Goal: Information Seeking & Learning: Learn about a topic

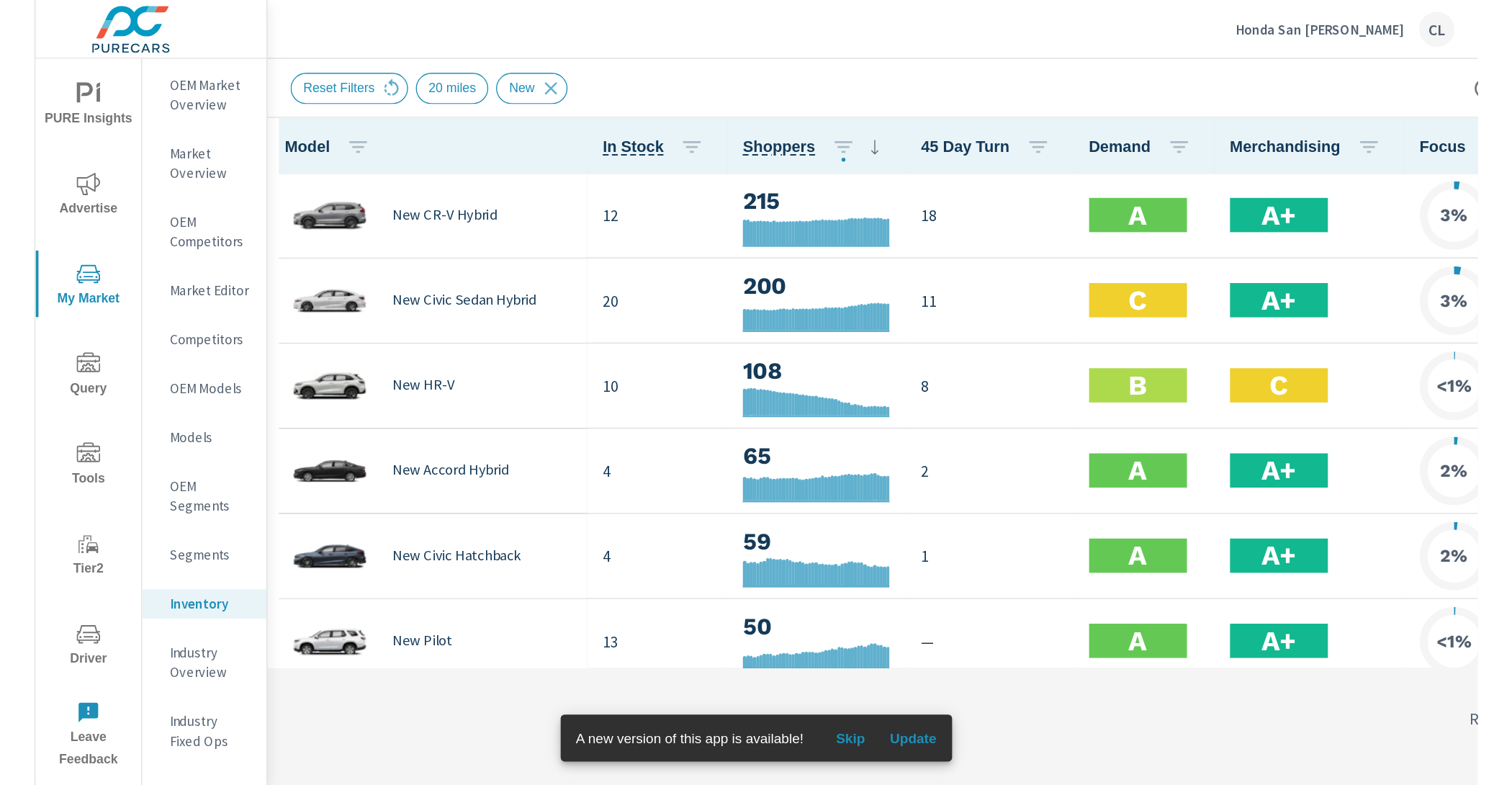
scroll to position [1, 0]
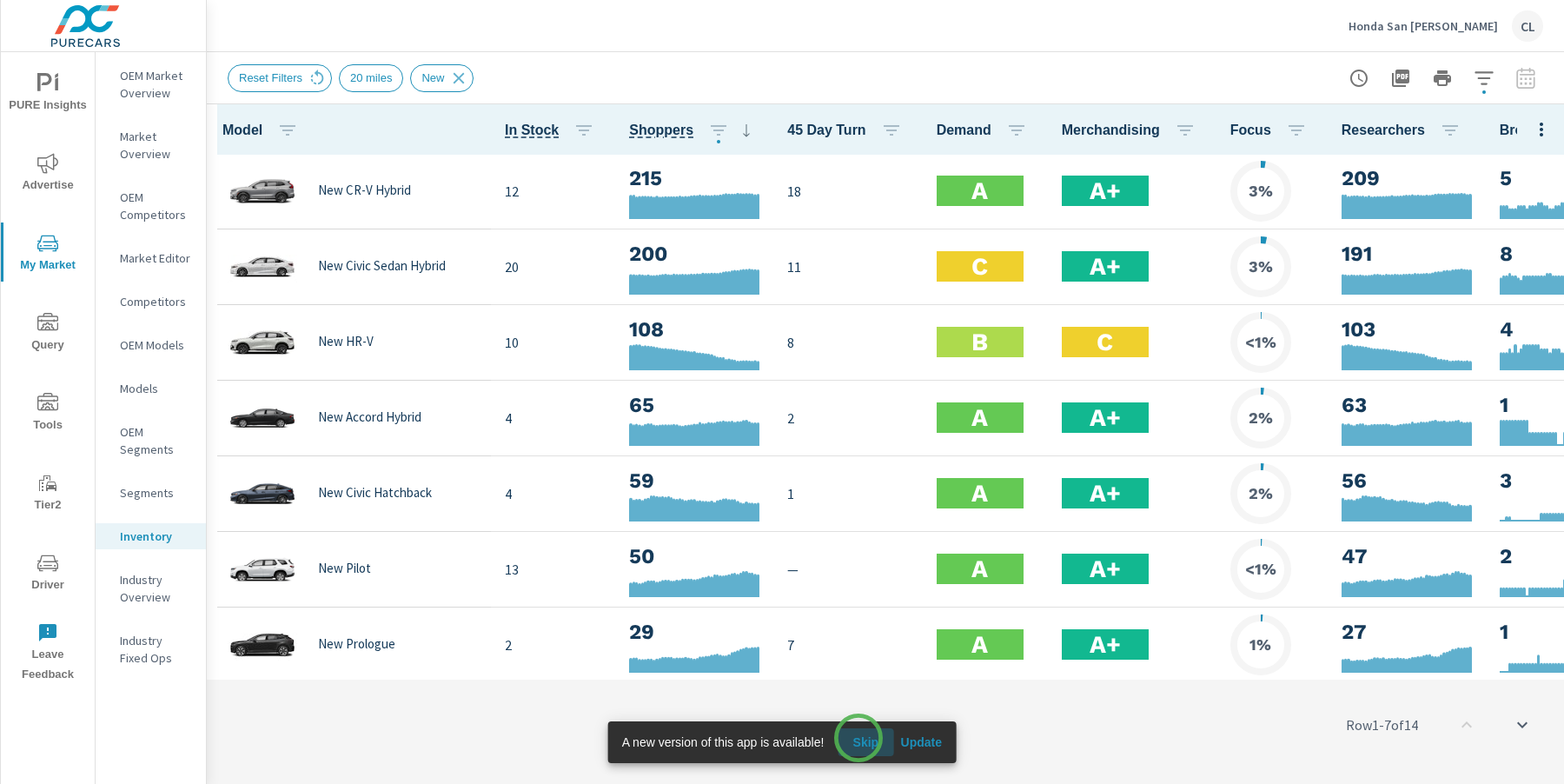
click at [859, 738] on span "Skip" at bounding box center [866, 741] width 42 height 15
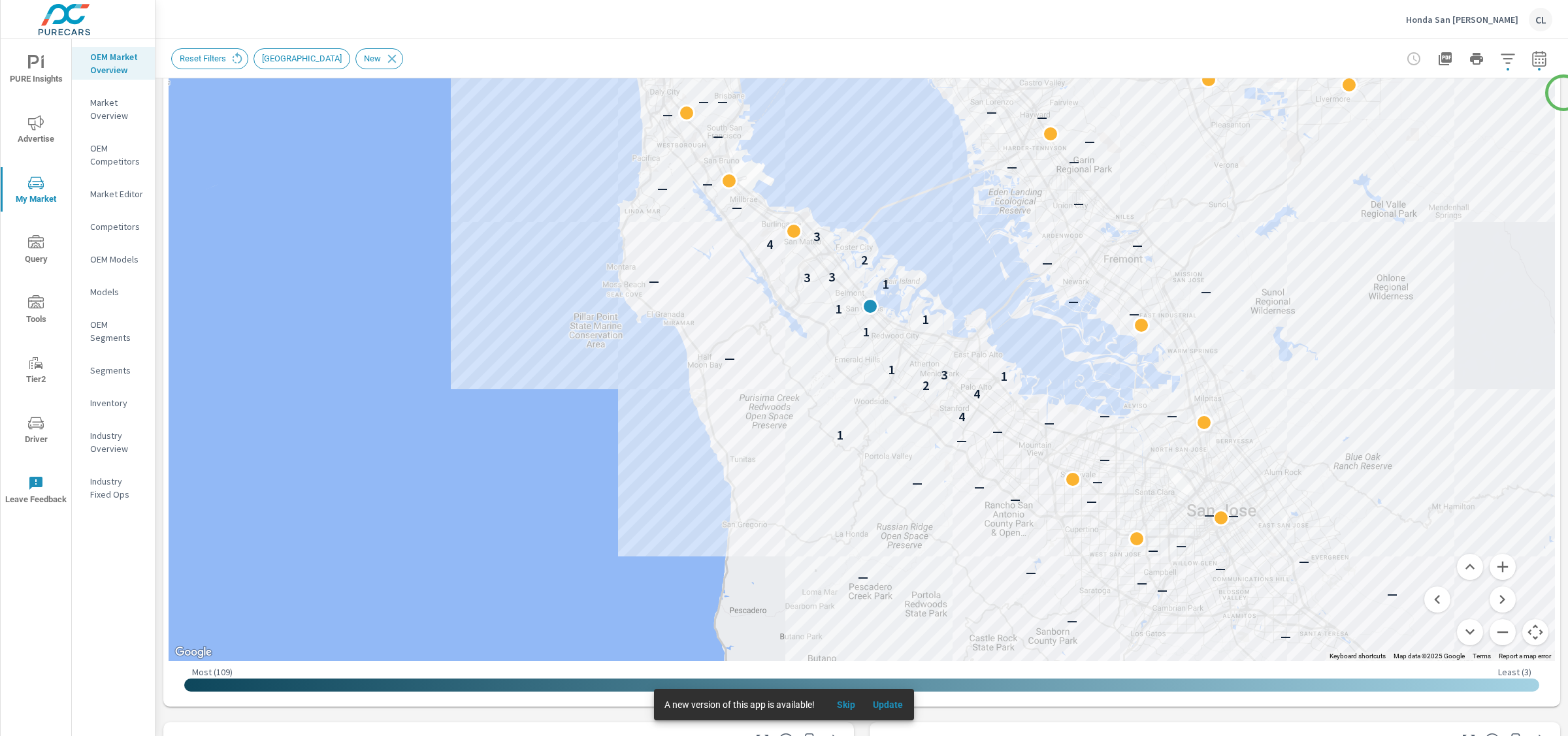
scroll to position [208, 0]
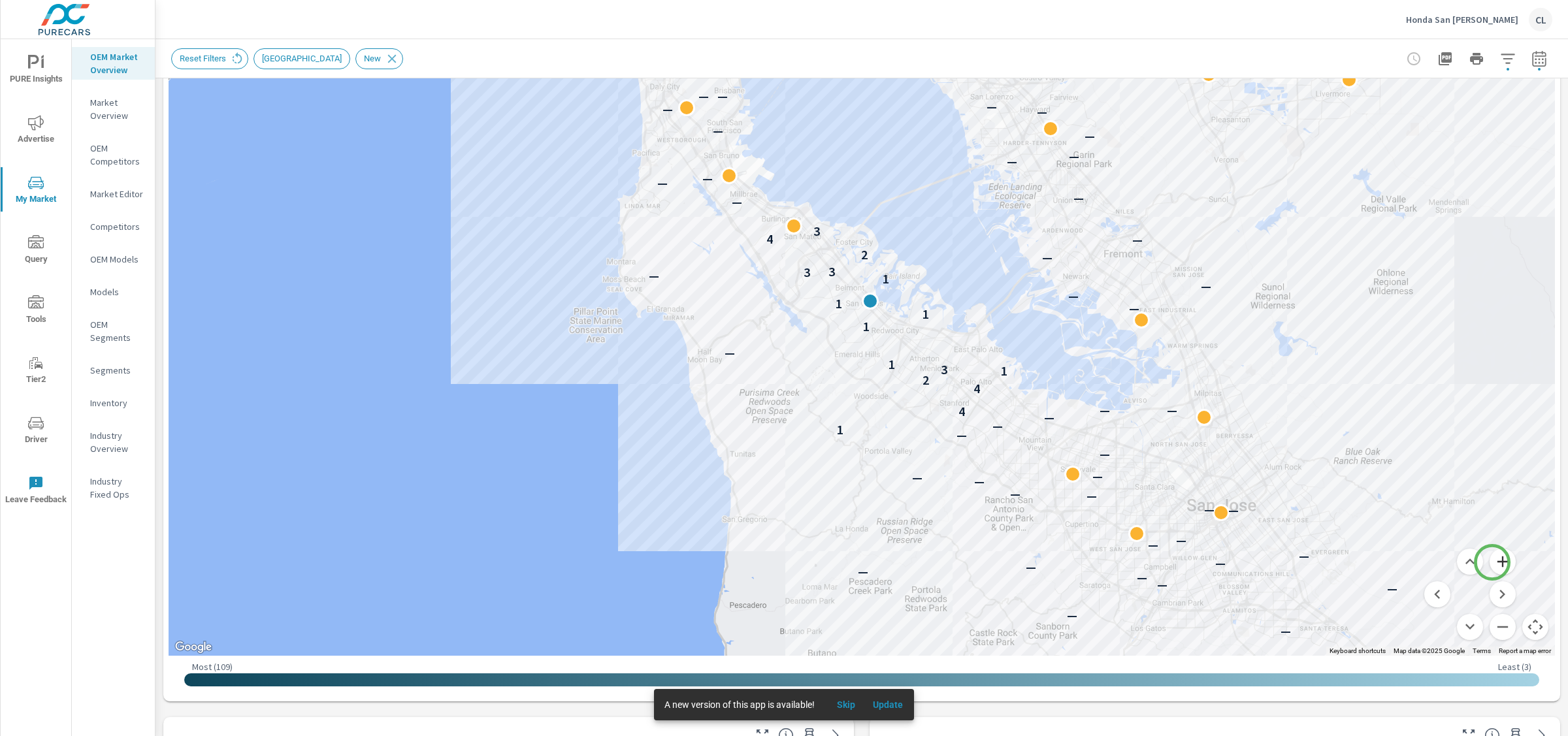
click at [1493, 562] on button "Zoom in" at bounding box center [1503, 561] width 26 height 26
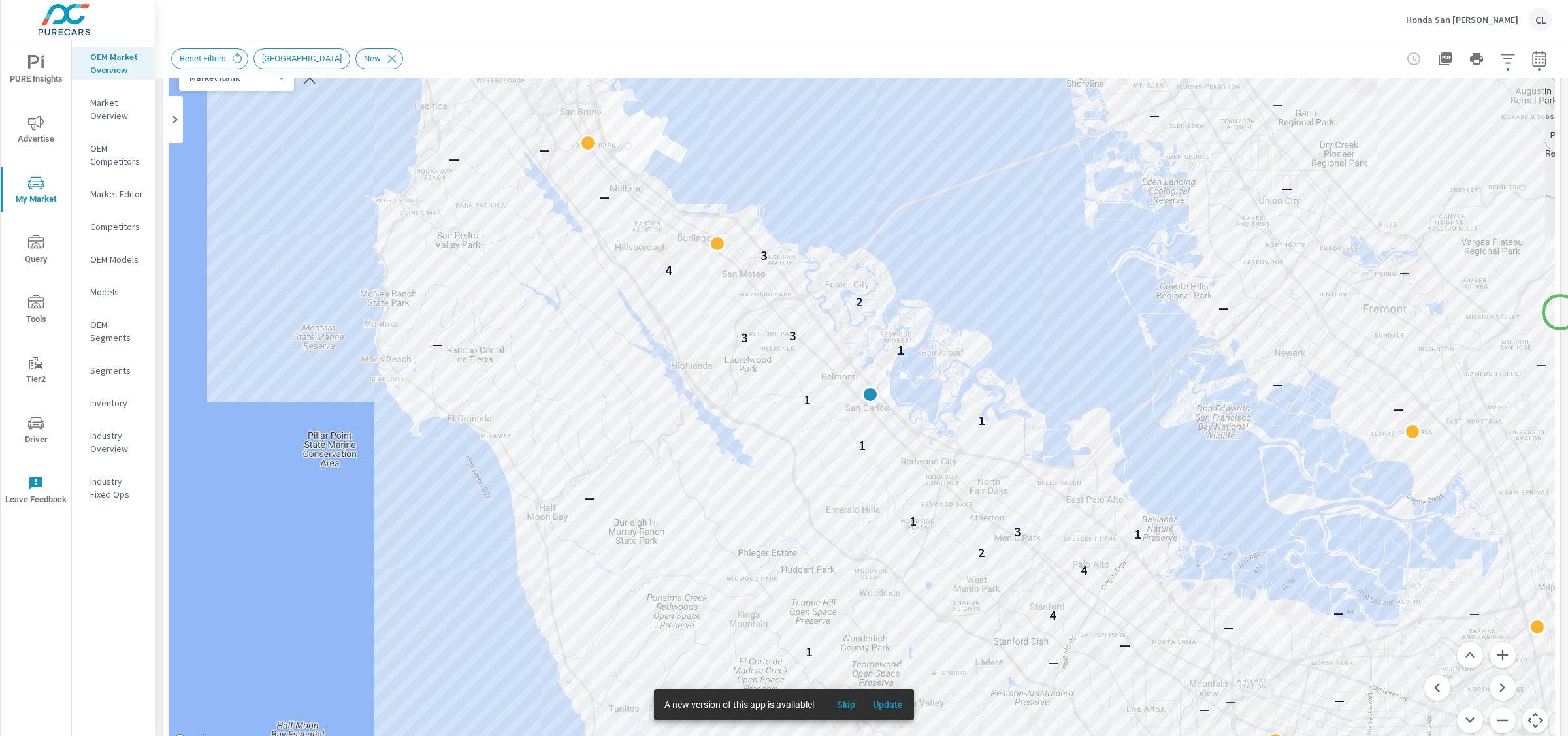
scroll to position [112, 0]
click at [1500, 61] on icon "button" at bounding box center [1507, 58] width 15 height 15
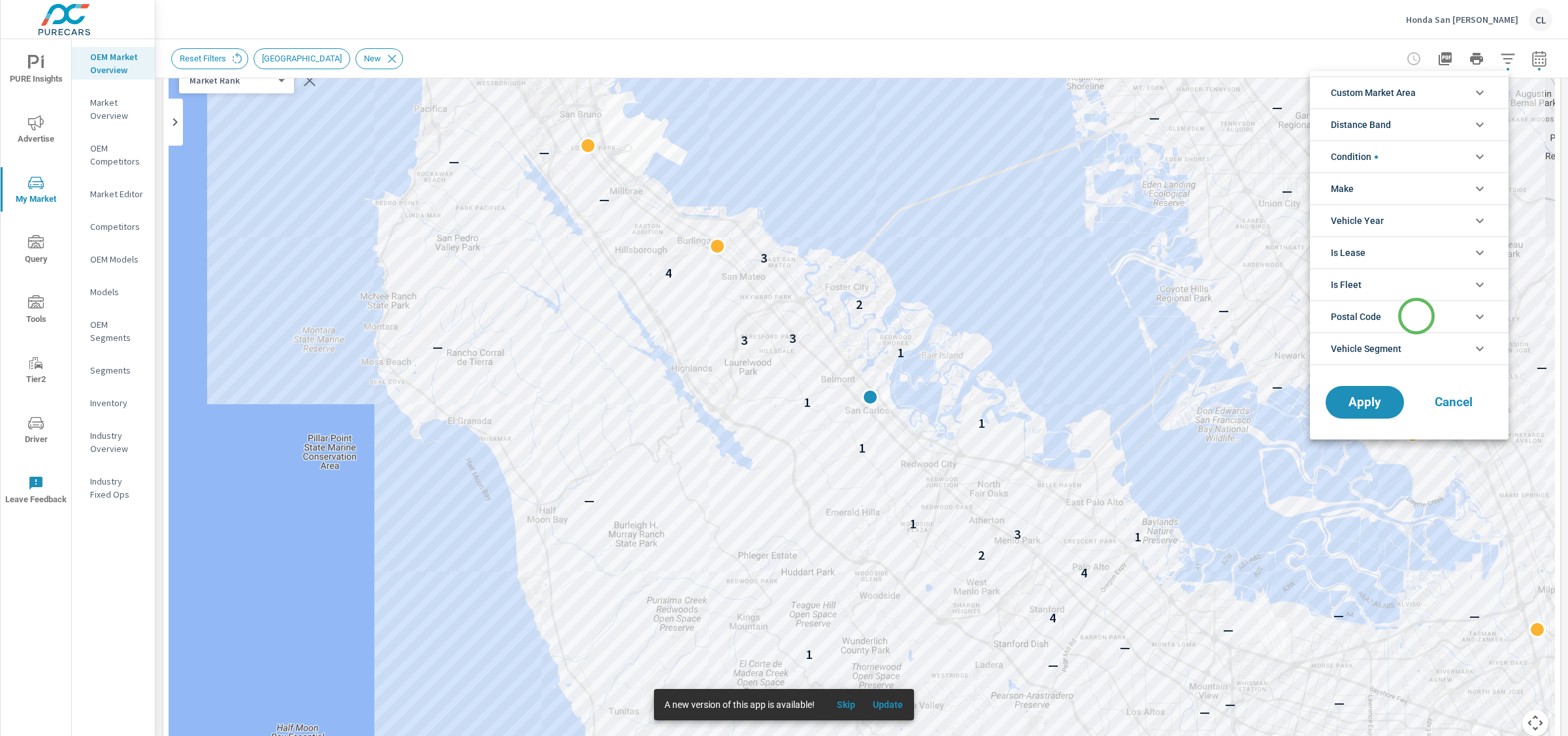
click at [1416, 318] on li "Postal Code" at bounding box center [1409, 317] width 198 height 32
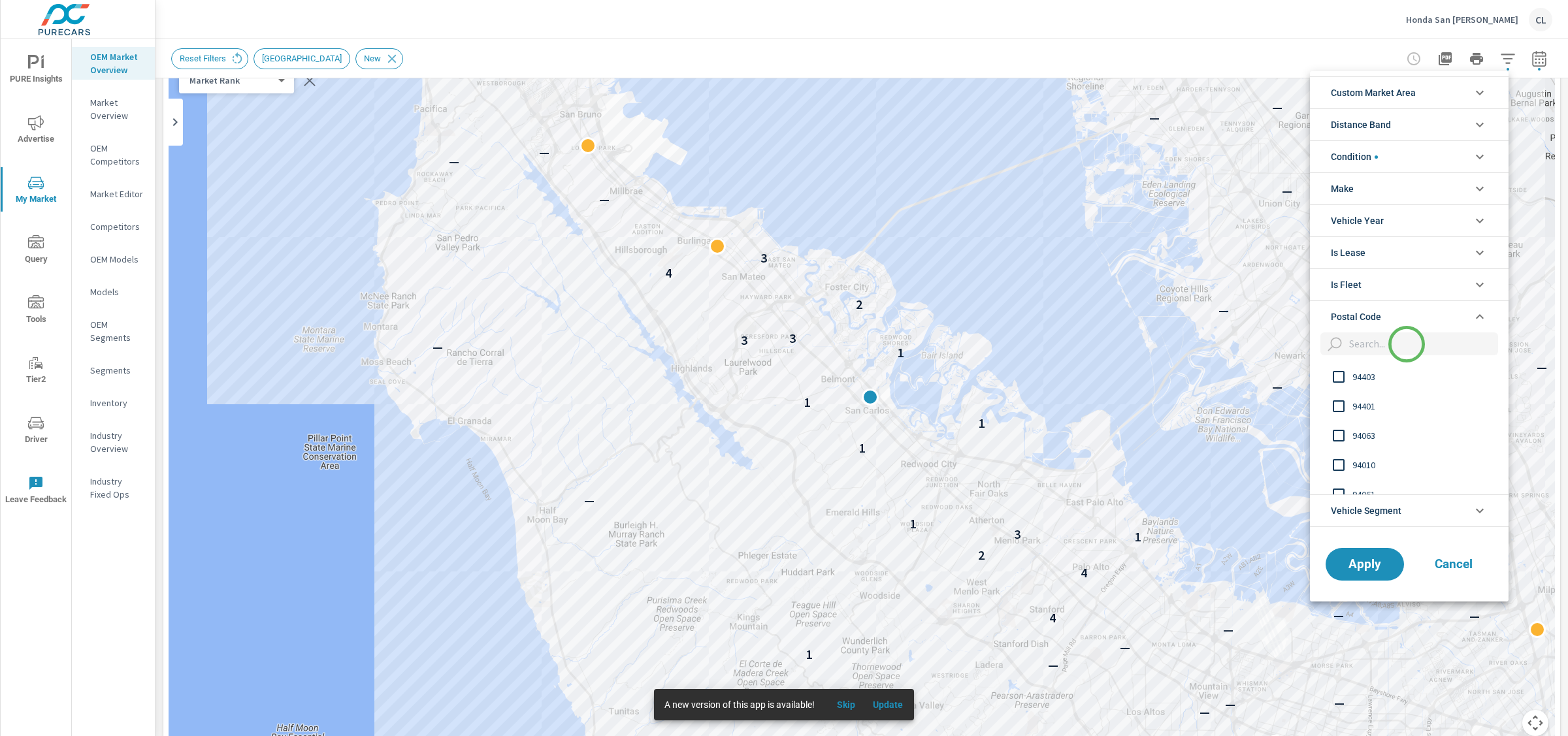
click at [1407, 344] on input "filter options" at bounding box center [1421, 344] width 154 height 23
type input "94404"
click at [1366, 376] on span "94404" at bounding box center [1424, 376] width 143 height 15
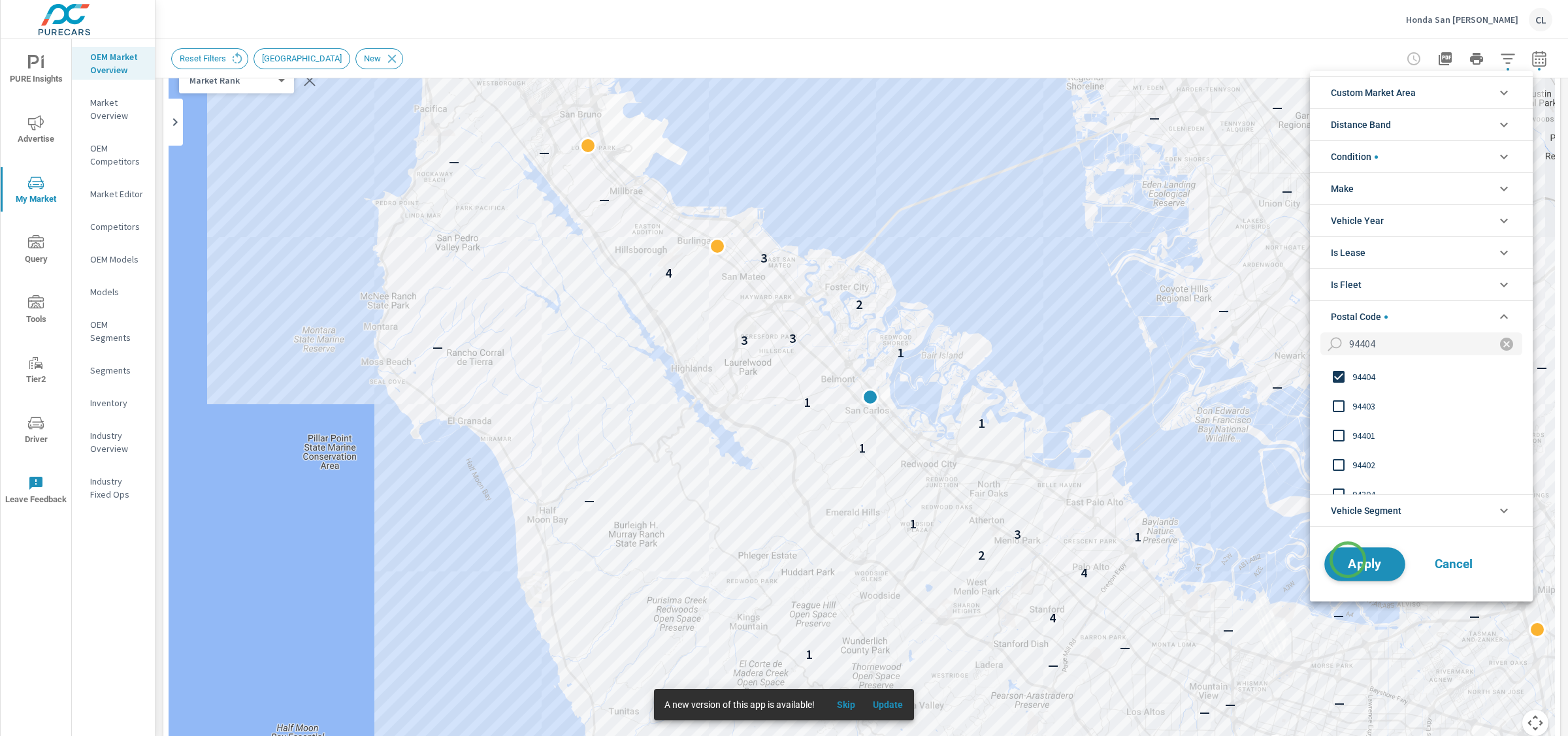
click at [1350, 564] on span "Apply" at bounding box center [1365, 564] width 54 height 12
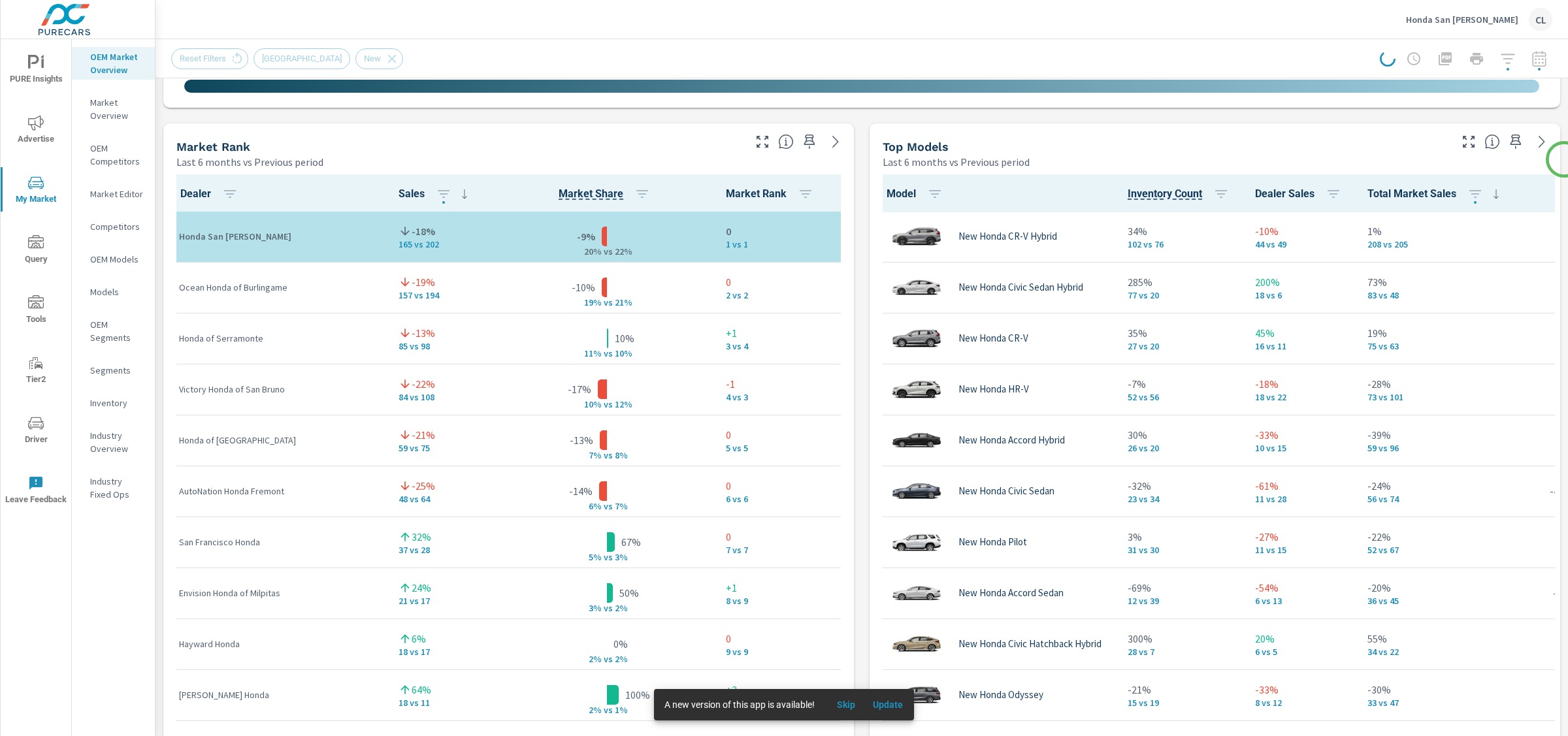
scroll to position [812, 0]
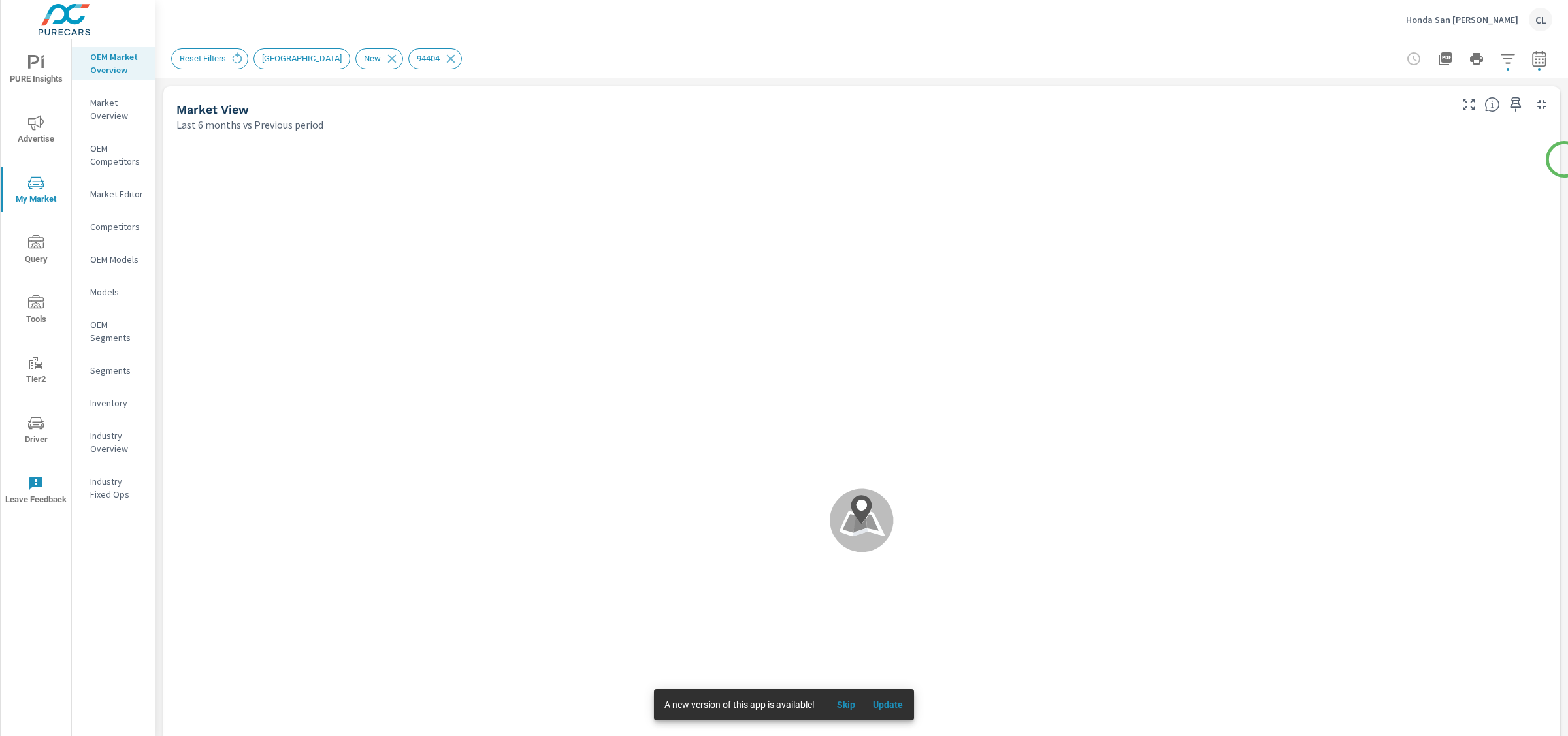
scroll to position [1, 0]
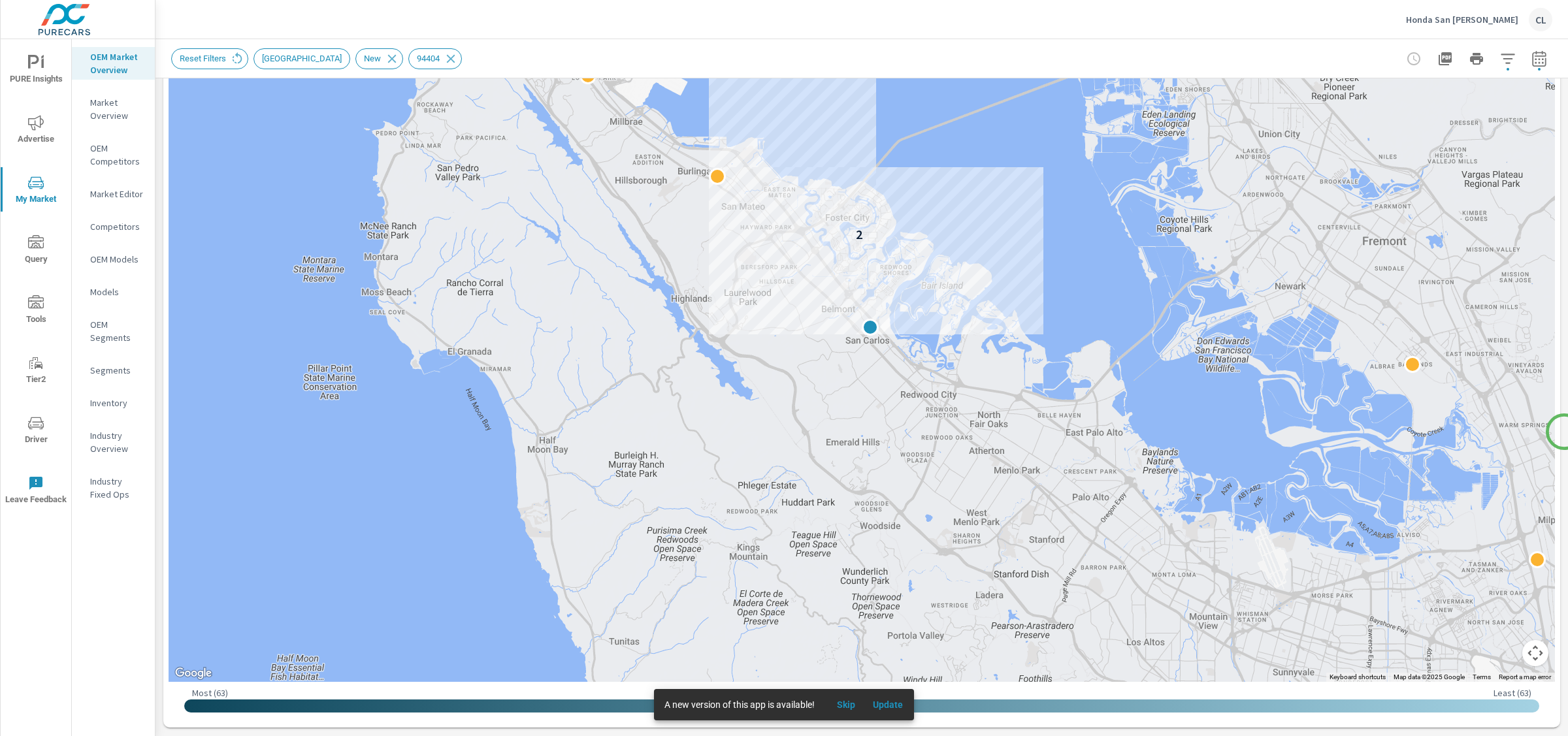
scroll to position [174, 0]
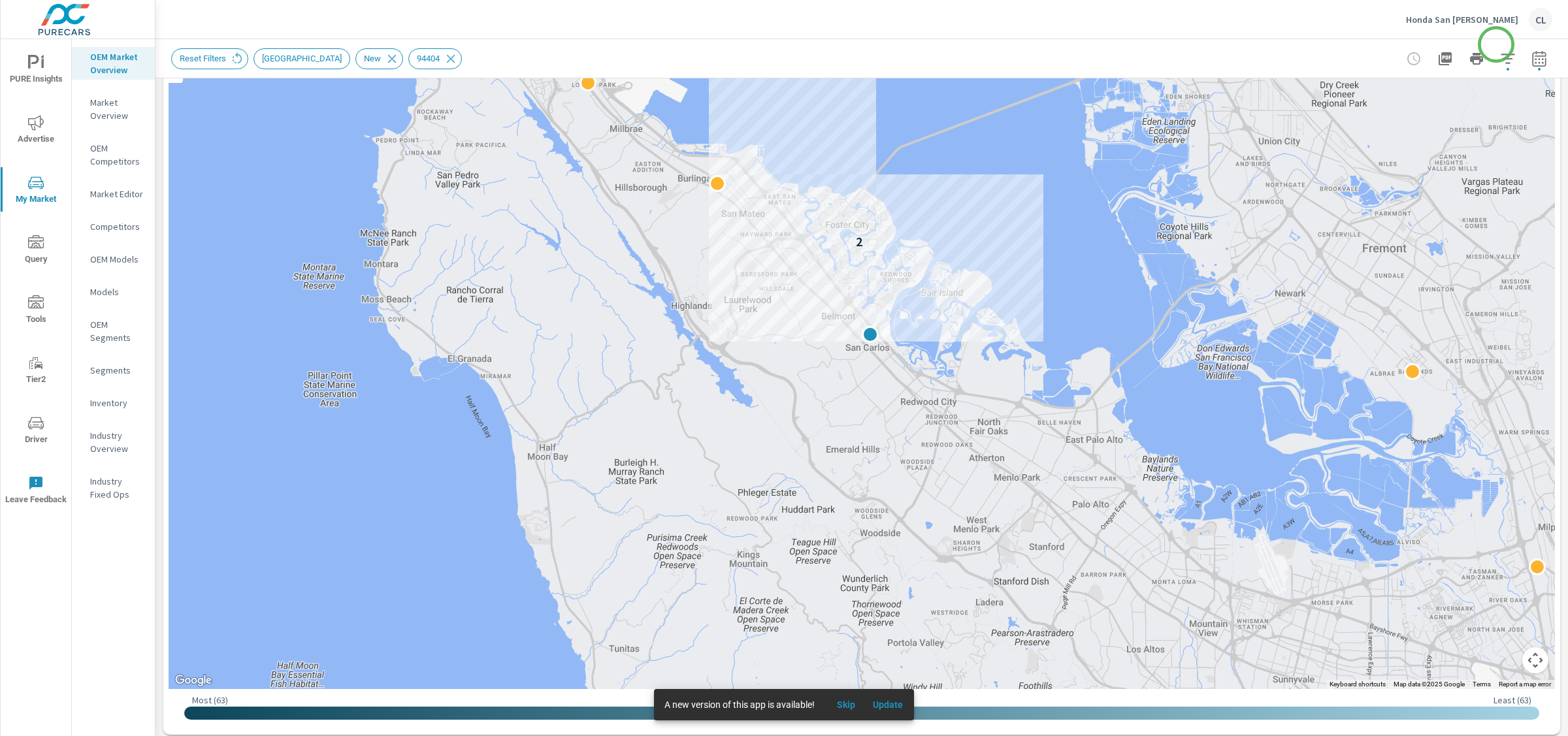
click at [1497, 44] on div "Reset Filters New Market Area New 94404" at bounding box center [862, 58] width 1381 height 38
click at [1500, 55] on icon "button" at bounding box center [1507, 58] width 15 height 15
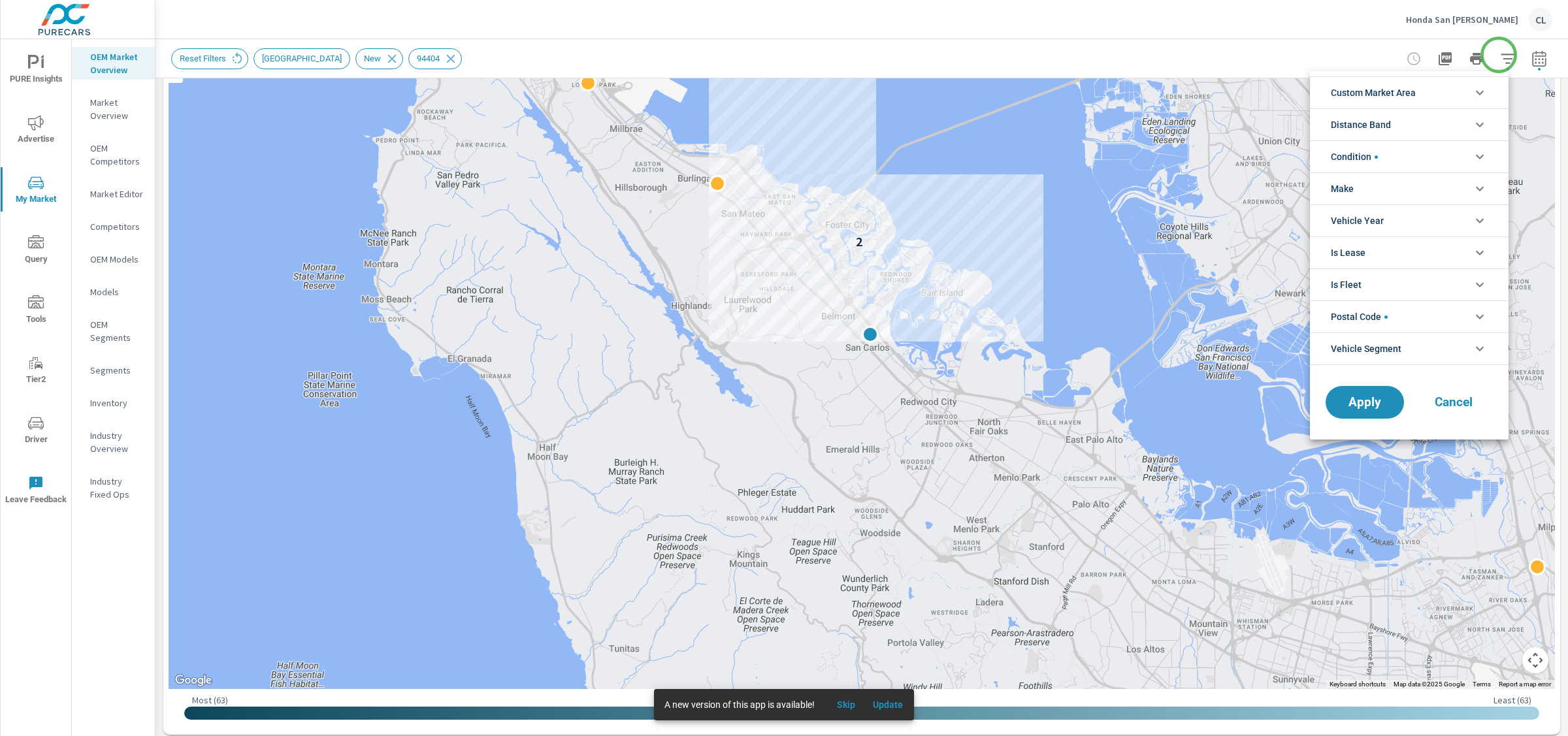
scroll to position [132, 0]
click at [1442, 313] on li "Postal Code" at bounding box center [1409, 317] width 198 height 32
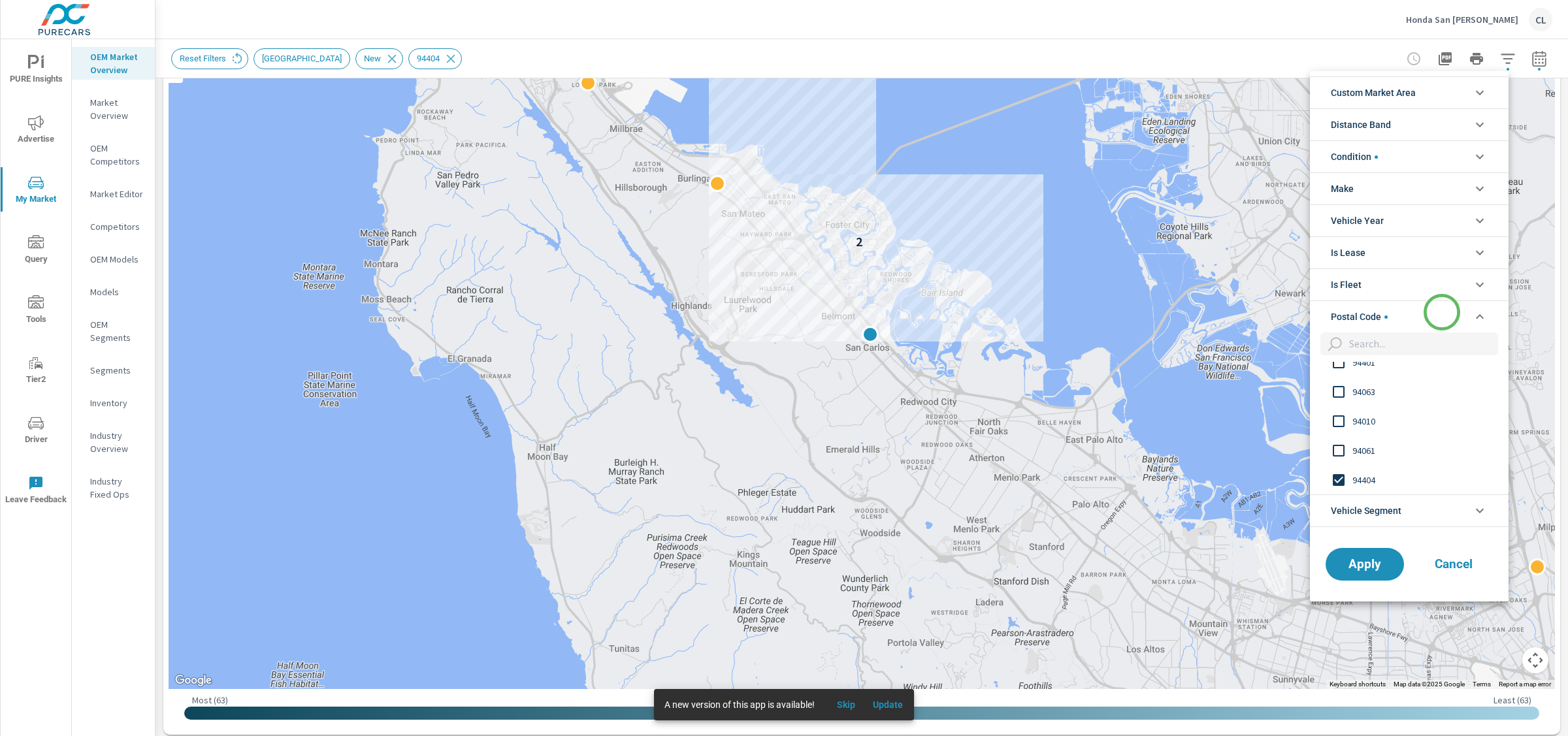
scroll to position [0, 0]
click at [1357, 475] on span "94404" at bounding box center [1424, 480] width 143 height 15
click at [1356, 565] on span "Apply" at bounding box center [1365, 564] width 54 height 12
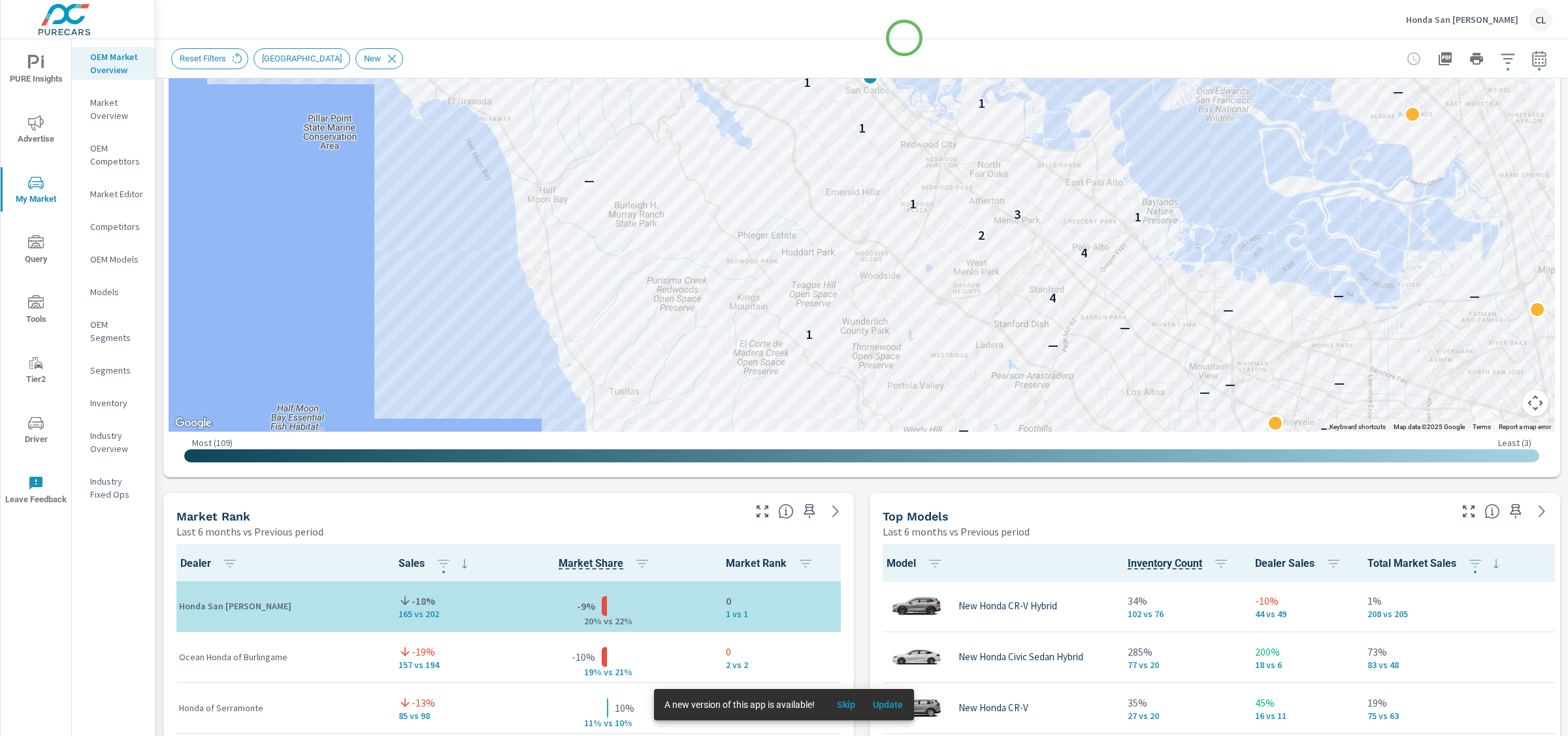
scroll to position [435, 0]
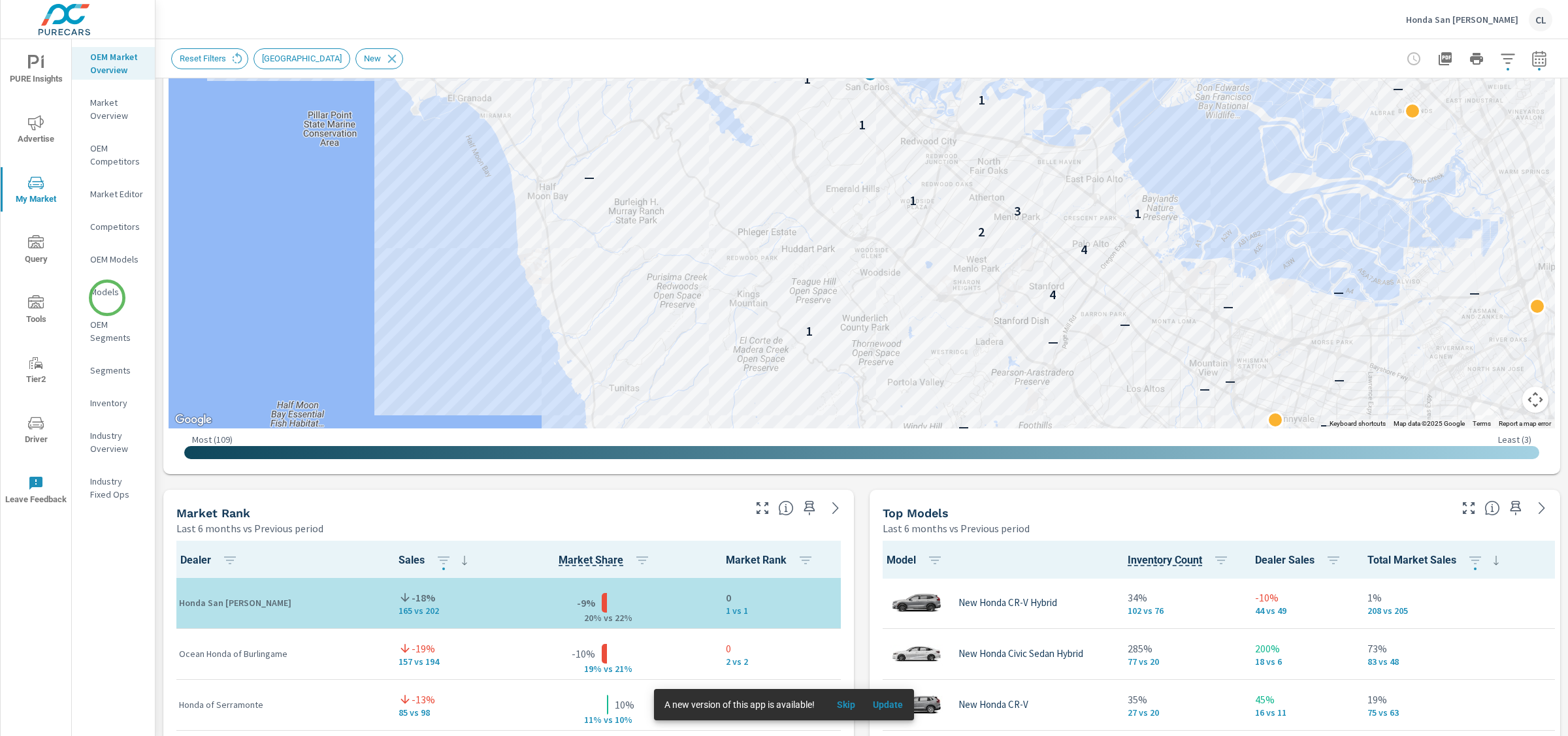
click at [107, 297] on p "Models" at bounding box center [117, 292] width 54 height 13
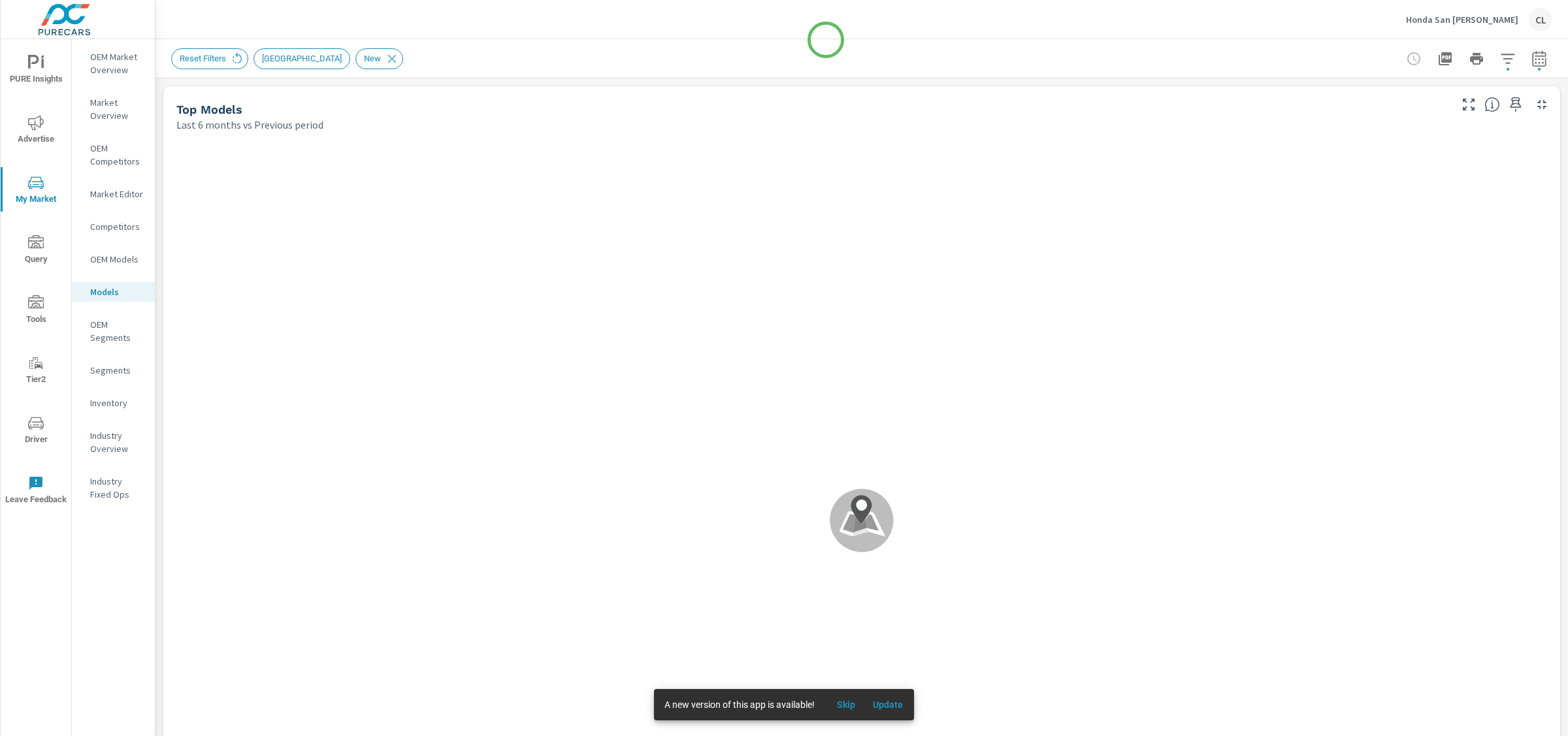
scroll to position [1, 0]
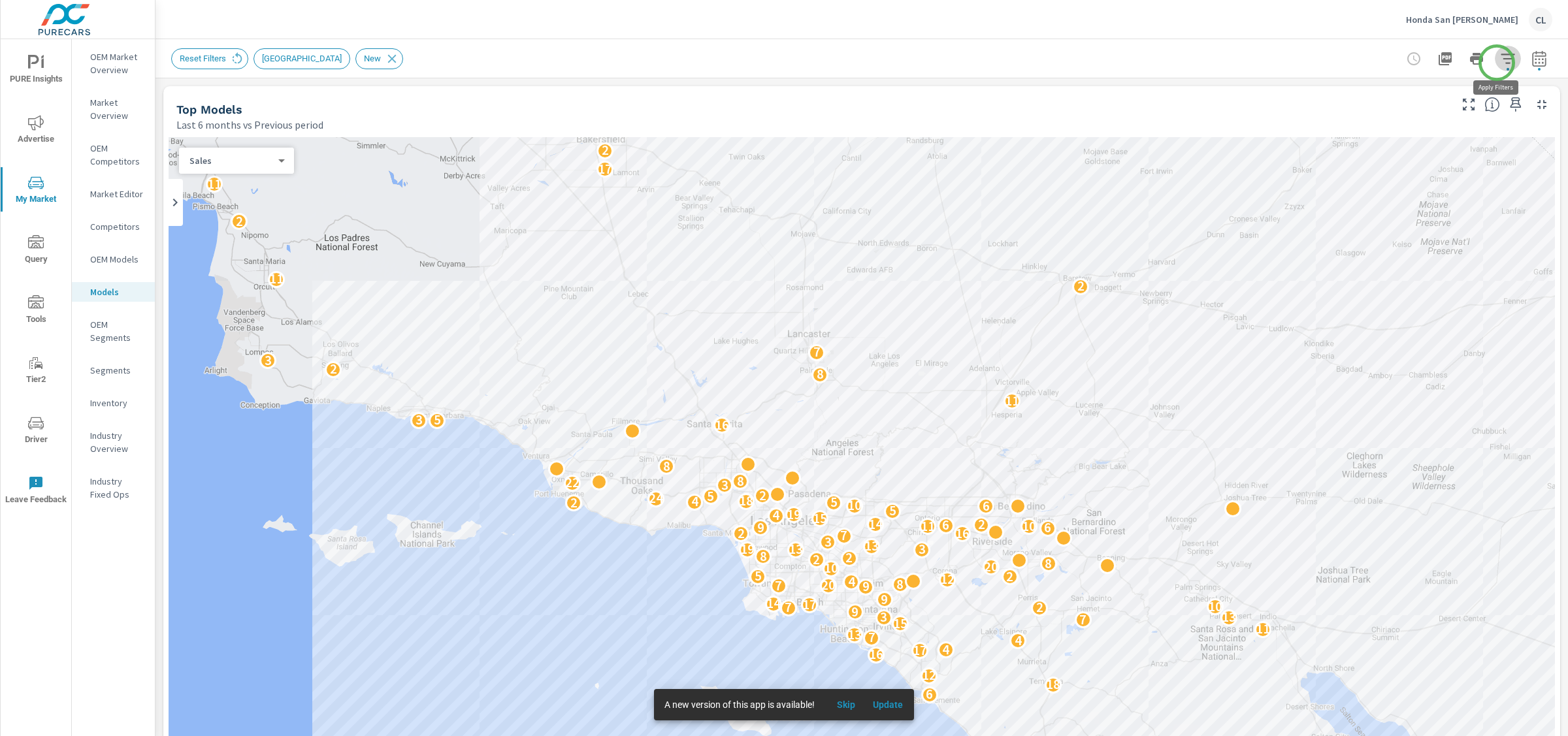
click at [1501, 63] on icon "button" at bounding box center [1507, 58] width 13 height 10
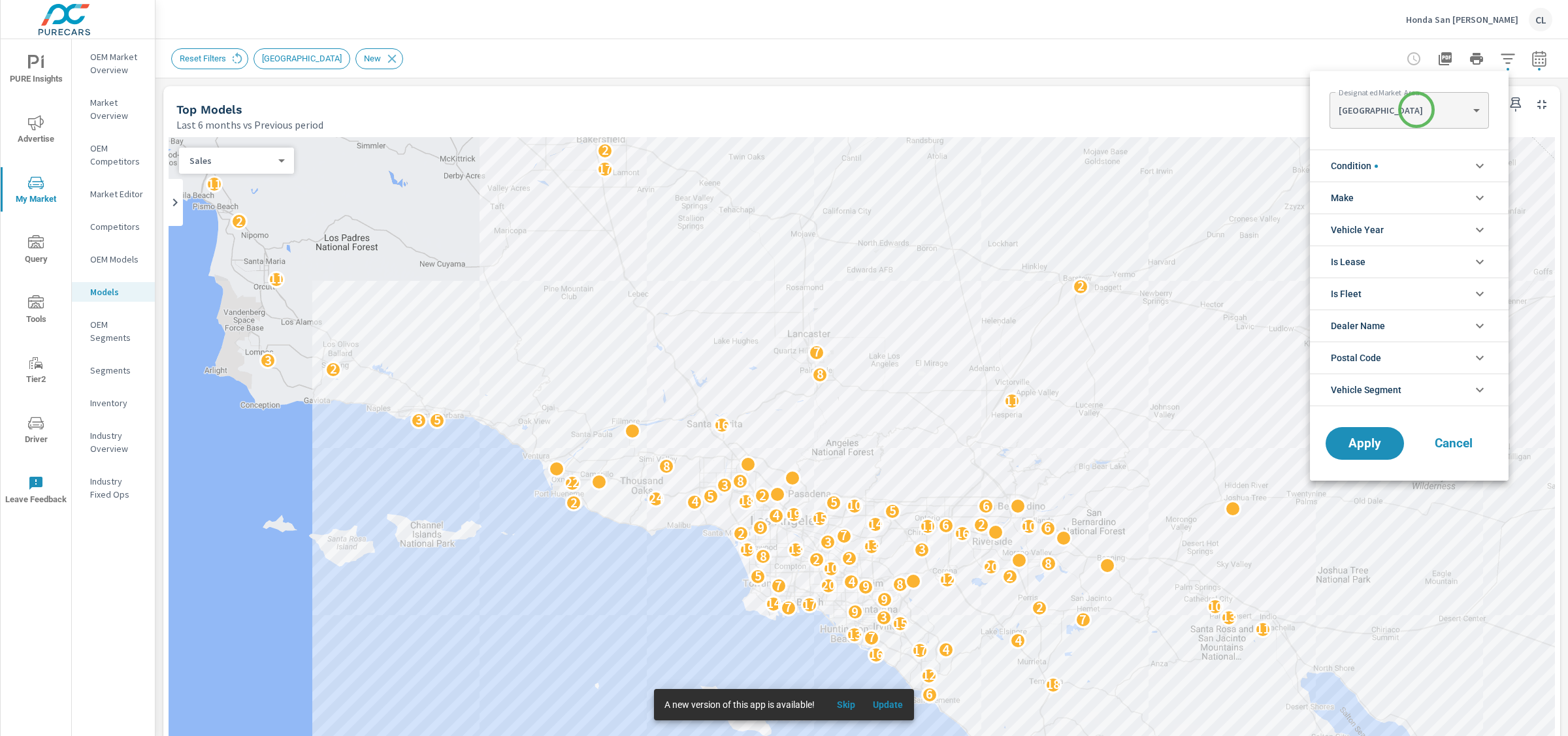
click at [1417, 110] on body "PURE Insights Advertise My Market Query Tools Tier2 Driver Leave Feedback OEM M…" at bounding box center [784, 368] width 1568 height 736
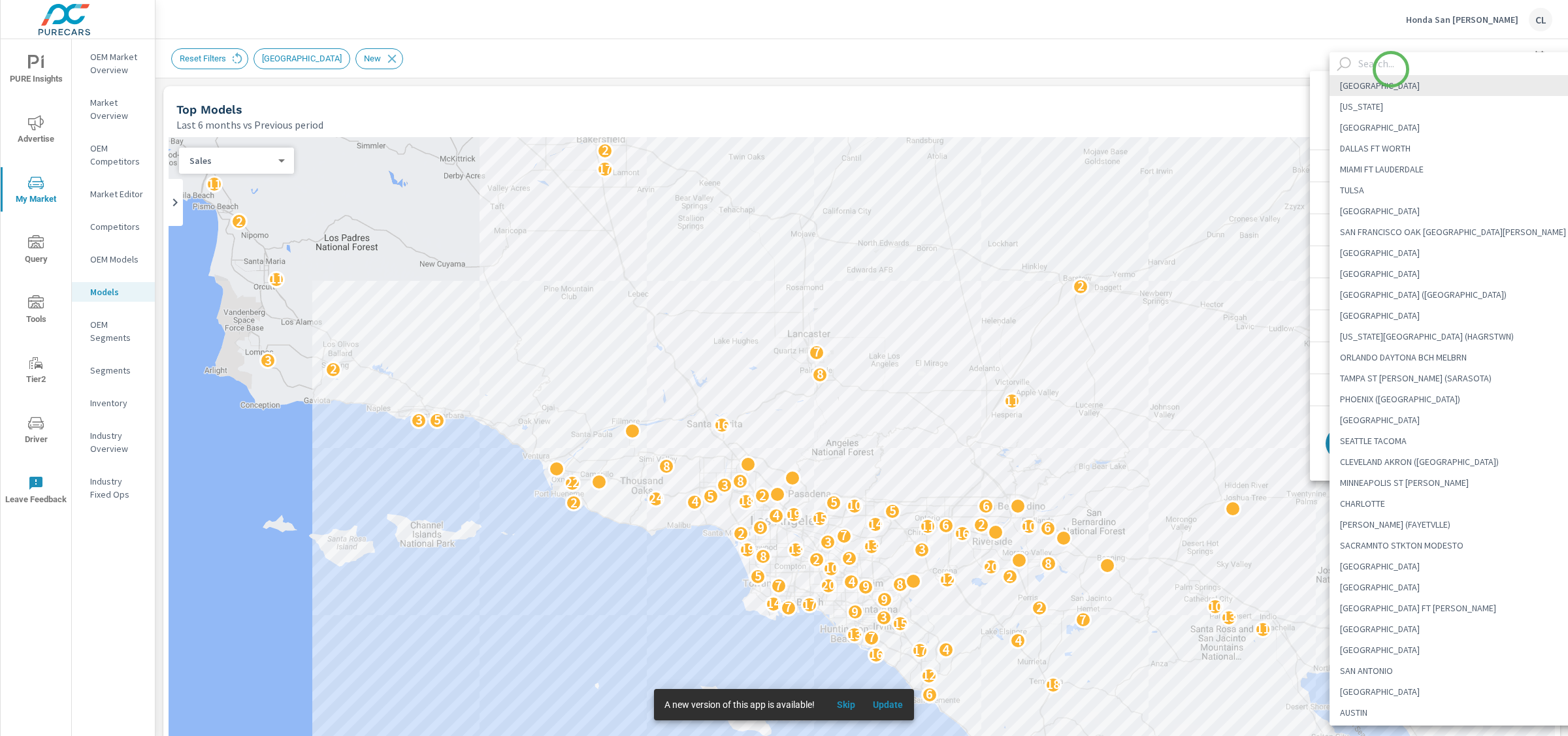
click at [1390, 69] on input "text" at bounding box center [1471, 64] width 236 height 23
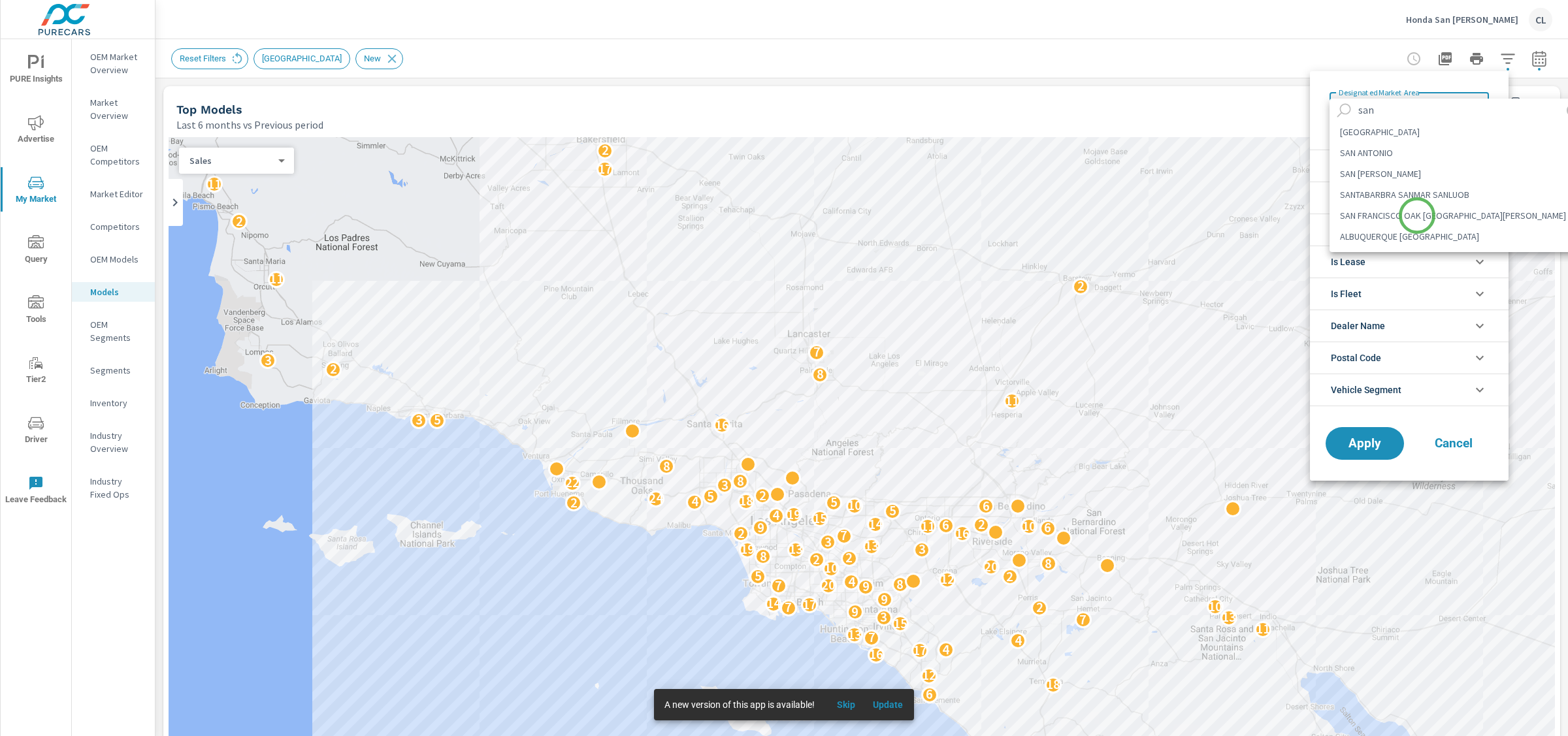
type input "san"
click at [1417, 216] on li "SAN FRANCISCO OAK SAN JOSE" at bounding box center [1460, 215] width 260 height 21
type Area "SAN FRANCISCO OAK SAN JOSE"
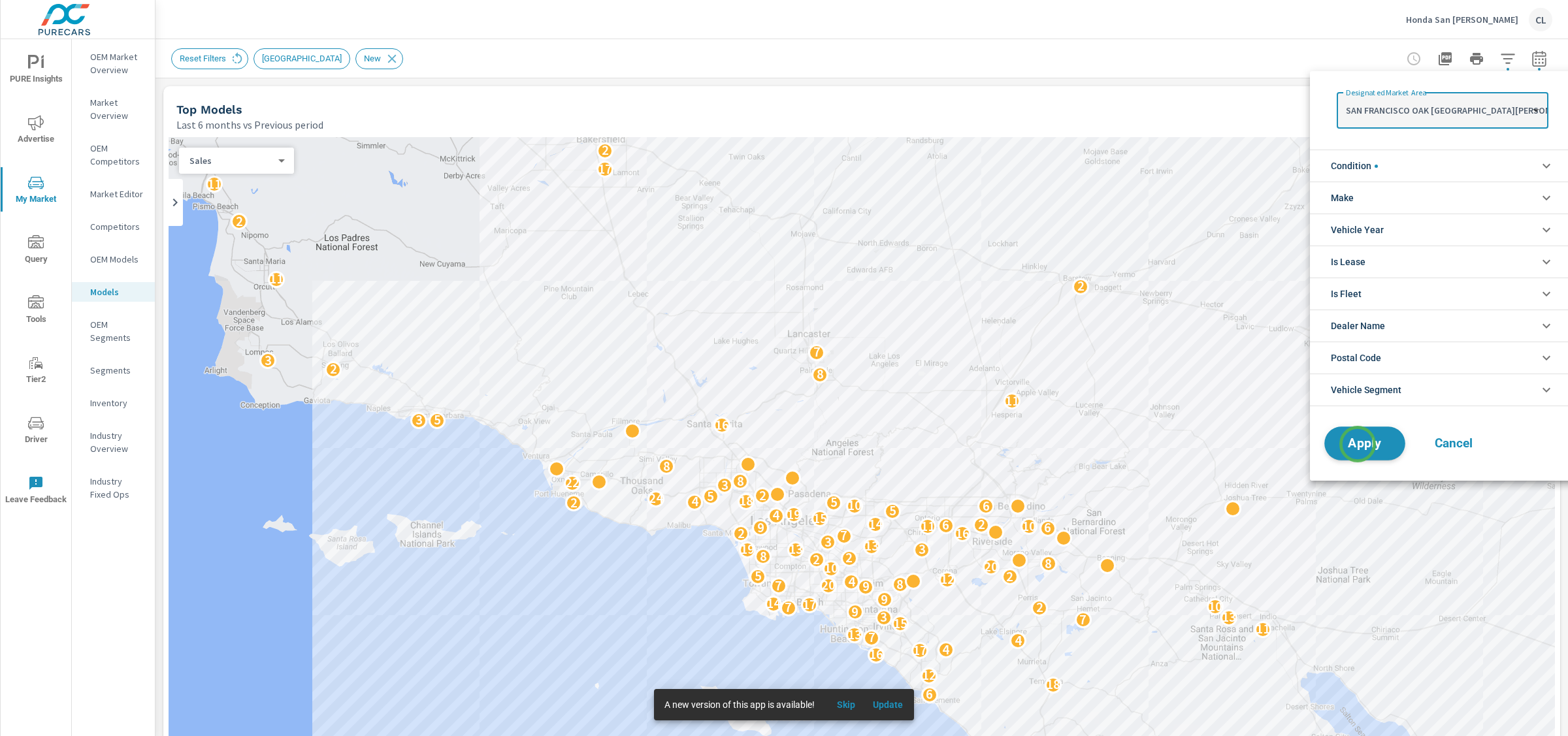
click at [1358, 444] on span "Apply" at bounding box center [1365, 444] width 54 height 12
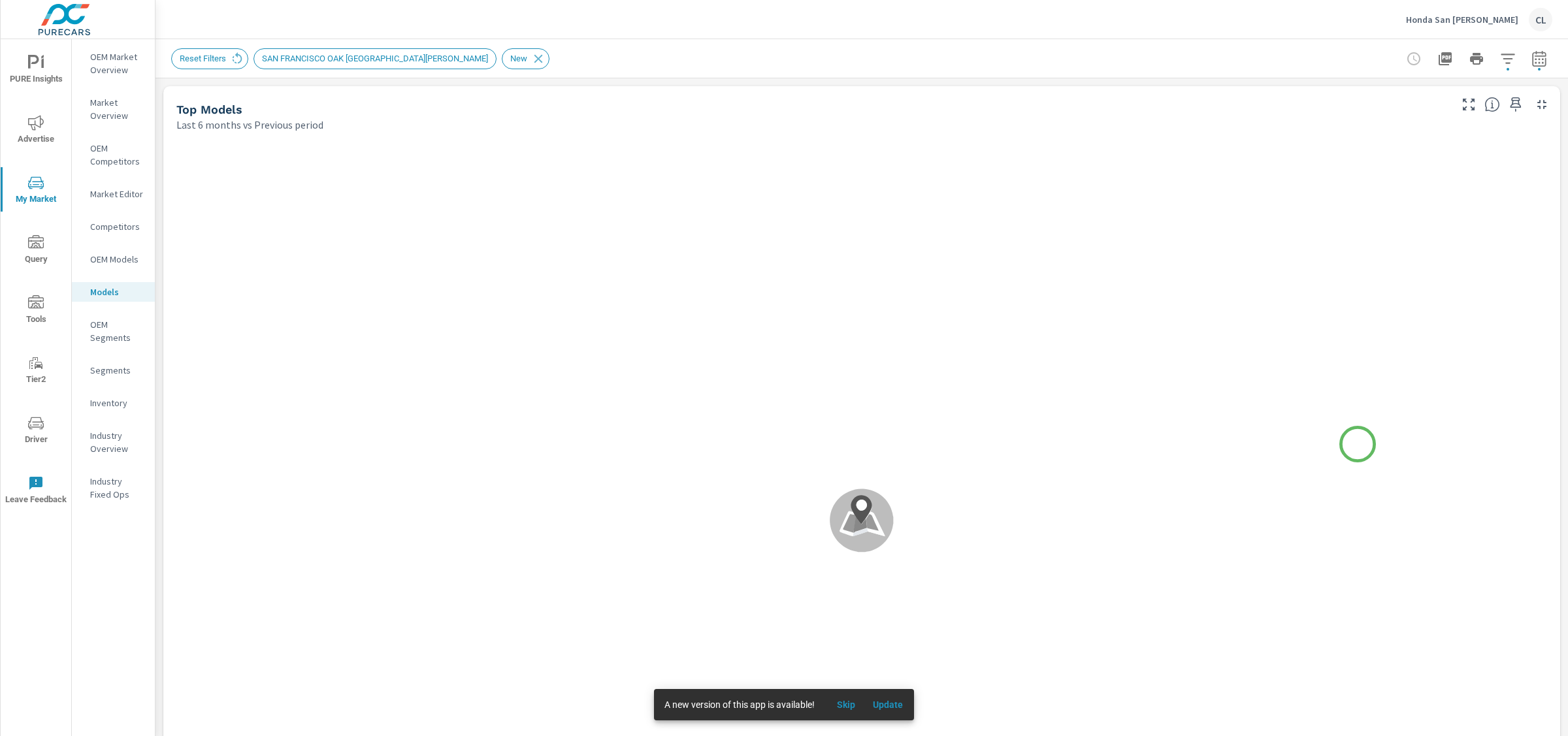
scroll to position [1, 0]
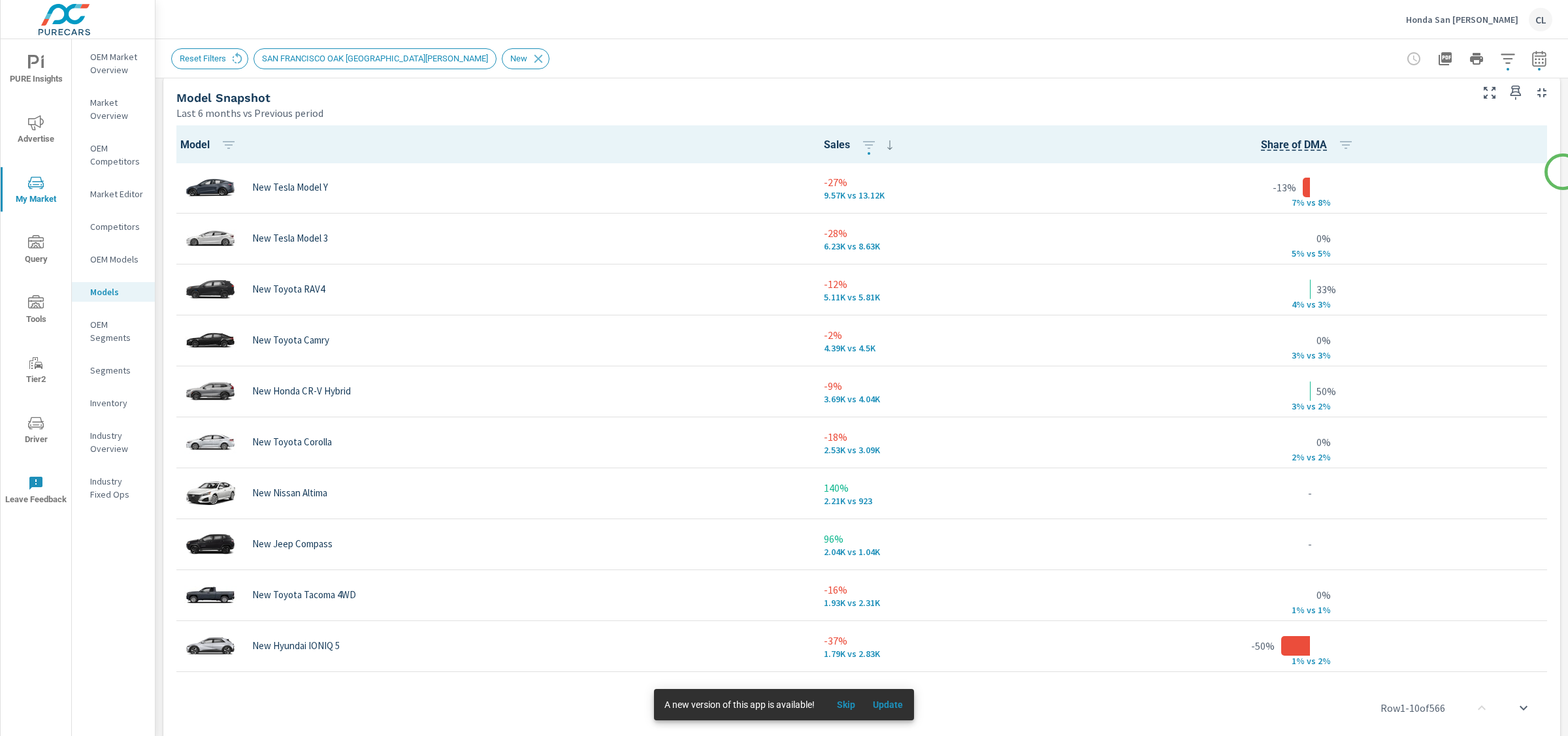
scroll to position [853, 0]
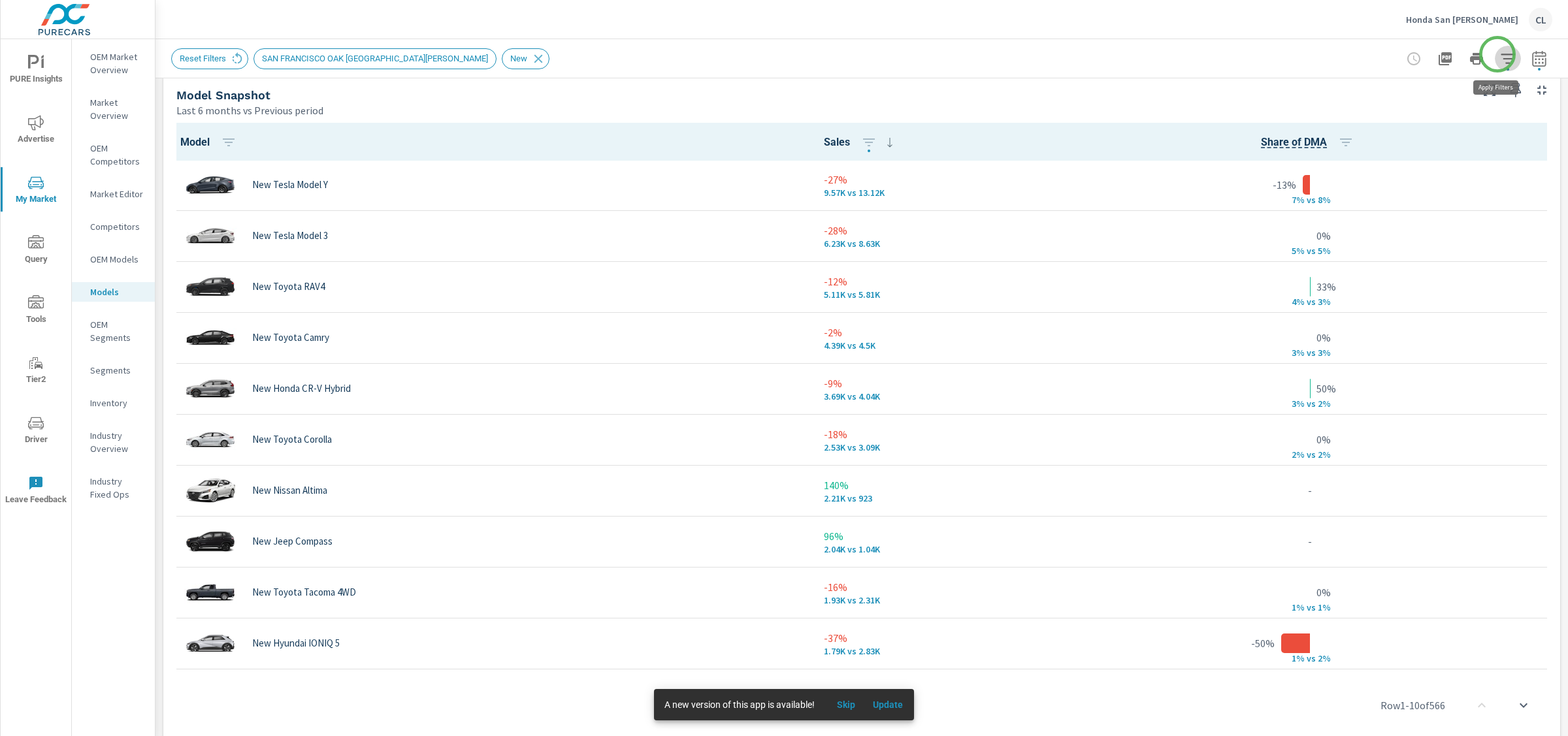
click at [1501, 54] on icon "button" at bounding box center [1507, 58] width 13 height 10
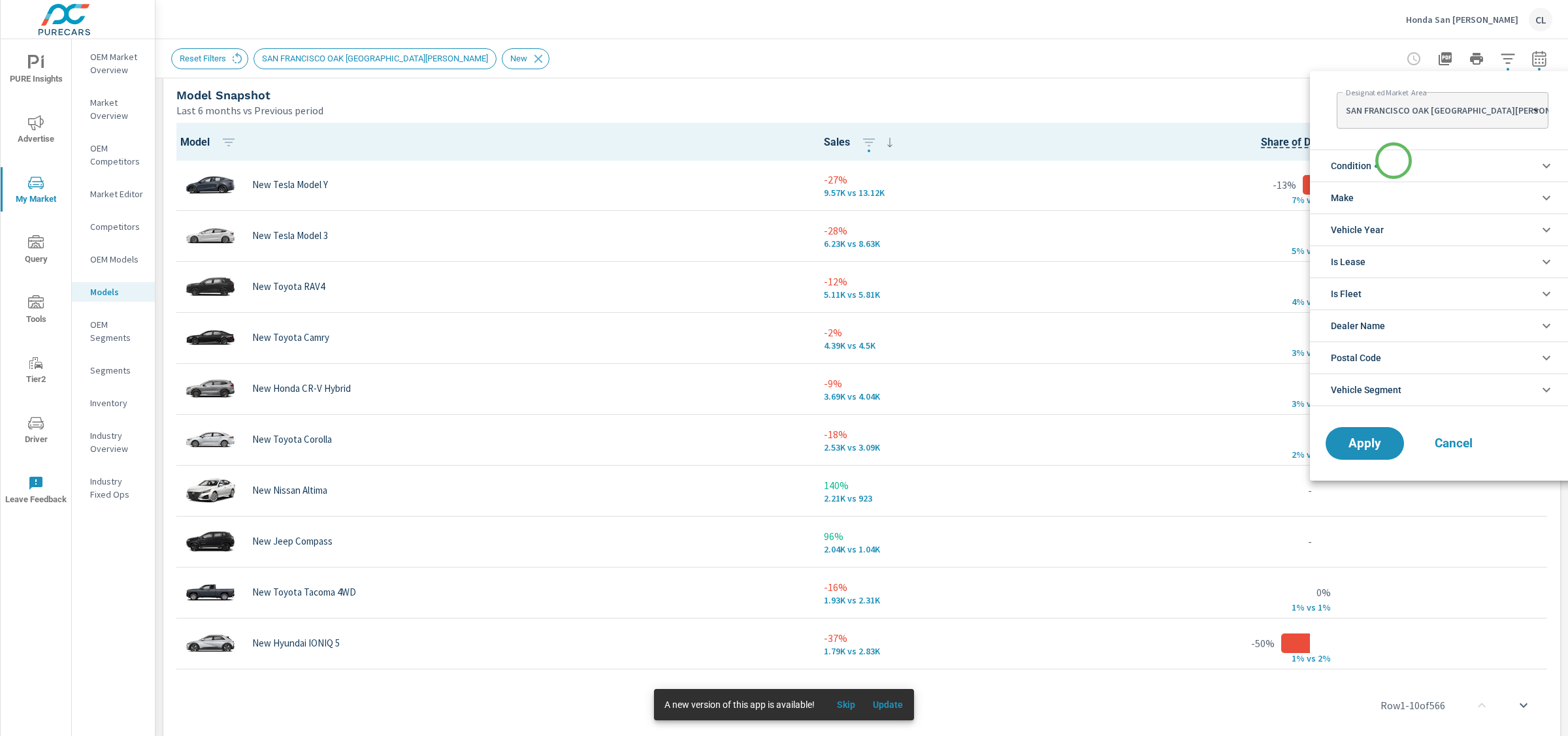
click at [1394, 161] on li "Condition" at bounding box center [1442, 166] width 266 height 32
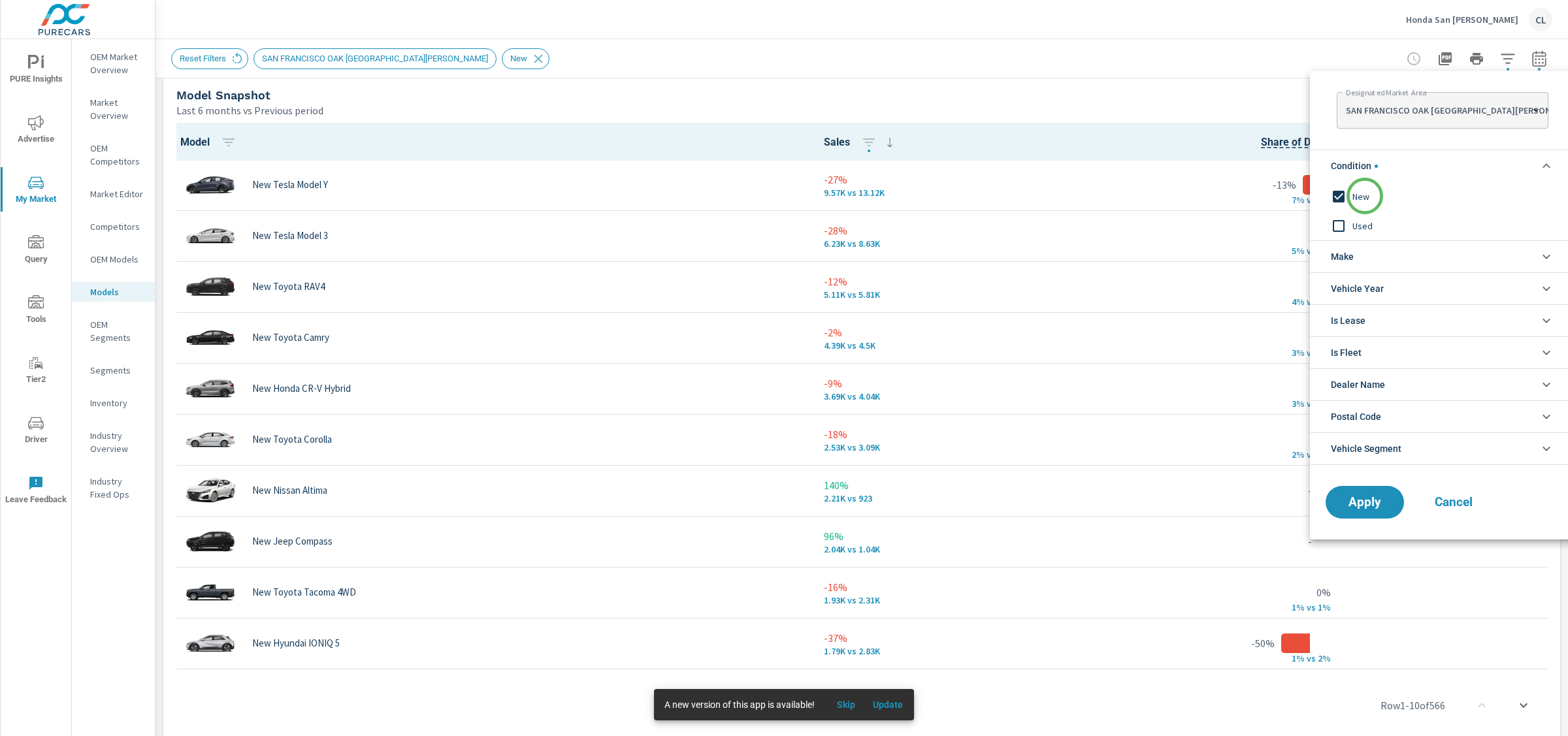
click at [1364, 197] on span "New" at bounding box center [1424, 196] width 143 height 15
click at [1361, 222] on span "Used" at bounding box center [1424, 226] width 143 height 15
click at [1355, 505] on span "Apply" at bounding box center [1365, 503] width 54 height 12
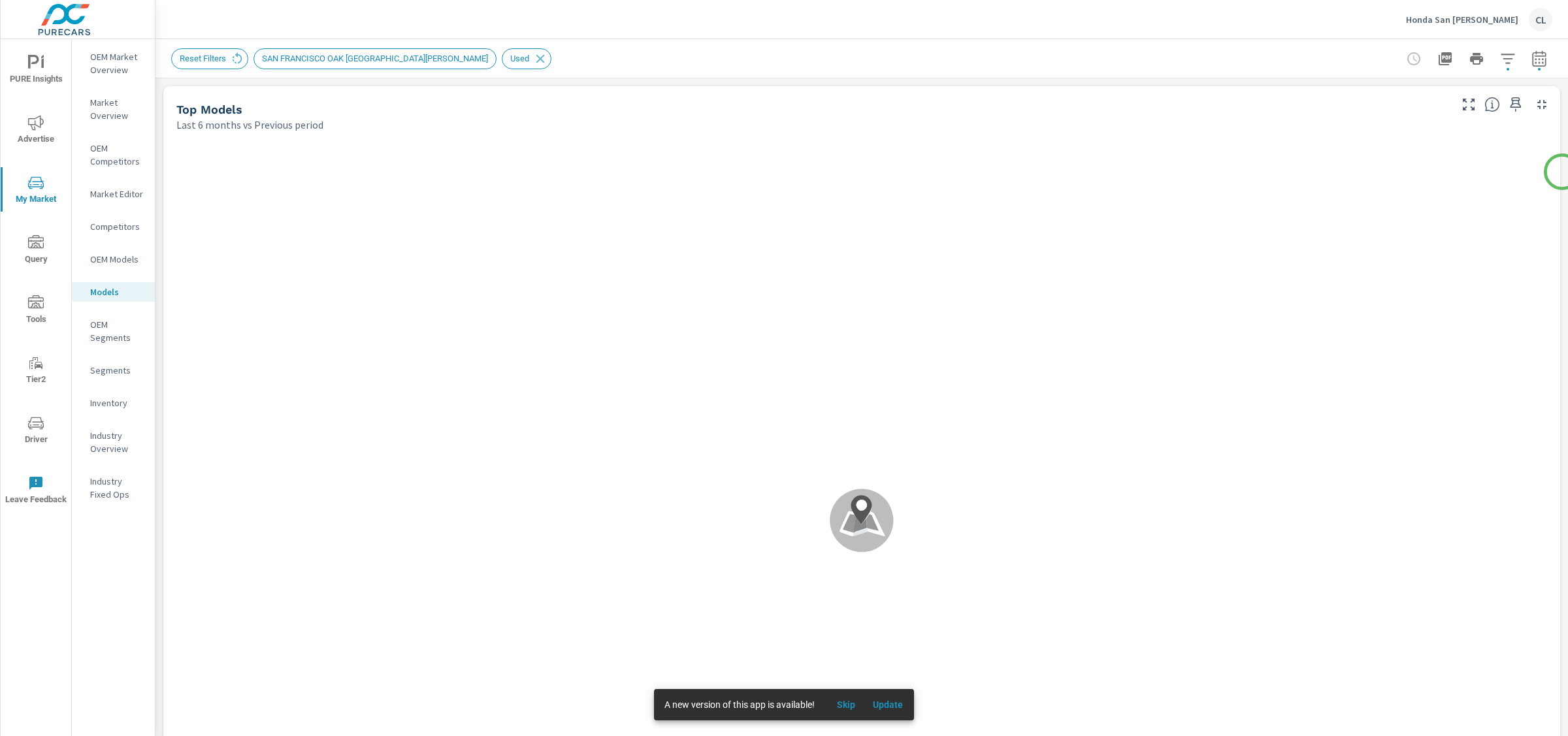
scroll to position [1, 0]
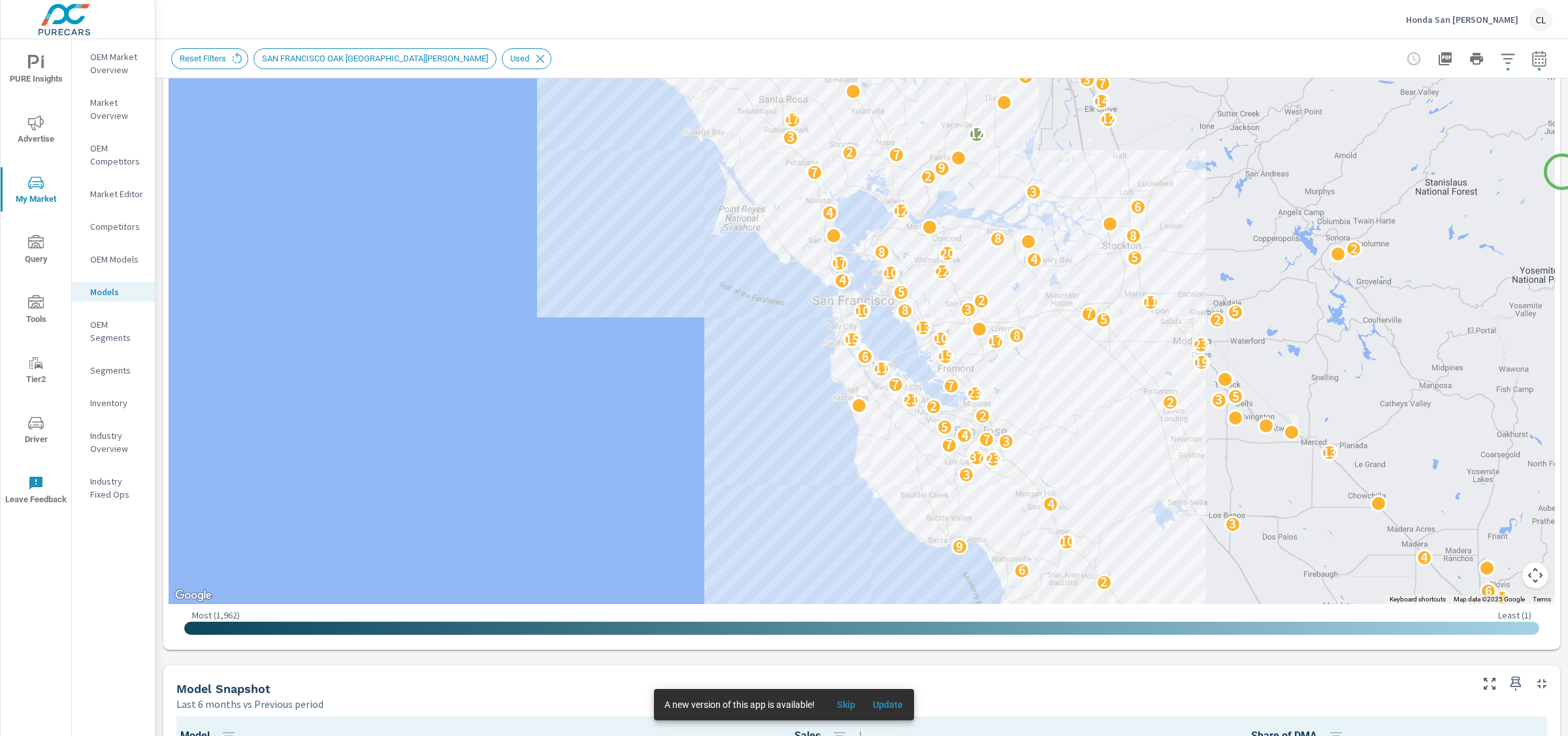
scroll to position [253, 0]
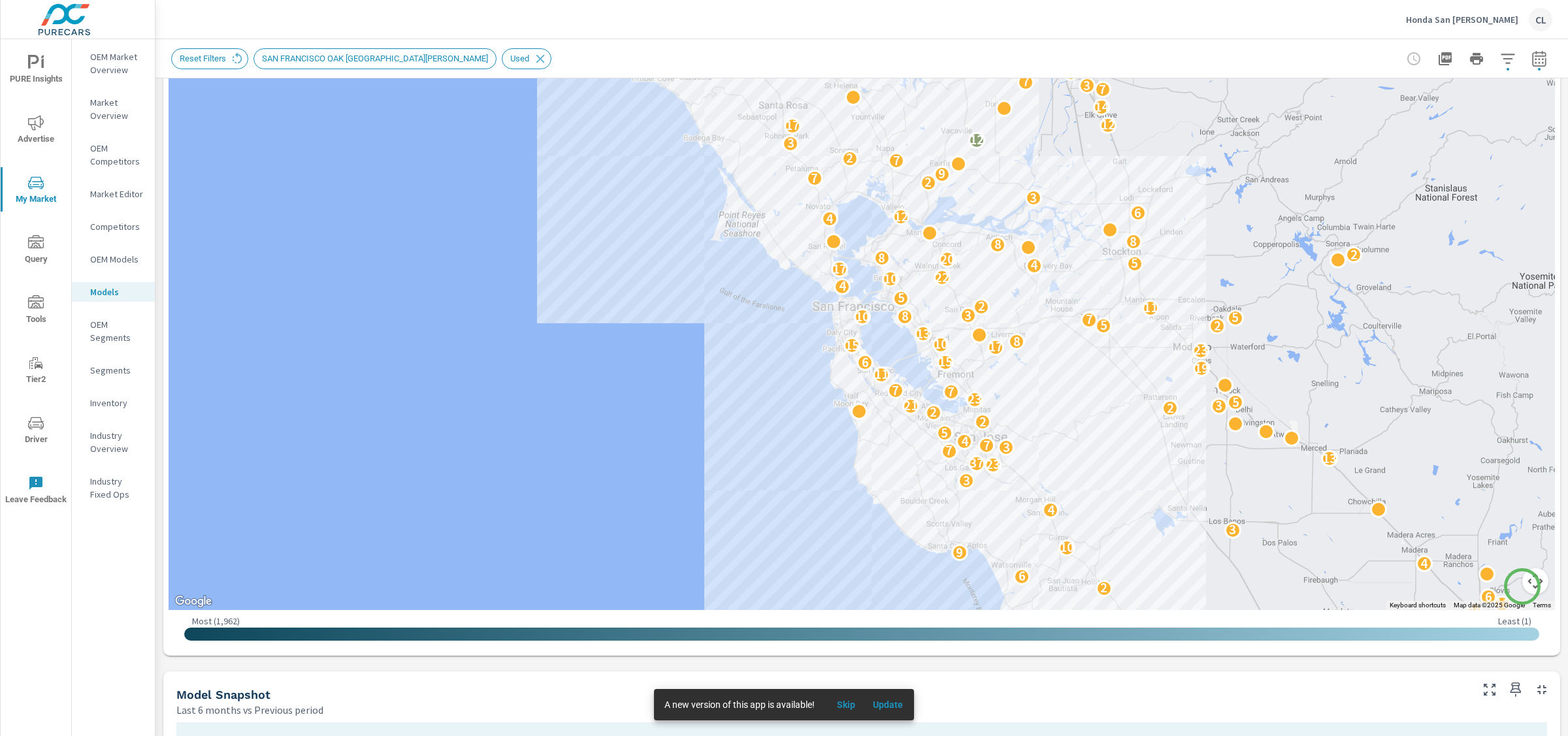
click at [1522, 587] on button "Map camera controls" at bounding box center [1535, 581] width 26 height 26
click at [1490, 512] on button "Zoom in" at bounding box center [1503, 516] width 26 height 26
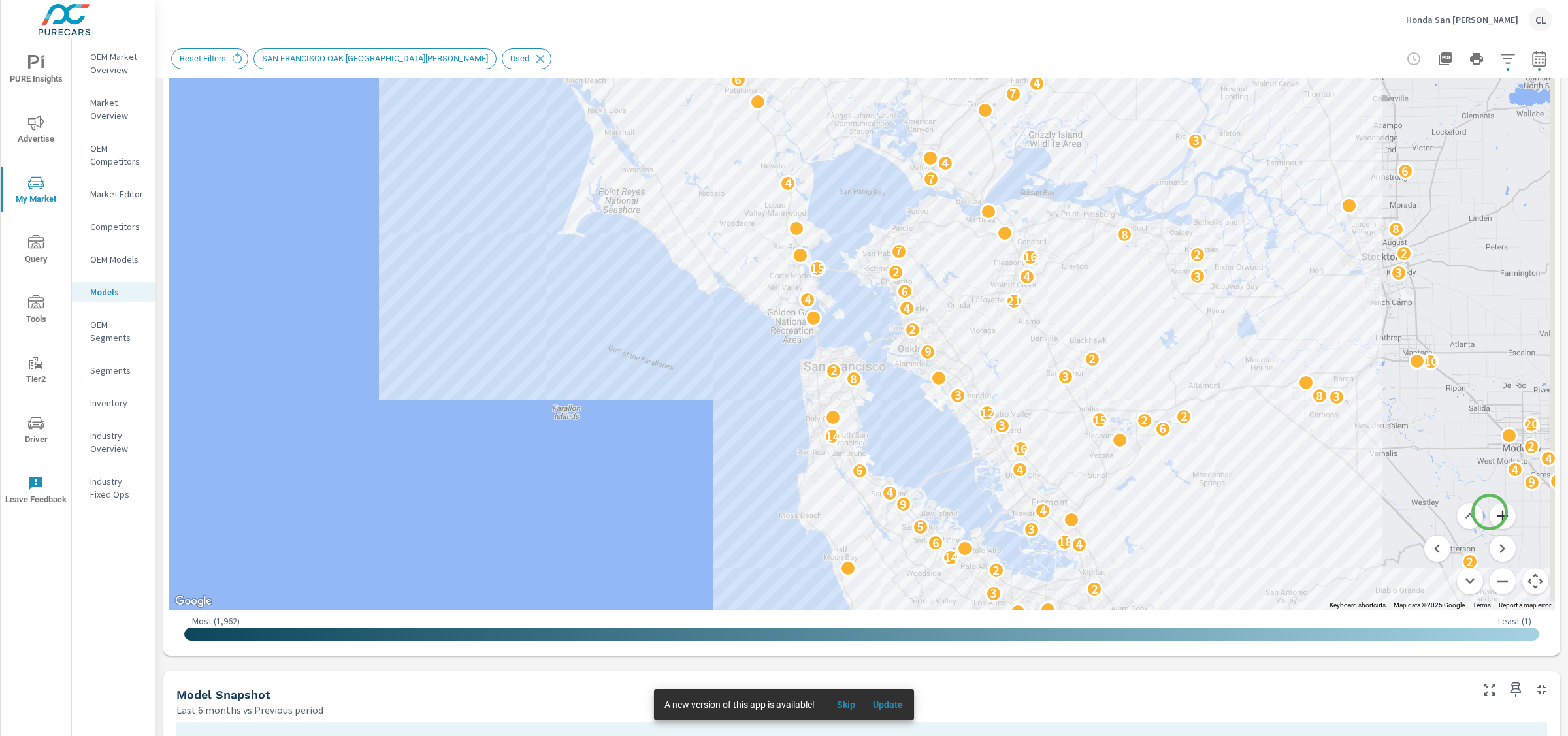
click at [1490, 512] on button "Zoom in" at bounding box center [1503, 516] width 26 height 26
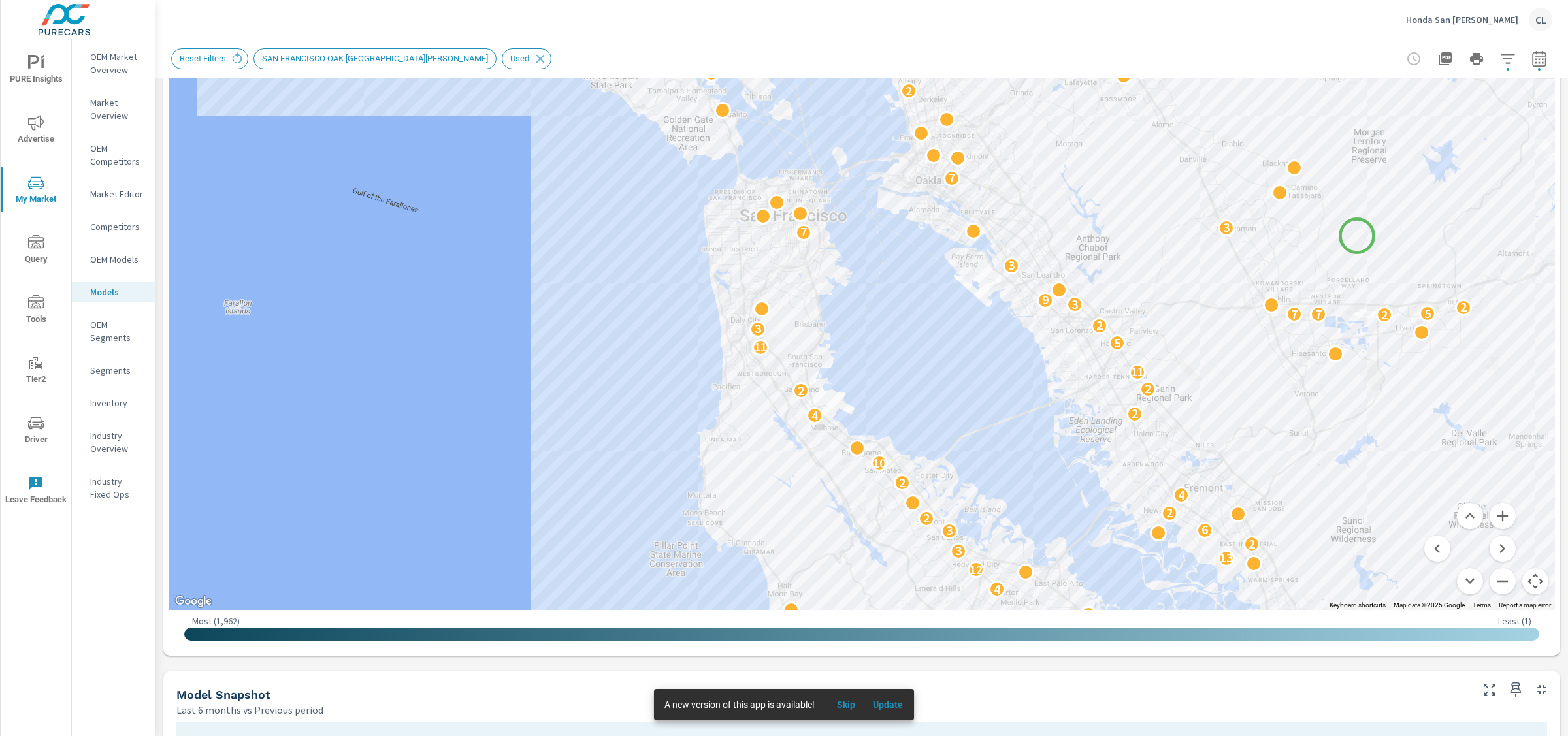
drag, startPoint x: 1392, startPoint y: 507, endPoint x: 1357, endPoint y: 235, distance: 274.2
click at [1357, 235] on div "6 8 6 22 2 2 2 3 5 2 2 2 2 2 4 12 13 3 2 3 6 2 2 4 2 10 4 2 2 2 11 11 5 3 2 2 7…" at bounding box center [1454, 329] width 1255 height 706
click at [1492, 516] on button "Zoom in" at bounding box center [1503, 516] width 26 height 26
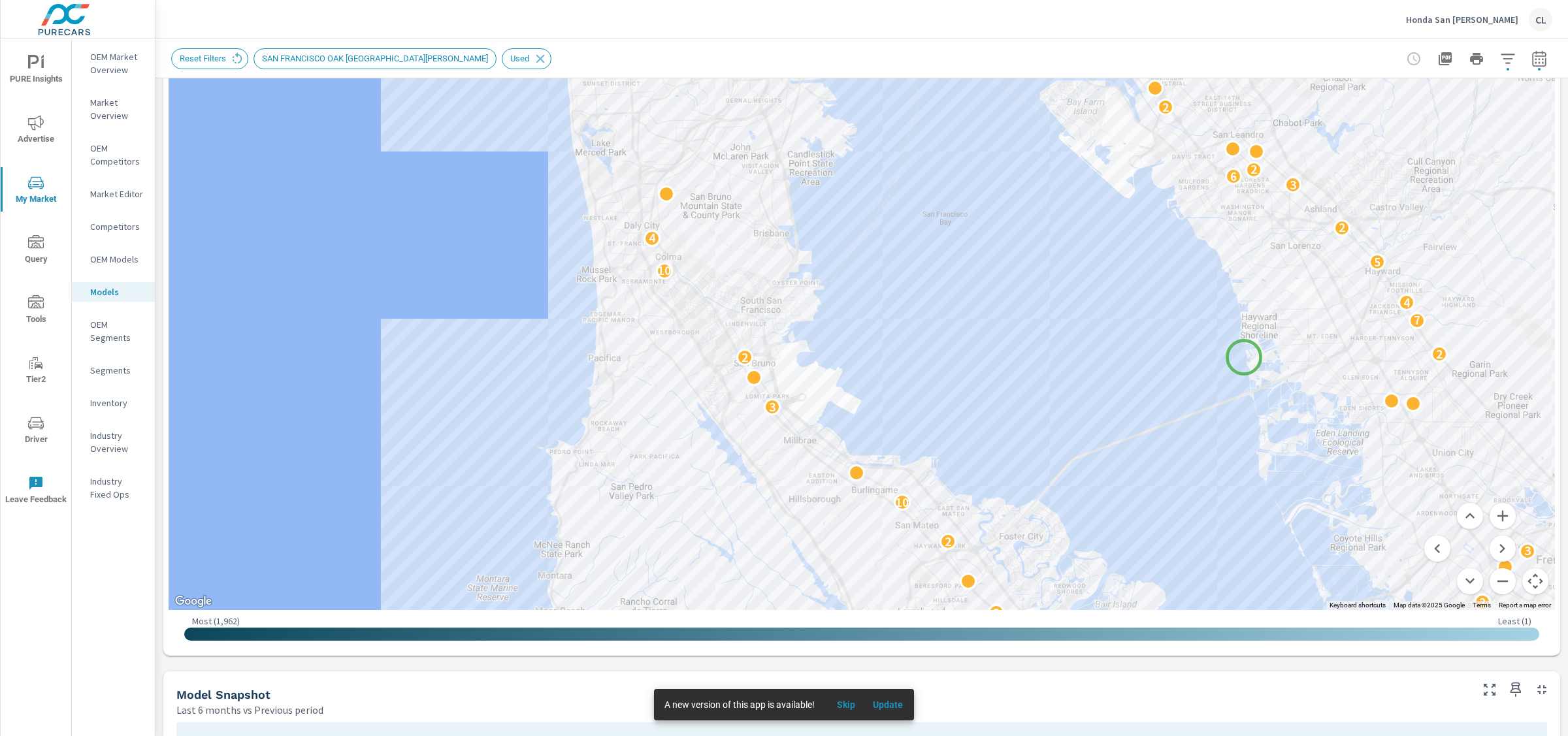
drag, startPoint x: 1230, startPoint y: 526, endPoint x: 1244, endPoint y: 355, distance: 171.6
click at [1244, 357] on div "2 2 2 2 2 3 7 2 11 2 2 6 2 2 3 2 10 3 2 2 7 4 10 5 4 2 2 5 7 5 2 3 6 2 2 6 2 6 …" at bounding box center [1503, 434] width 1255 height 706
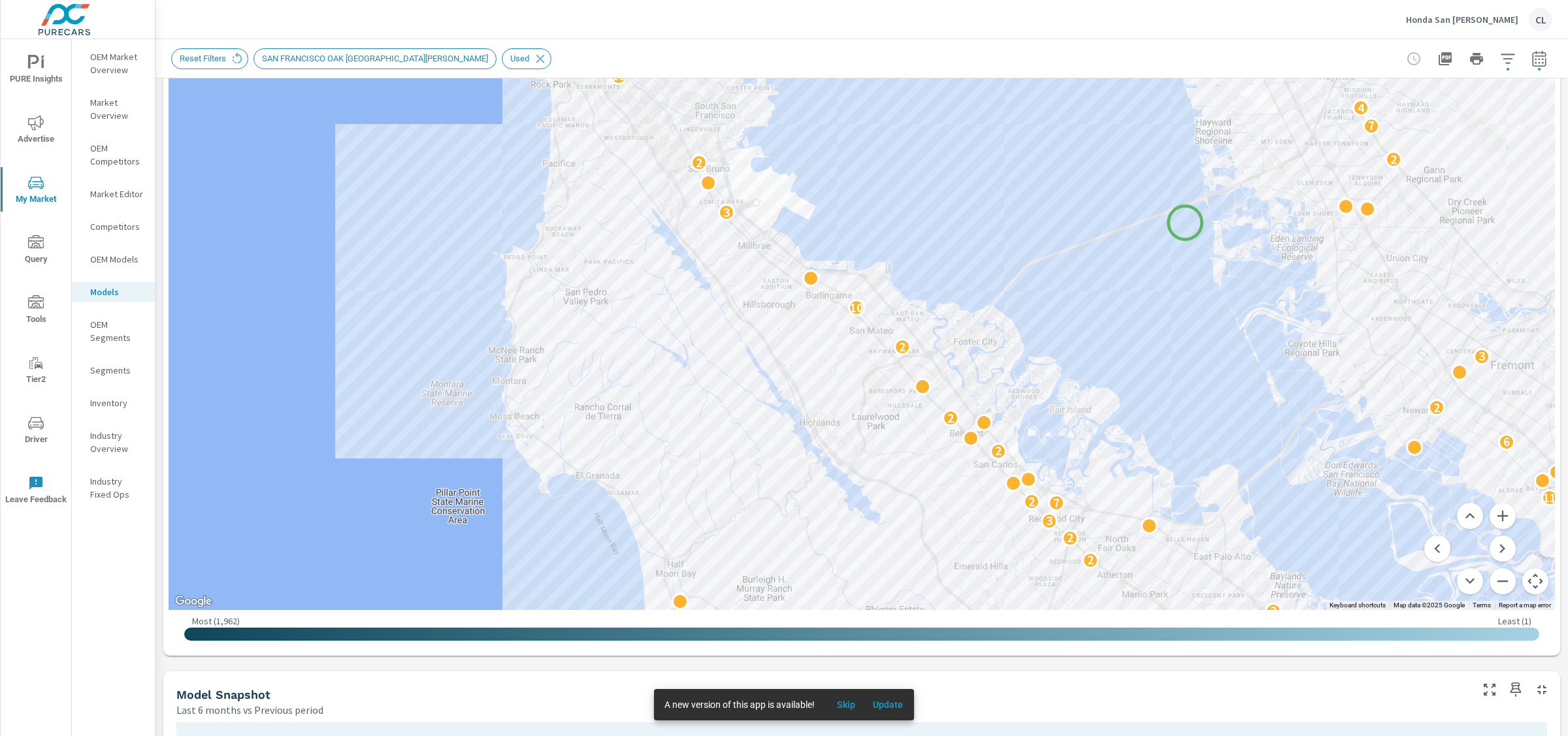
drag, startPoint x: 1213, startPoint y: 360, endPoint x: 1185, endPoint y: 222, distance: 140.8
click at [1185, 222] on div "4 2 2 2 2 2 2 3 7 2 11 2 2 6 2 2 3 2 10 3 2 2 7 4 10 5 4 2 2 5 7 5 2 3 6 2 2 6 …" at bounding box center [1444, 407] width 1255 height 706
click at [1490, 515] on button "Zoom in" at bounding box center [1503, 516] width 26 height 26
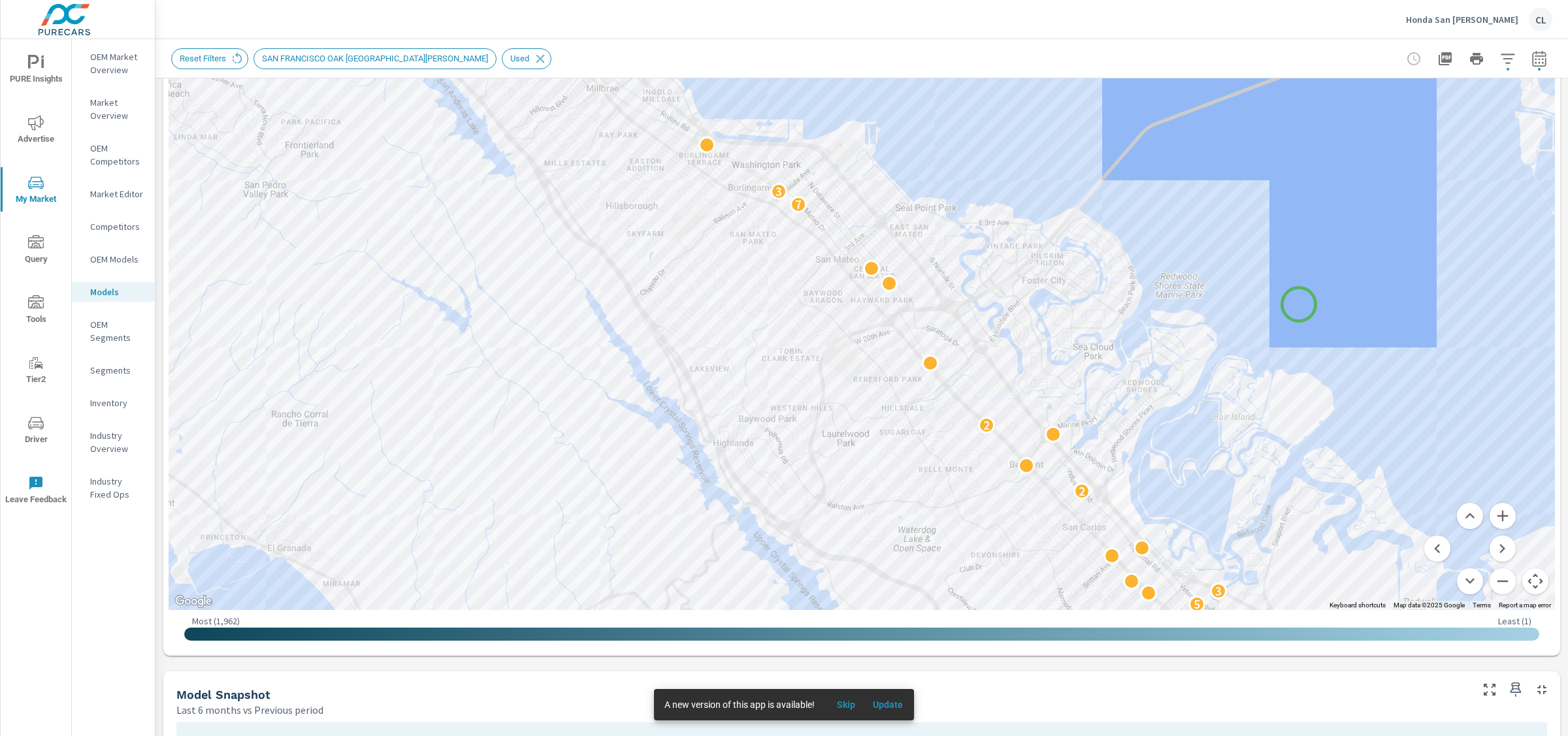
drag, startPoint x: 1345, startPoint y: 475, endPoint x: 1284, endPoint y: 288, distance: 196.7
click at [1284, 288] on div "2 2 2 5 3 2 2 2 7 3 2 2 2 5 4 2 9 5 2 2 5 2 4" at bounding box center [1446, 446] width 1255 height 706
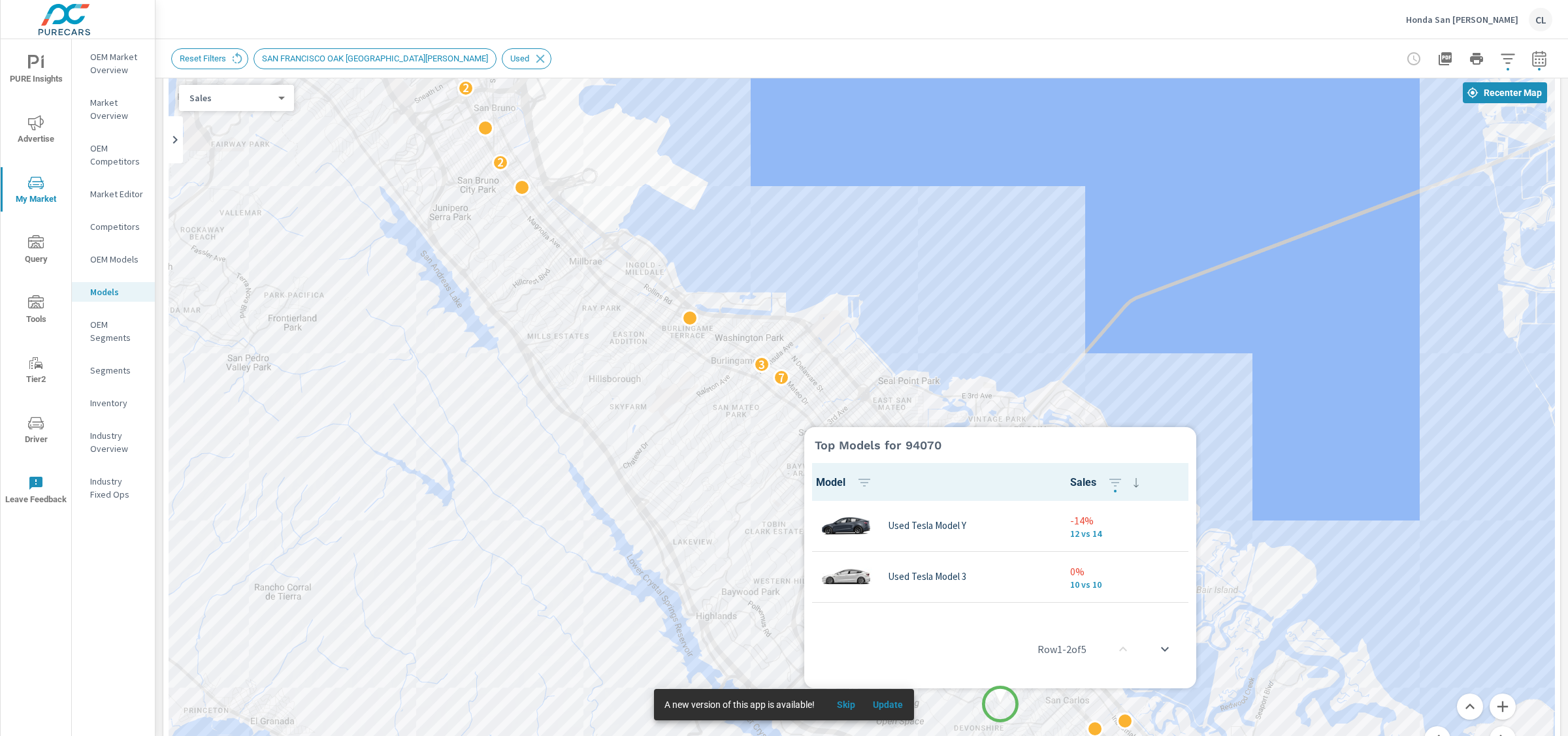
scroll to position [1, 0]
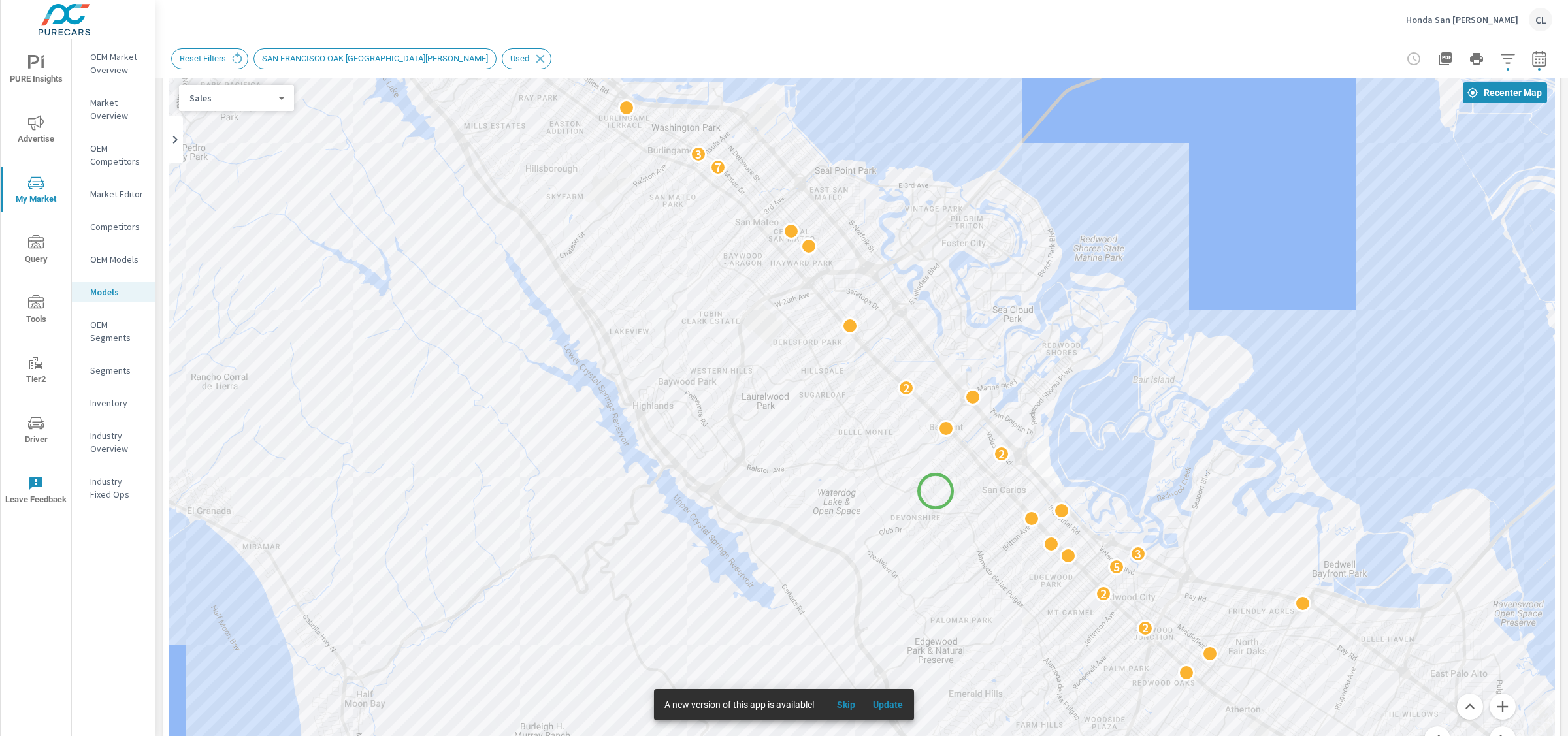
drag, startPoint x: 1001, startPoint y: 704, endPoint x: 936, endPoint y: 491, distance: 222.7
click at [936, 491] on div "2 2 2 2 5 3 2 2 2 2 7 3 2 2 2 5 4 2 9 5 2 2 5 2" at bounding box center [1426, 580] width 1255 height 706
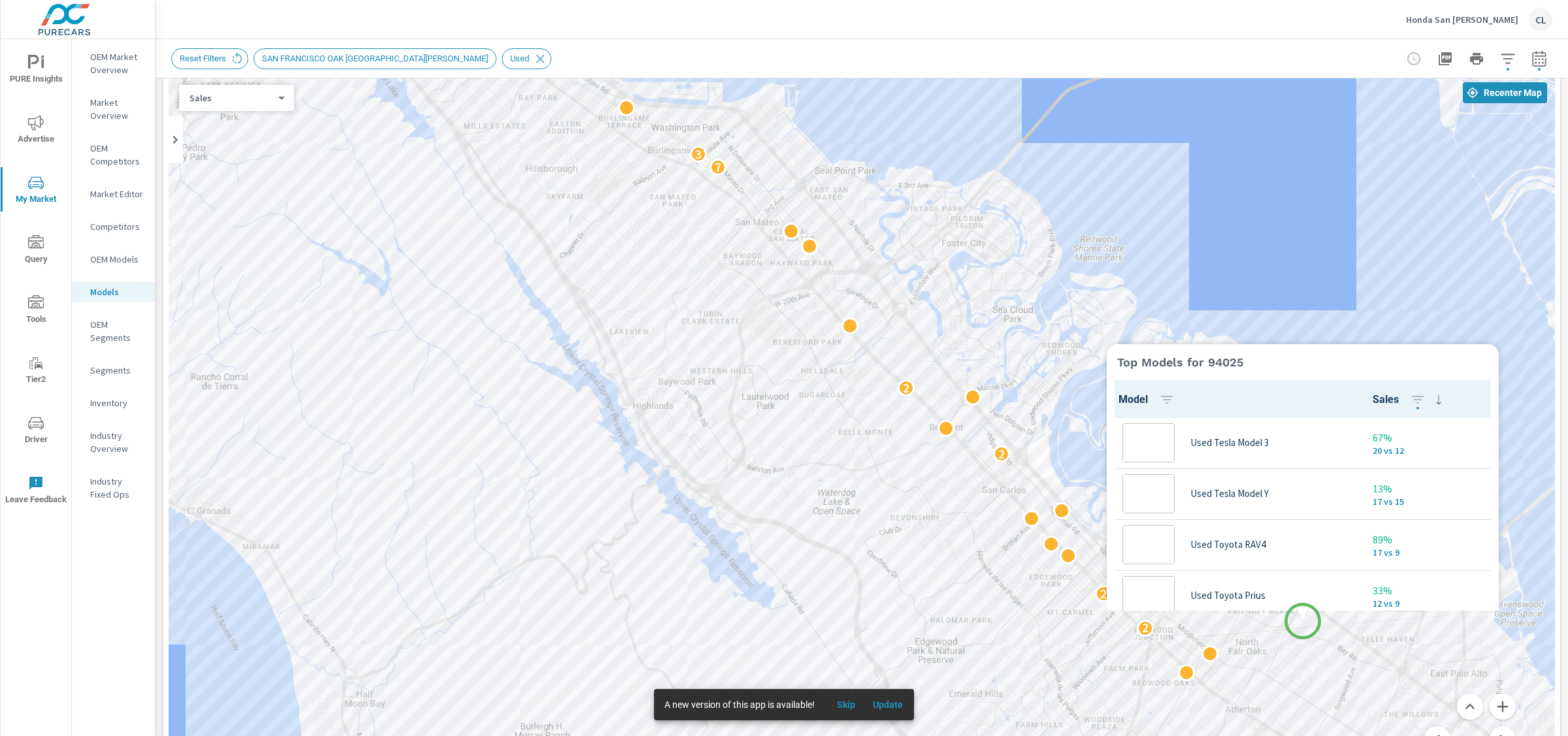
scroll to position [1, 0]
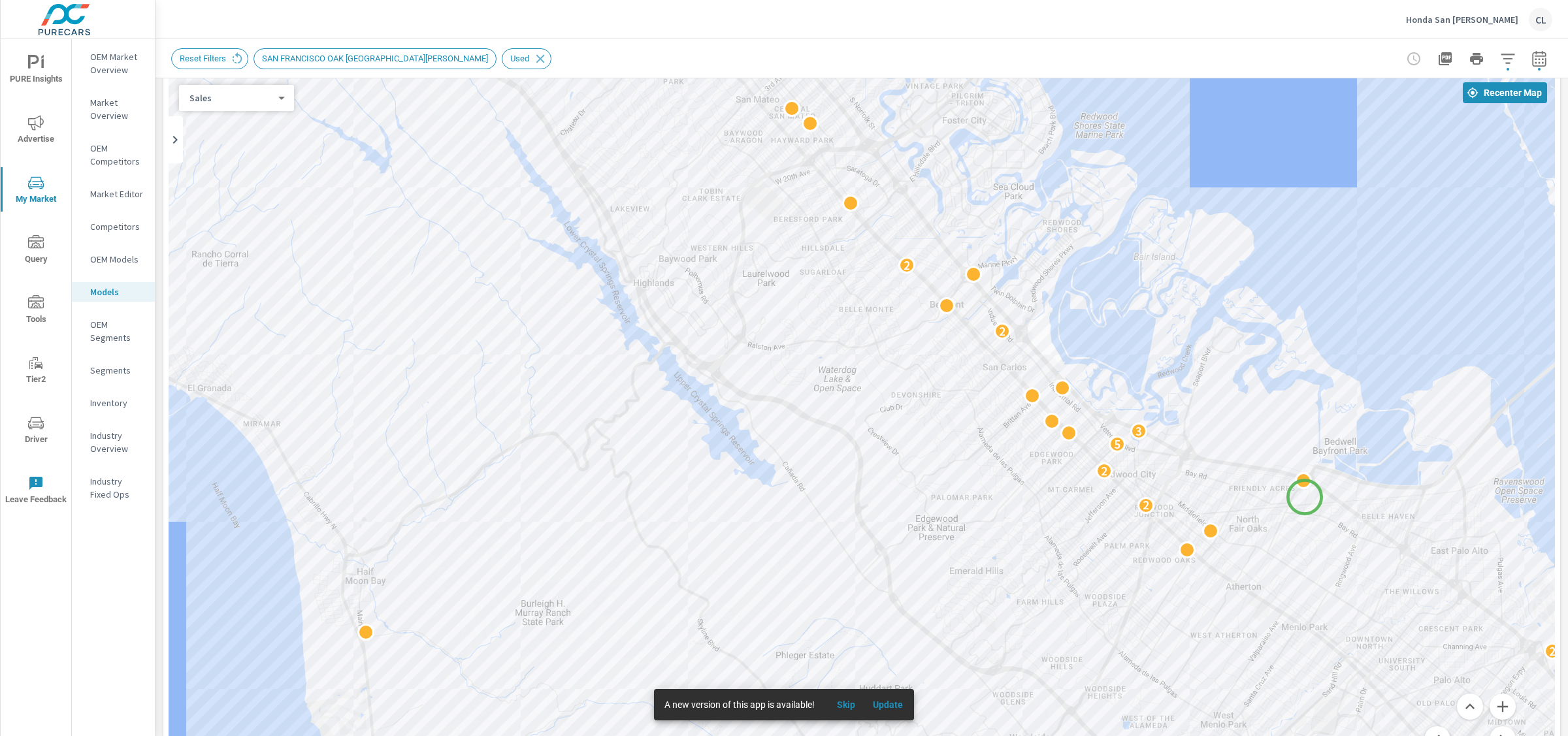
drag, startPoint x: 1304, startPoint y: 621, endPoint x: 1305, endPoint y: 497, distance: 124.0
click at [1305, 497] on div "2 2 2 2 2 2 2 5 3 2 4 2 2 2 2 7 3 2 2 2 5 4 2 9 5" at bounding box center [1490, 667] width 1255 height 706
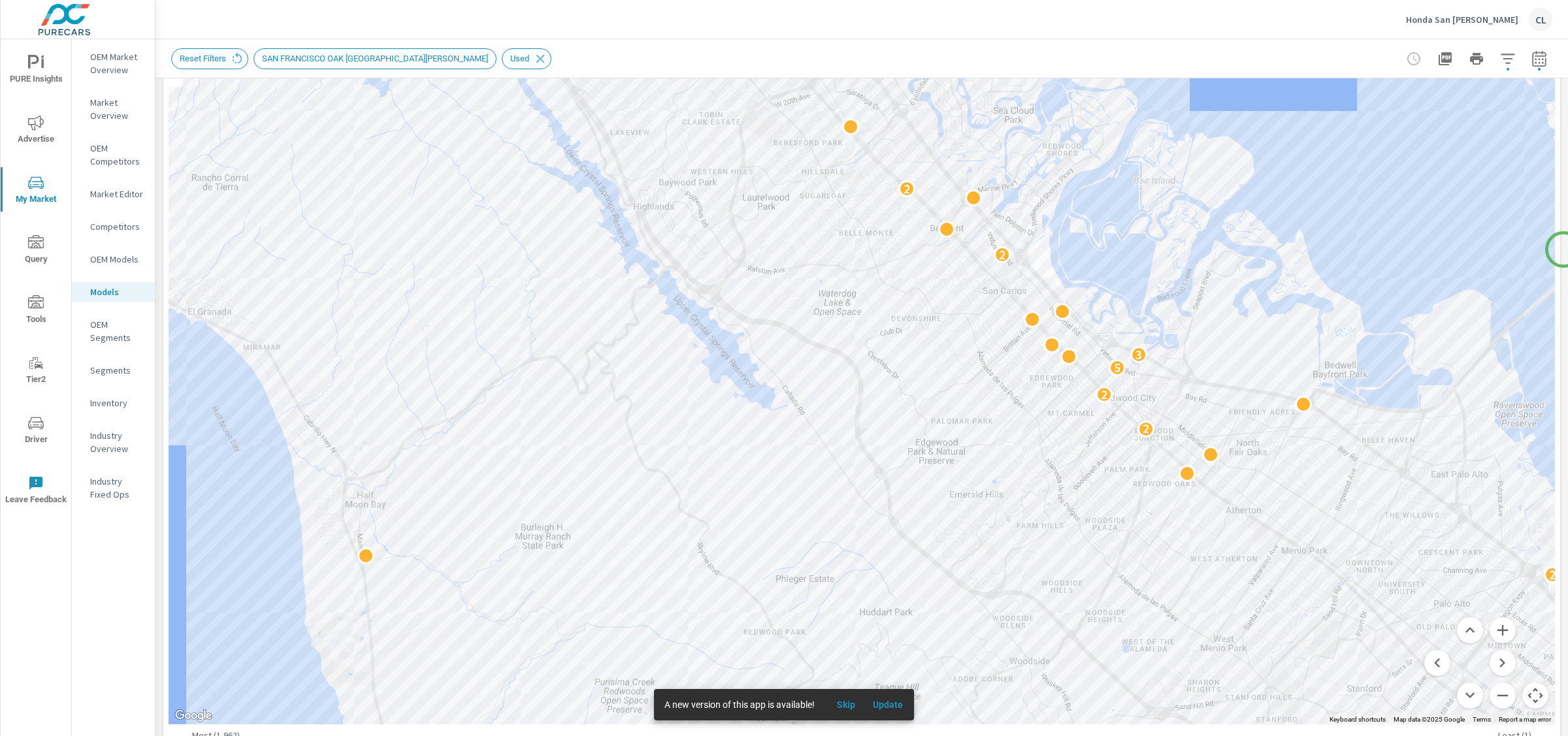
scroll to position [142, 0]
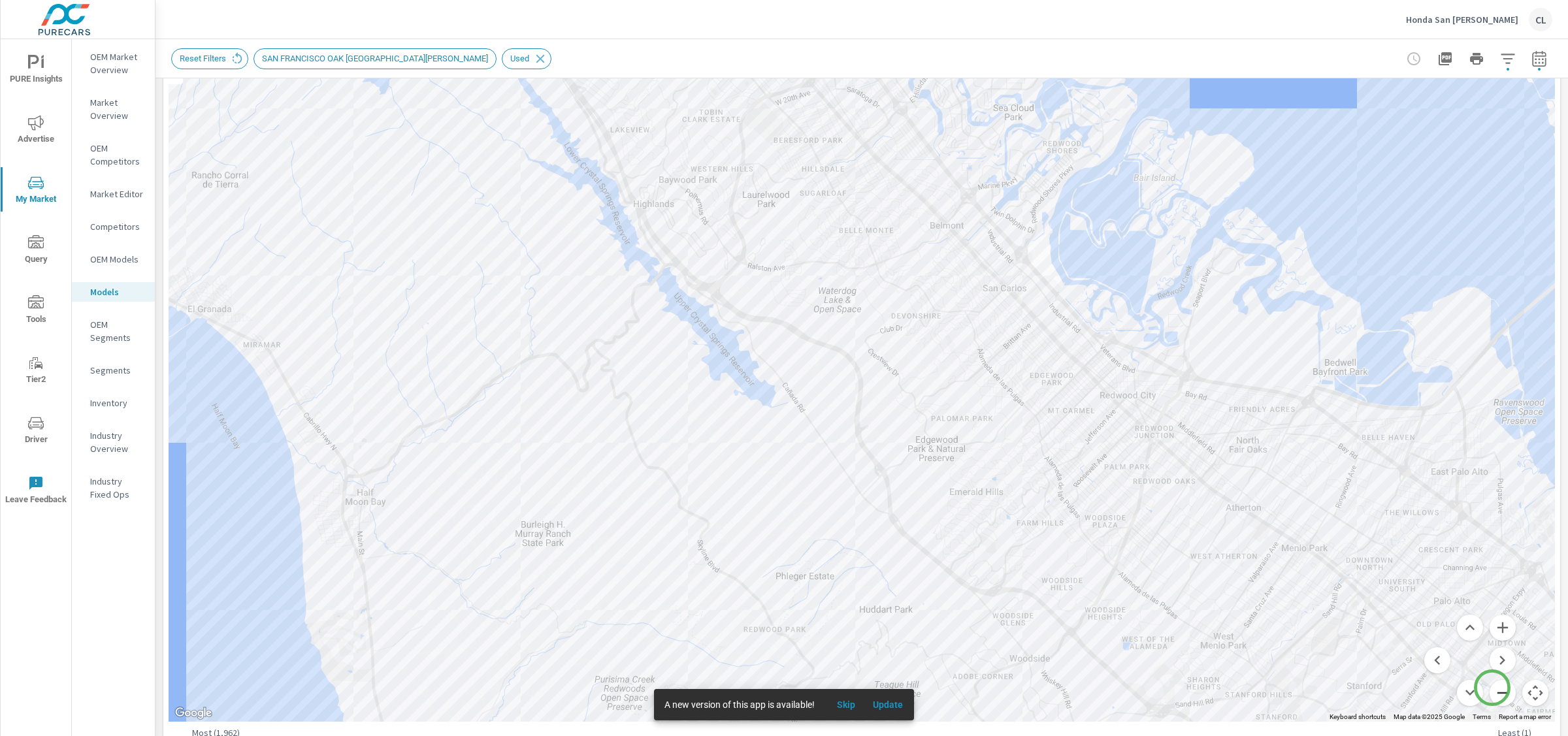
click at [1493, 688] on button "Zoom out" at bounding box center [1503, 693] width 26 height 26
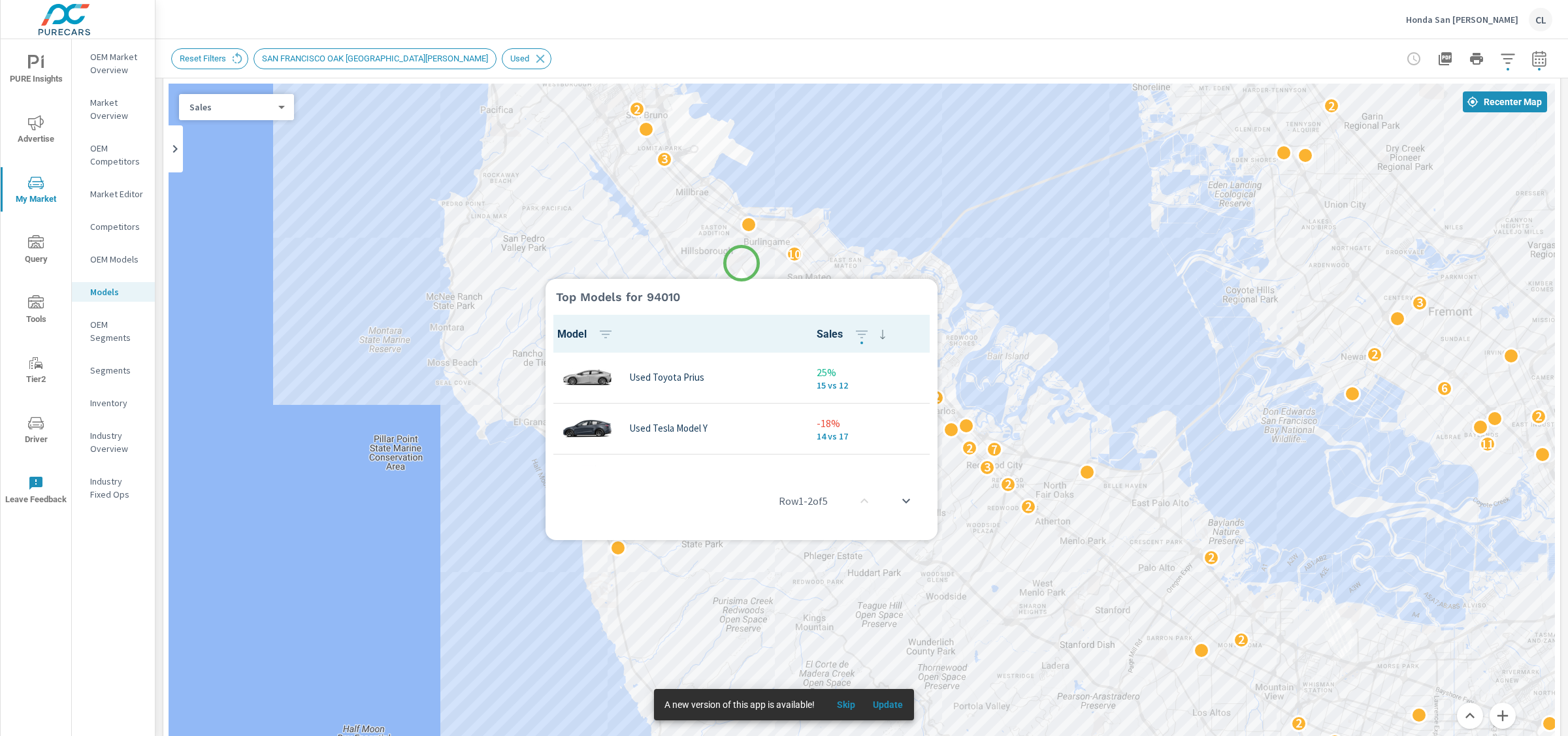
scroll to position [1, 0]
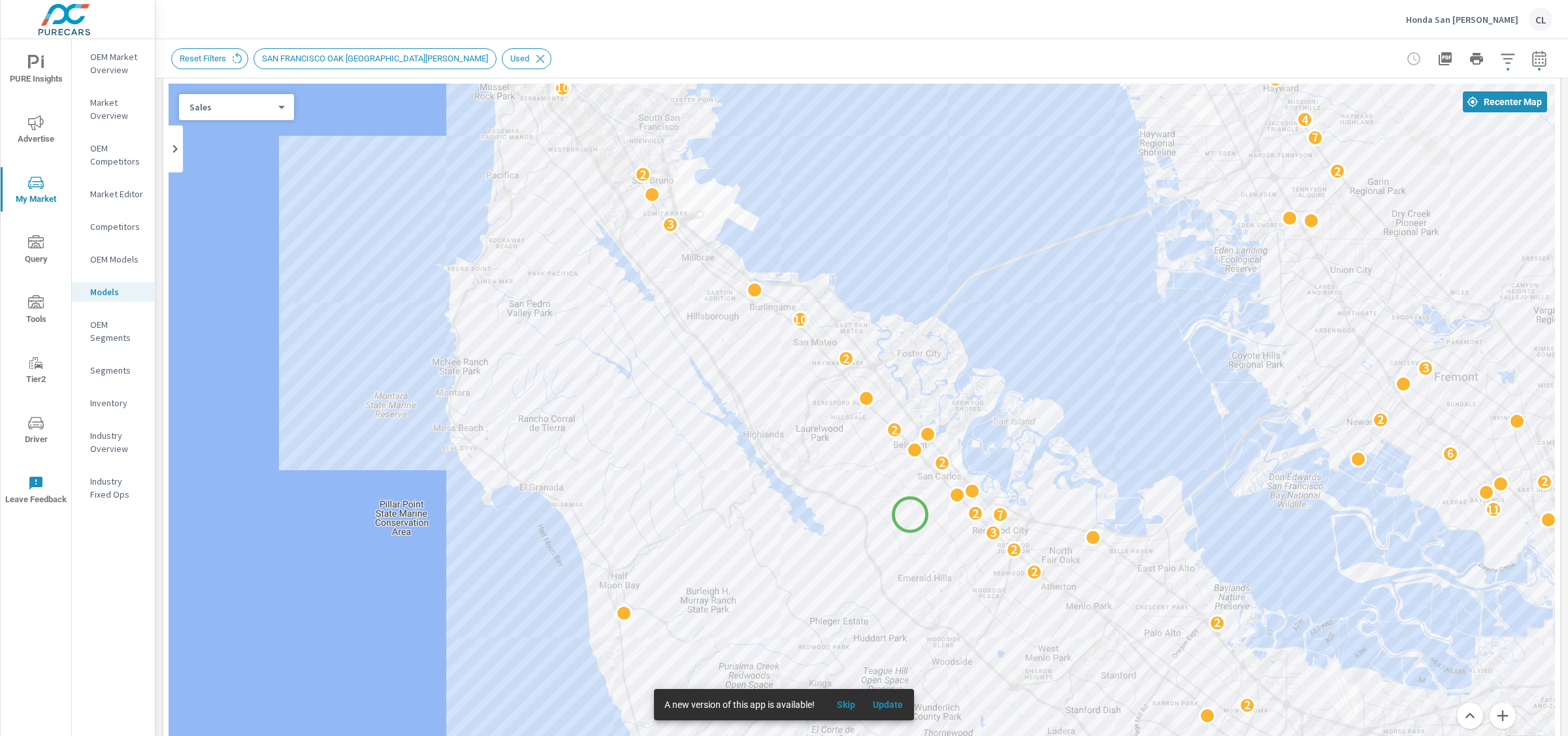
drag, startPoint x: 904, startPoint y: 448, endPoint x: 910, endPoint y: 515, distance: 67.3
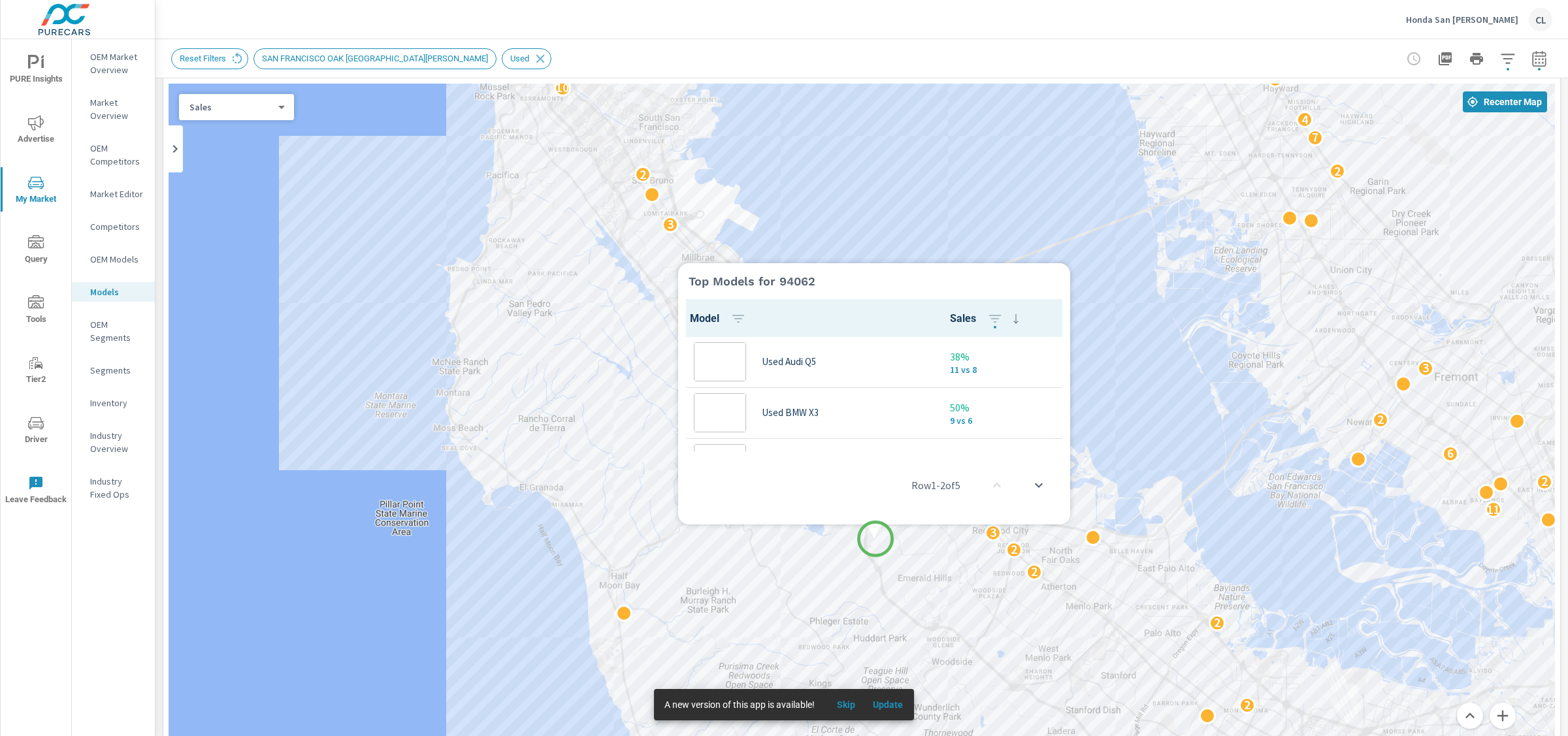
scroll to position [1, 0]
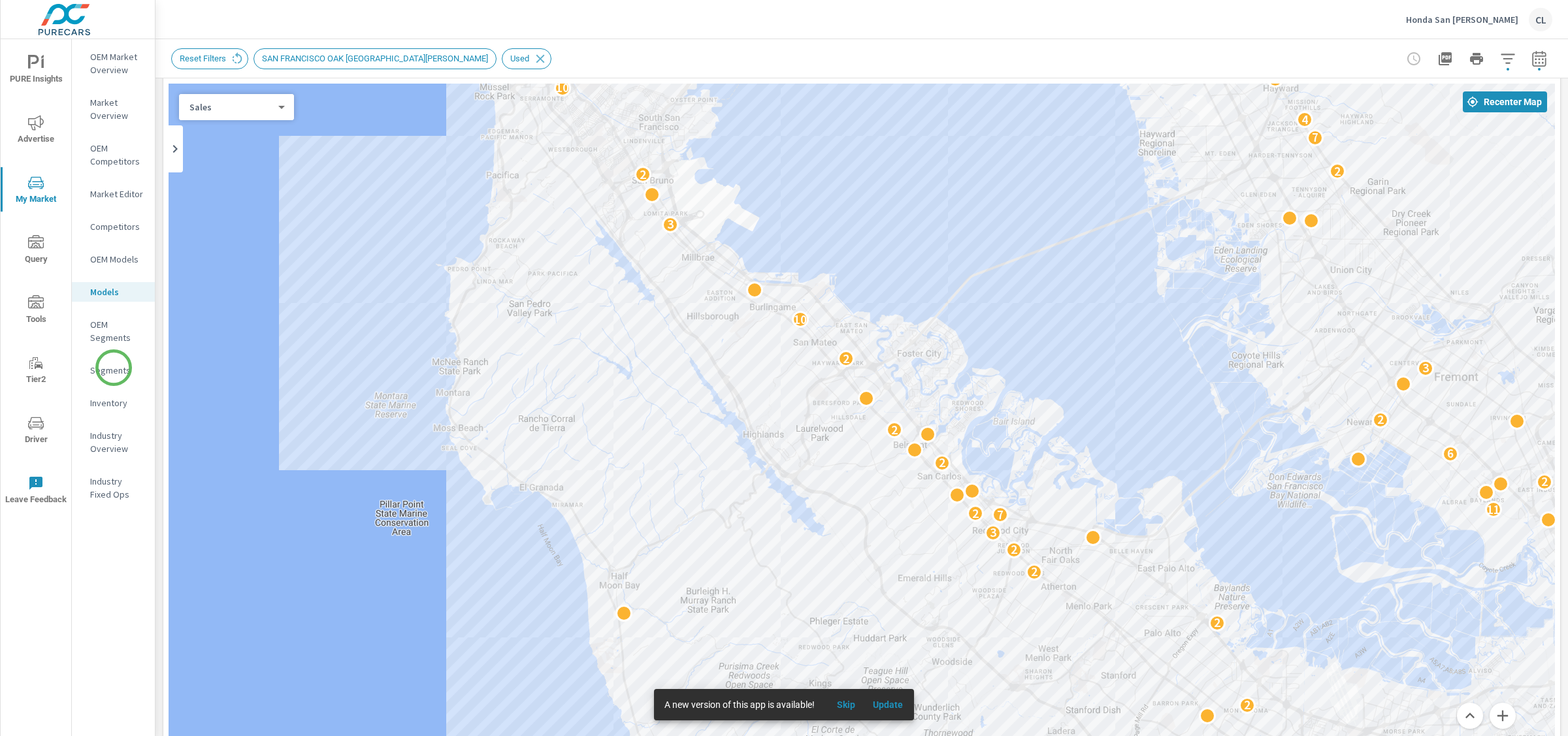
click at [114, 368] on p "Segments" at bounding box center [117, 370] width 54 height 13
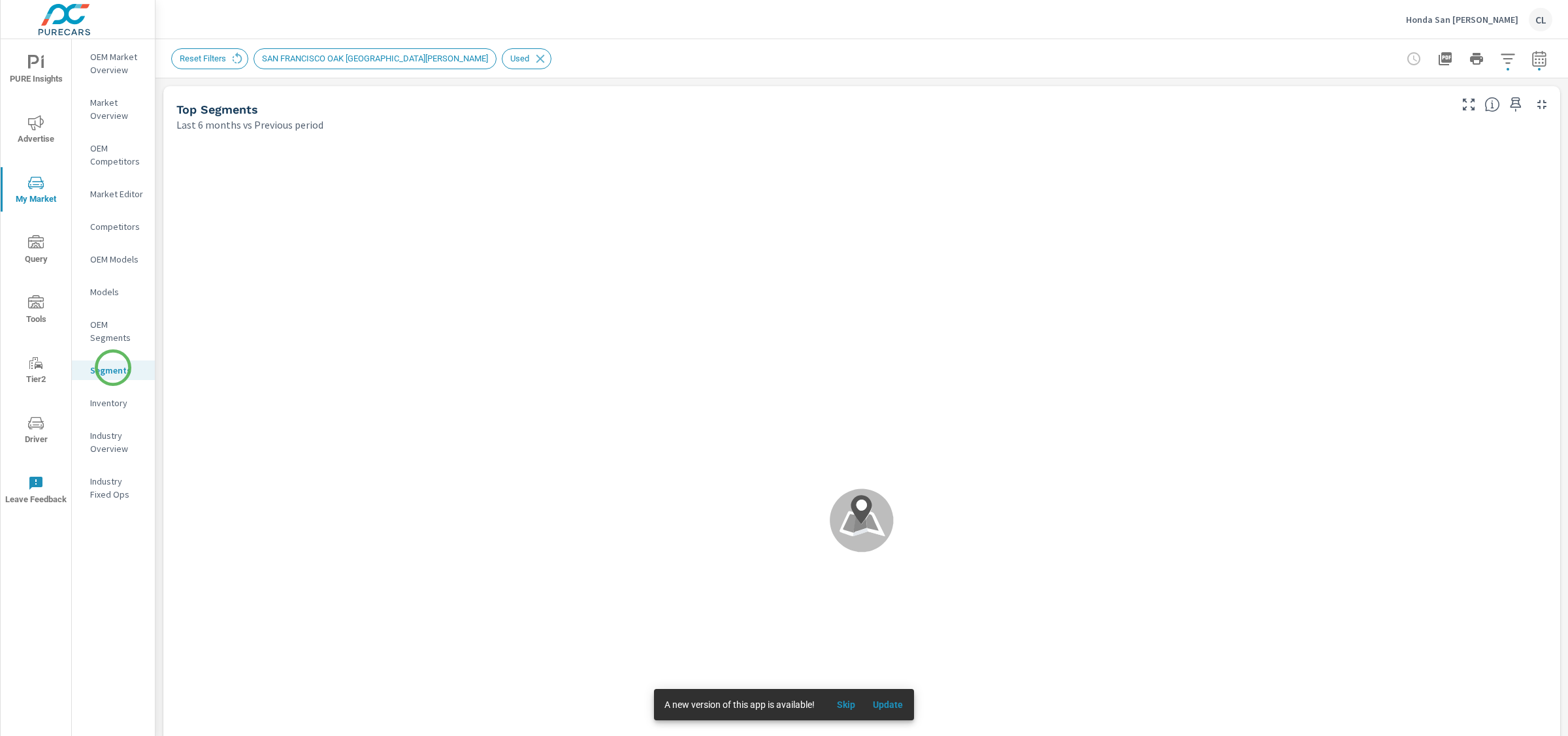
scroll to position [1, 0]
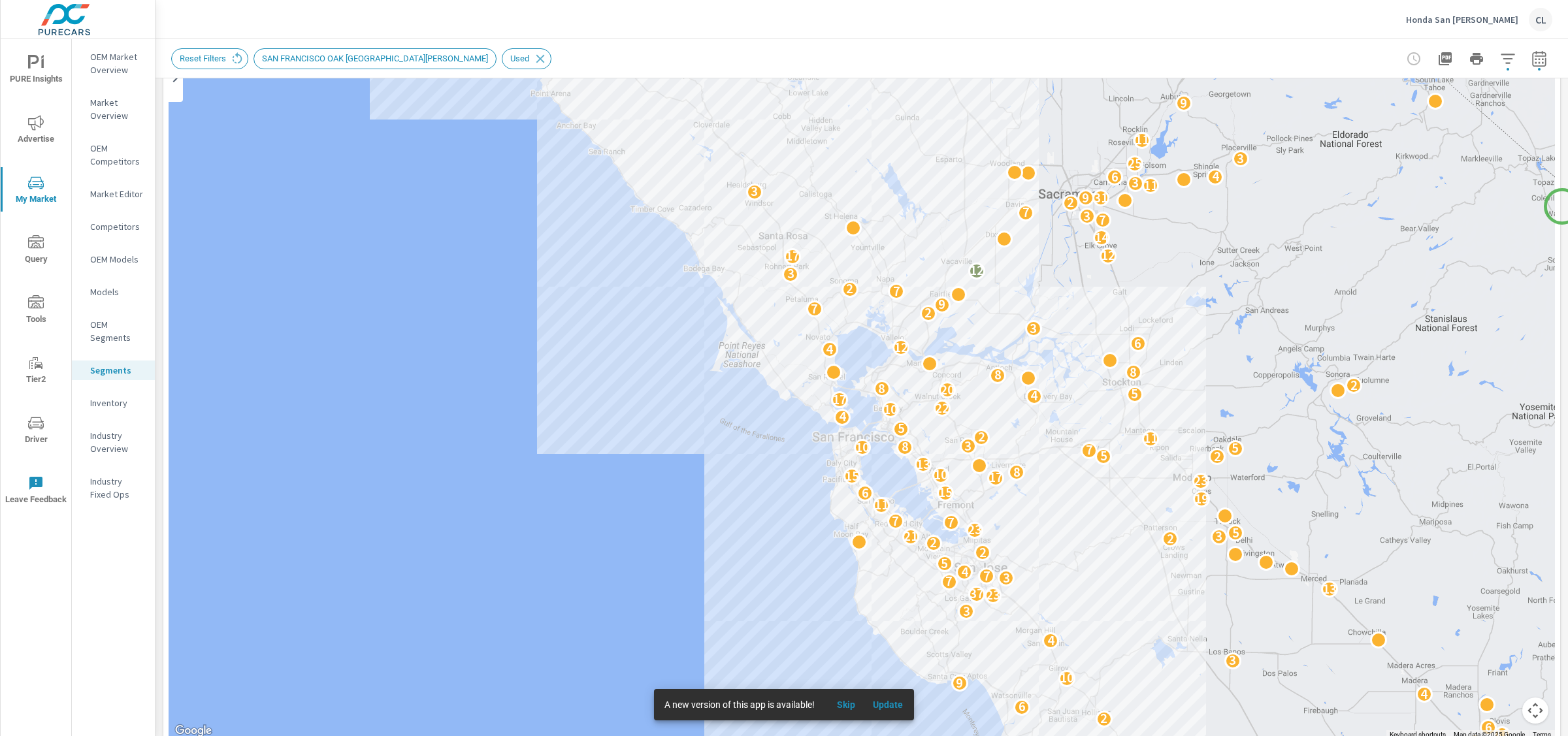
scroll to position [126, 0]
click at [1526, 701] on button "Map camera controls" at bounding box center [1535, 708] width 26 height 26
click at [1499, 637] on button "Zoom in" at bounding box center [1503, 643] width 26 height 26
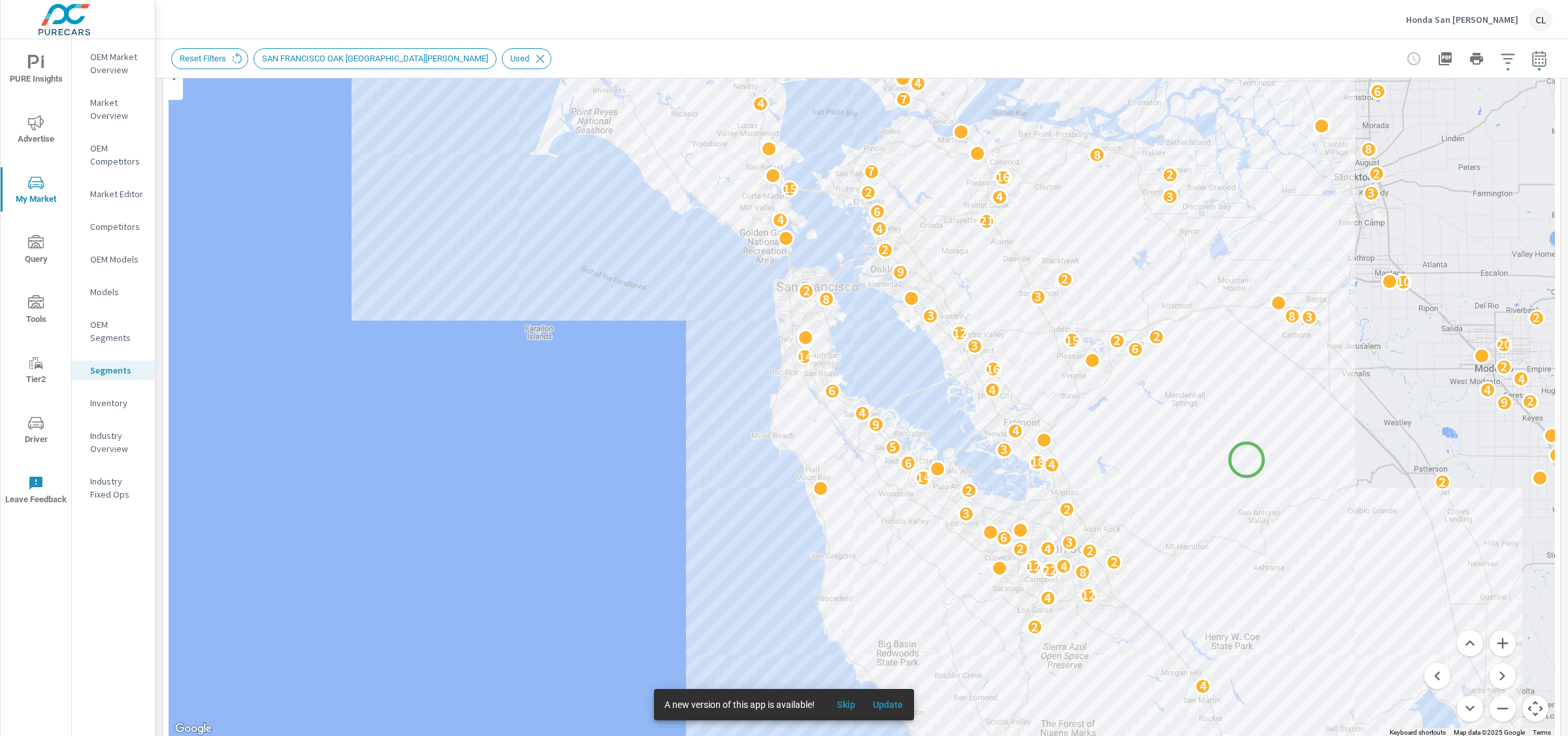
drag, startPoint x: 1279, startPoint y: 628, endPoint x: 1247, endPoint y: 460, distance: 171.0
click at [1247, 460] on div "14 6 9 2 6 3 6 3 9 3 4 2 4 12 12 8 22 12 4 2 2 2 4 3 6 3 2 2 2 14 5 4 6 18 2 3 …" at bounding box center [1460, 519] width 1255 height 706
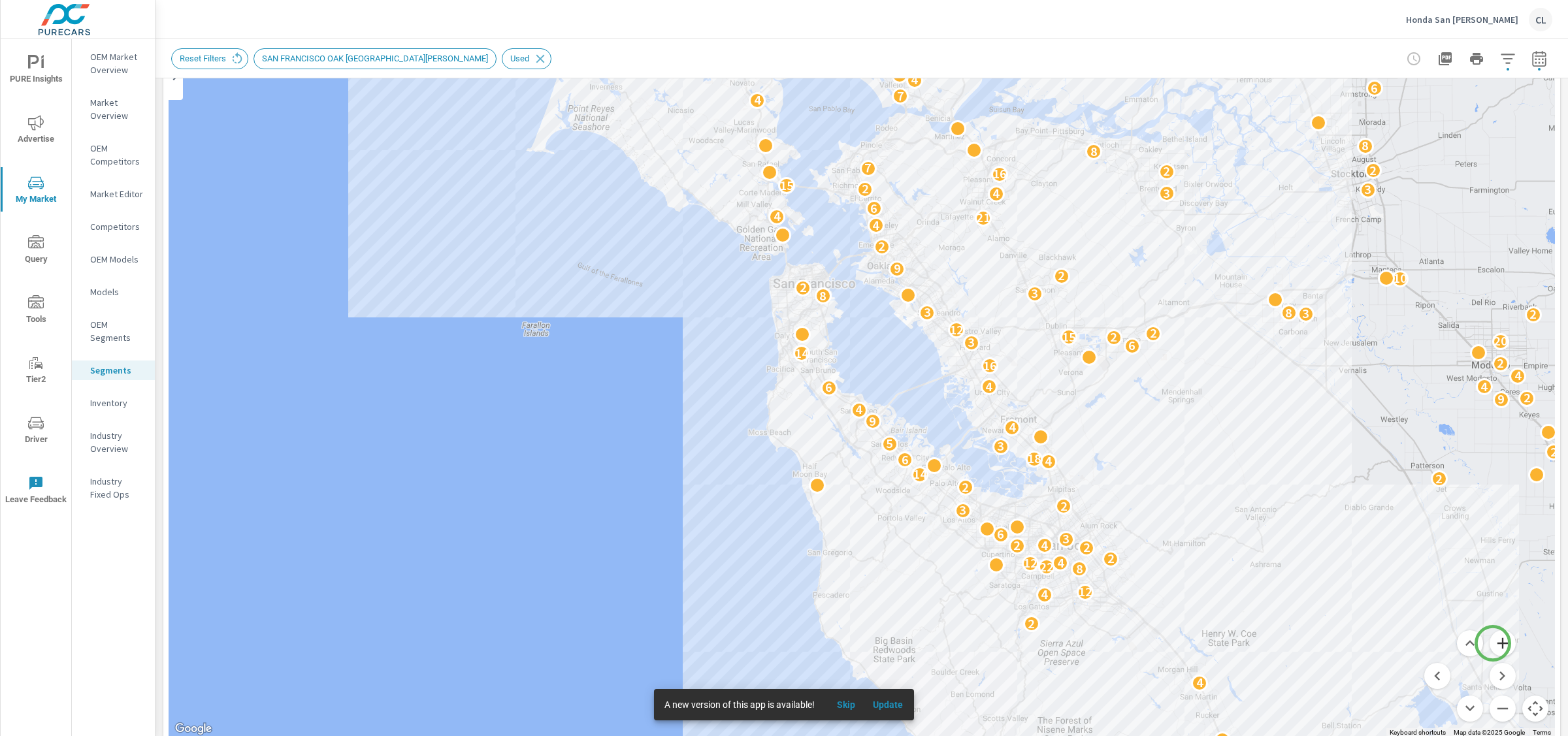
click at [1493, 643] on button "Zoom in" at bounding box center [1503, 643] width 26 height 26
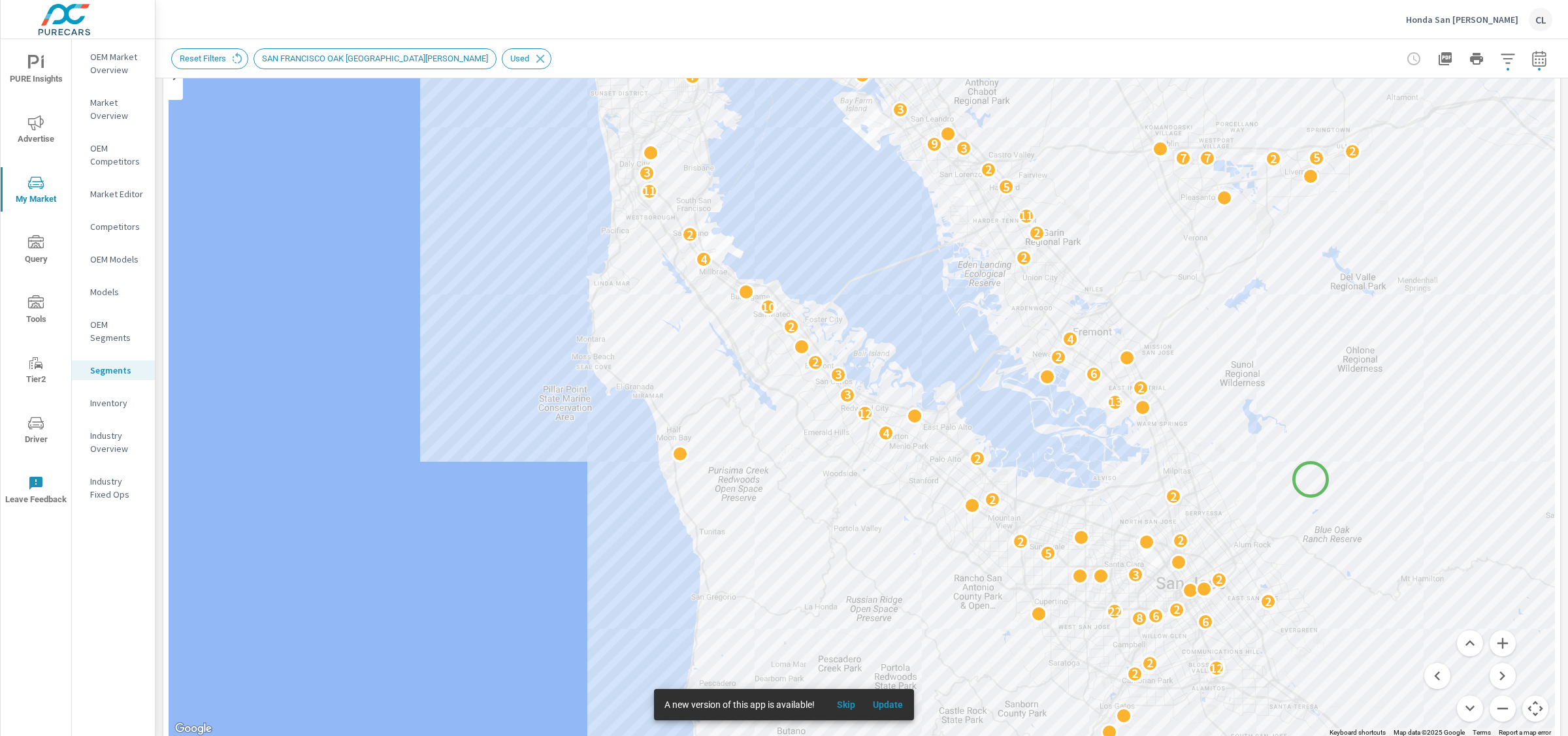
drag, startPoint x: 1394, startPoint y: 614, endPoint x: 1310, endPoint y: 477, distance: 160.7
click at [1310, 477] on div "6 3 7 3 3 2 12 2 6 8 6 22 2 2 2 3 5 2 2 2 2 2 2 4 12 13 3 2 3 6 2 2 4 2 10 4 2 …" at bounding box center [1406, 594] width 1255 height 706
click at [1493, 635] on button "Zoom in" at bounding box center [1503, 643] width 26 height 26
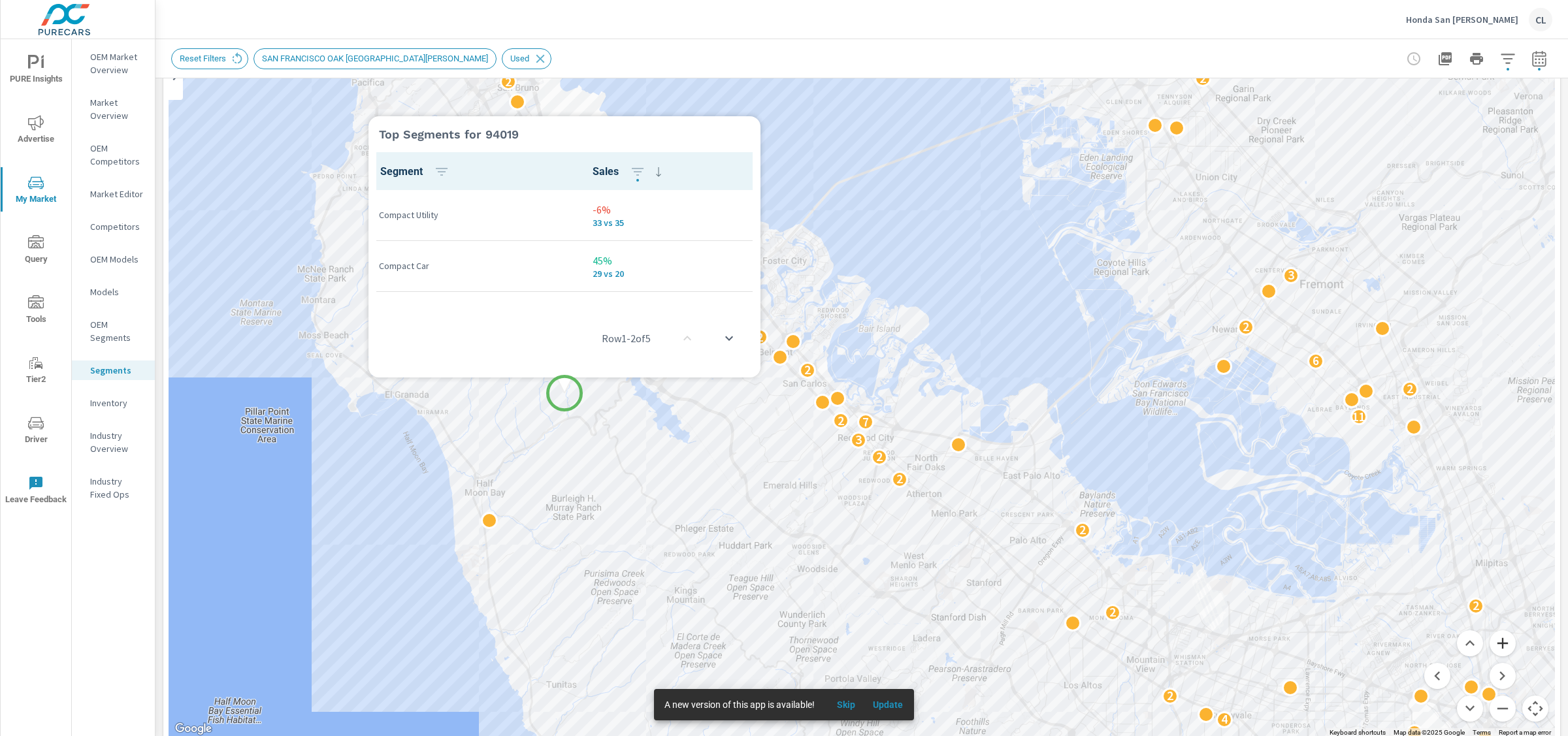
scroll to position [1, 0]
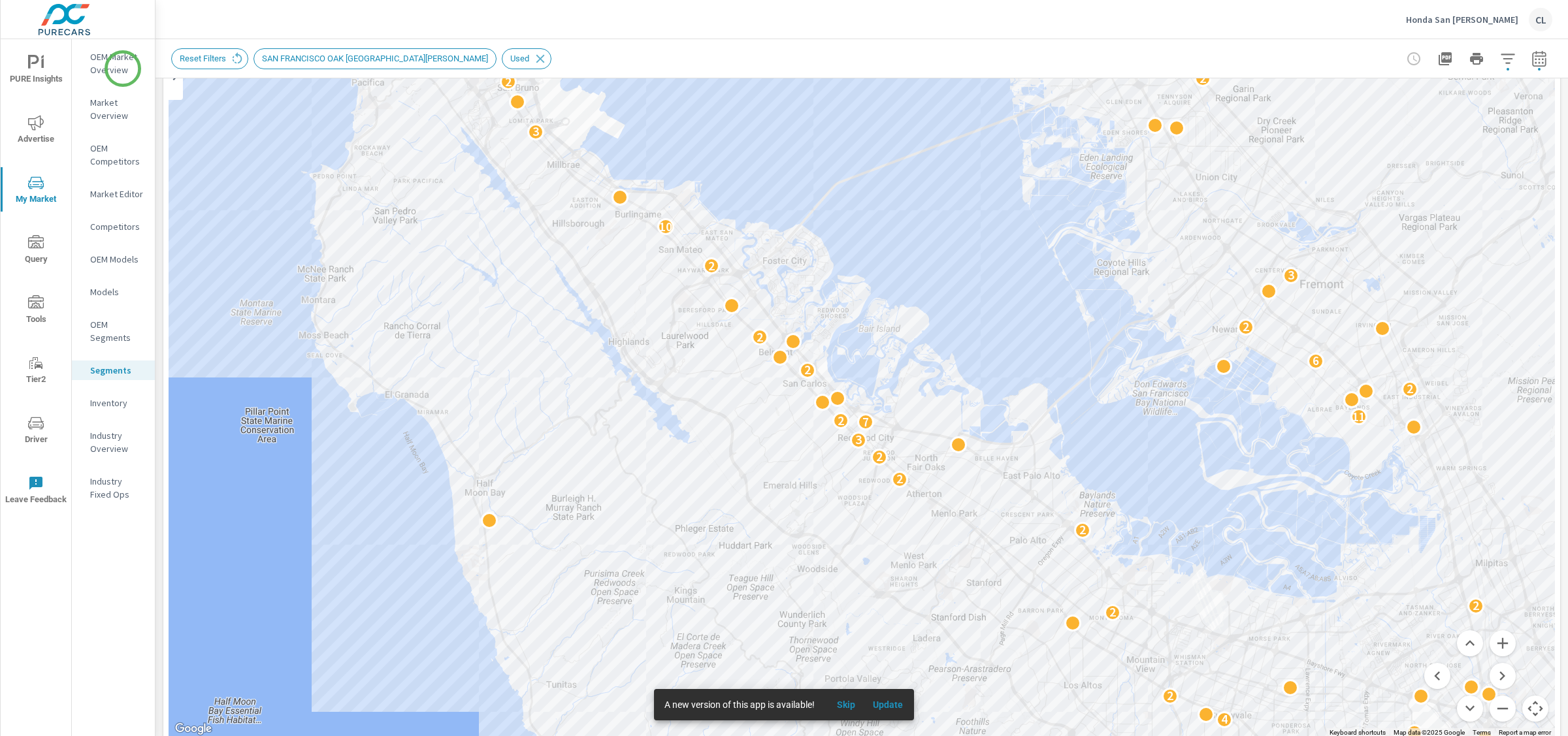
click at [120, 67] on p "OEM Market Overview" at bounding box center [117, 63] width 54 height 26
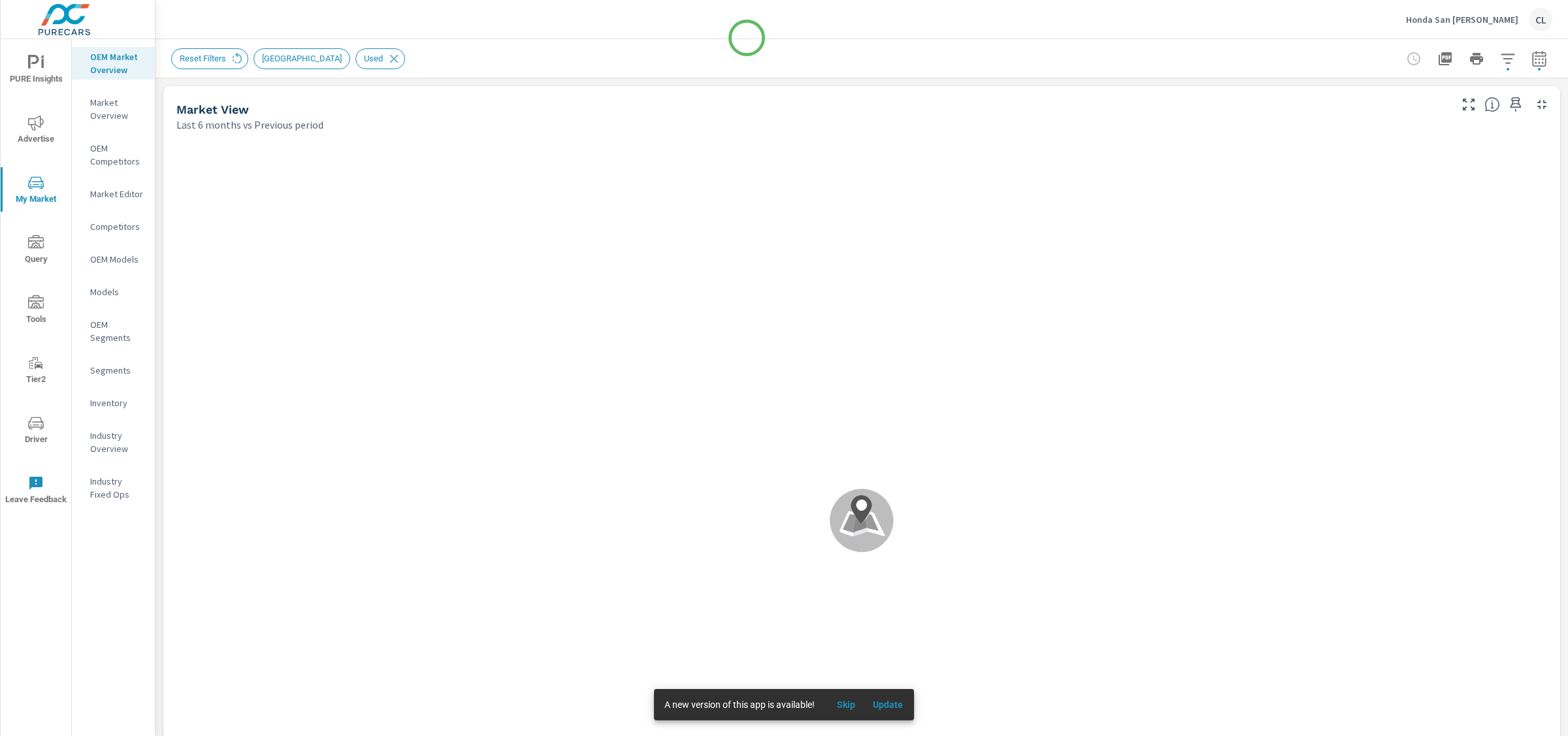
scroll to position [1, 0]
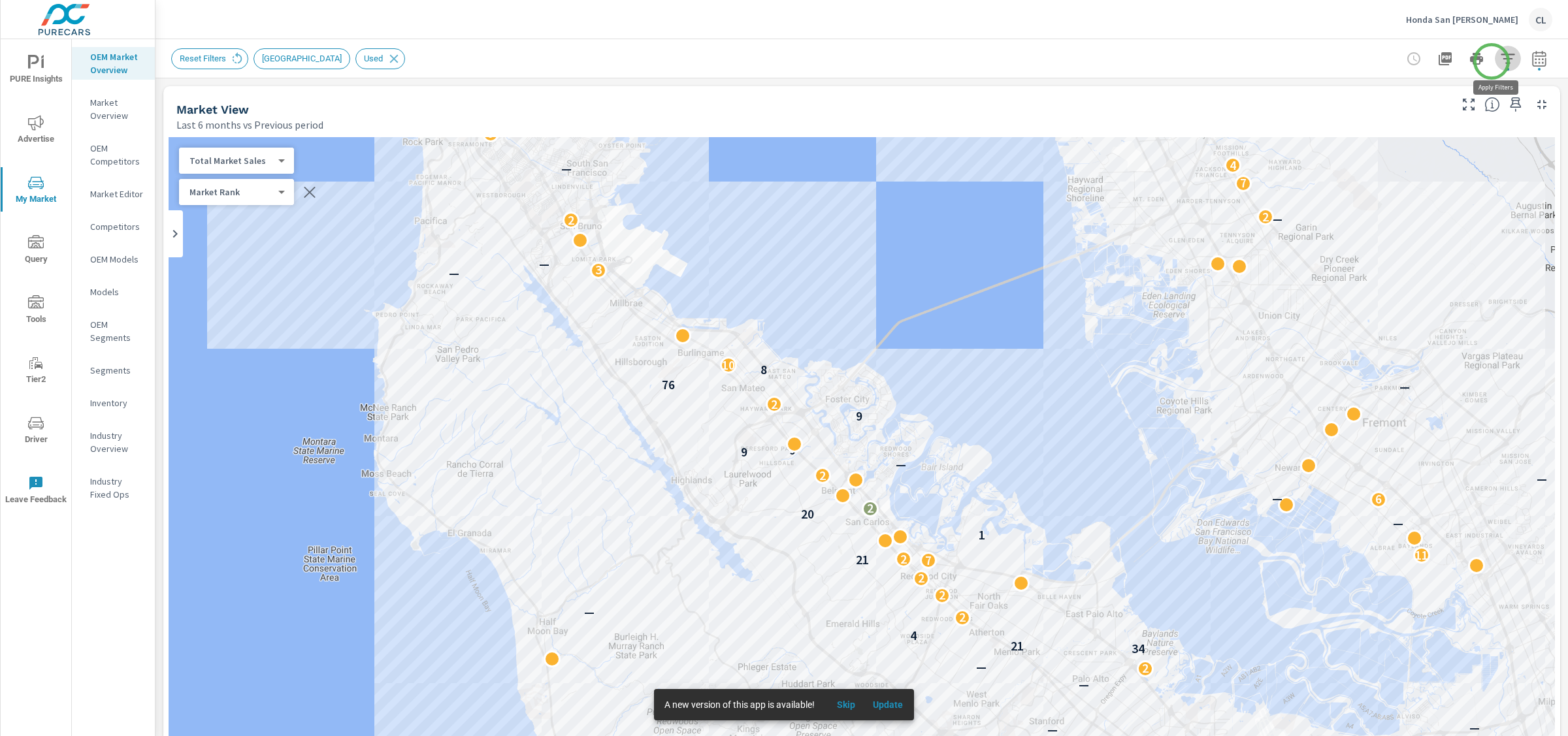
click at [1500, 60] on icon "button" at bounding box center [1507, 58] width 15 height 15
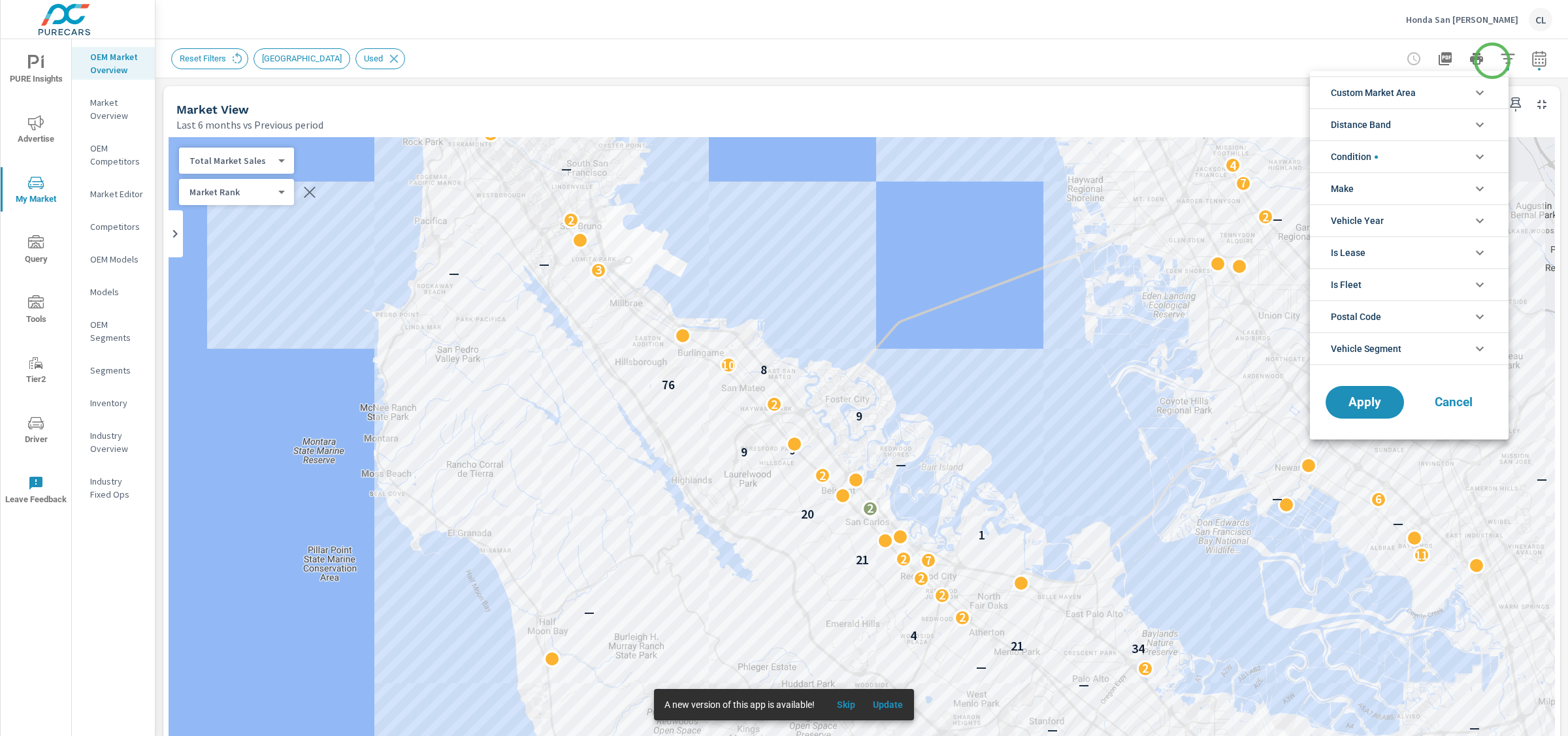
scroll to position [30, 0]
click at [1403, 159] on li "Condition" at bounding box center [1409, 157] width 198 height 32
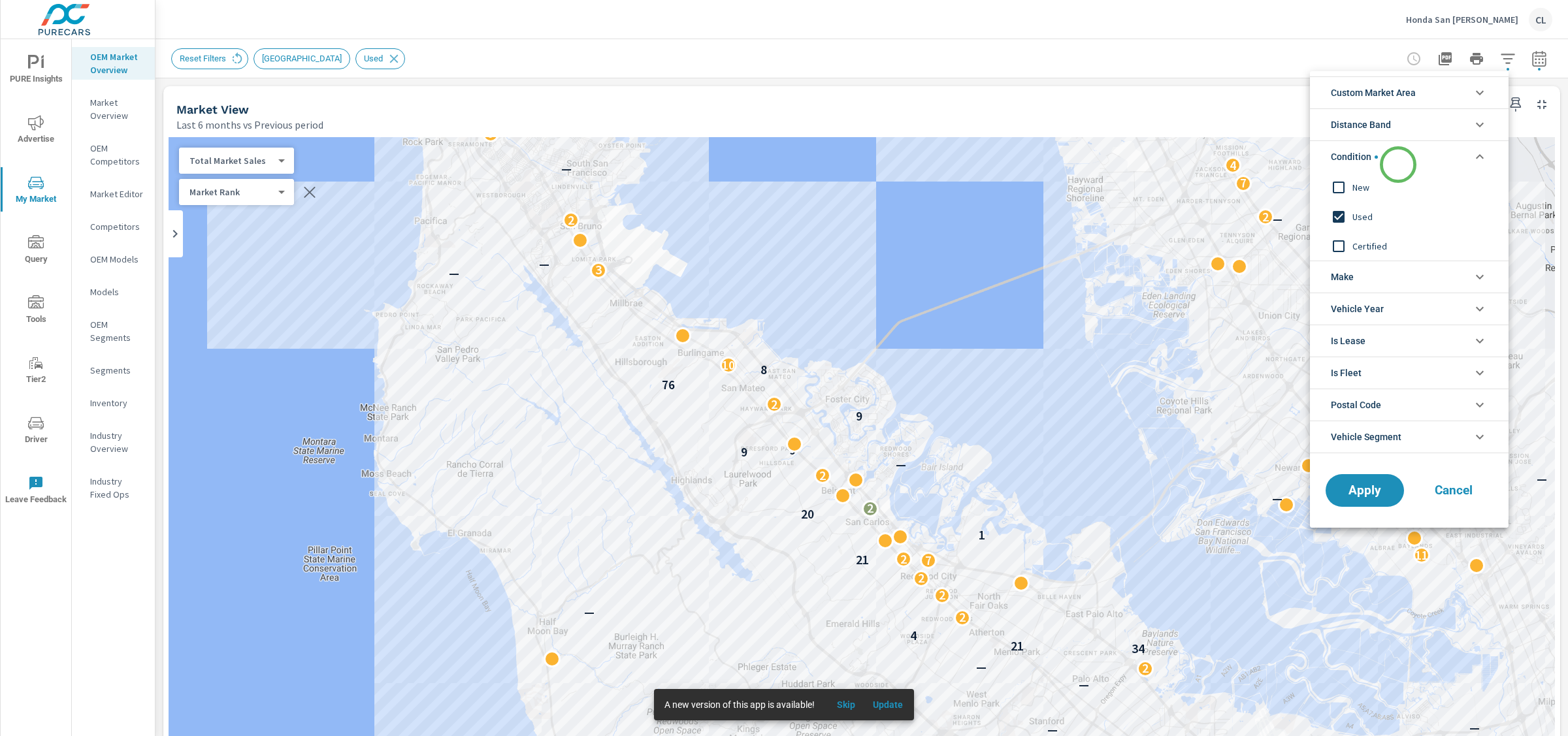
scroll to position [0, 0]
click at [1362, 189] on span "New" at bounding box center [1424, 187] width 143 height 15
click at [1365, 220] on span "Used" at bounding box center [1424, 216] width 143 height 15
click at [1387, 280] on li "Make" at bounding box center [1409, 277] width 198 height 32
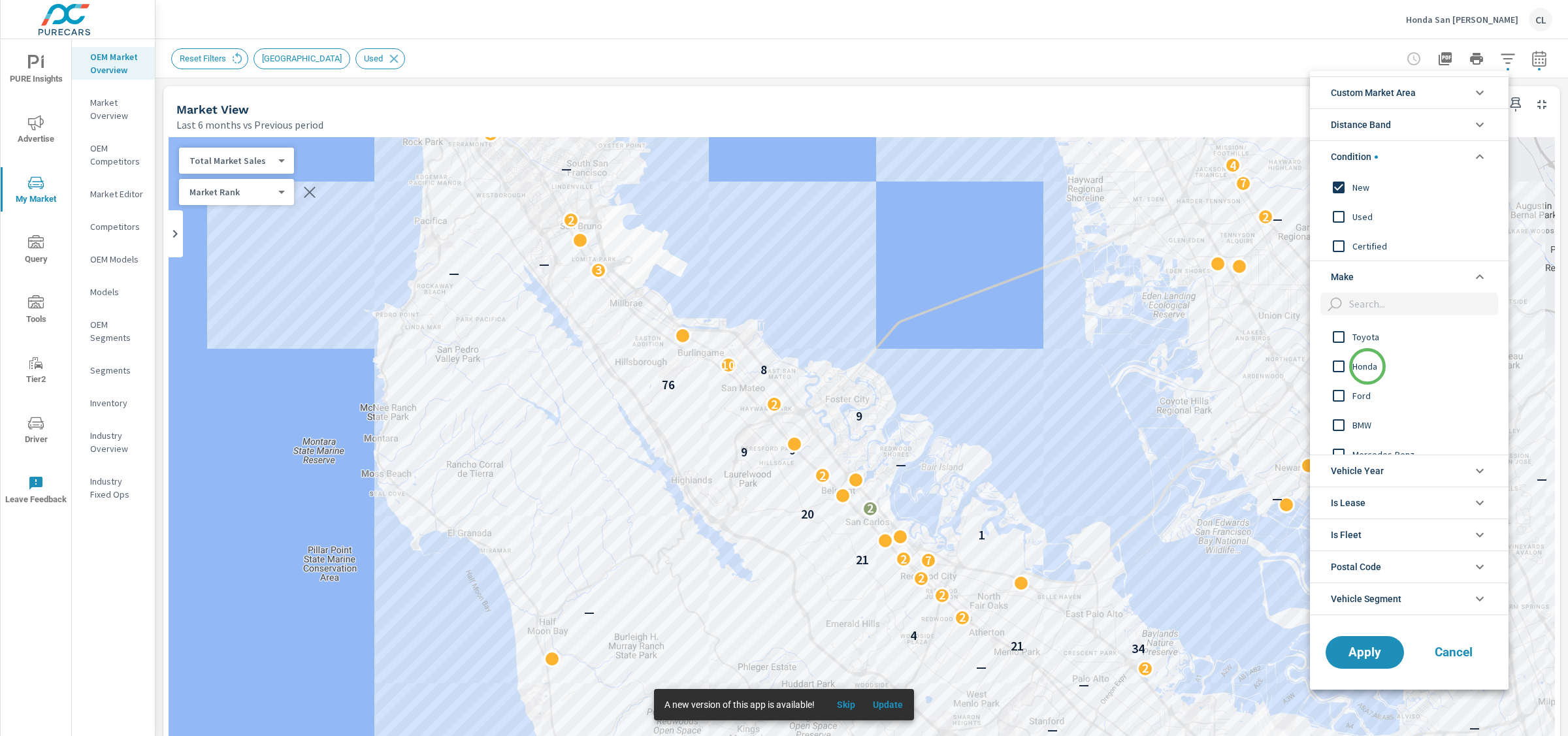
click at [1367, 369] on span "Honda" at bounding box center [1424, 366] width 143 height 15
click at [1361, 654] on span "Apply" at bounding box center [1365, 652] width 54 height 12
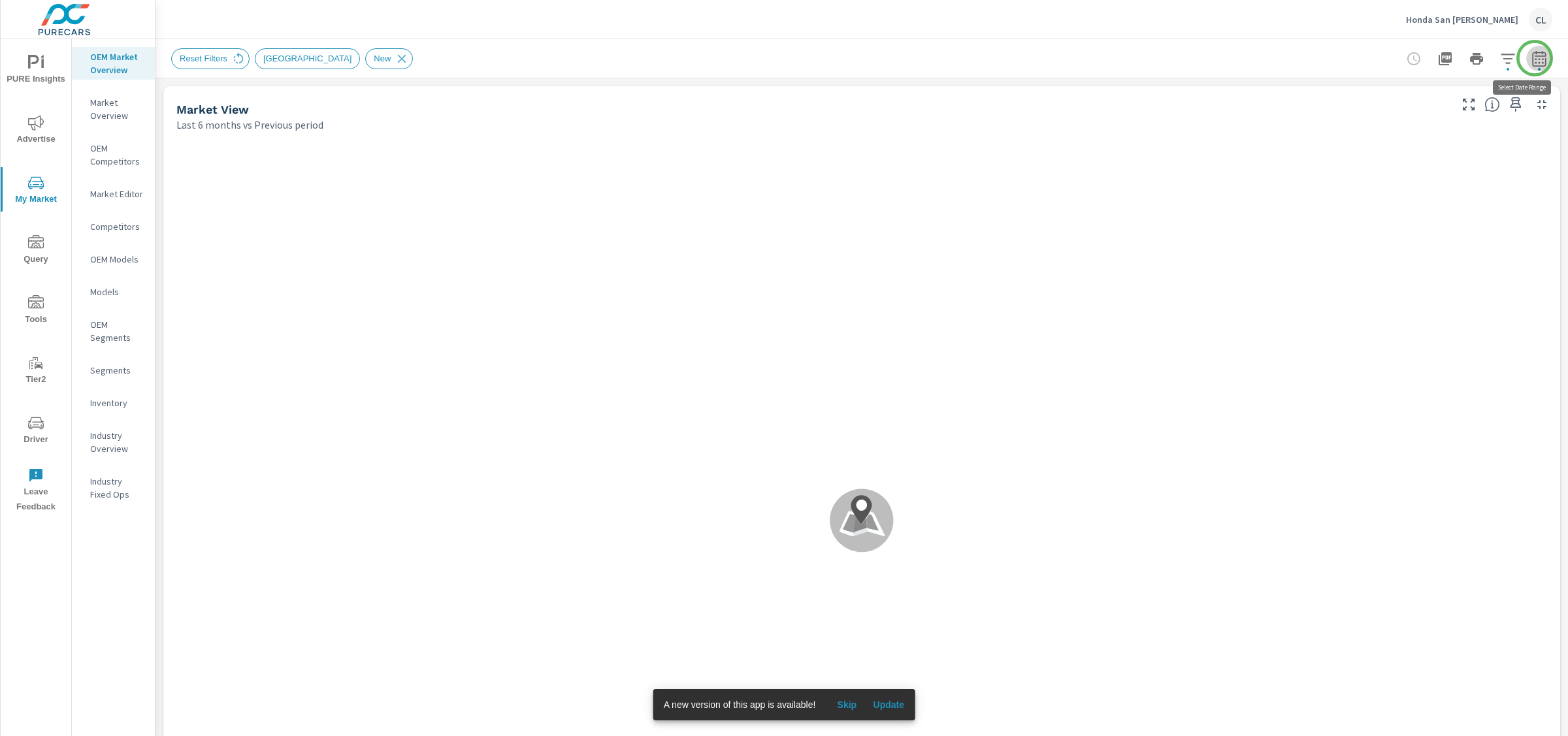
click at [1534, 59] on icon "button" at bounding box center [1539, 58] width 15 height 15
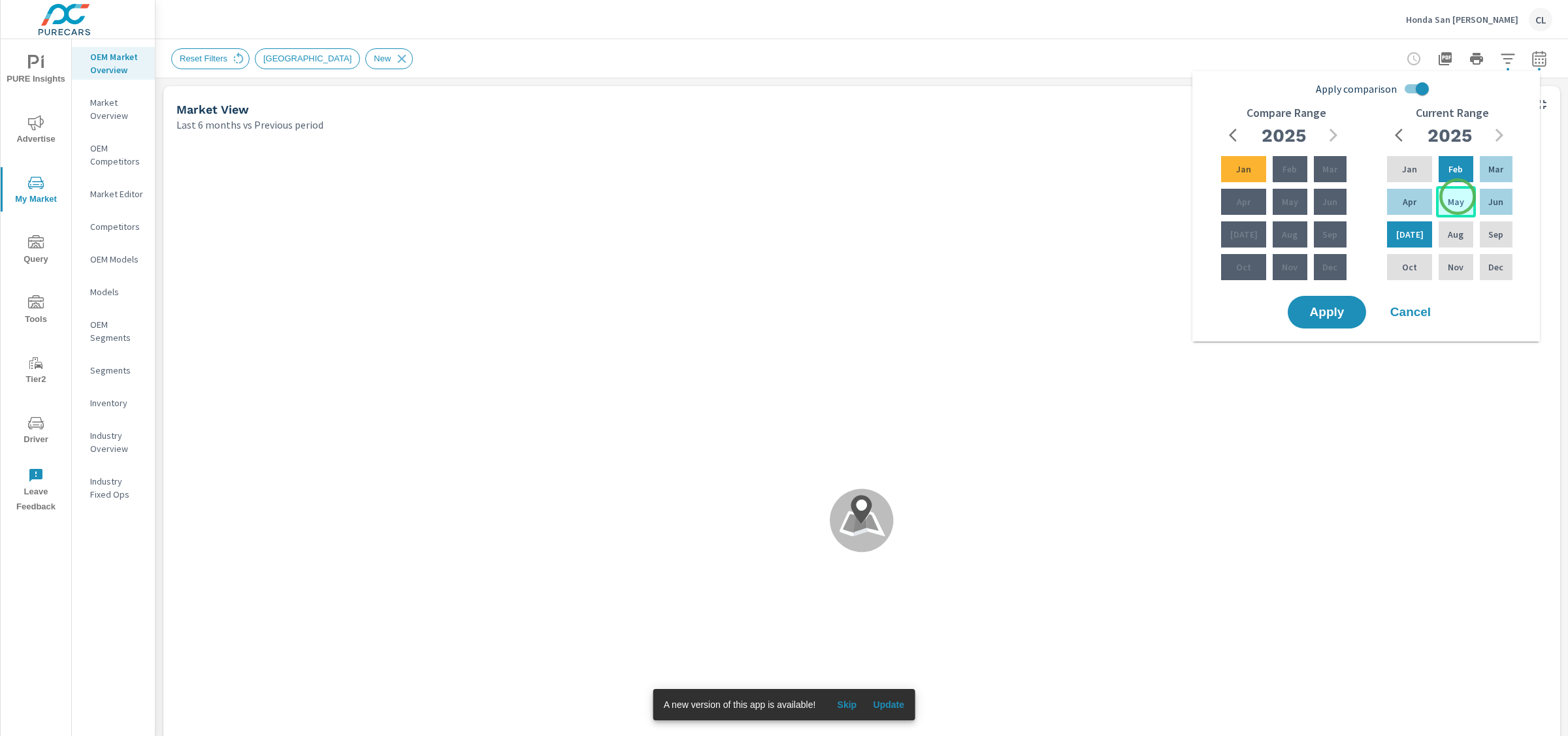
scroll to position [1, 0]
click at [1457, 197] on p "May" at bounding box center [1456, 202] width 16 height 13
click at [1415, 228] on div "Jul" at bounding box center [1409, 235] width 50 height 32
click at [1292, 173] on div "Feb" at bounding box center [1290, 169] width 39 height 32
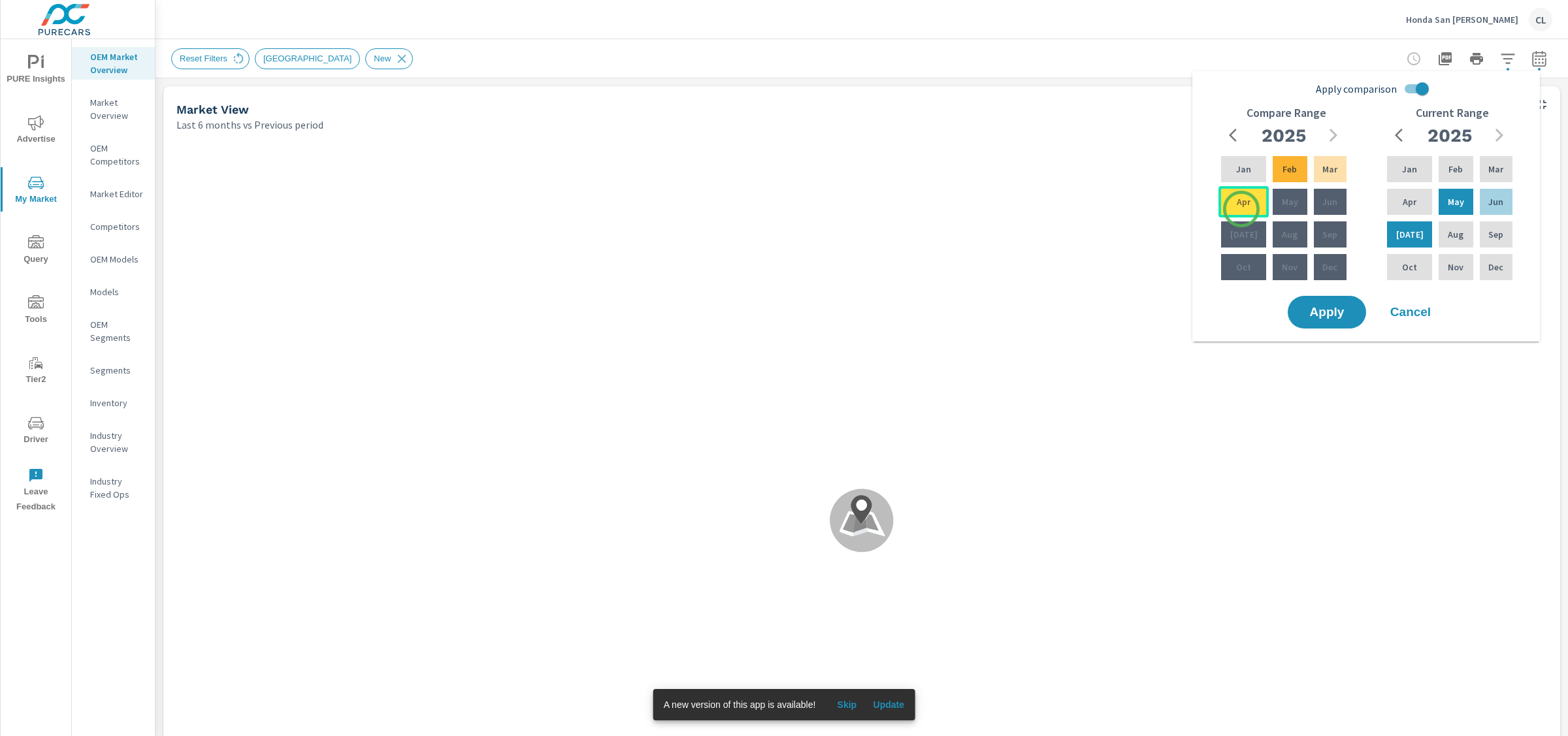
click at [1237, 211] on div "Apr" at bounding box center [1243, 202] width 50 height 32
click at [1327, 309] on span "Apply" at bounding box center [1327, 313] width 54 height 12
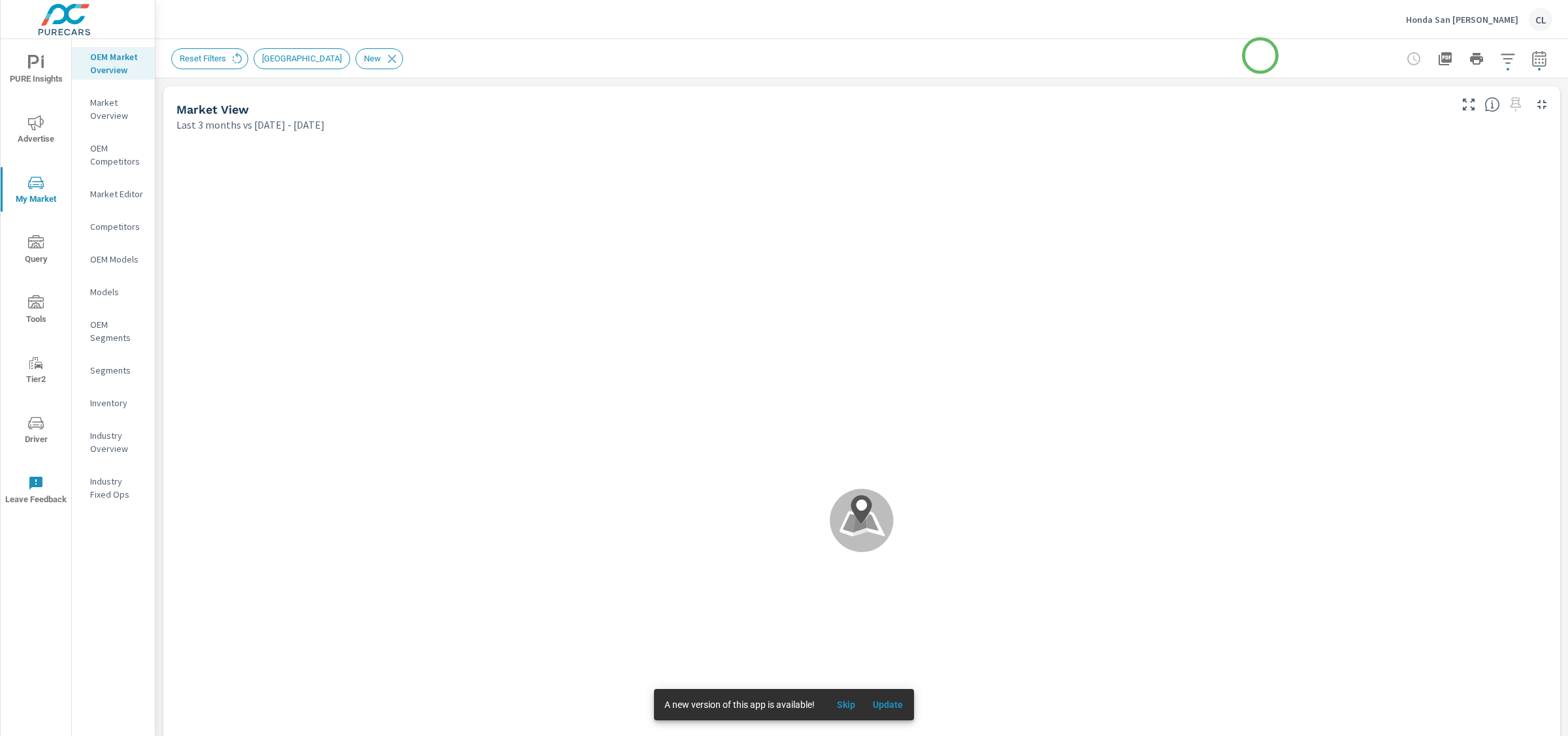
scroll to position [1, 0]
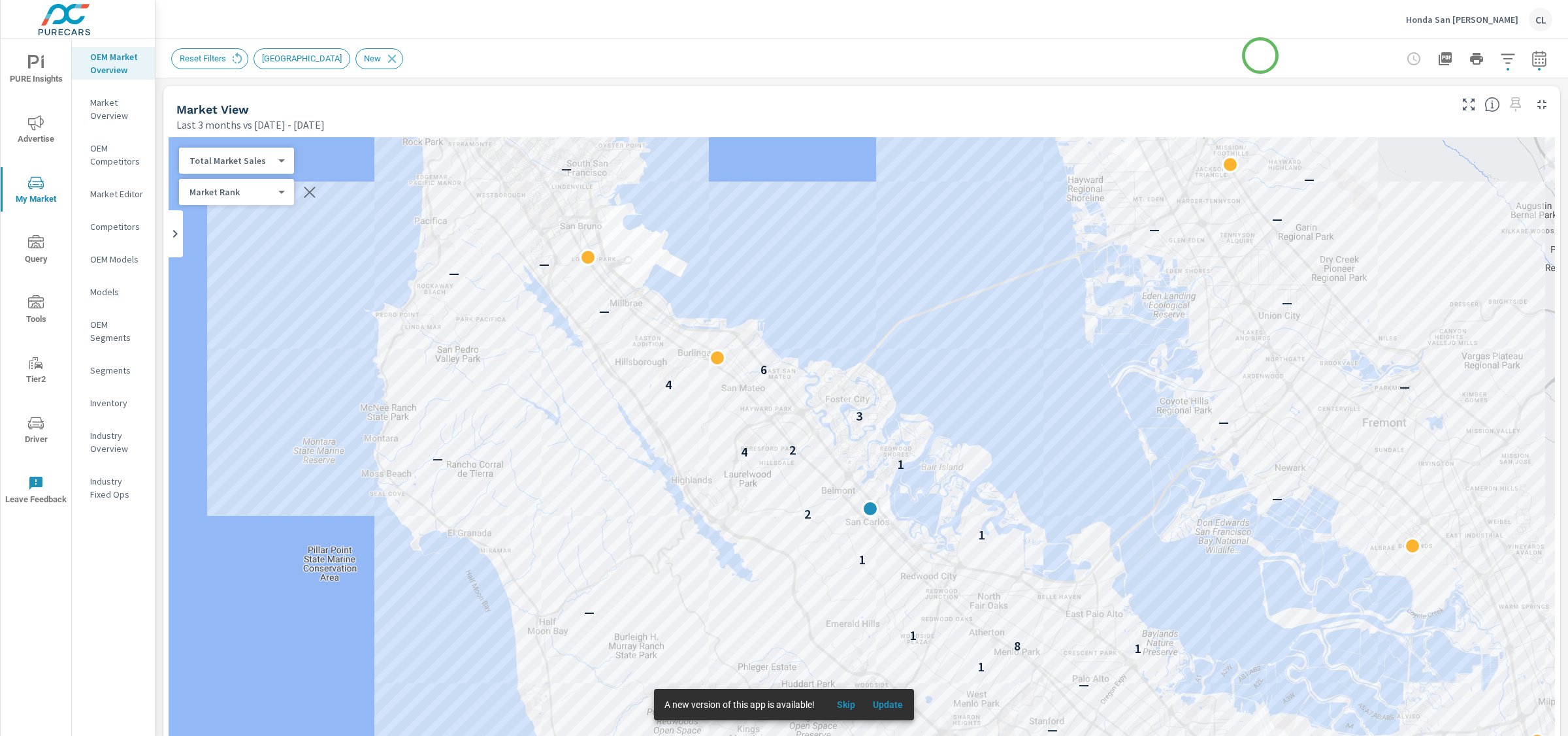
scroll to position [1, 0]
click at [1532, 62] on icon "button" at bounding box center [1539, 58] width 15 height 15
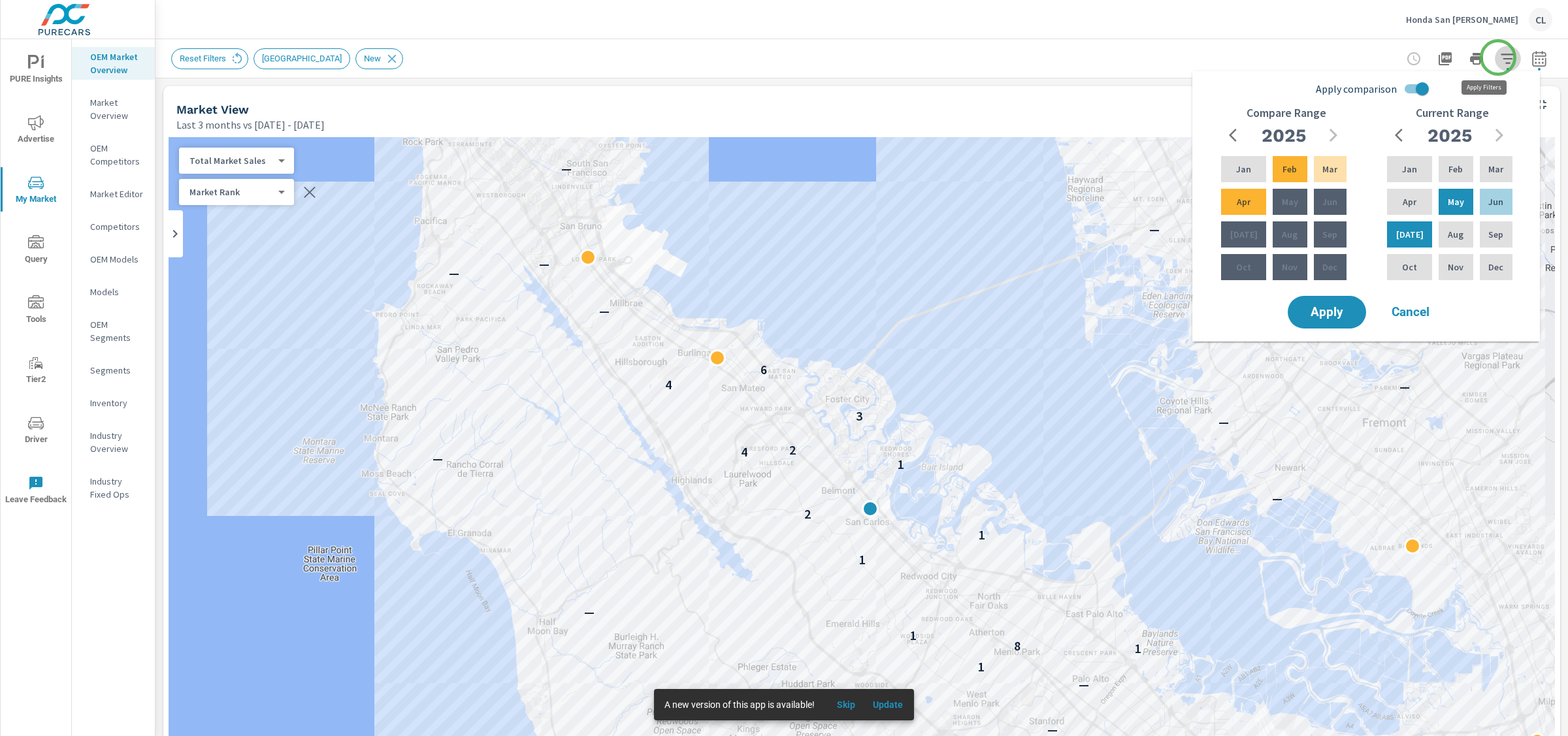
click at [1501, 58] on icon "button" at bounding box center [1507, 58] width 13 height 10
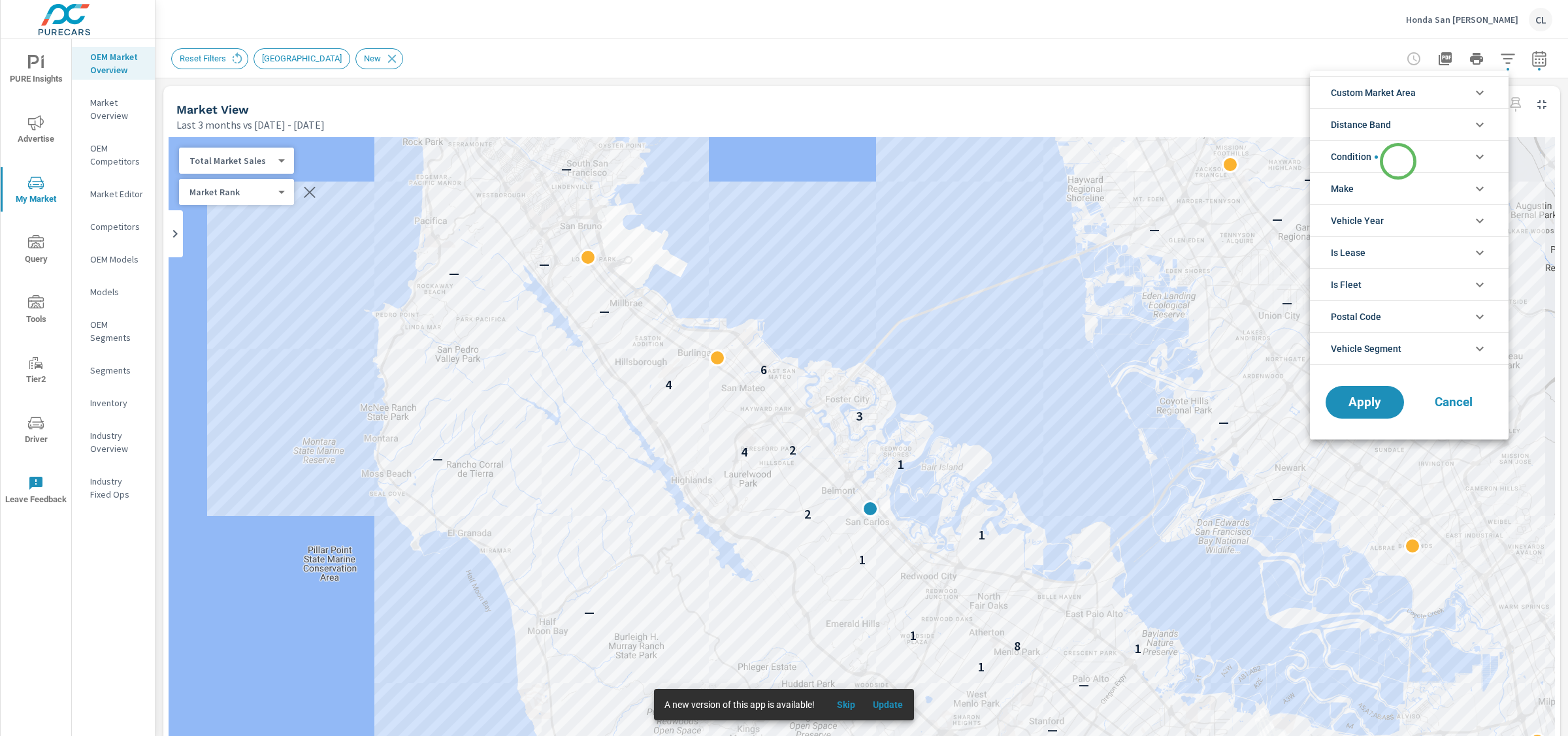
click at [1399, 161] on li "Condition" at bounding box center [1409, 157] width 198 height 32
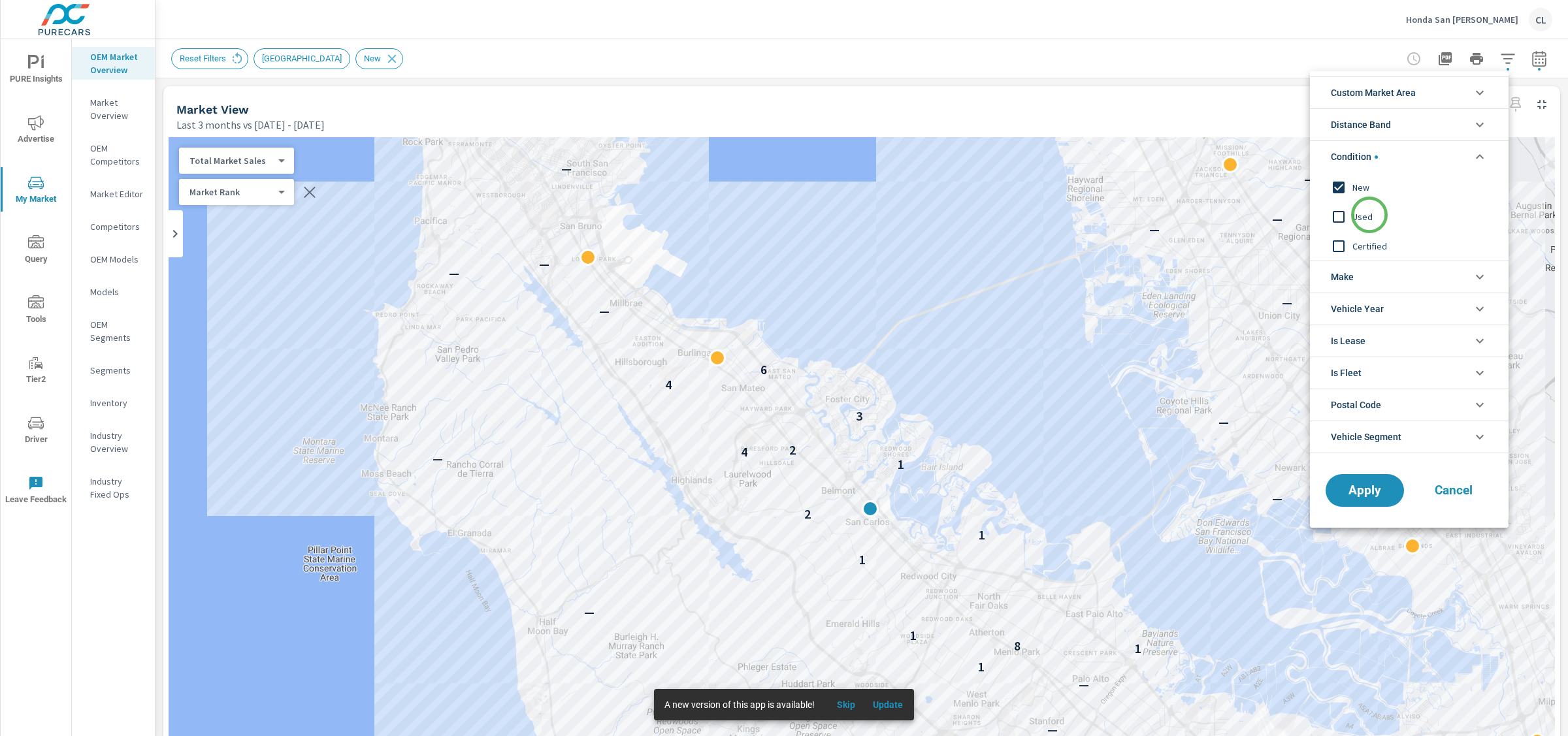
click at [1370, 215] on span "Used" at bounding box center [1424, 216] width 143 height 15
click at [1371, 243] on span "Certified" at bounding box center [1424, 246] width 143 height 15
click at [1360, 188] on span "New" at bounding box center [1424, 187] width 143 height 15
click at [1388, 123] on span "Distance Band" at bounding box center [1361, 124] width 60 height 32
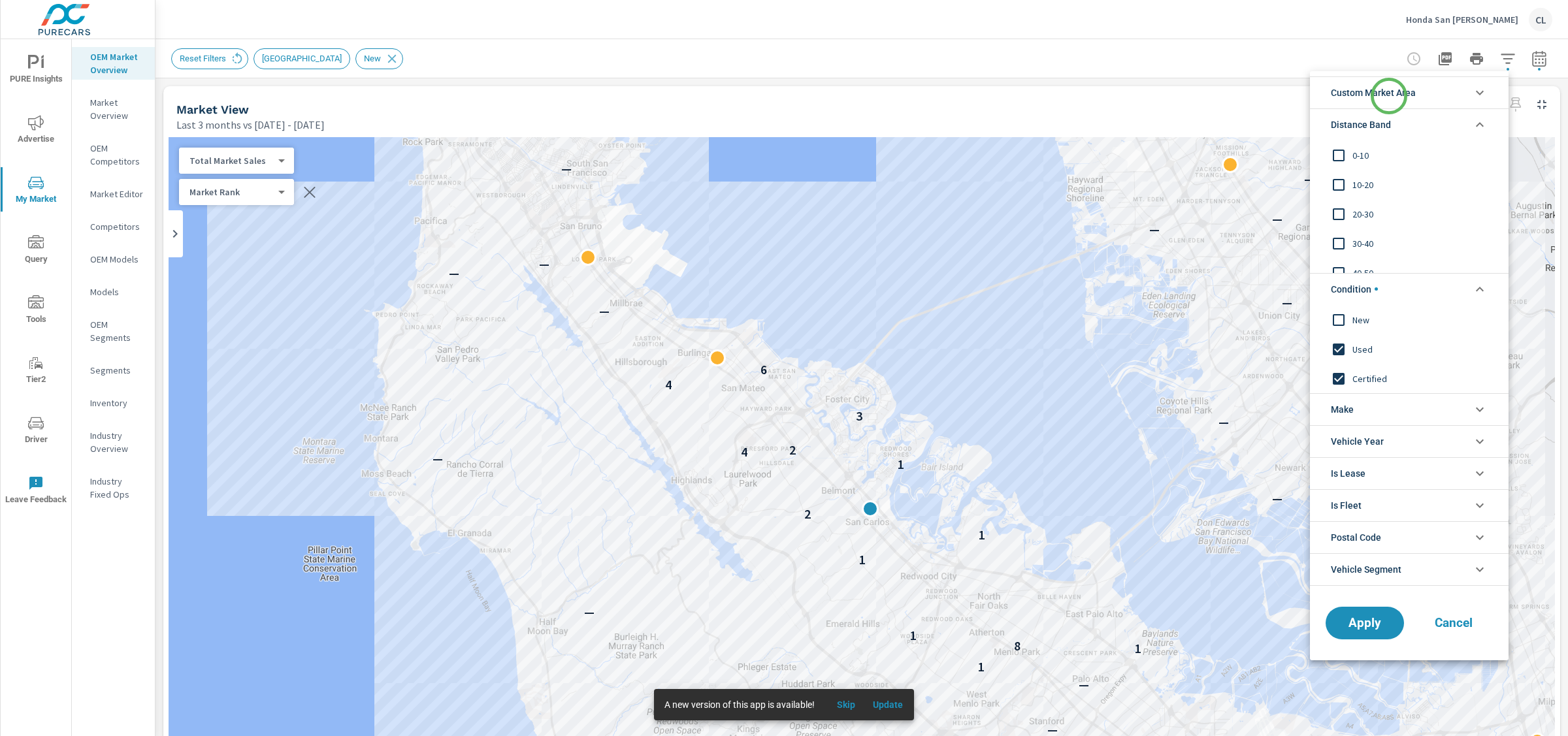
click at [1389, 96] on span "Custom Market Area" at bounding box center [1374, 93] width 85 height 32
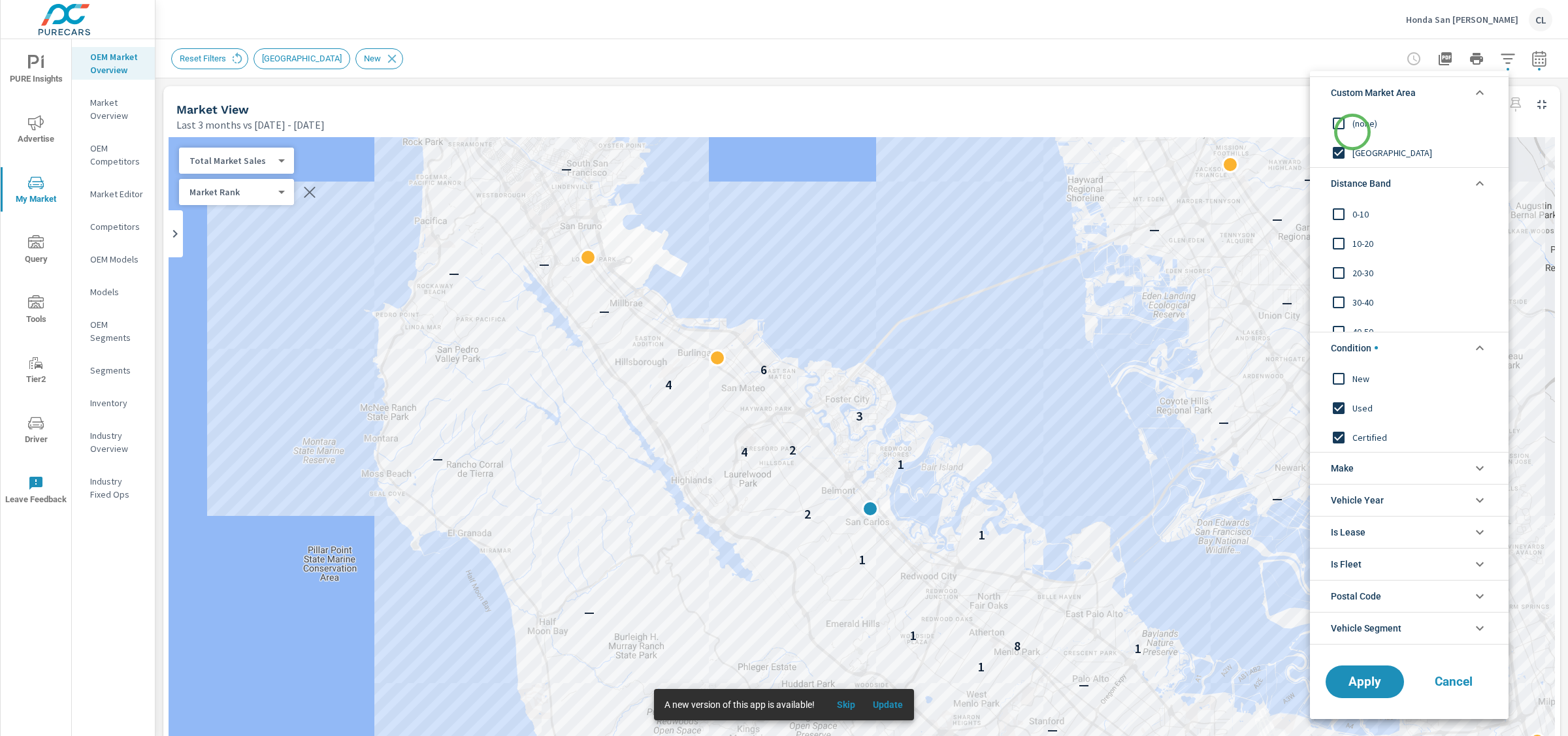
click at [1353, 132] on div "(none)" at bounding box center [1408, 123] width 196 height 30
click at [1358, 206] on span "0-10" at bounding box center [1424, 214] width 143 height 15
click at [1363, 236] on span "10-20" at bounding box center [1424, 243] width 143 height 15
click at [1360, 274] on span "20-30" at bounding box center [1424, 273] width 143 height 15
click at [1358, 299] on span "30-40" at bounding box center [1424, 302] width 143 height 15
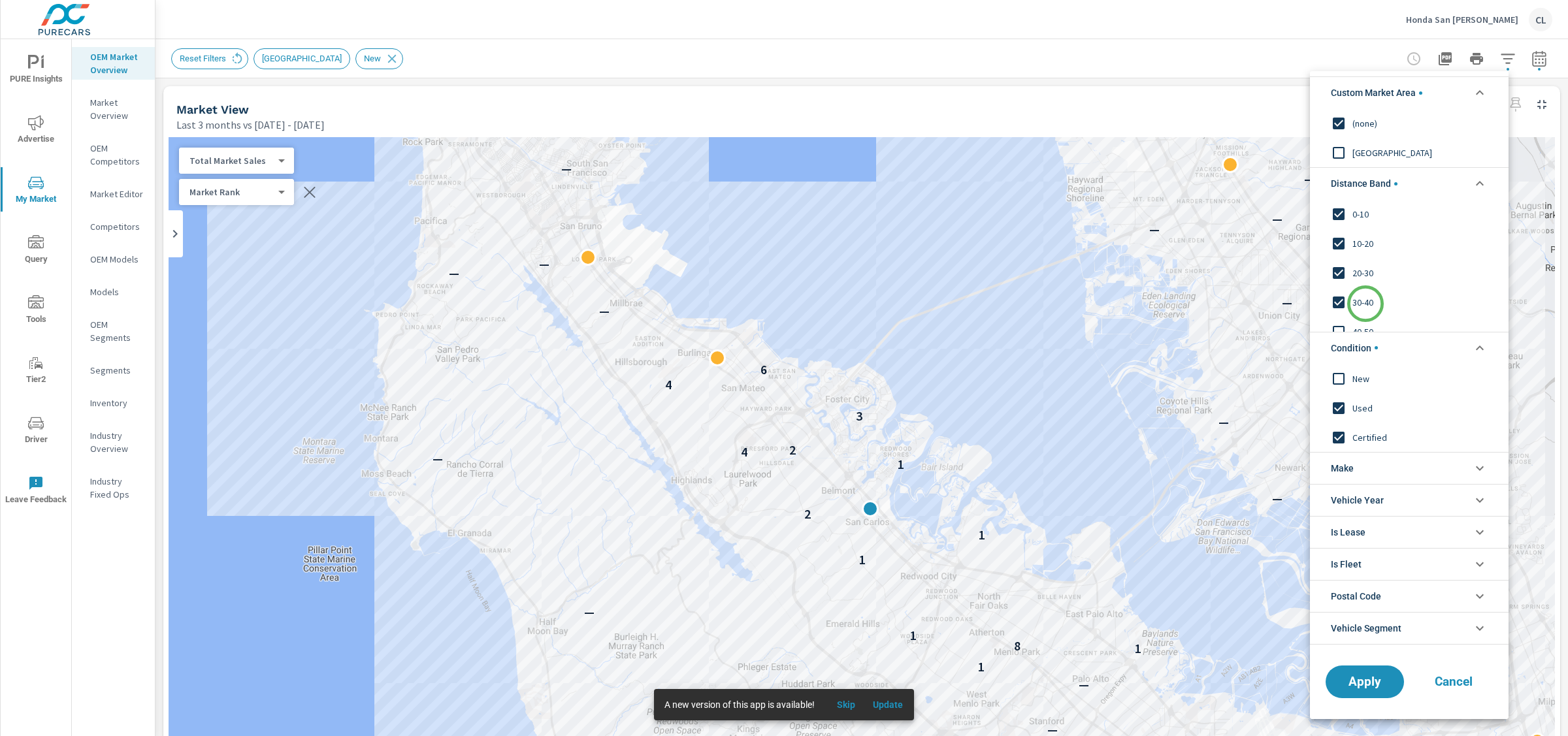
click at [1365, 303] on span "30-40" at bounding box center [1424, 302] width 143 height 15
click at [1363, 682] on span "Apply" at bounding box center [1365, 682] width 54 height 12
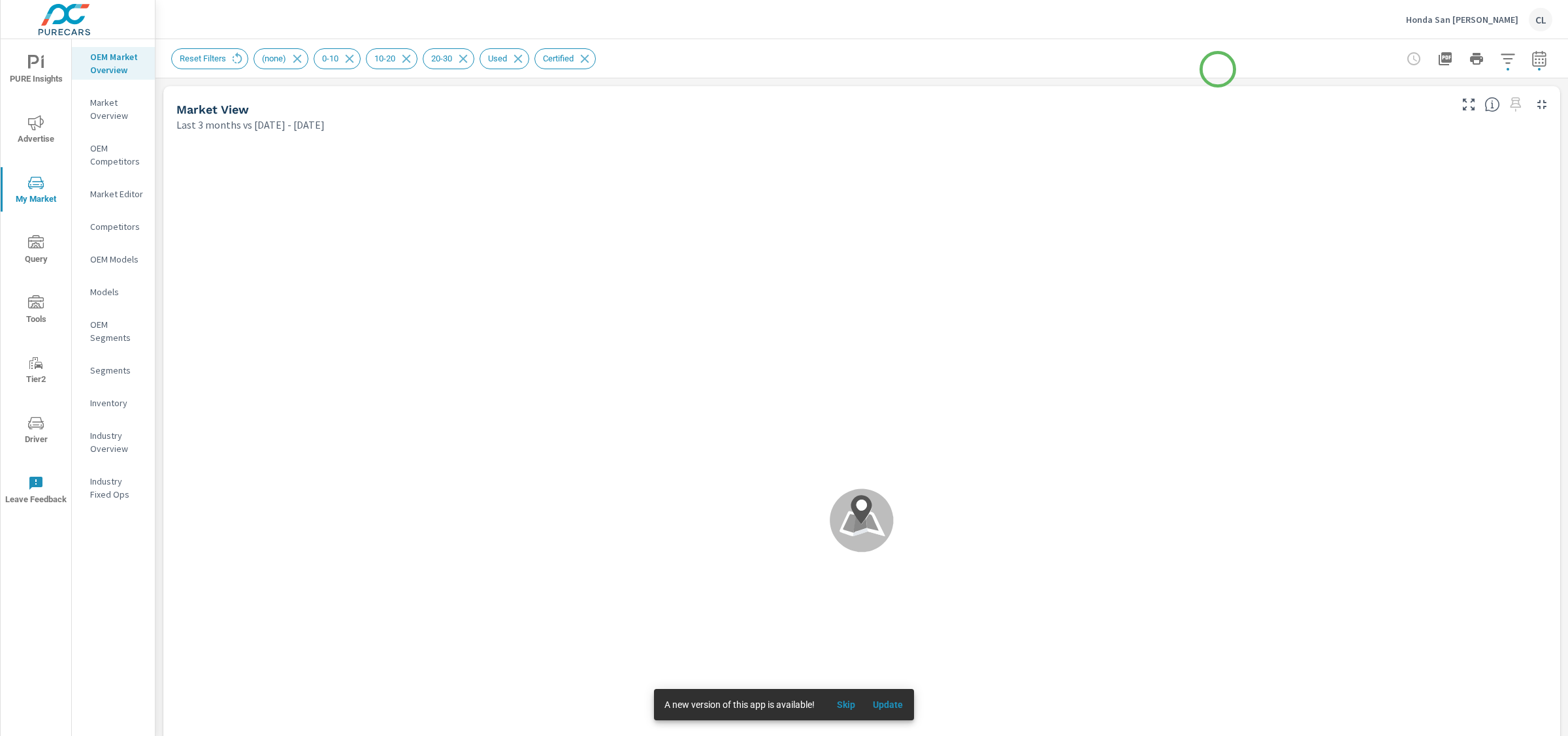
scroll to position [1, 0]
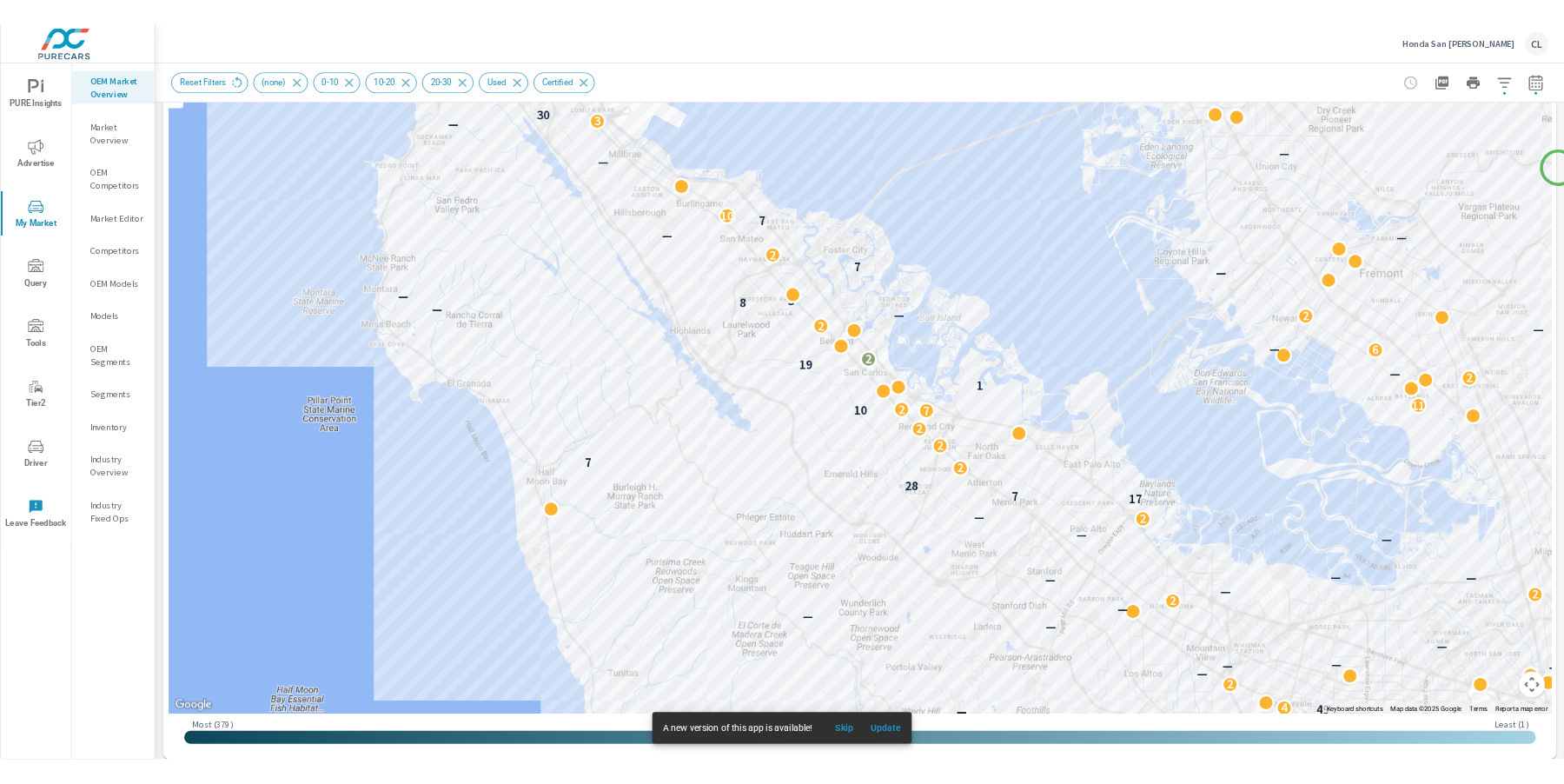
scroll to position [213, 0]
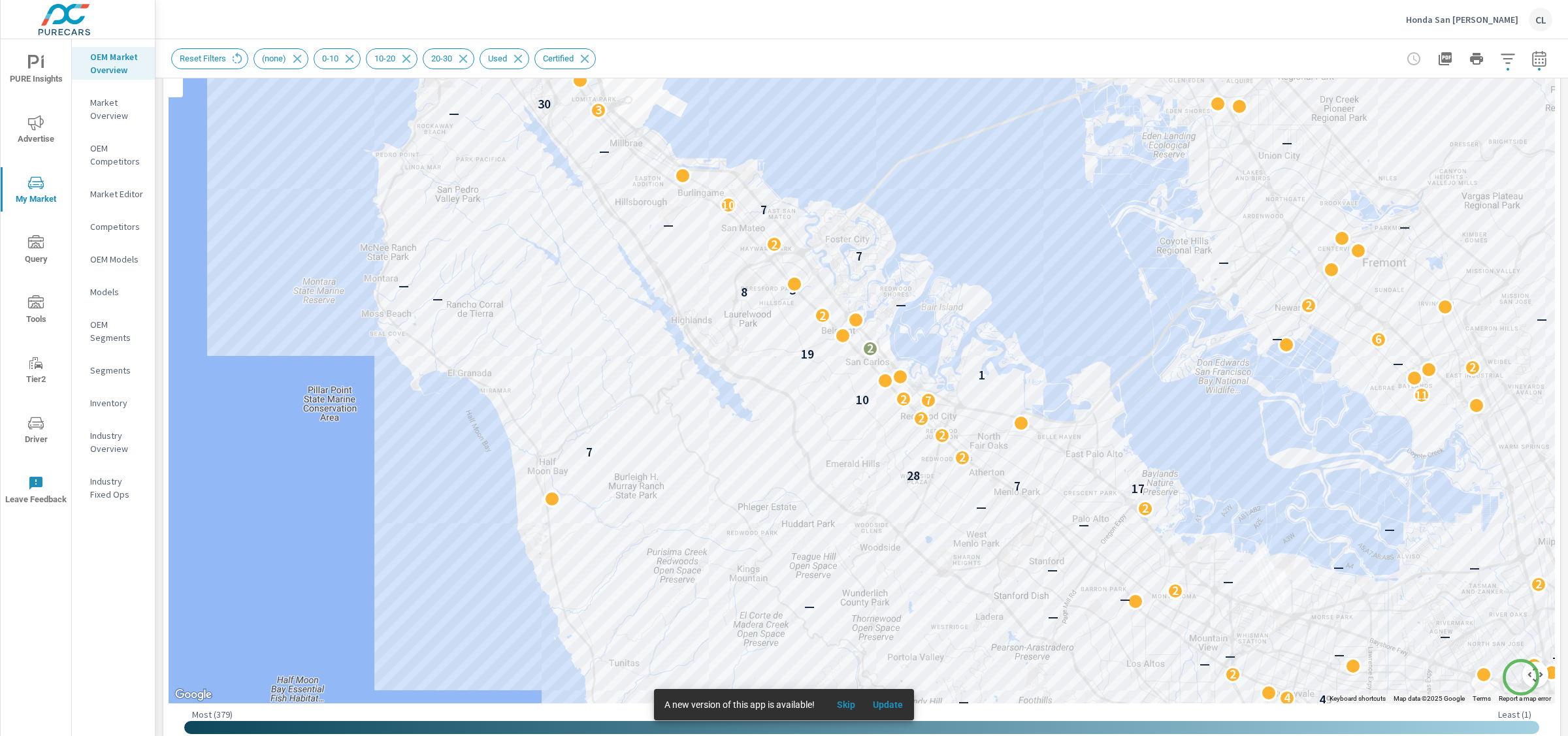
click at [1522, 677] on button "Map camera controls" at bounding box center [1535, 674] width 26 height 26
click at [1497, 680] on button "Zoom out" at bounding box center [1503, 674] width 26 height 26
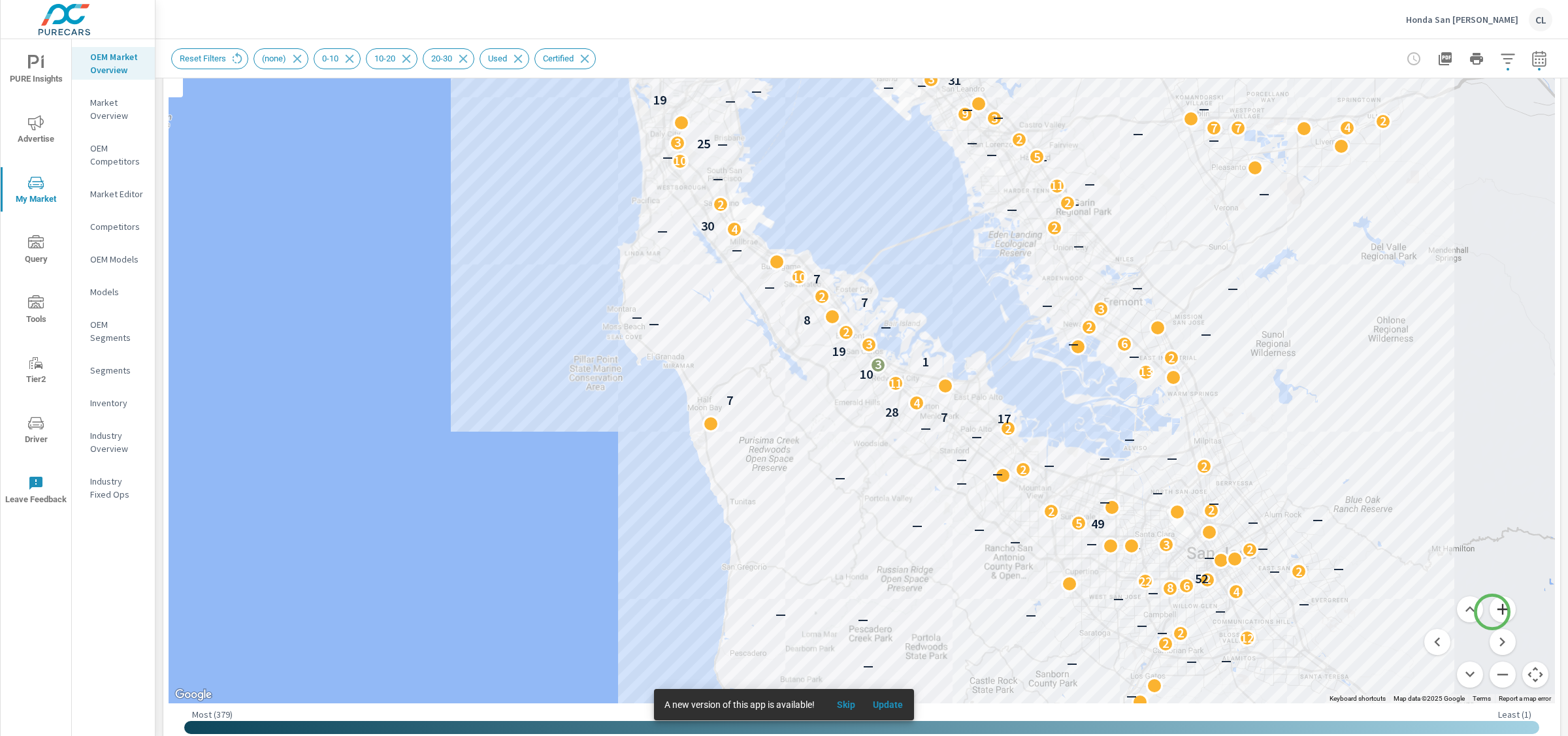
click at [1493, 612] on button "Zoom in" at bounding box center [1503, 609] width 26 height 26
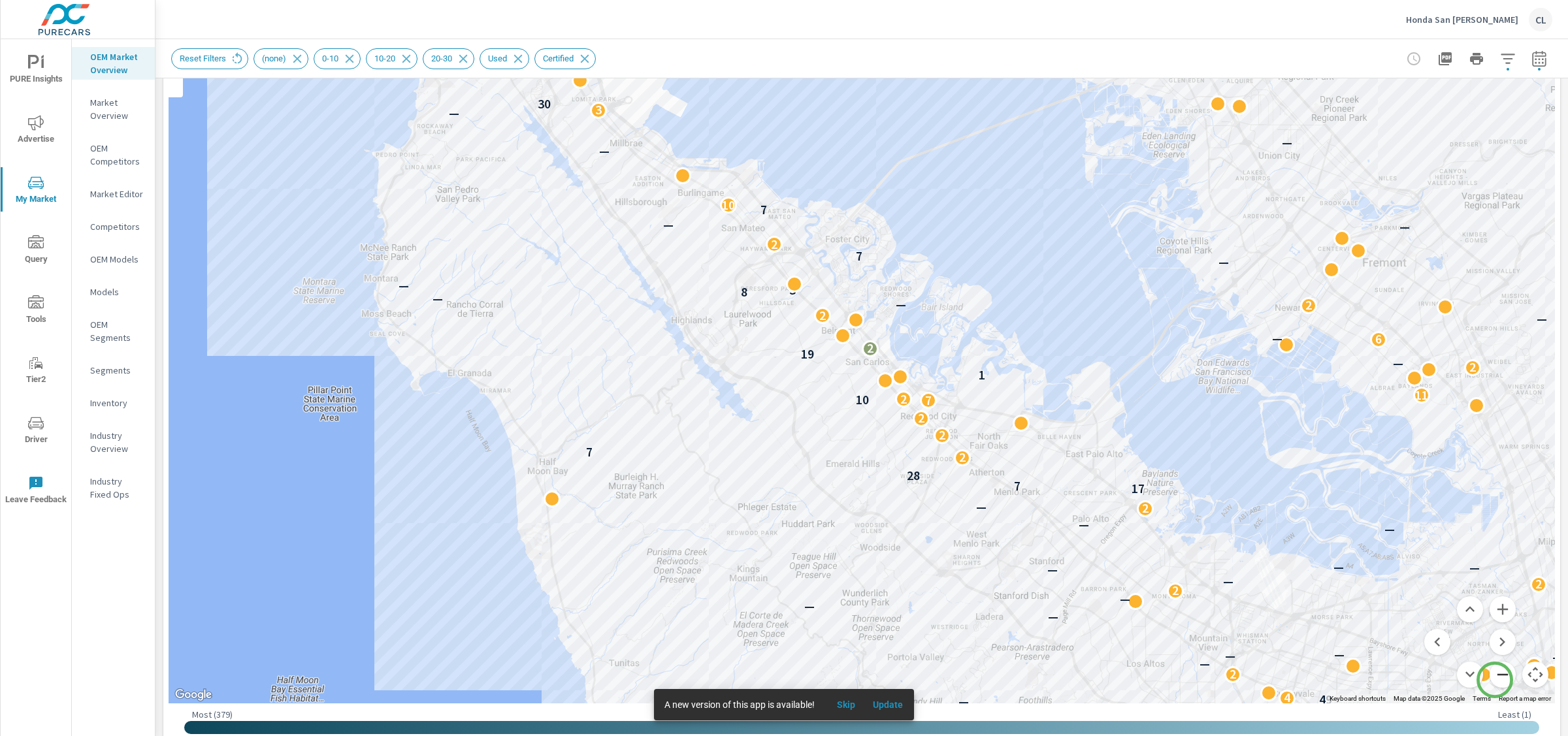
click at [1494, 678] on button "Zoom out" at bounding box center [1503, 674] width 26 height 26
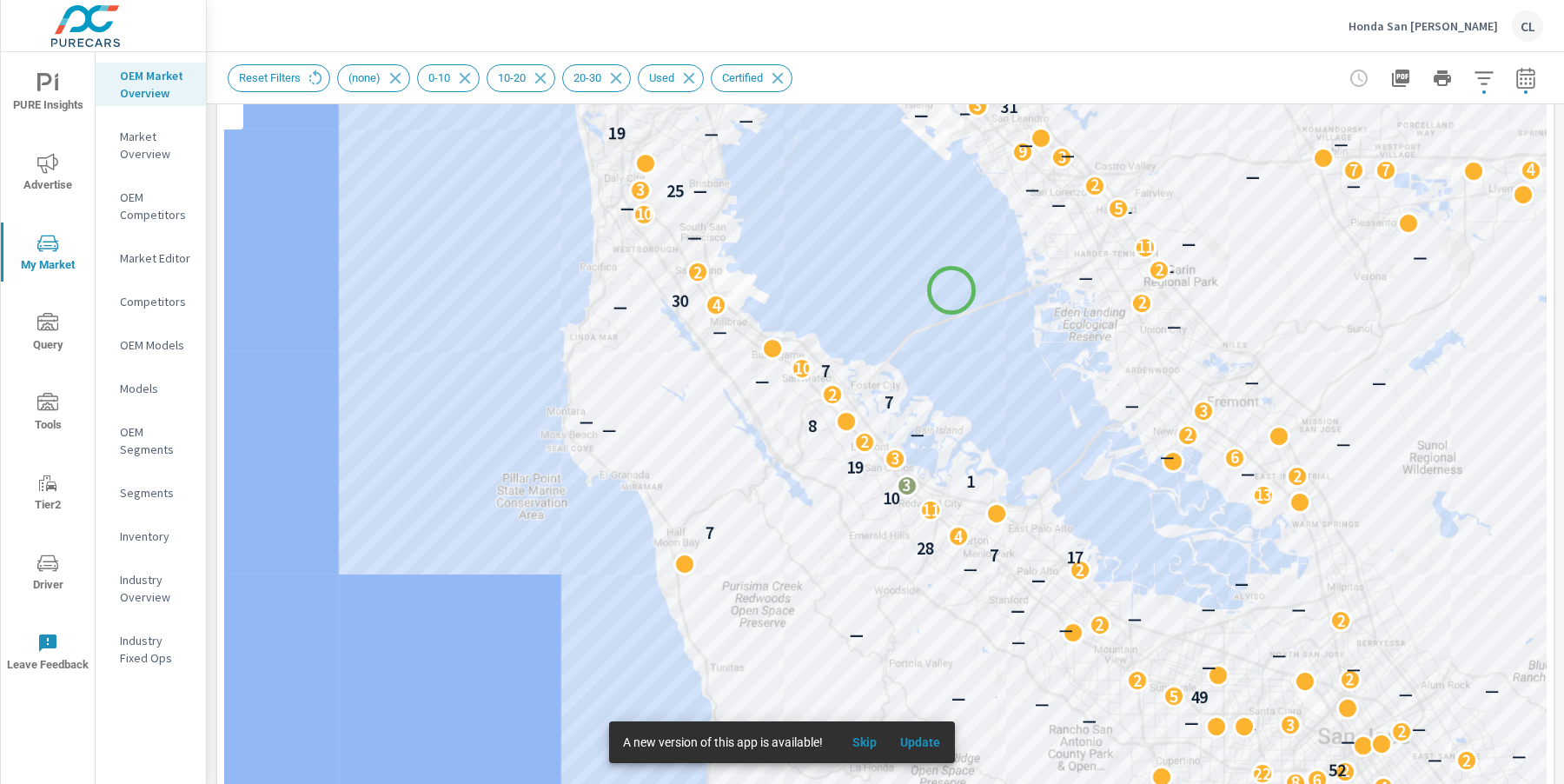
scroll to position [1, 0]
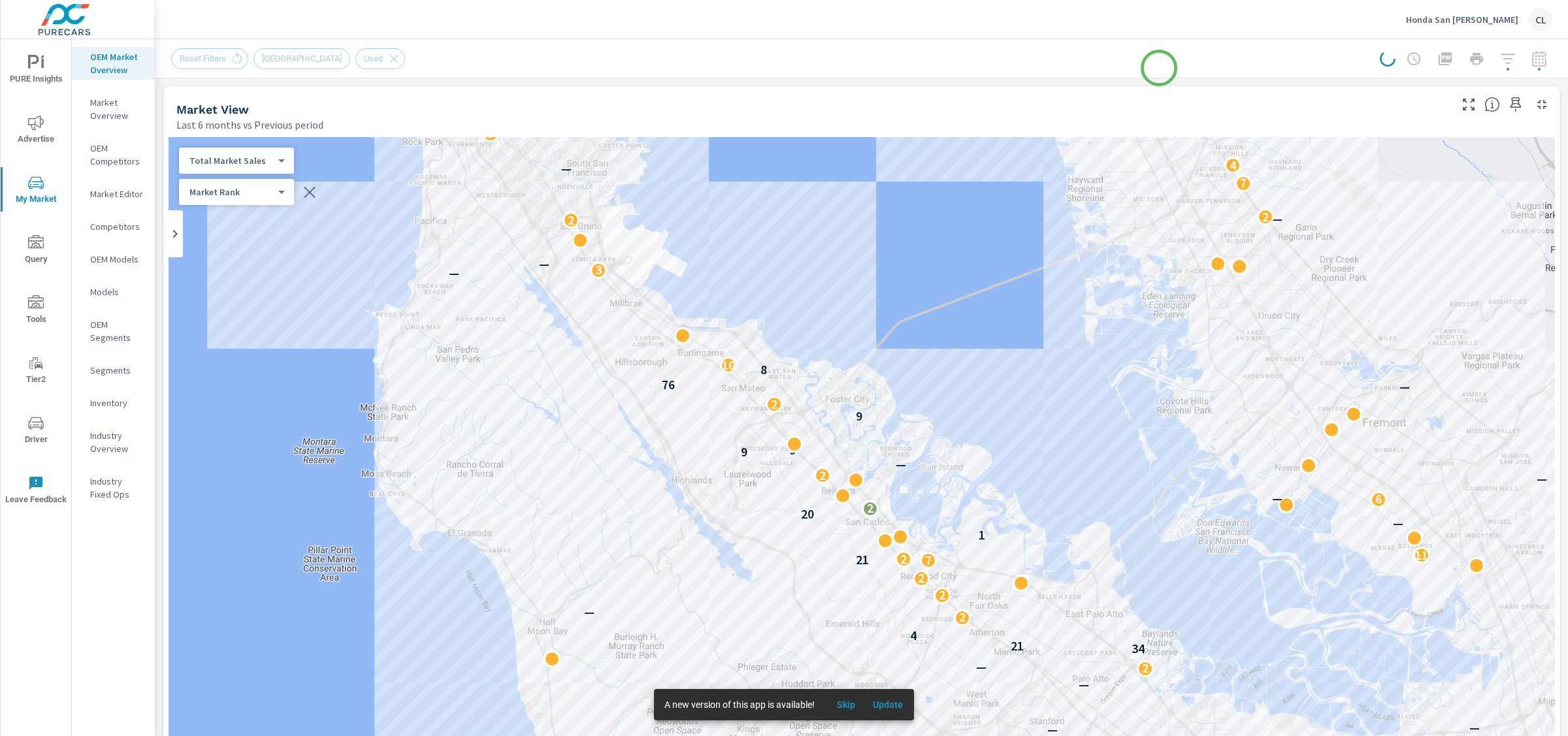
scroll to position [1, 0]
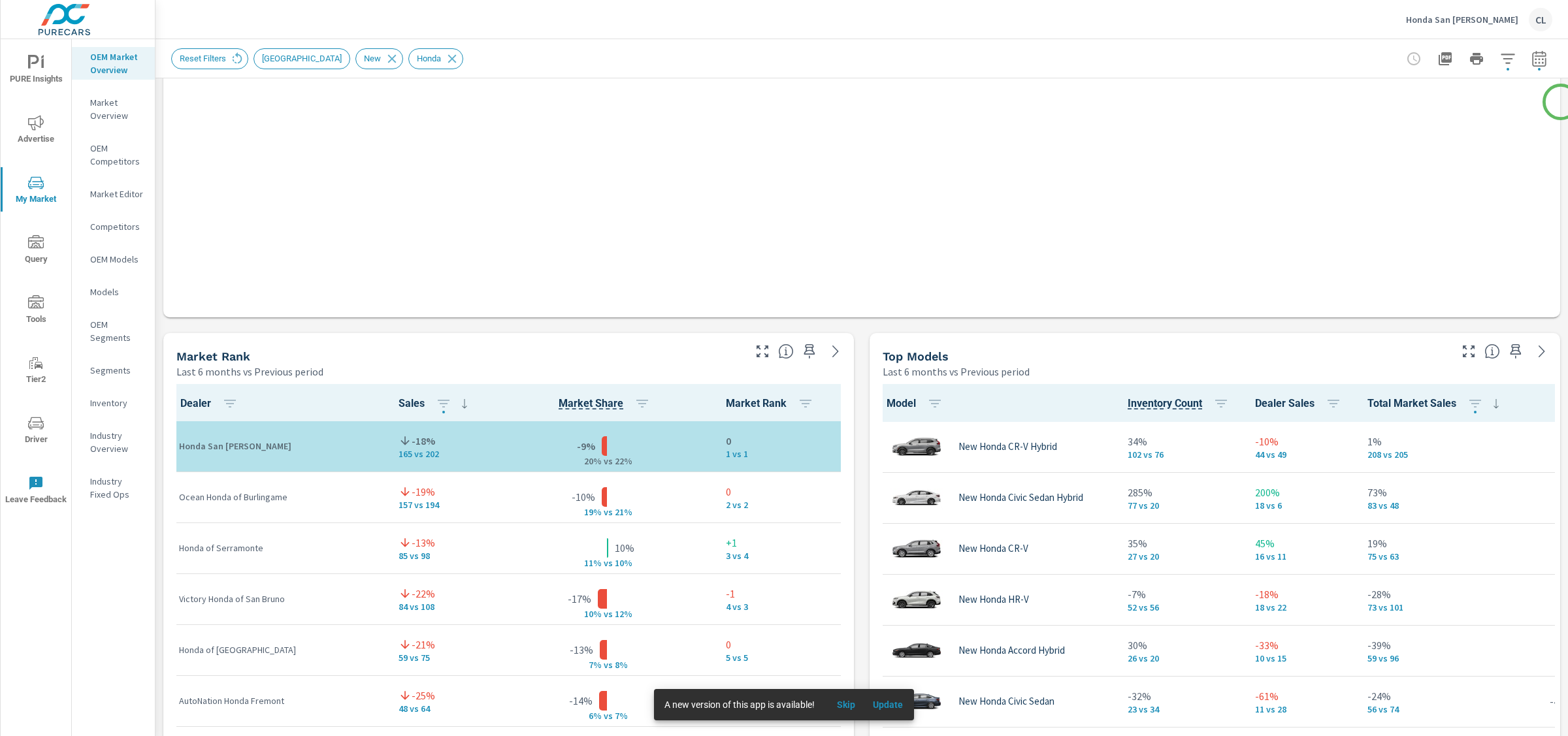
scroll to position [1, 0]
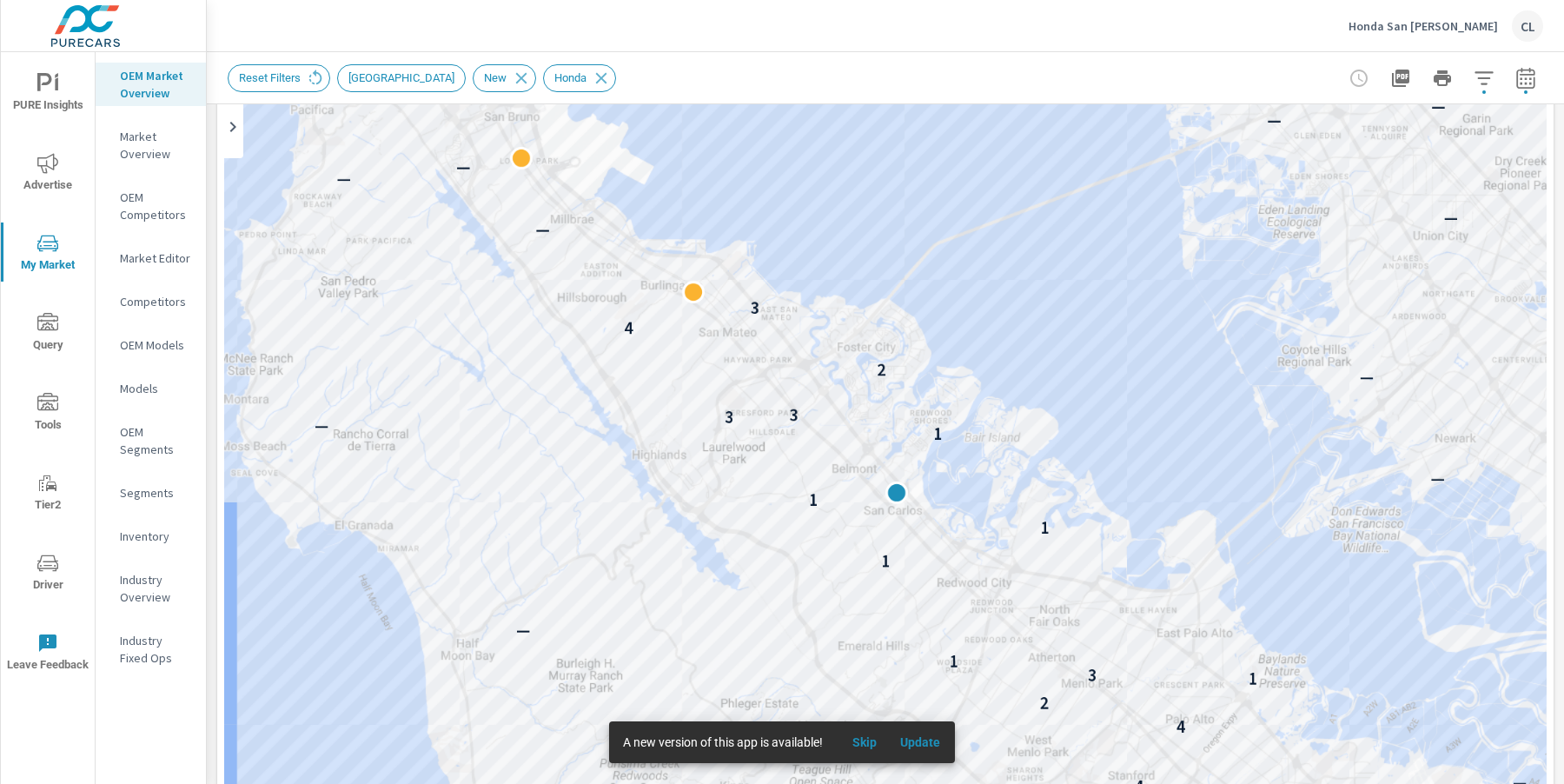
scroll to position [1, 0]
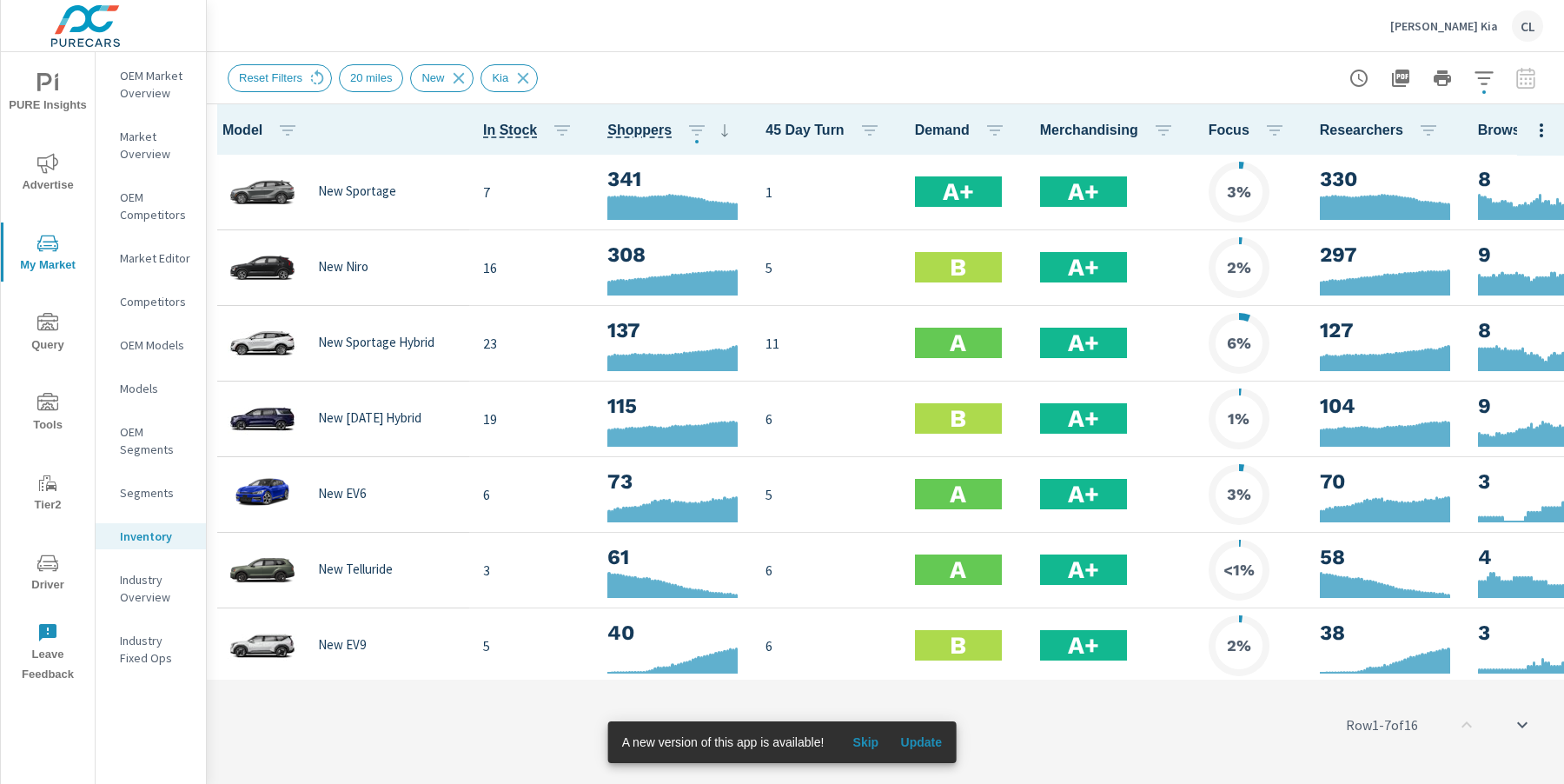
scroll to position [1, 0]
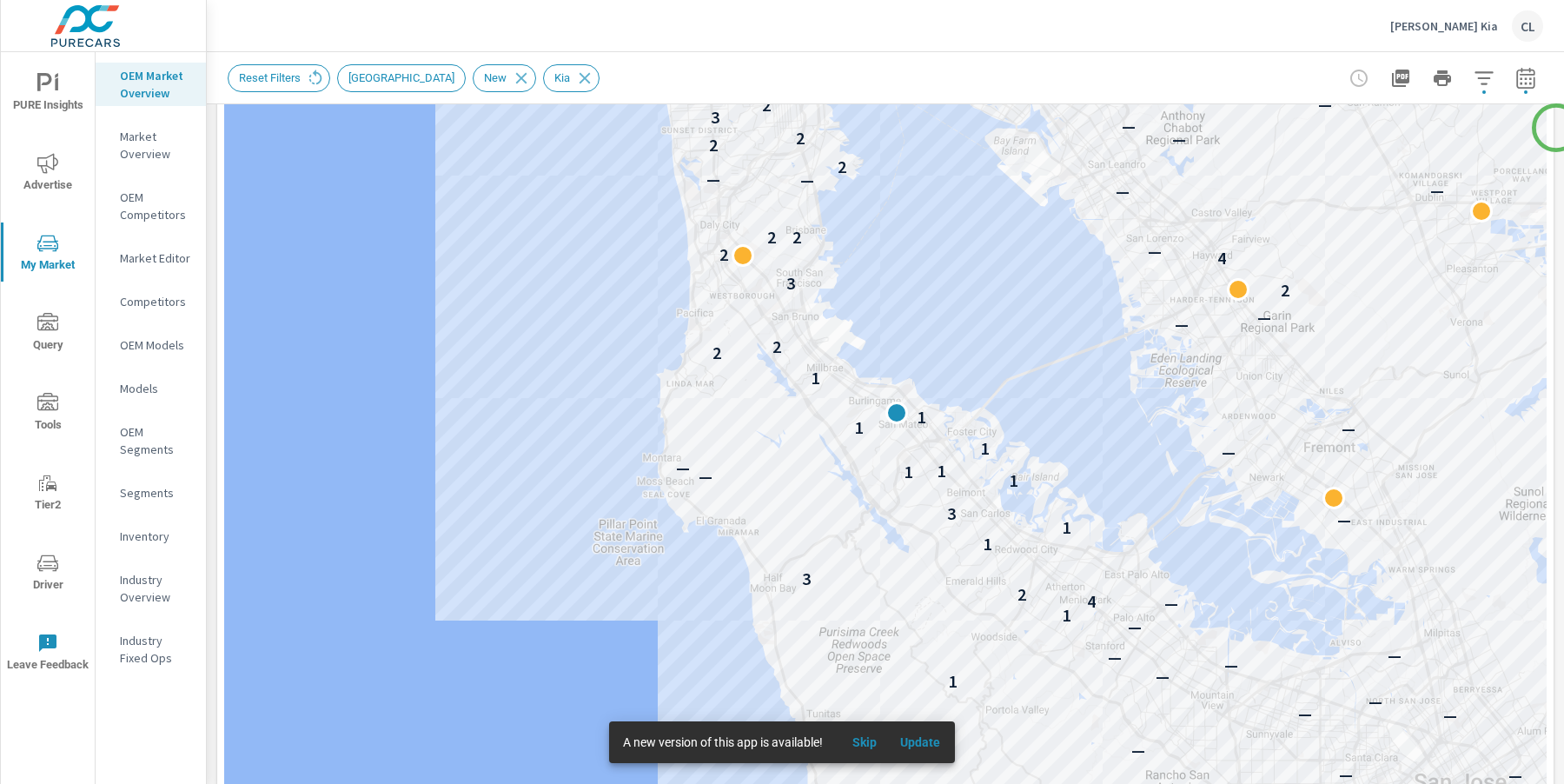
scroll to position [271, 0]
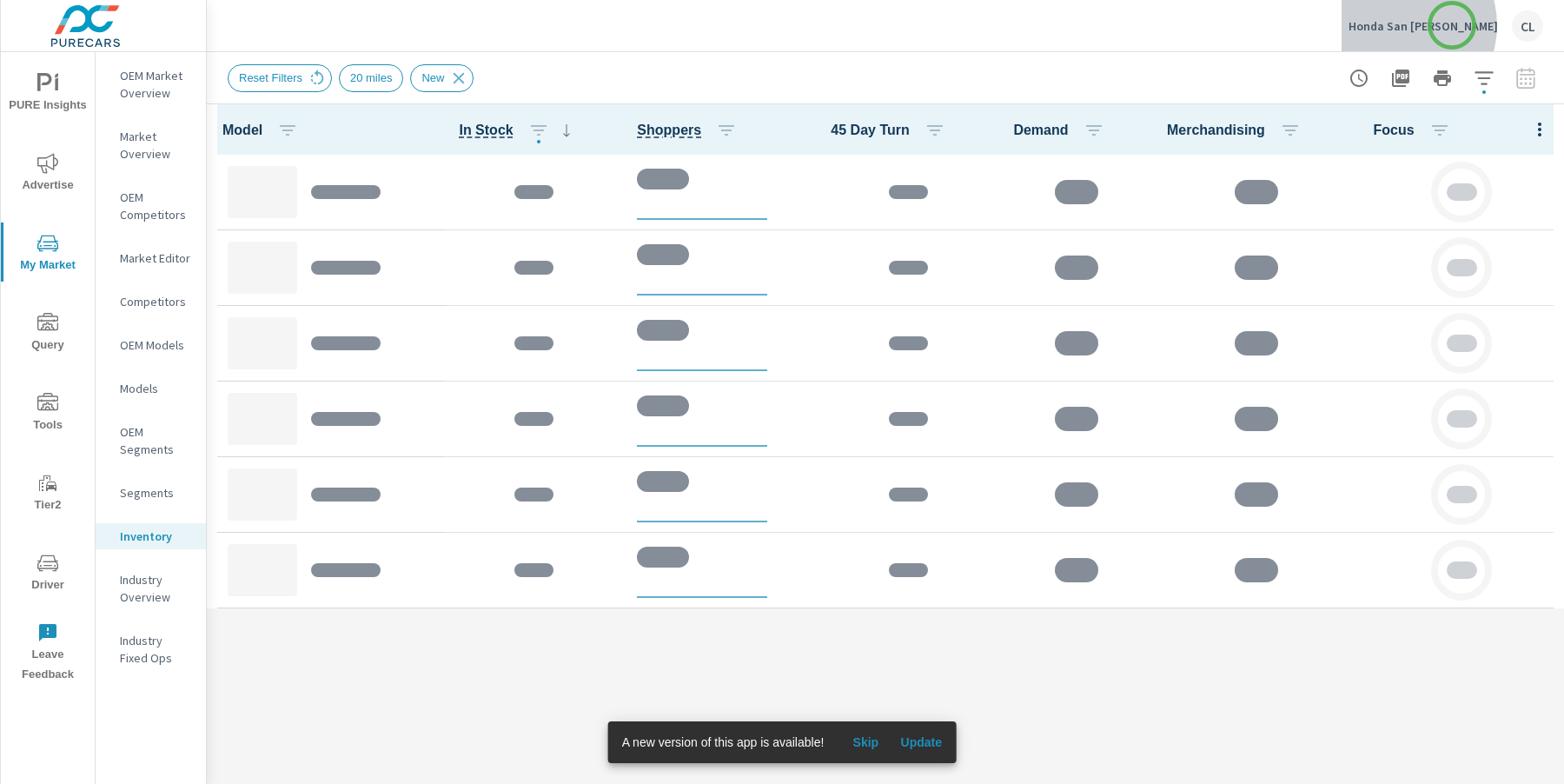
click at [1452, 25] on p "Honda San [PERSON_NAME]" at bounding box center [1423, 25] width 149 height 15
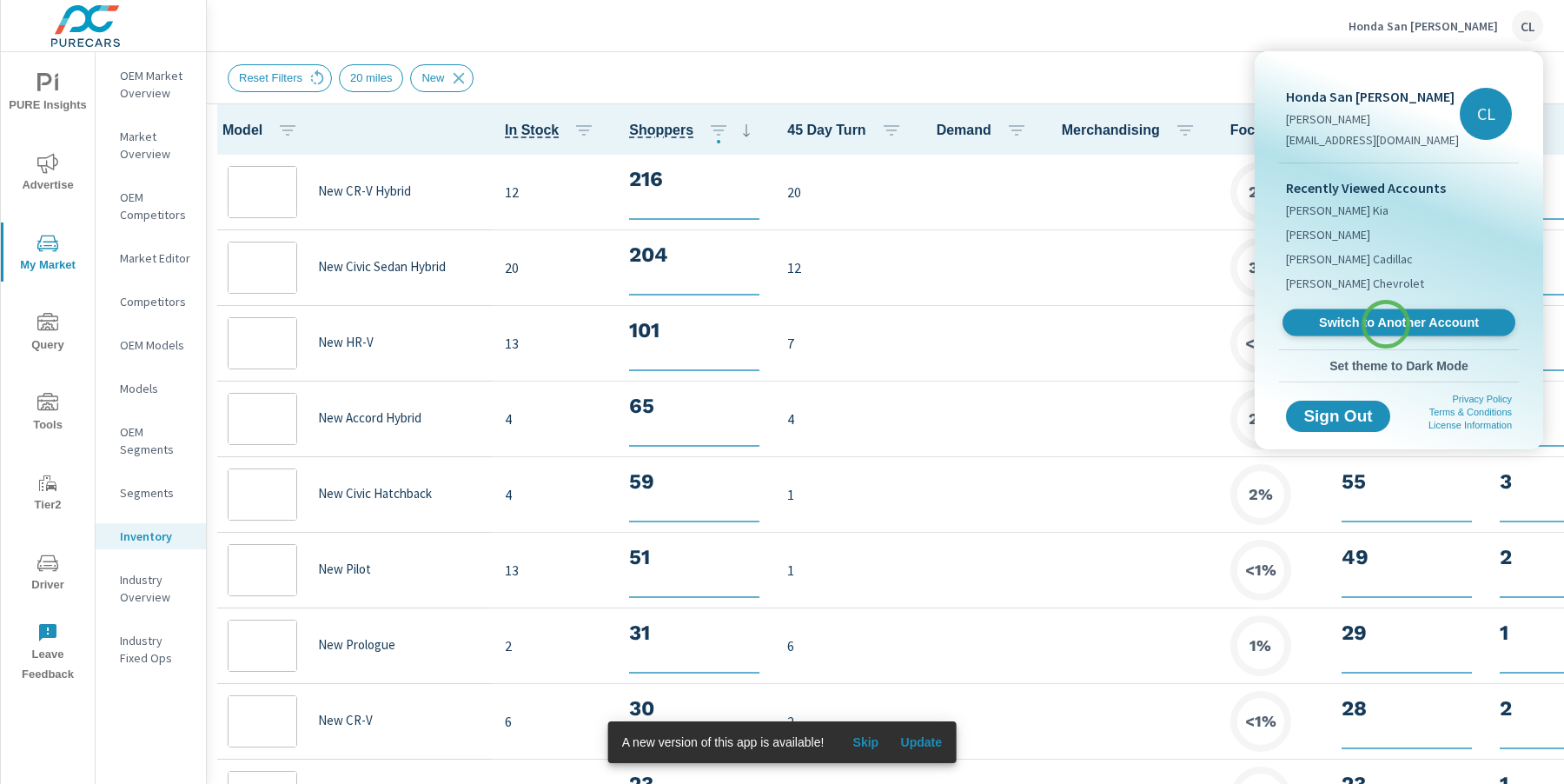
click at [1386, 325] on span "Switch to Another Account" at bounding box center [1399, 323] width 213 height 16
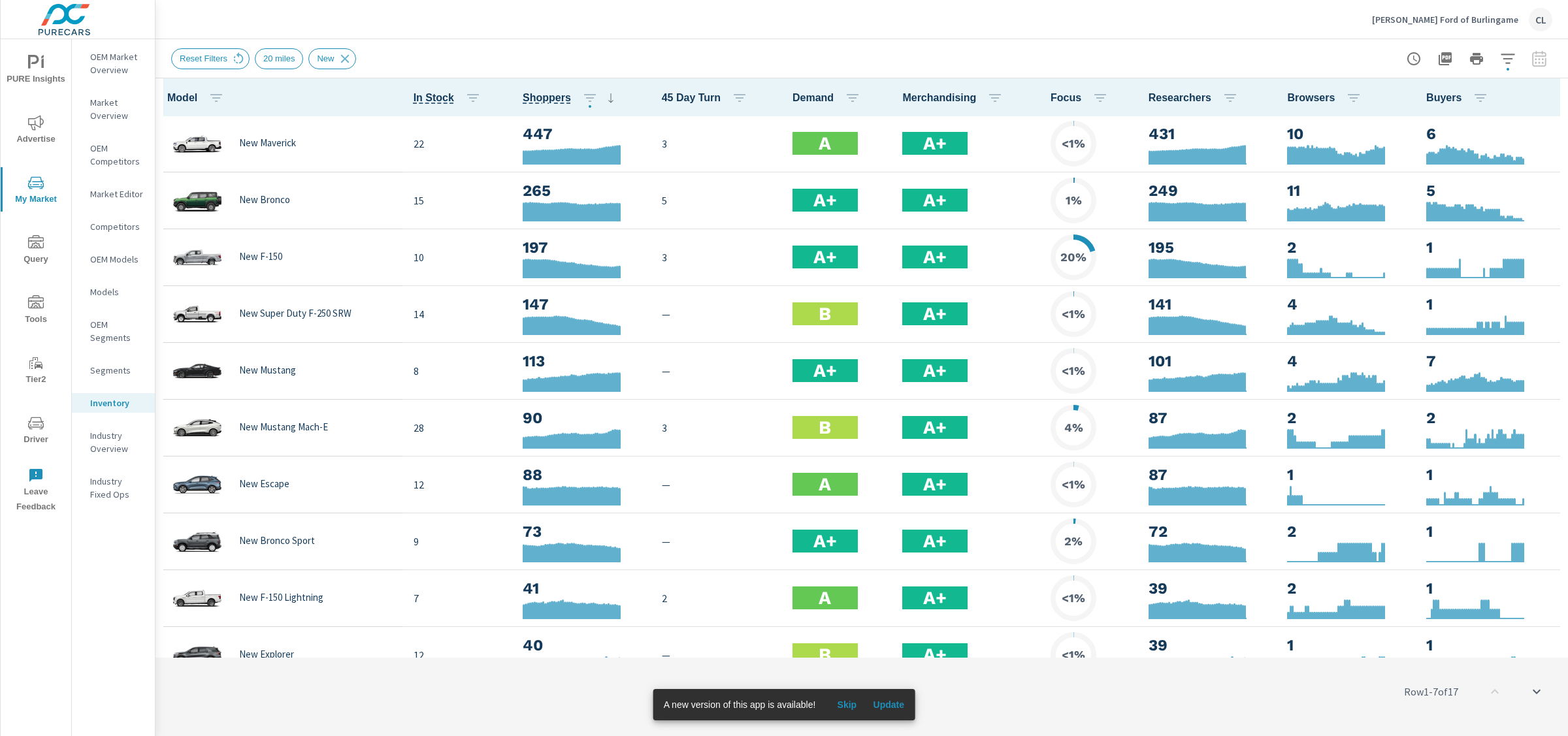
scroll to position [1, 0]
click at [39, 125] on icon "nav menu" at bounding box center [36, 122] width 15 height 15
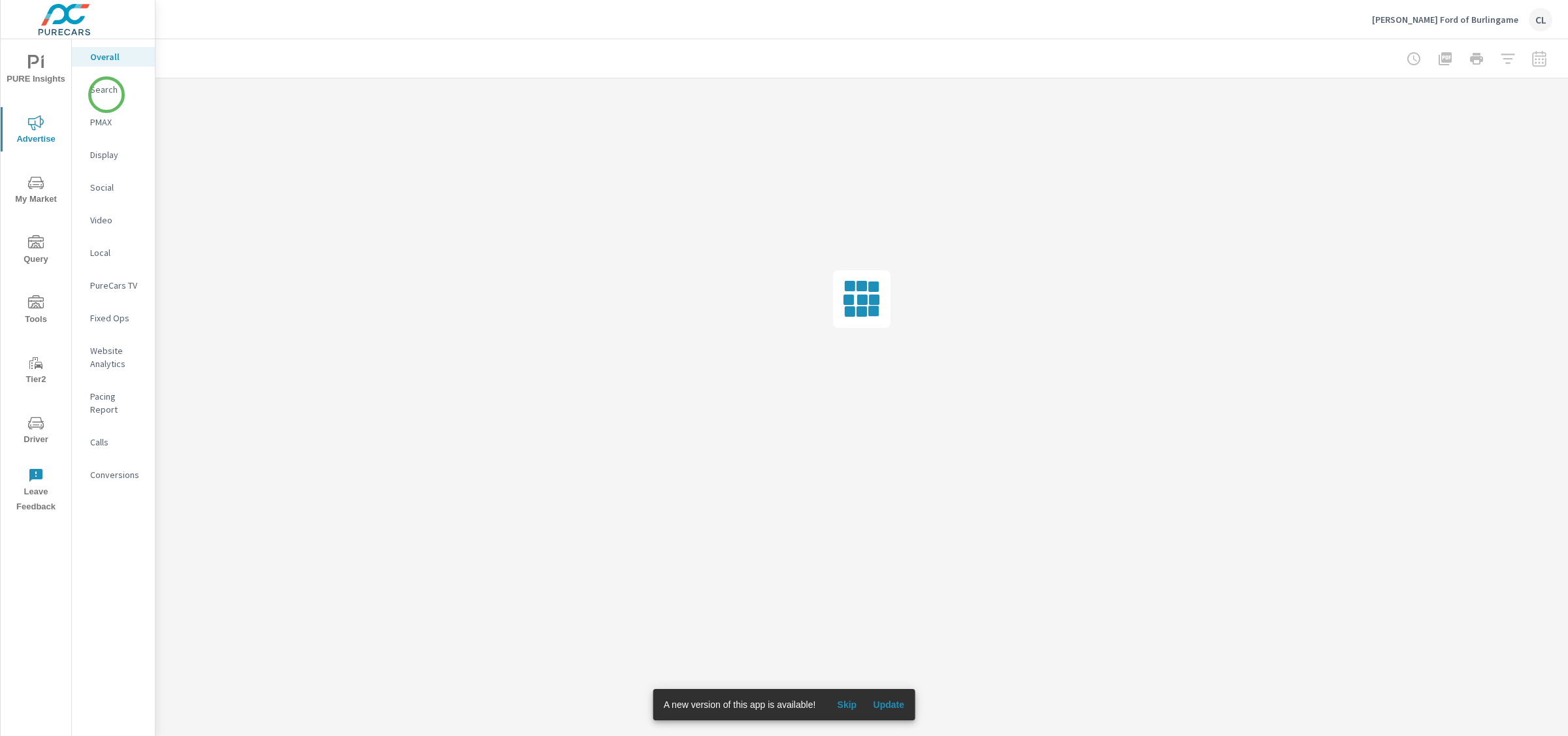
click at [104, 93] on p "Search" at bounding box center [117, 89] width 54 height 13
click at [106, 186] on p "Social" at bounding box center [117, 187] width 54 height 13
click at [100, 92] on p "Search" at bounding box center [117, 89] width 54 height 13
click at [41, 191] on span "My Market" at bounding box center [36, 191] width 63 height 32
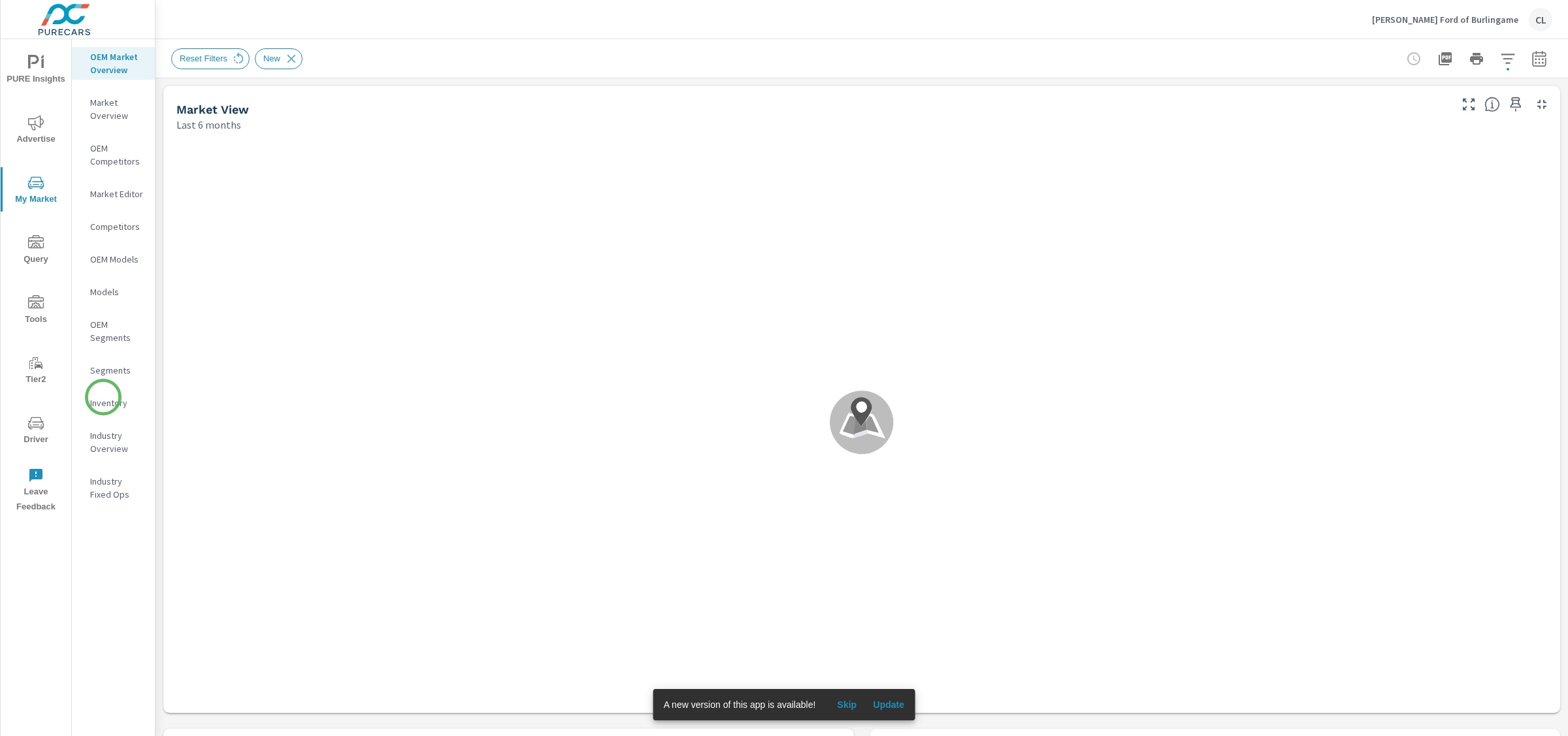
scroll to position [1, 0]
click at [104, 399] on p "Inventory" at bounding box center [117, 403] width 54 height 13
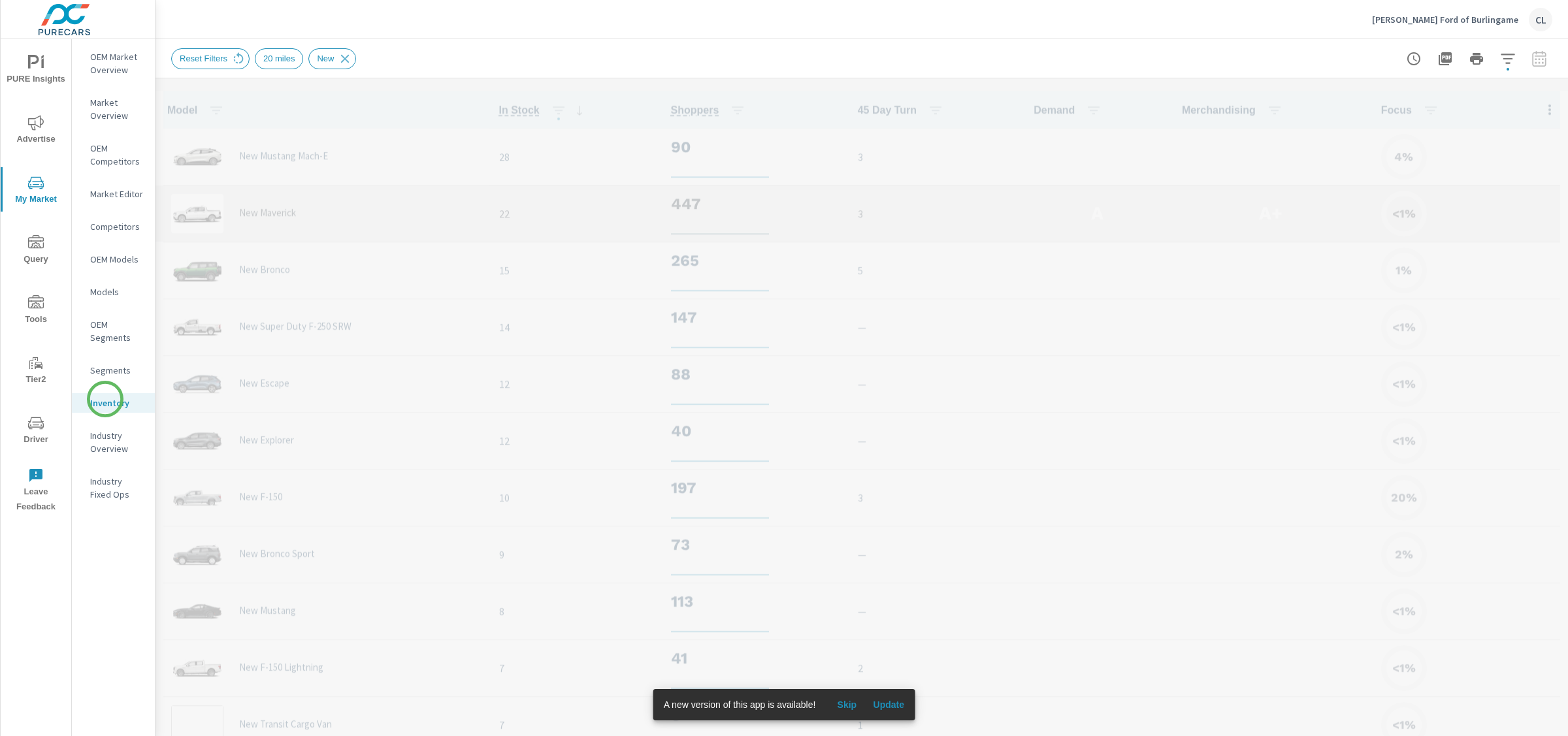
scroll to position [1, 0]
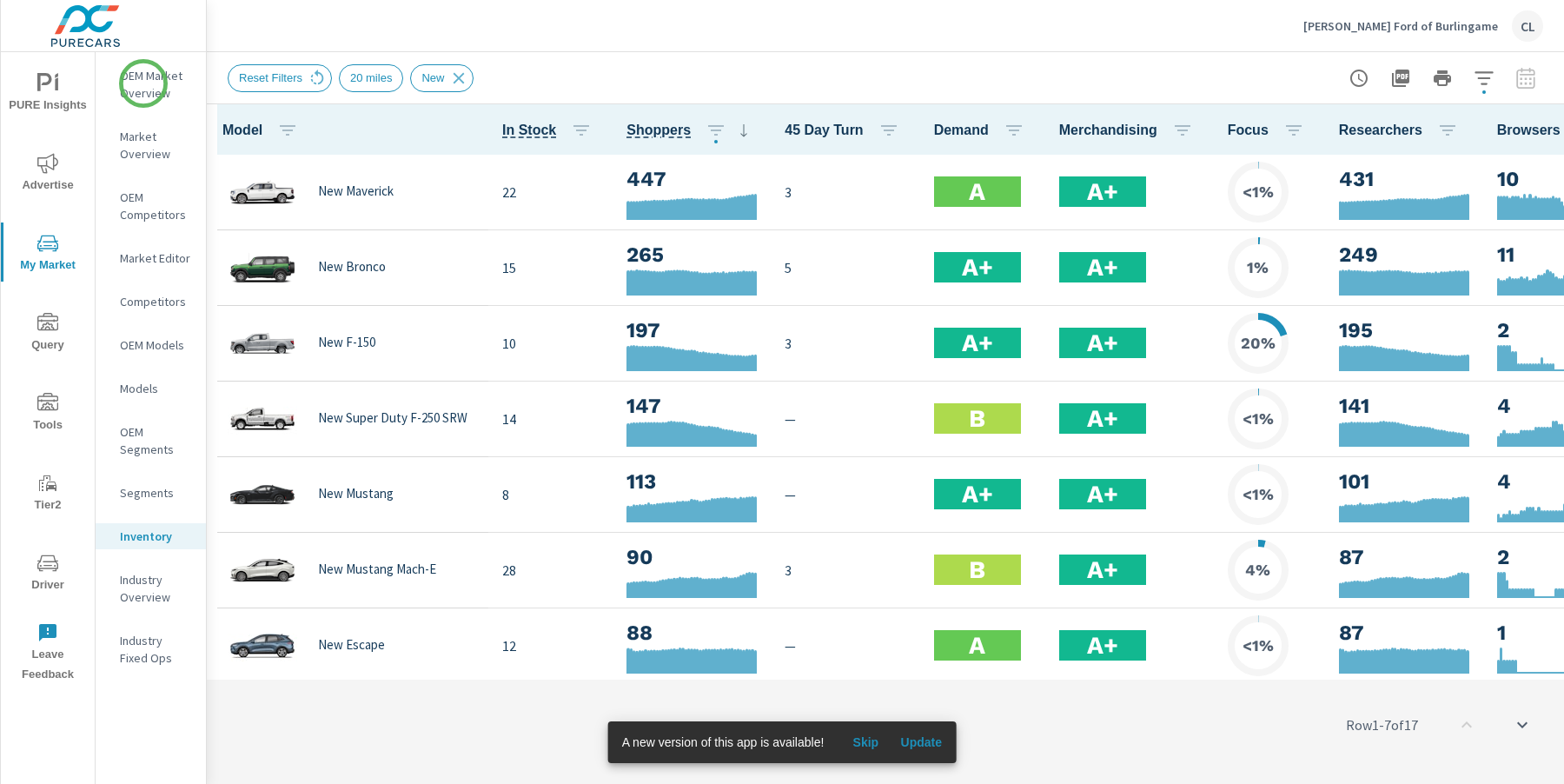
scroll to position [1, 0]
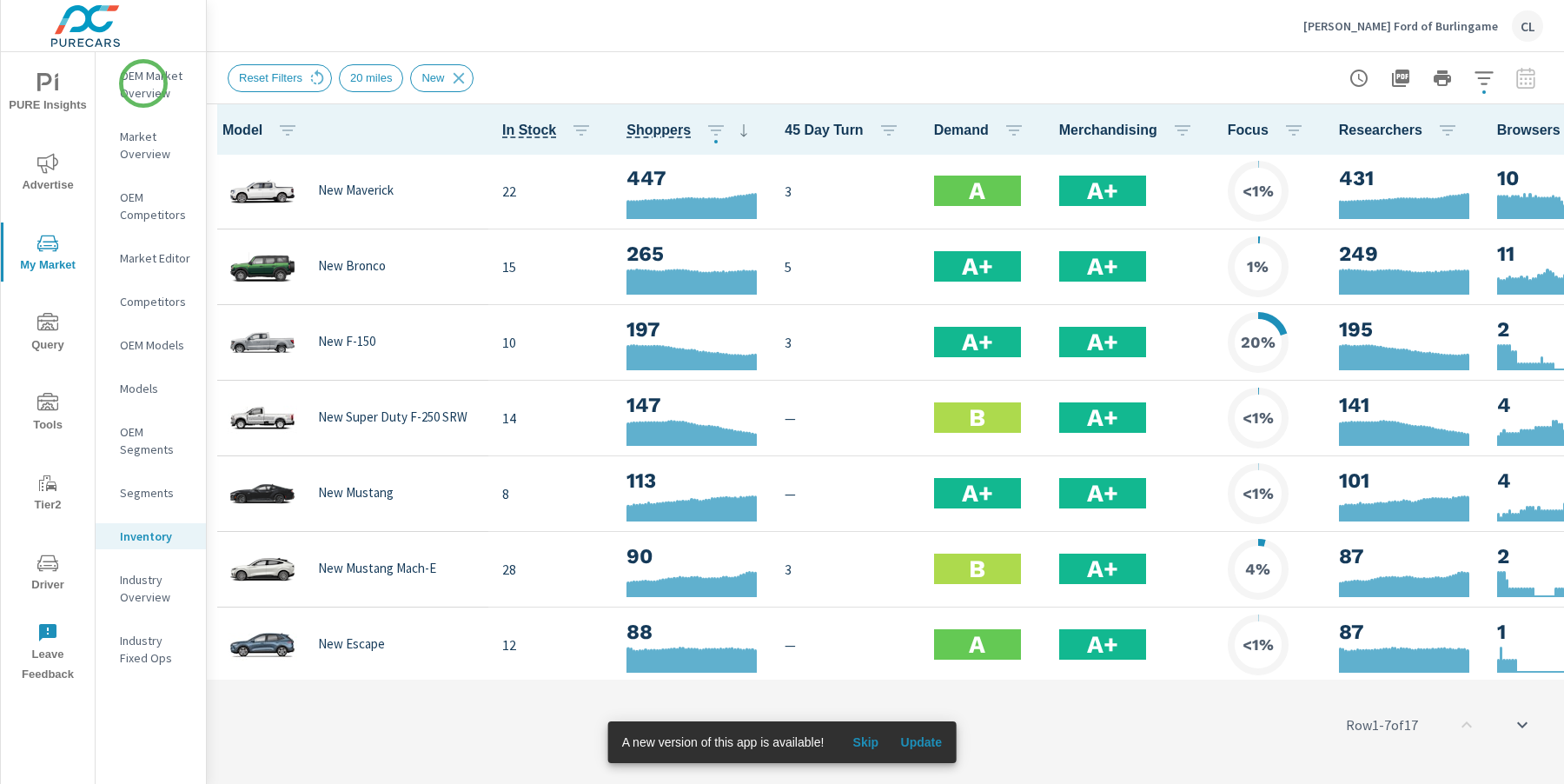
click at [142, 84] on p "OEM Market Overview" at bounding box center [156, 84] width 72 height 35
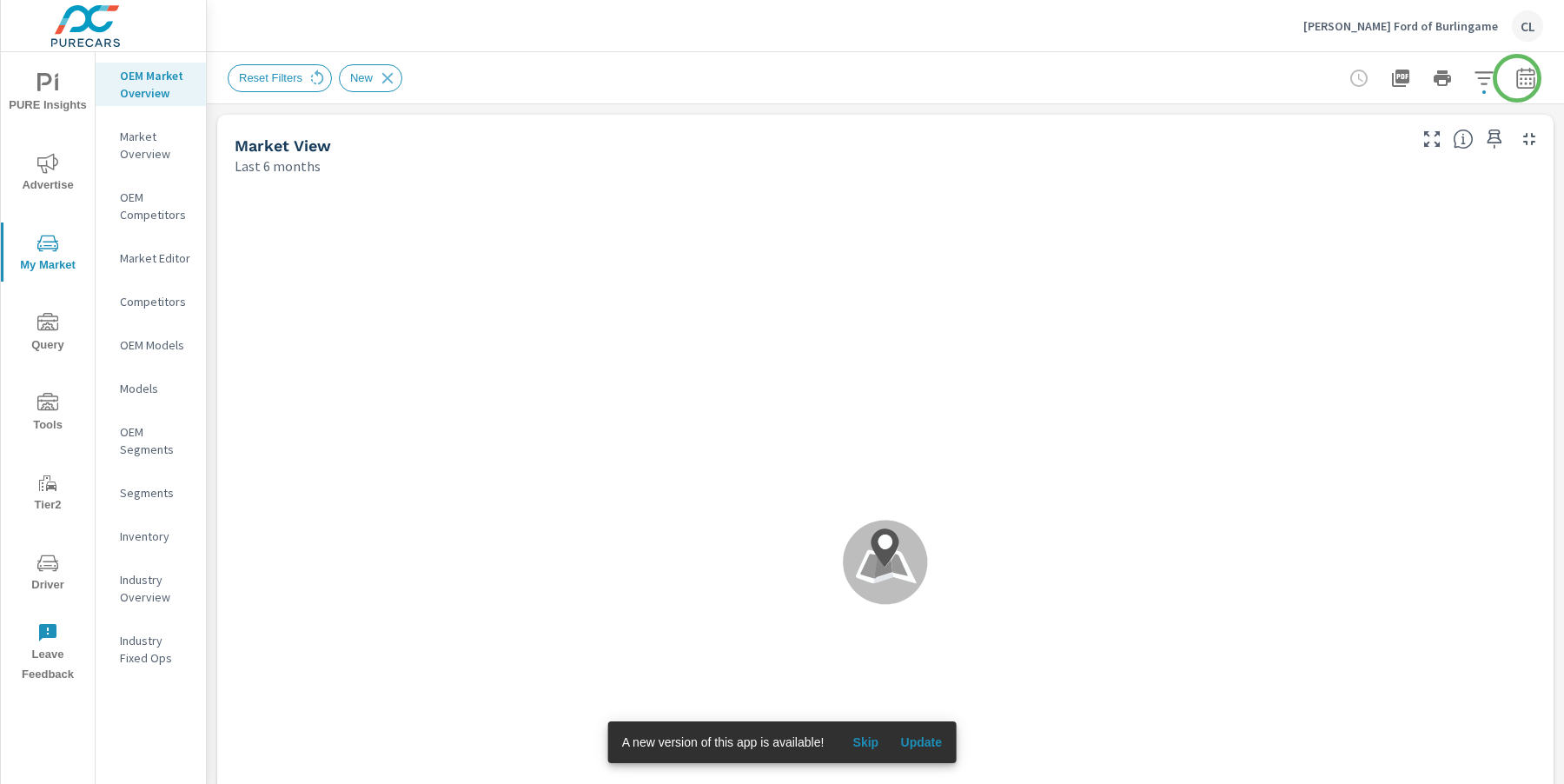
click at [1516, 79] on icon "button" at bounding box center [1526, 78] width 21 height 21
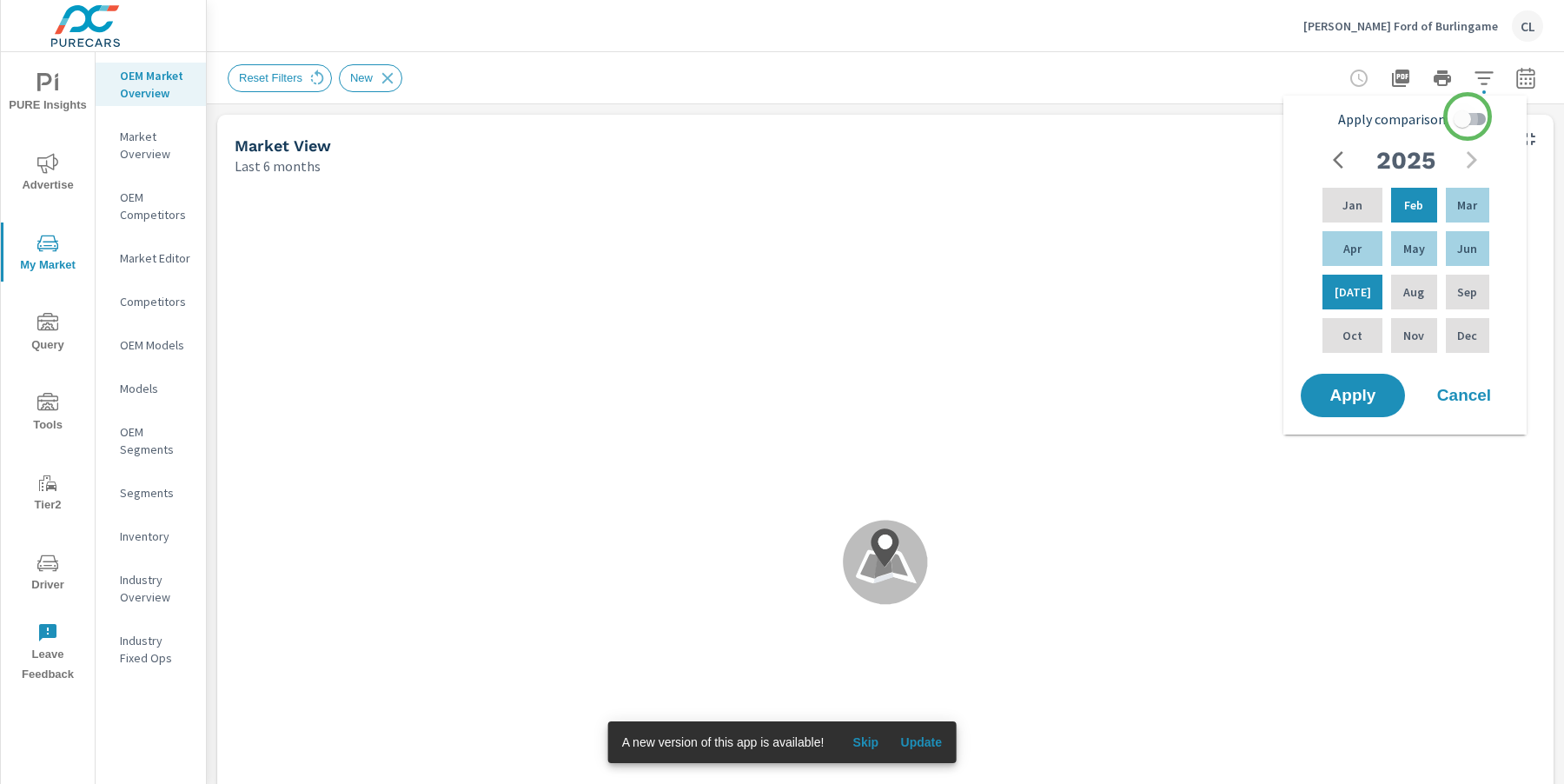
click at [1467, 116] on input "Apply comparison" at bounding box center [1462, 119] width 99 height 33
checkbox input "true"
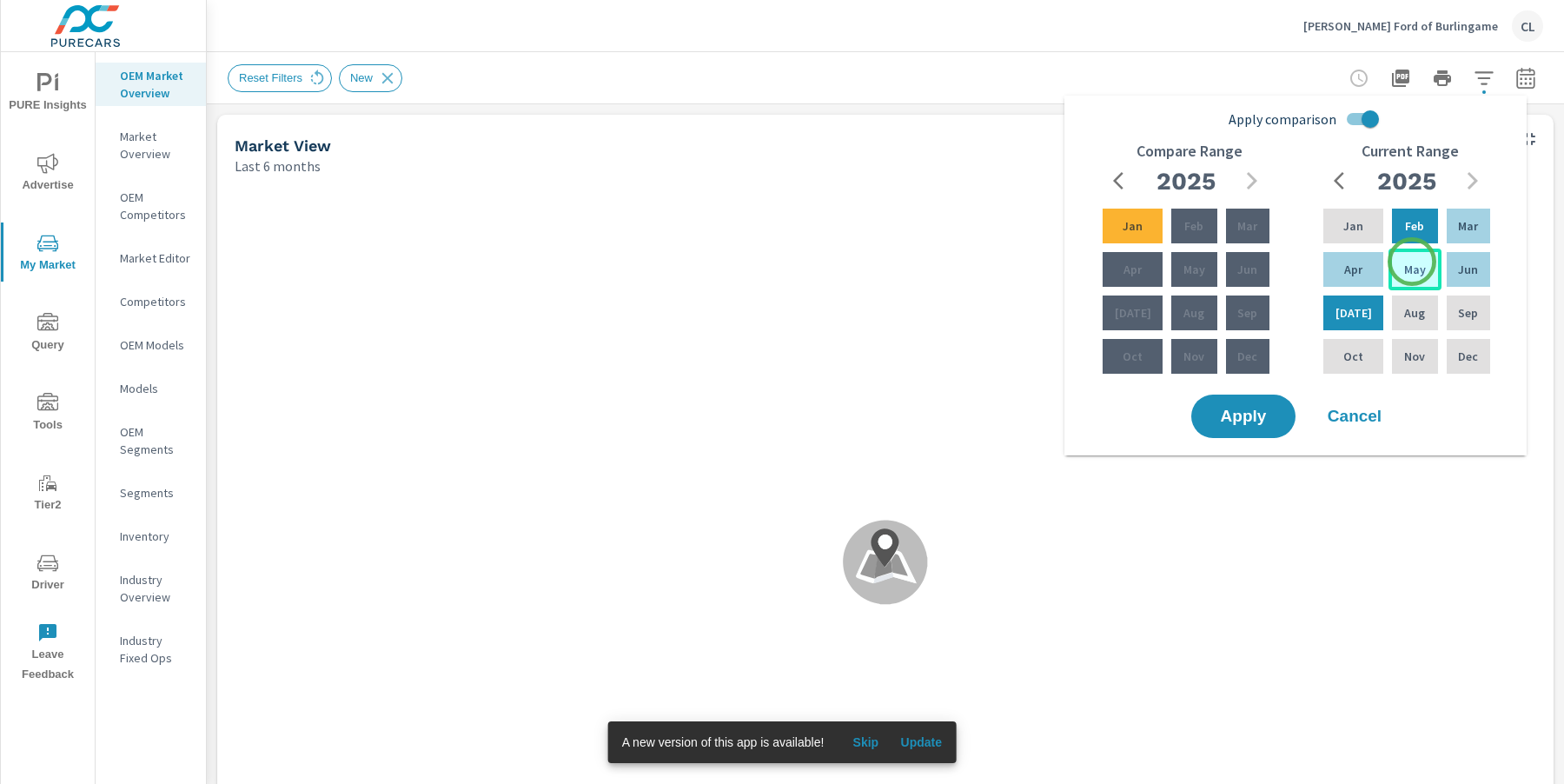
click at [1412, 262] on p "May" at bounding box center [1415, 269] width 21 height 17
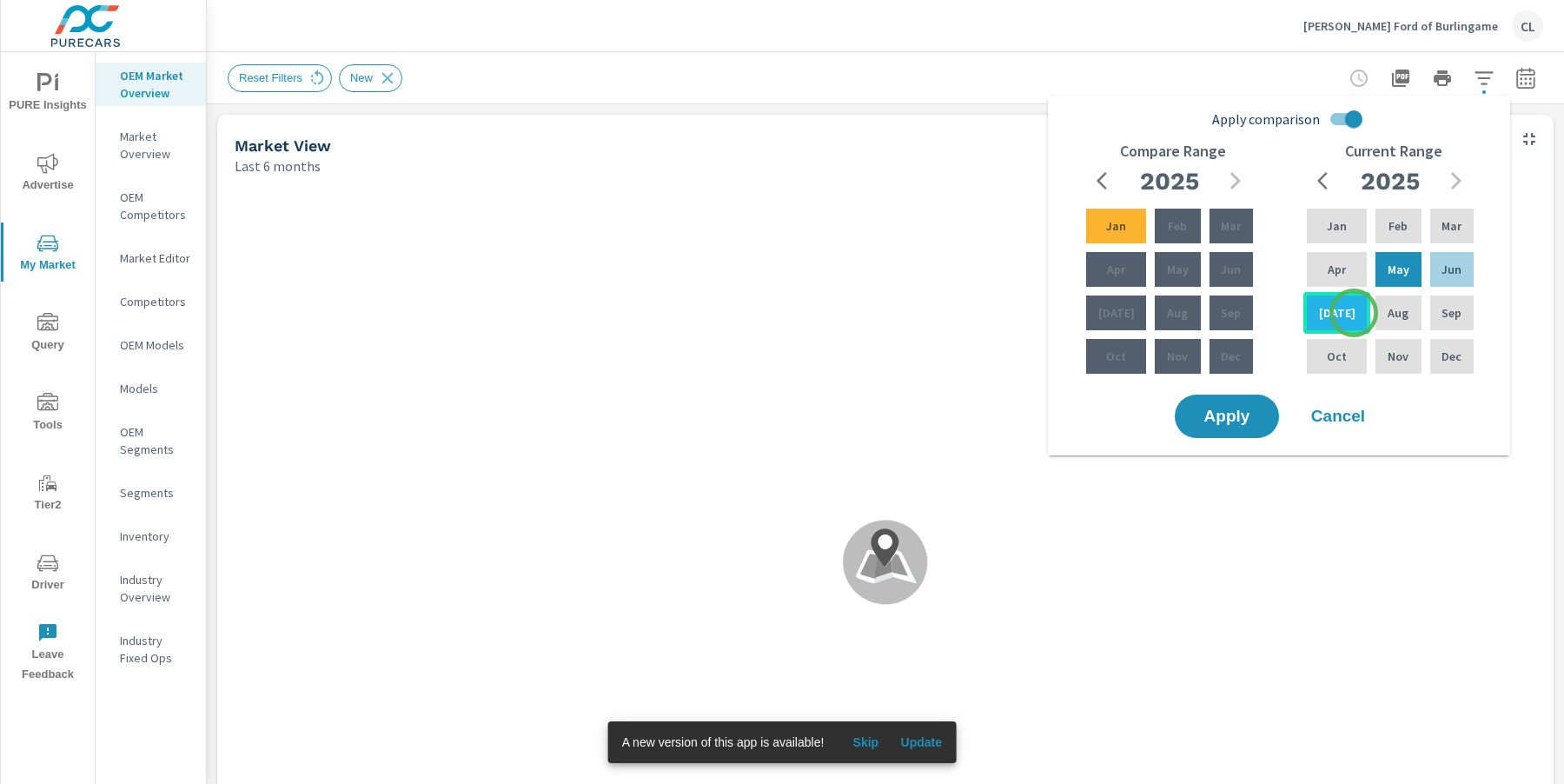
click at [1354, 313] on div "[DATE]" at bounding box center [1337, 313] width 67 height 42
click at [1165, 220] on div "Feb" at bounding box center [1178, 225] width 52 height 42
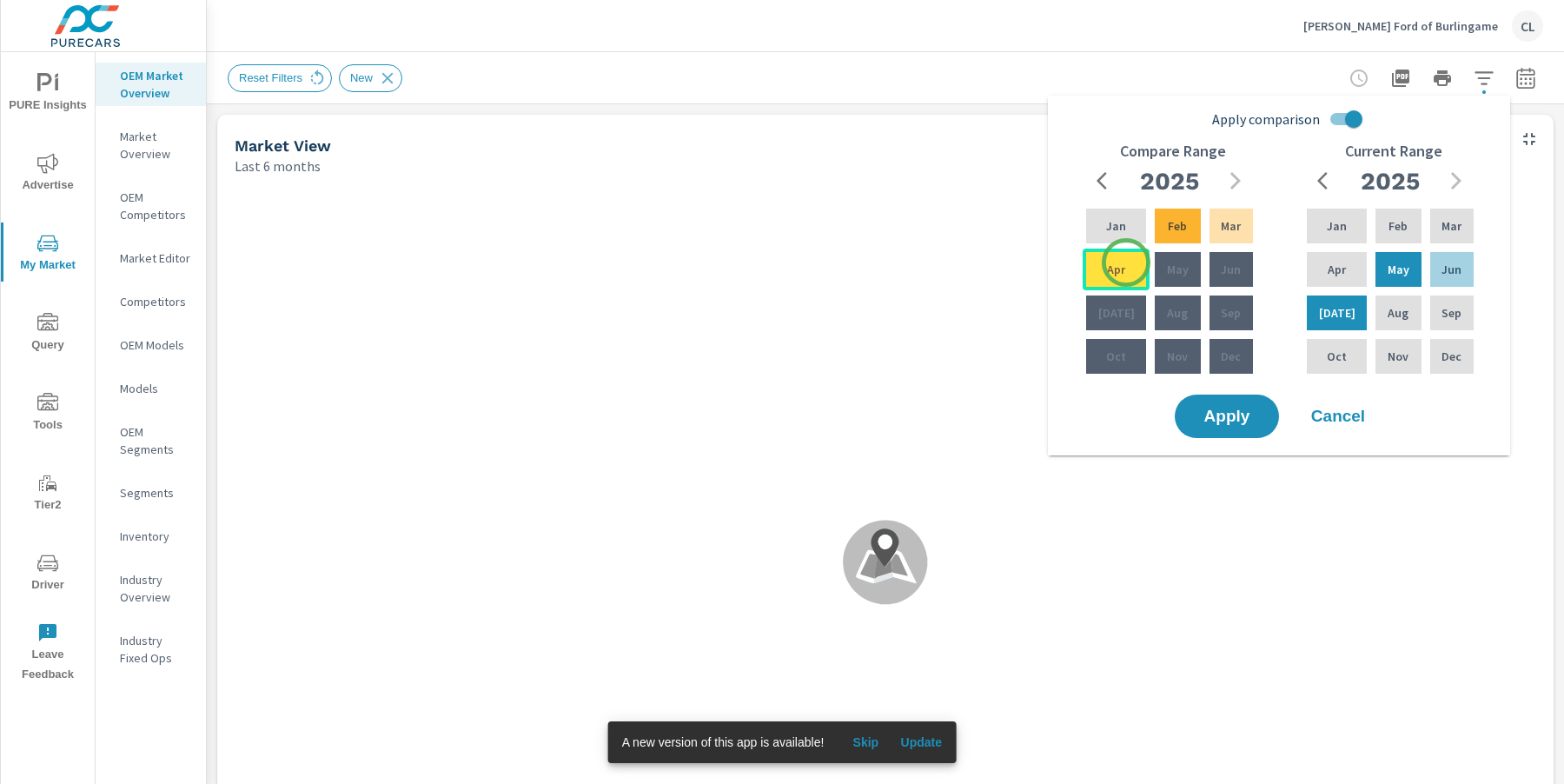
click at [1125, 263] on div "Apr" at bounding box center [1116, 269] width 67 height 42
click at [1243, 417] on span "Apply" at bounding box center [1227, 417] width 72 height 16
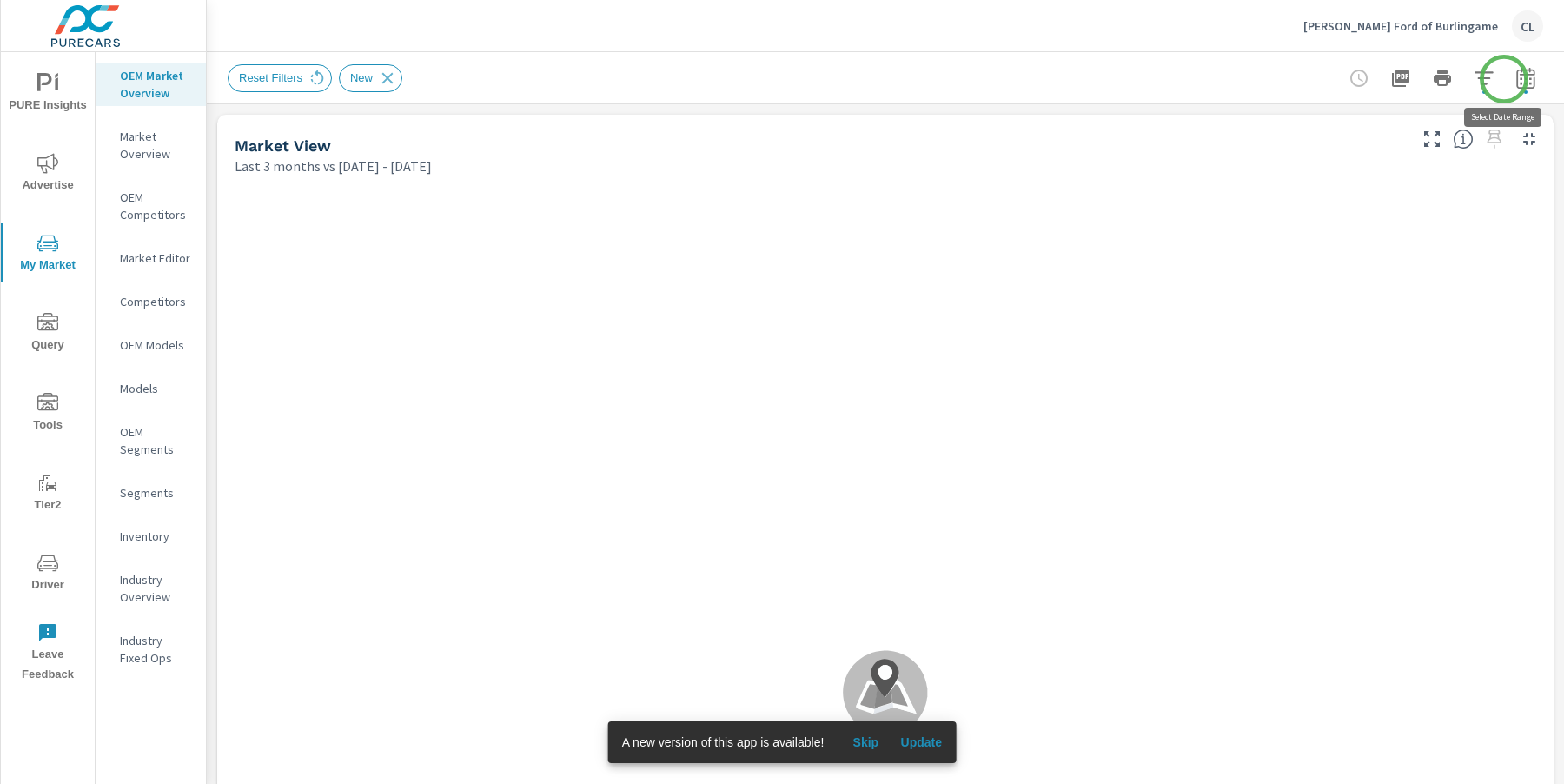
click at [1520, 79] on icon "button" at bounding box center [1526, 80] width 12 height 7
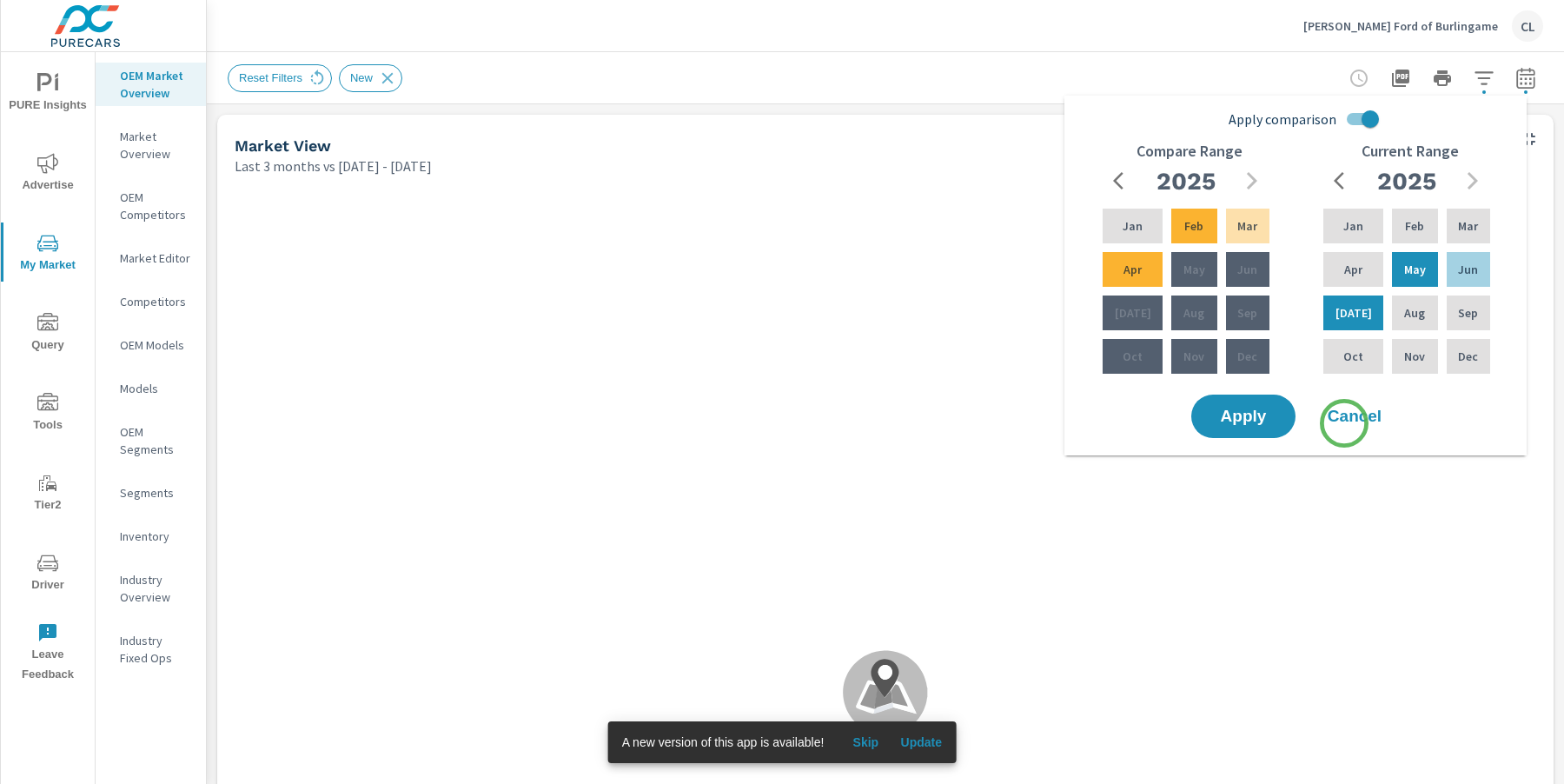
click at [1344, 423] on span "Cancel" at bounding box center [1355, 416] width 70 height 15
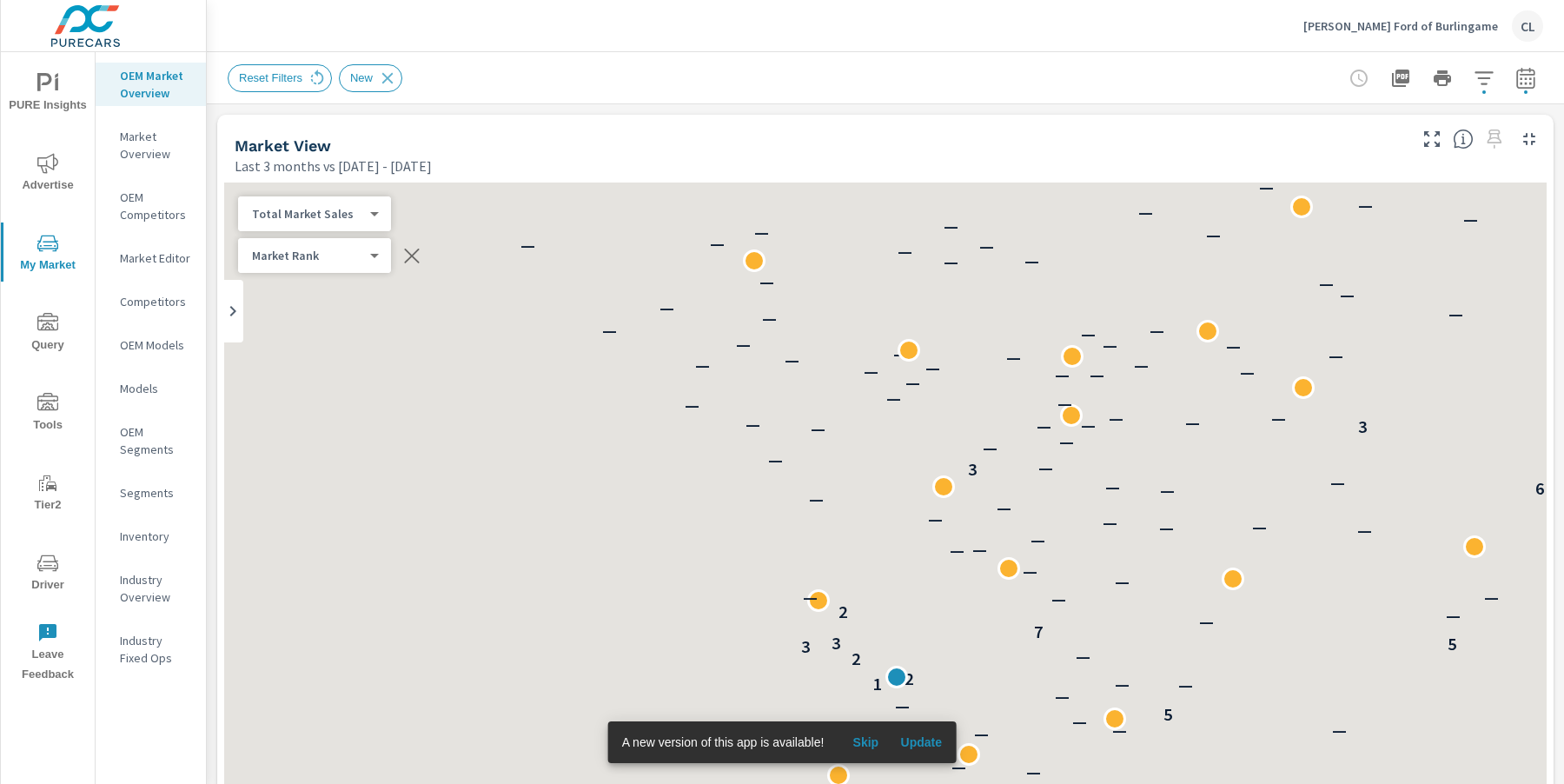
scroll to position [1, 0]
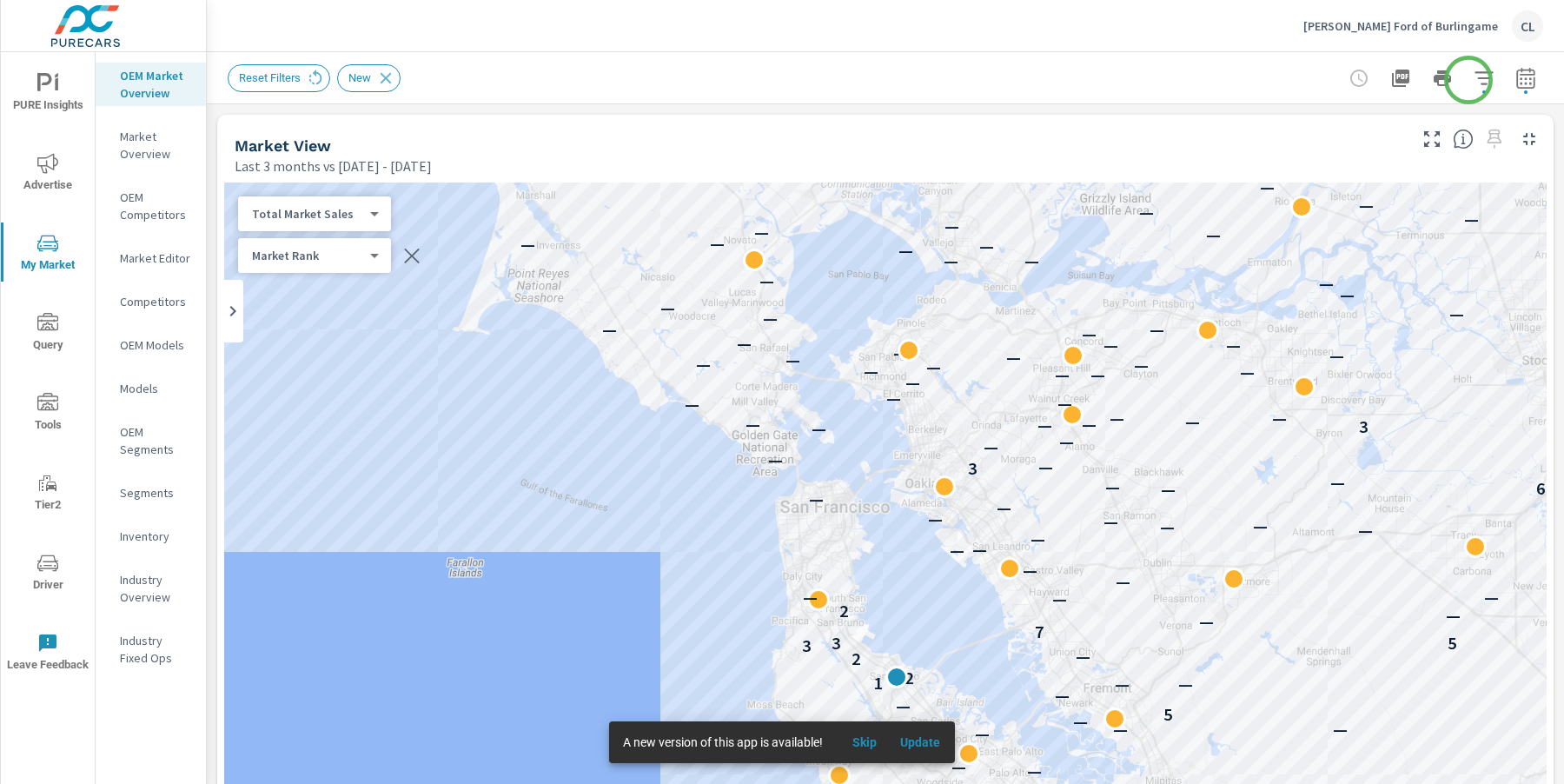
click at [1475, 77] on icon "button" at bounding box center [1484, 78] width 18 height 13
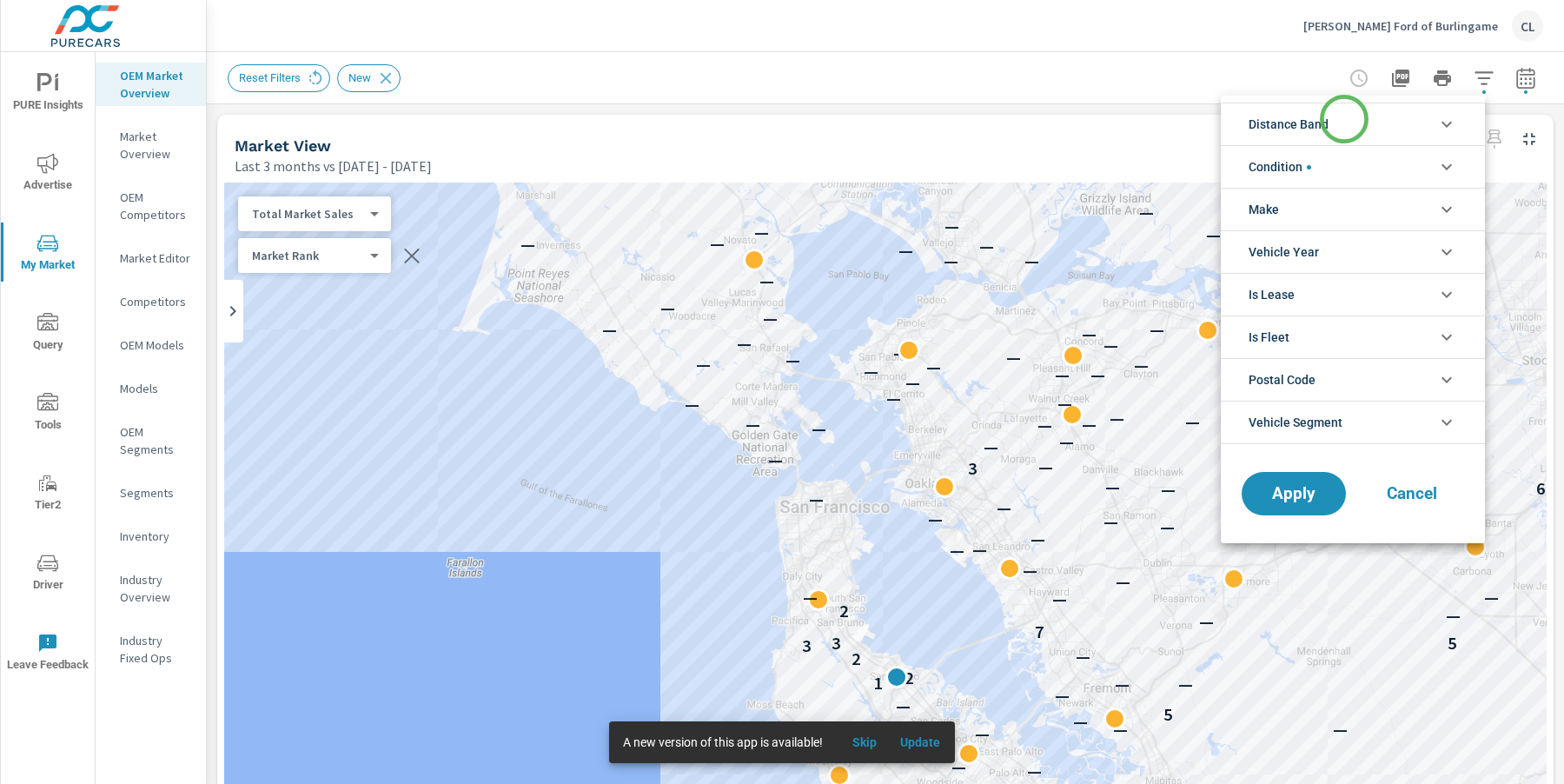
click at [1344, 119] on li "Distance Band" at bounding box center [1352, 124] width 264 height 43
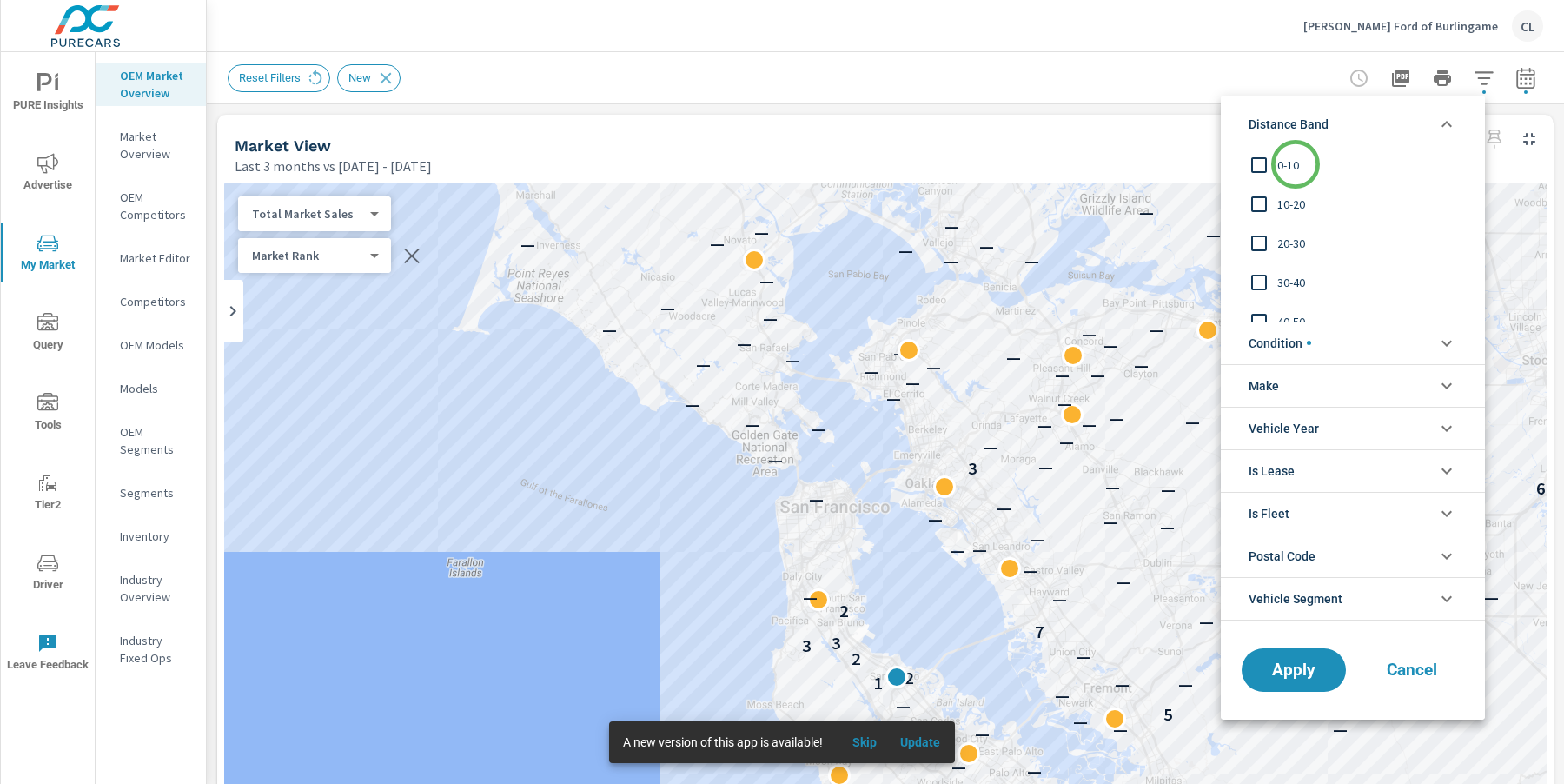
click at [1293, 163] on span "0-10" at bounding box center [1373, 164] width 190 height 21
click at [1295, 207] on span "10-20" at bounding box center [1373, 204] width 190 height 21
click at [1298, 674] on span "Apply" at bounding box center [1294, 670] width 72 height 16
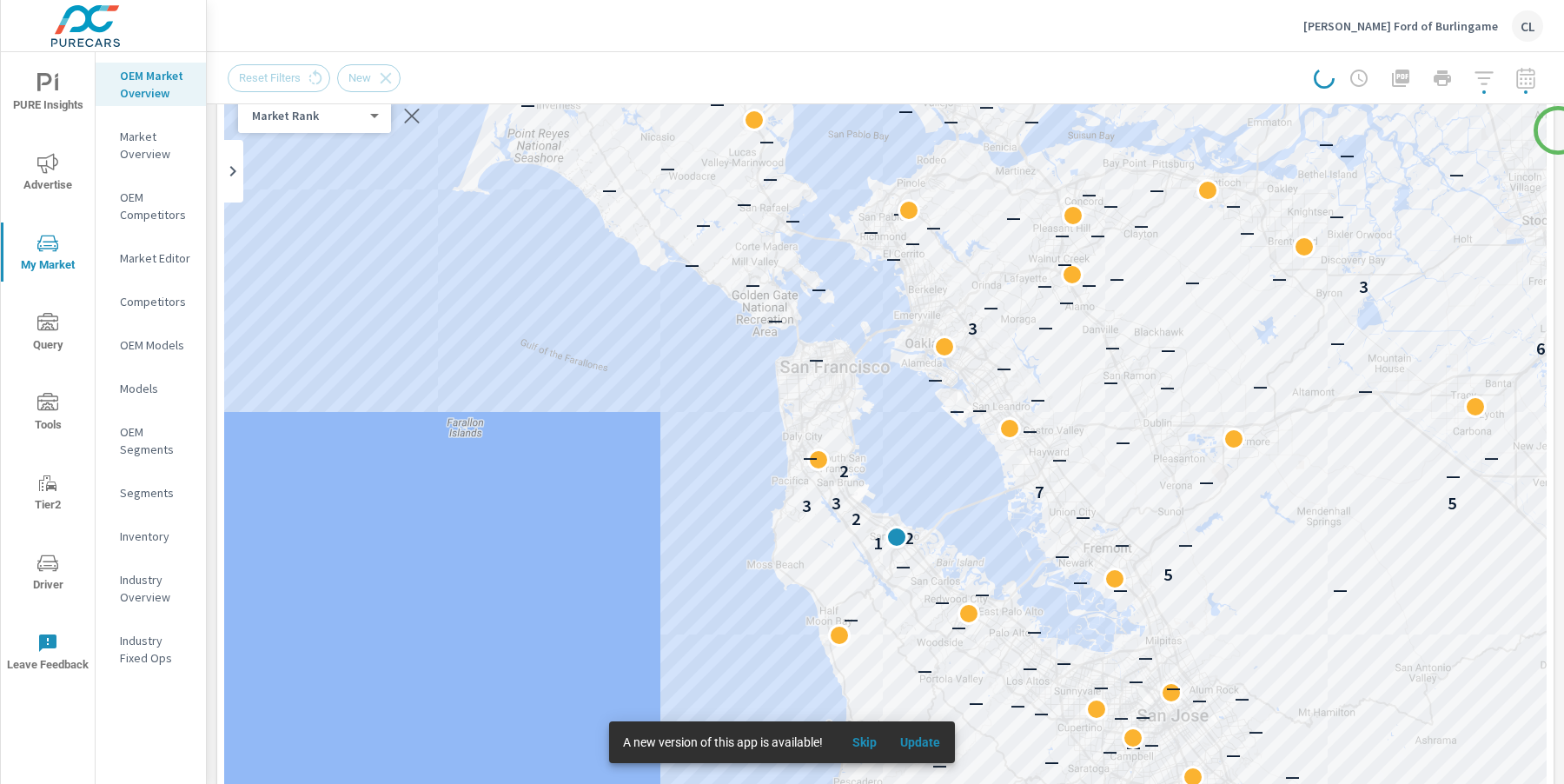
scroll to position [146, 0]
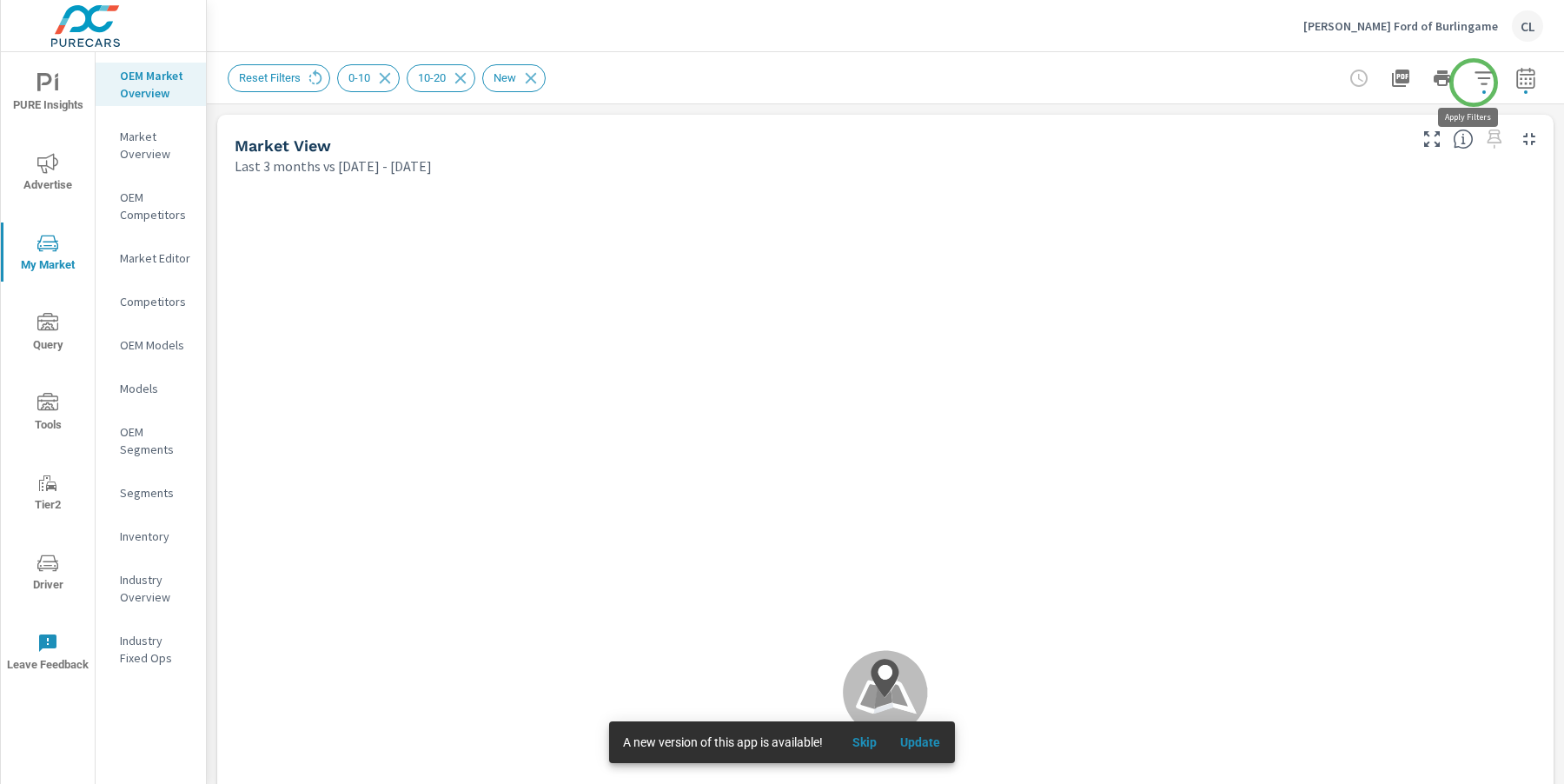
click at [1474, 82] on icon "button" at bounding box center [1484, 78] width 21 height 21
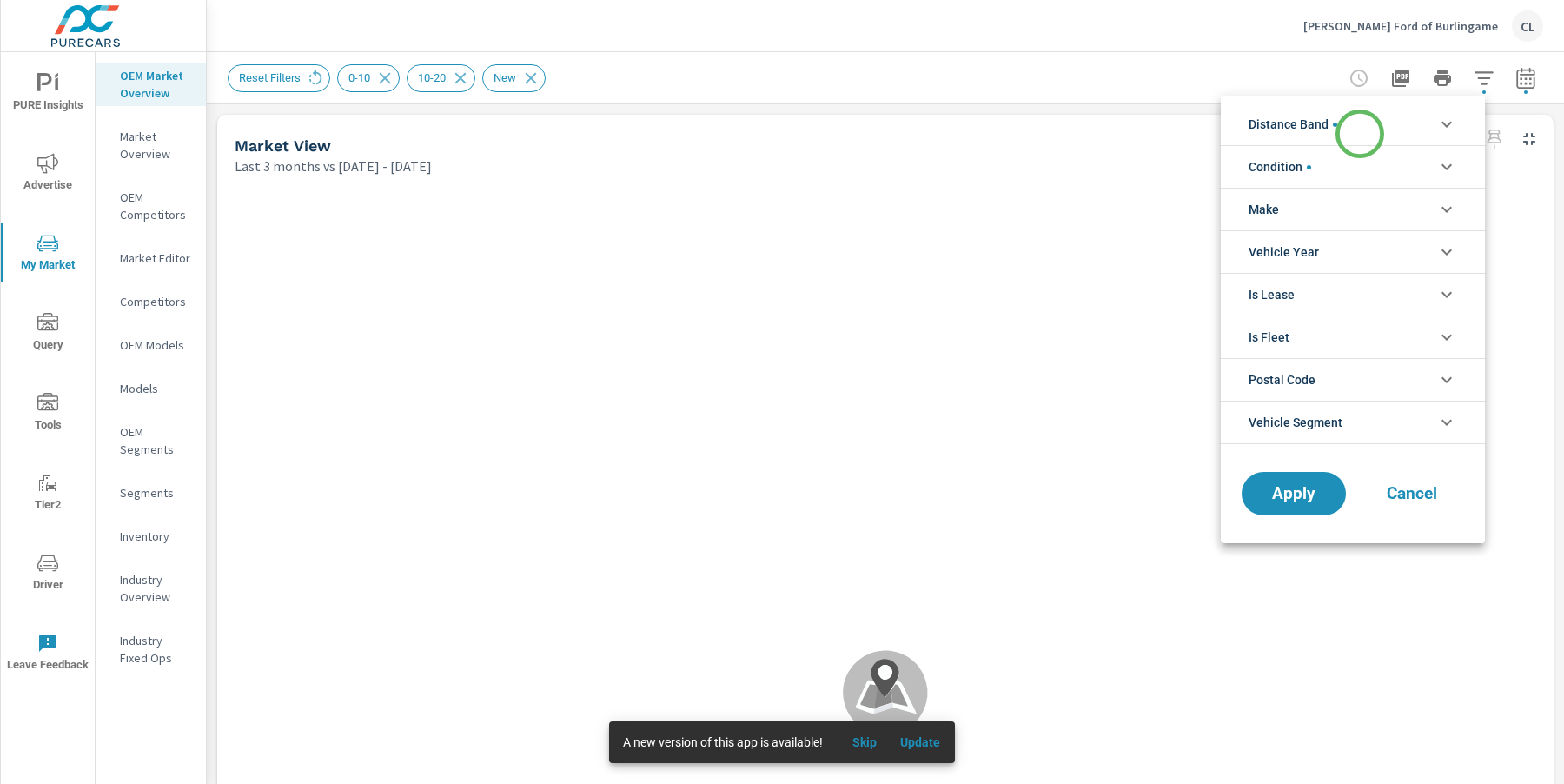
click at [1360, 134] on li "Distance Band" at bounding box center [1352, 124] width 264 height 43
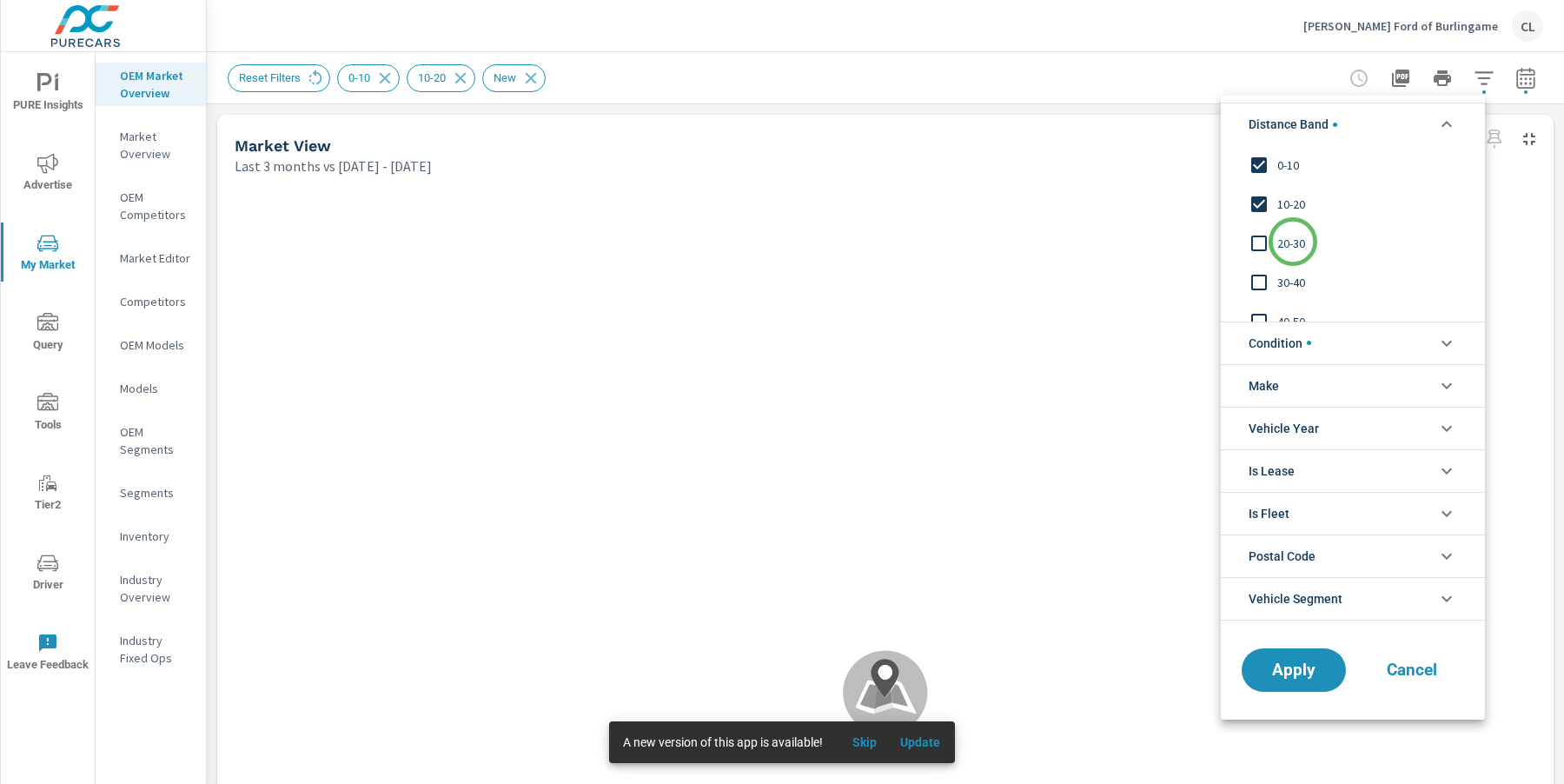
click at [1293, 241] on span "20-30" at bounding box center [1373, 242] width 190 height 21
click at [1286, 662] on span "Apply" at bounding box center [1294, 670] width 72 height 16
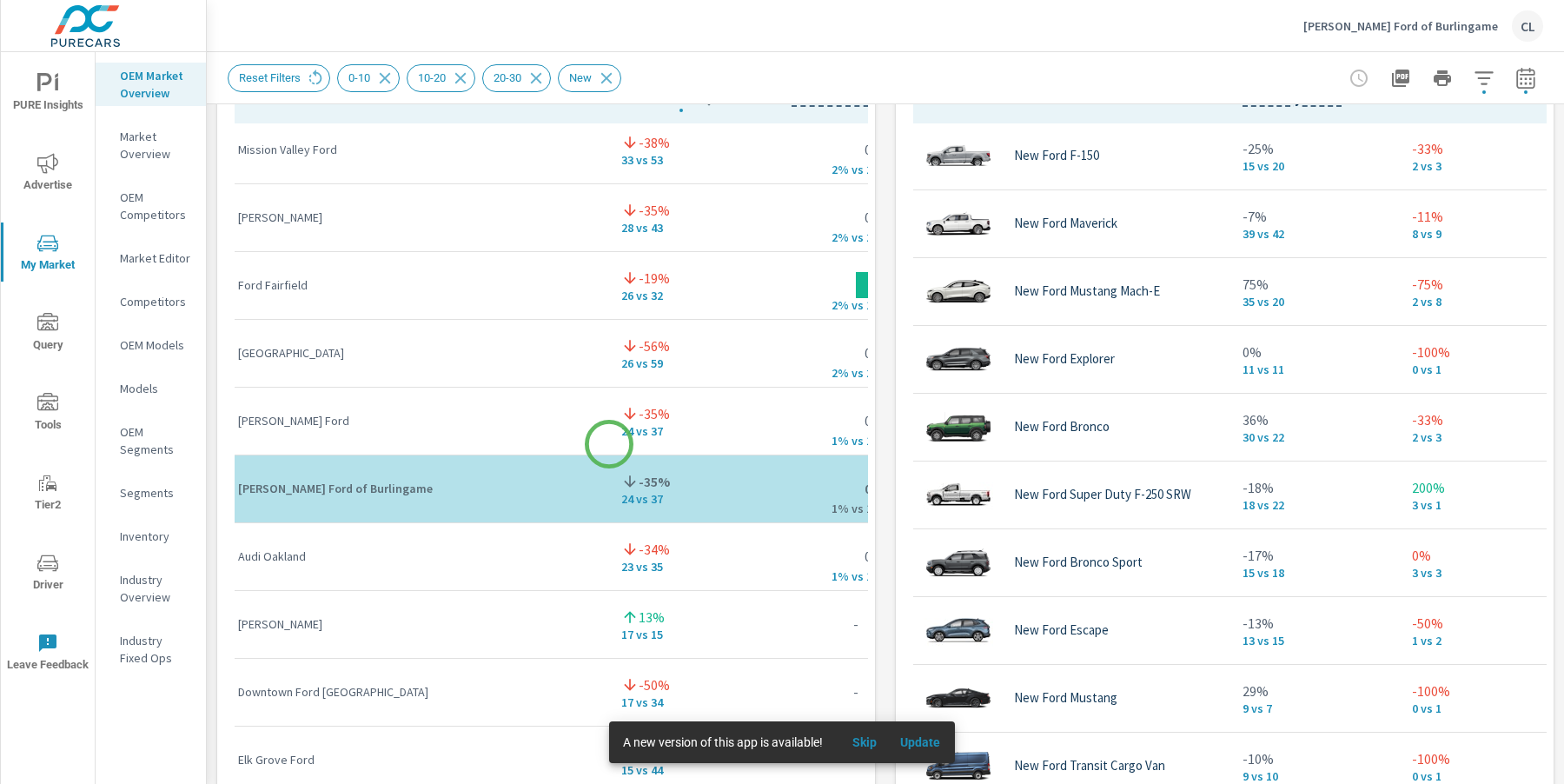
scroll to position [1054, 0]
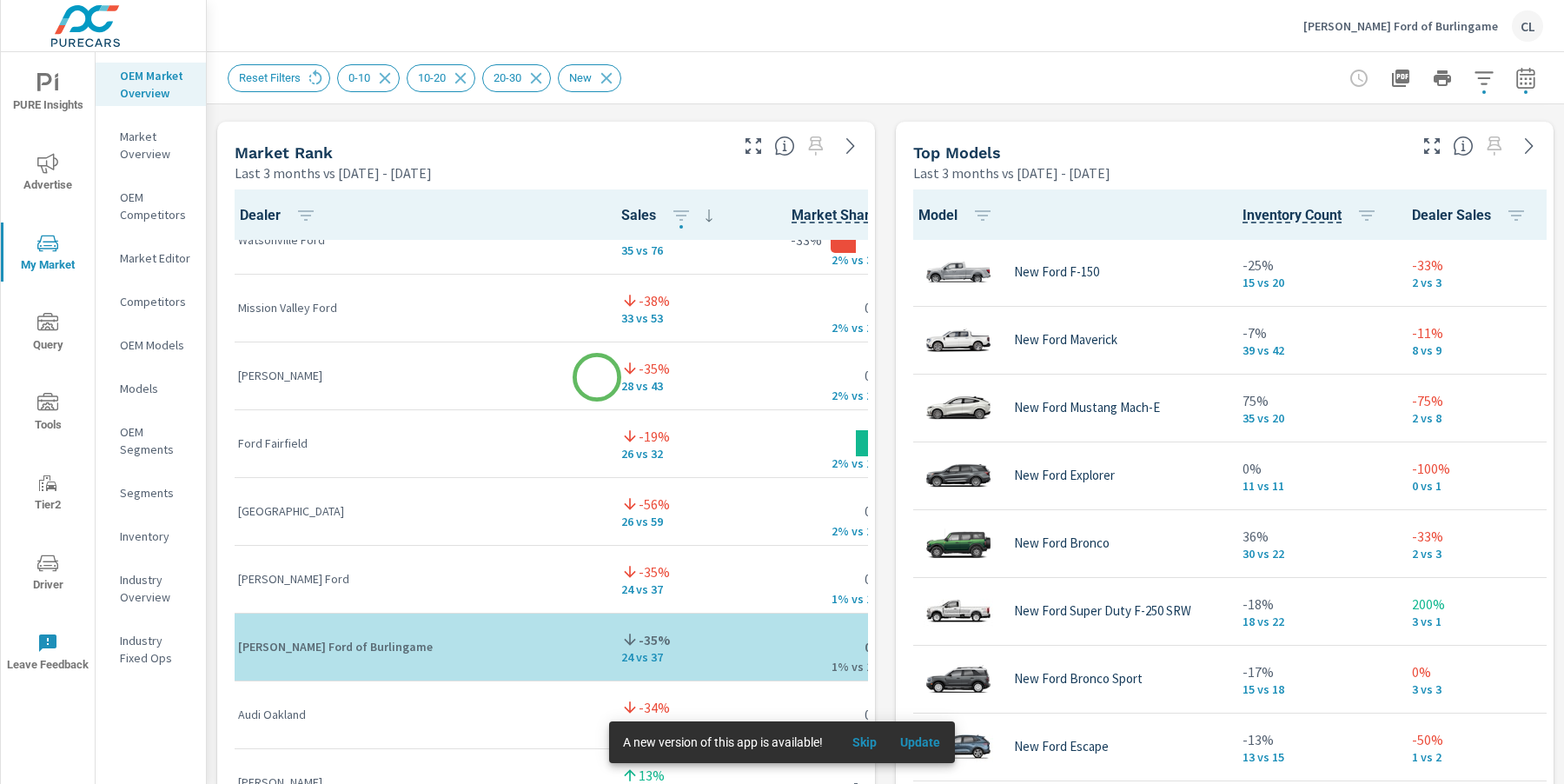
scroll to position [1036, 0]
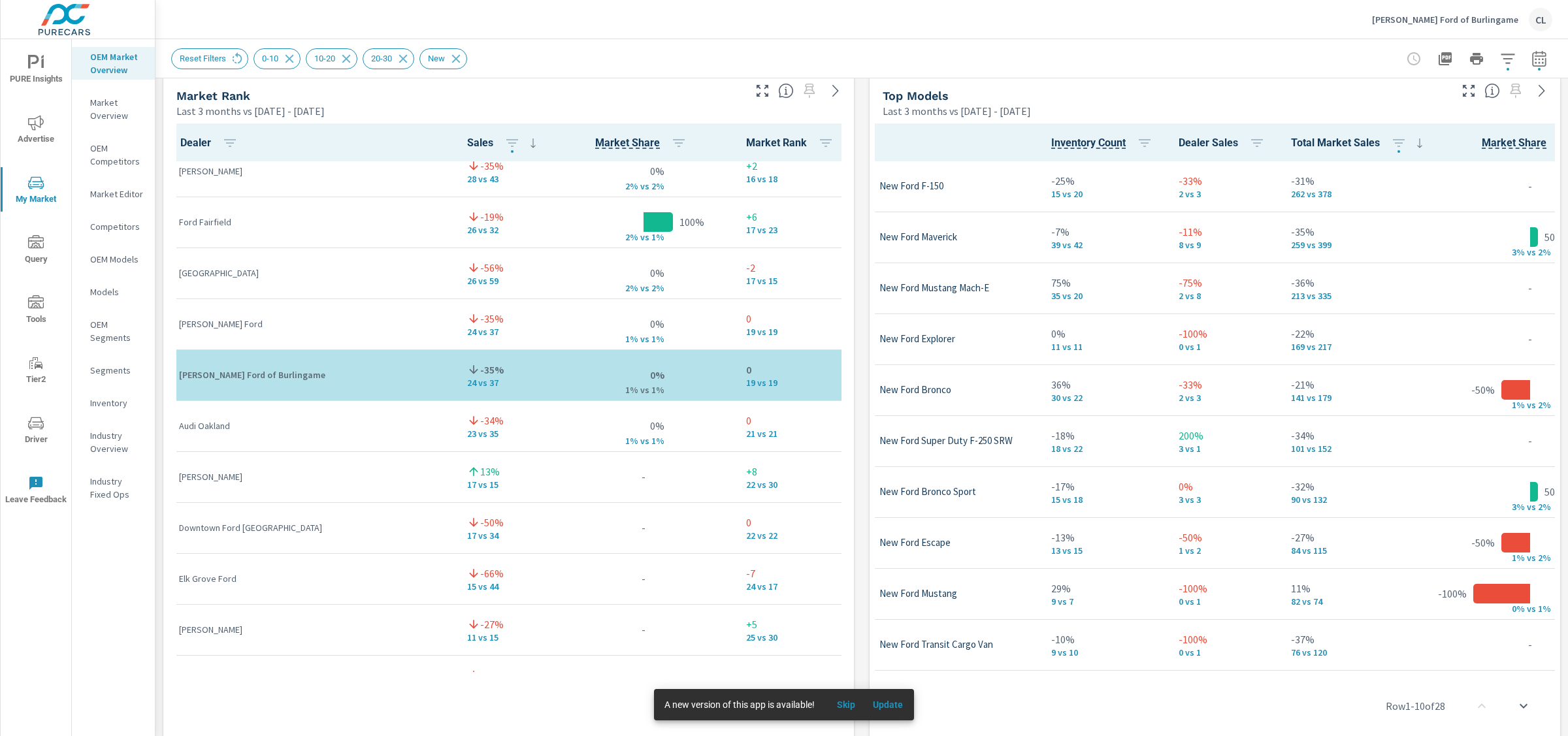
scroll to position [1, 0]
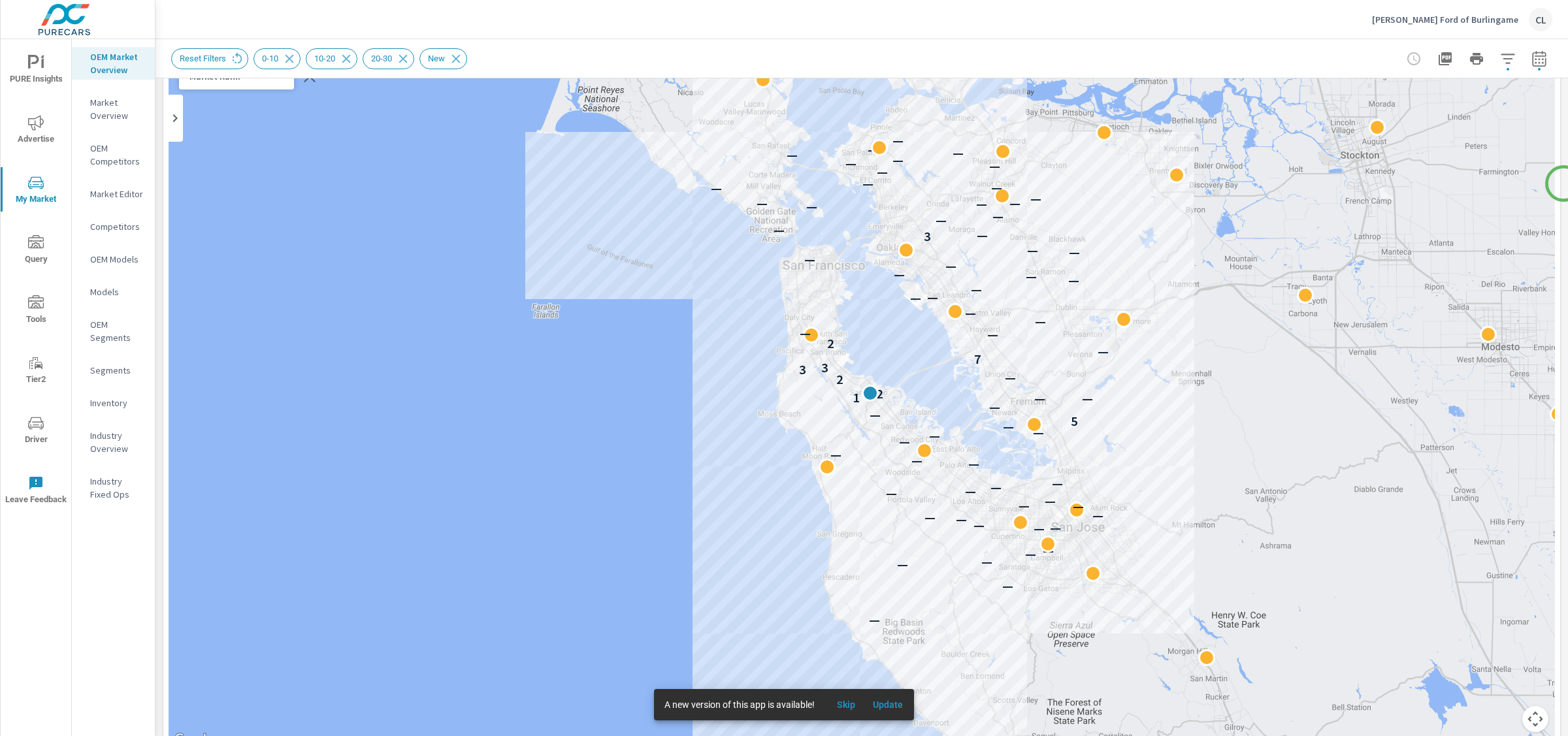
scroll to position [122, 0]
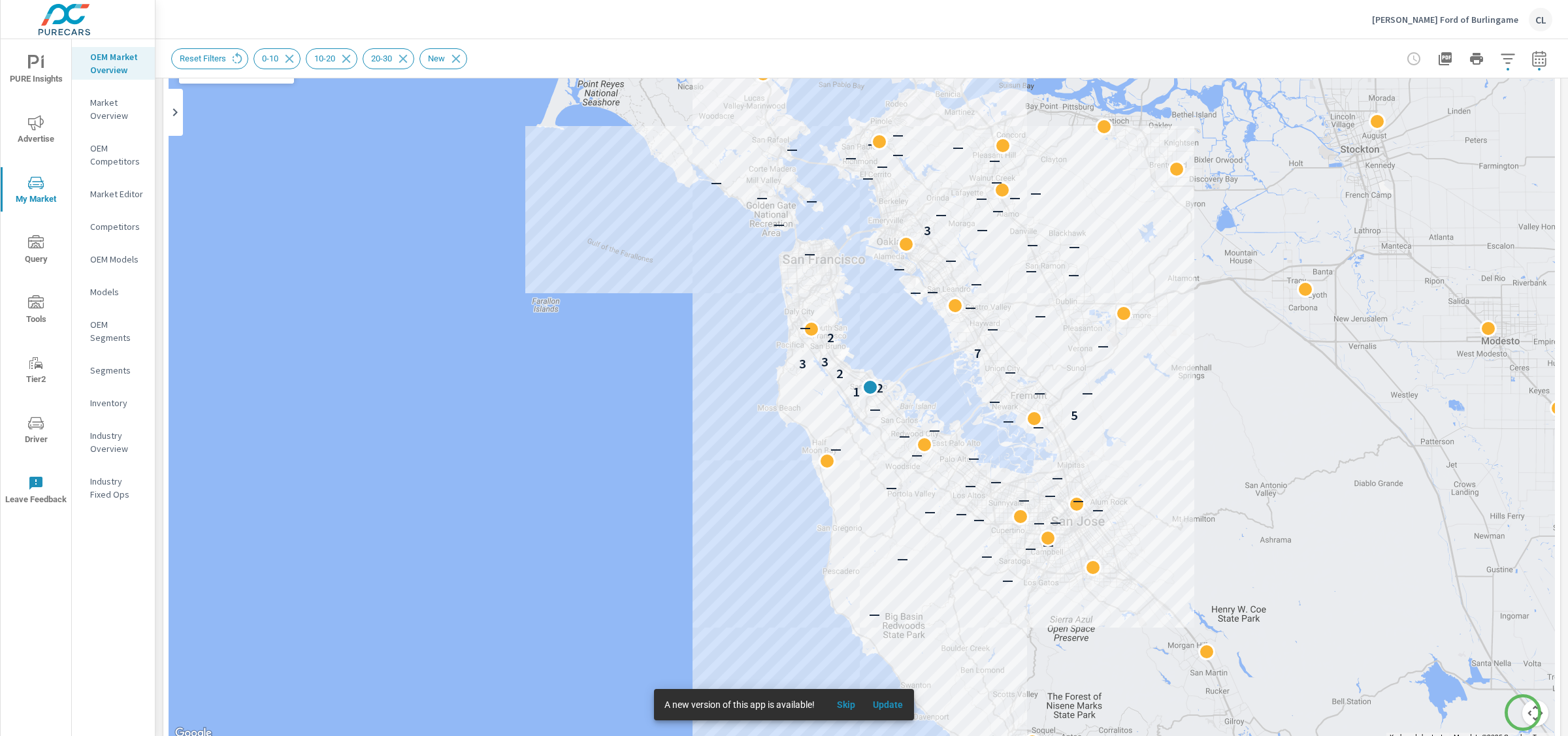
click at [1175, 589] on button "Map camera controls" at bounding box center [1535, 713] width 26 height 26
click at [1175, 589] on button "Zoom in" at bounding box center [1503, 648] width 26 height 26
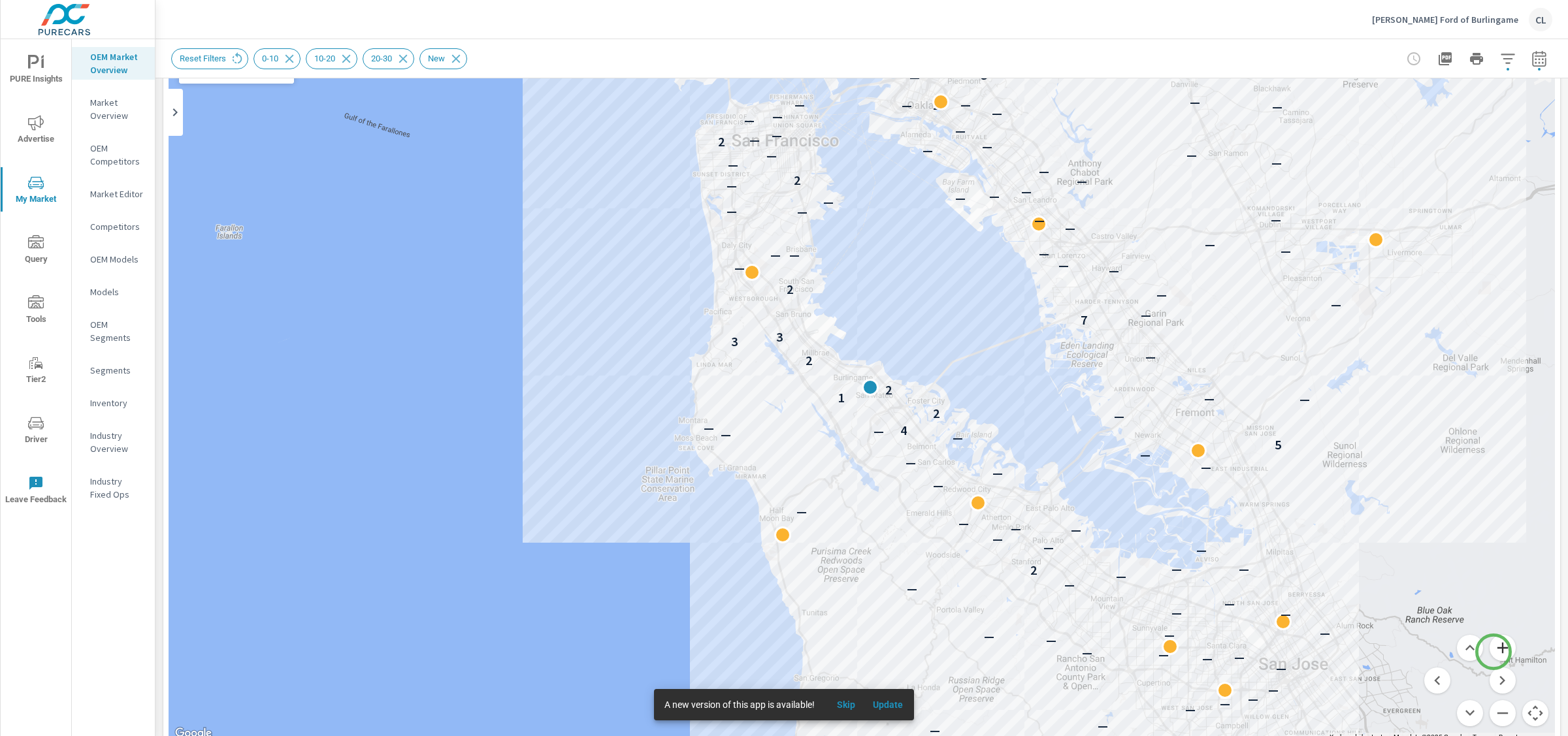
click at [1175, 589] on button "Zoom in" at bounding box center [1503, 648] width 26 height 26
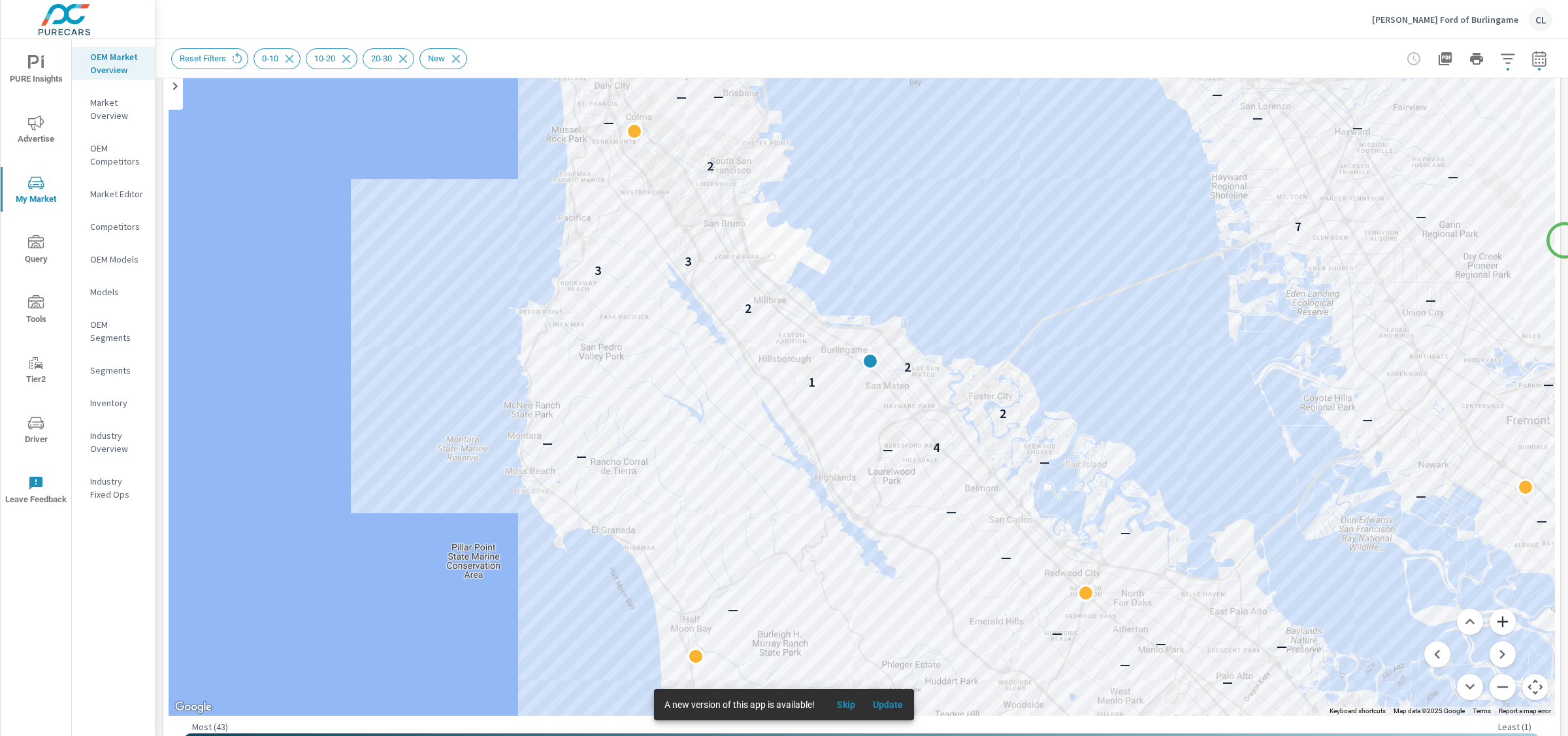
scroll to position [151, 0]
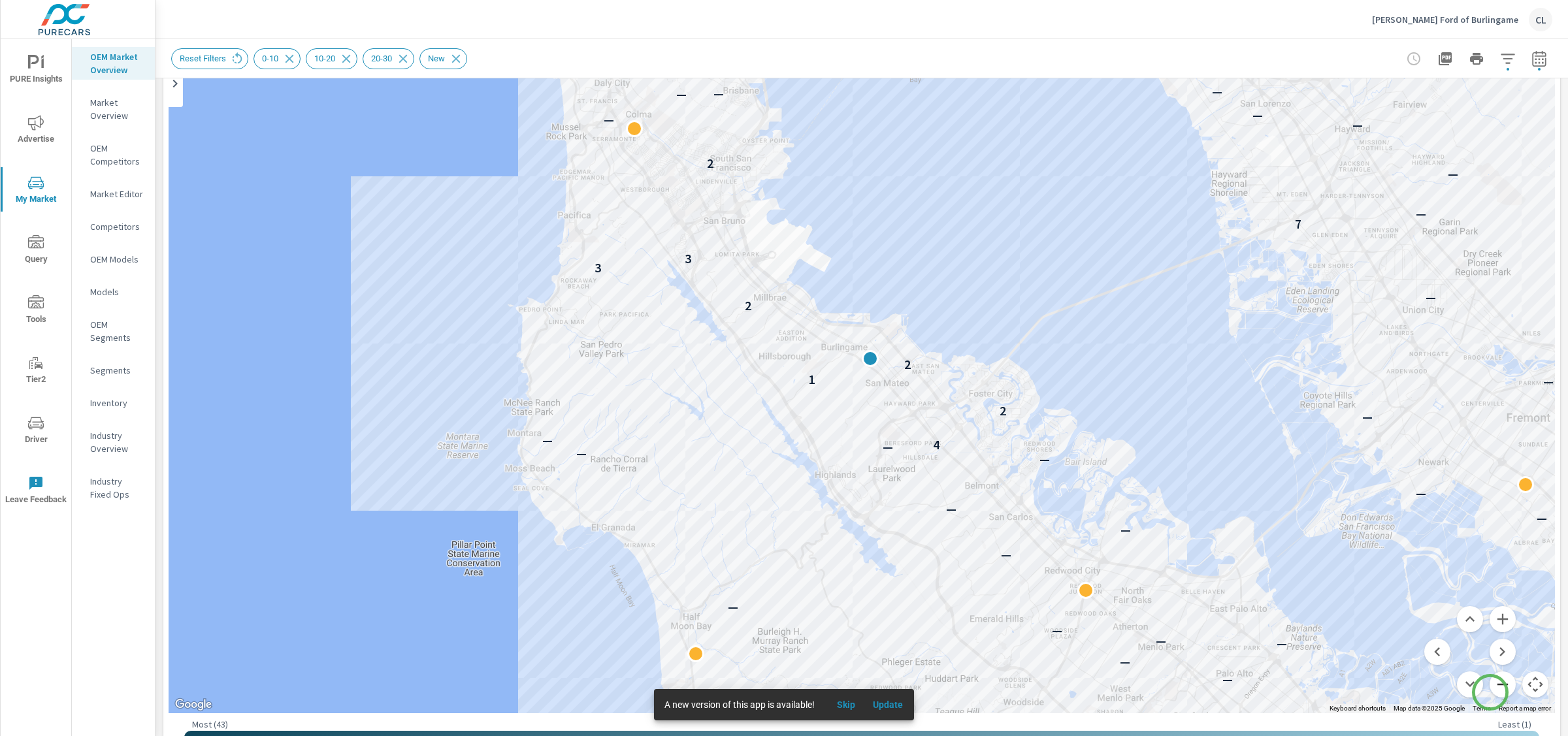
click at [1175, 589] on button "Zoom out" at bounding box center [1503, 684] width 26 height 26
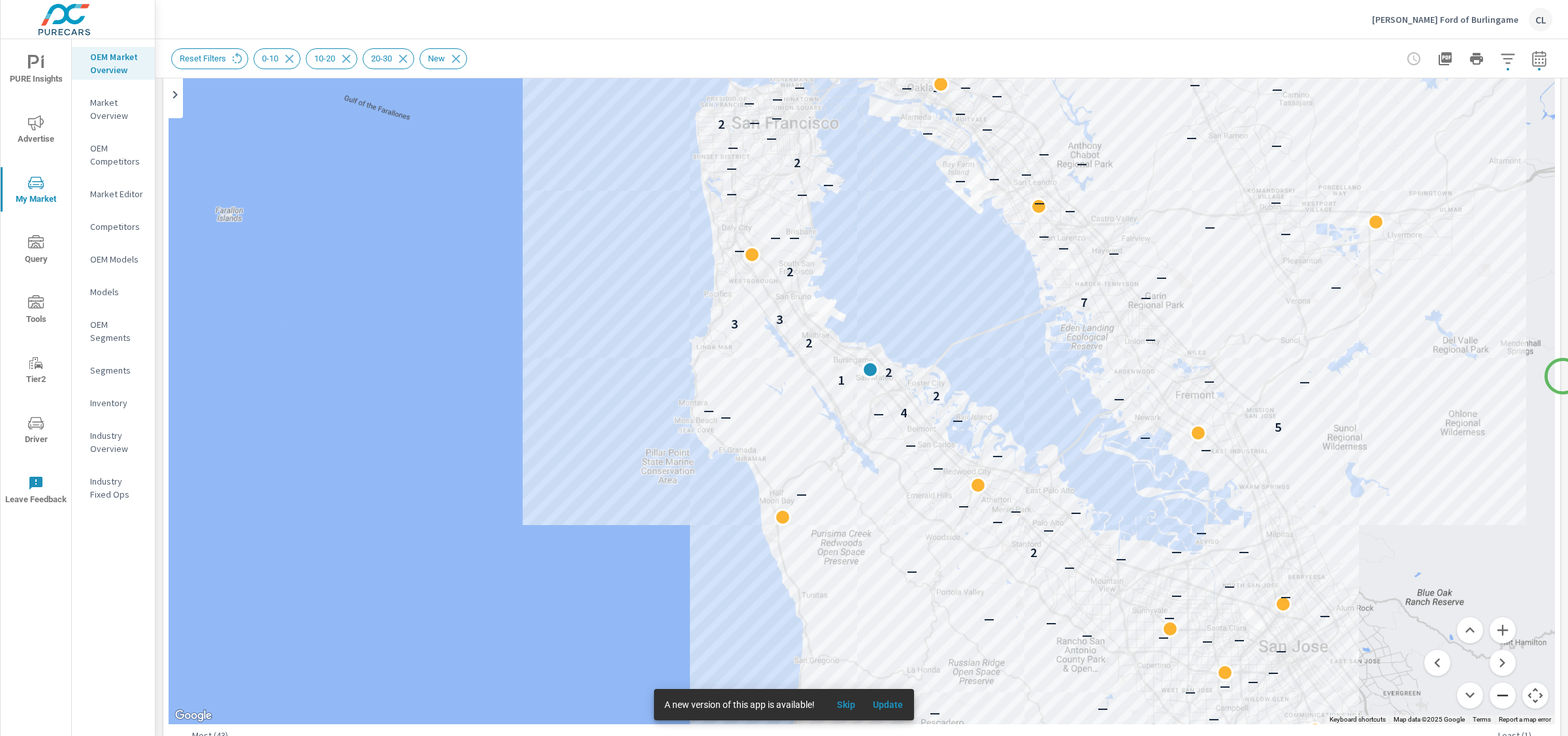
scroll to position [136, 0]
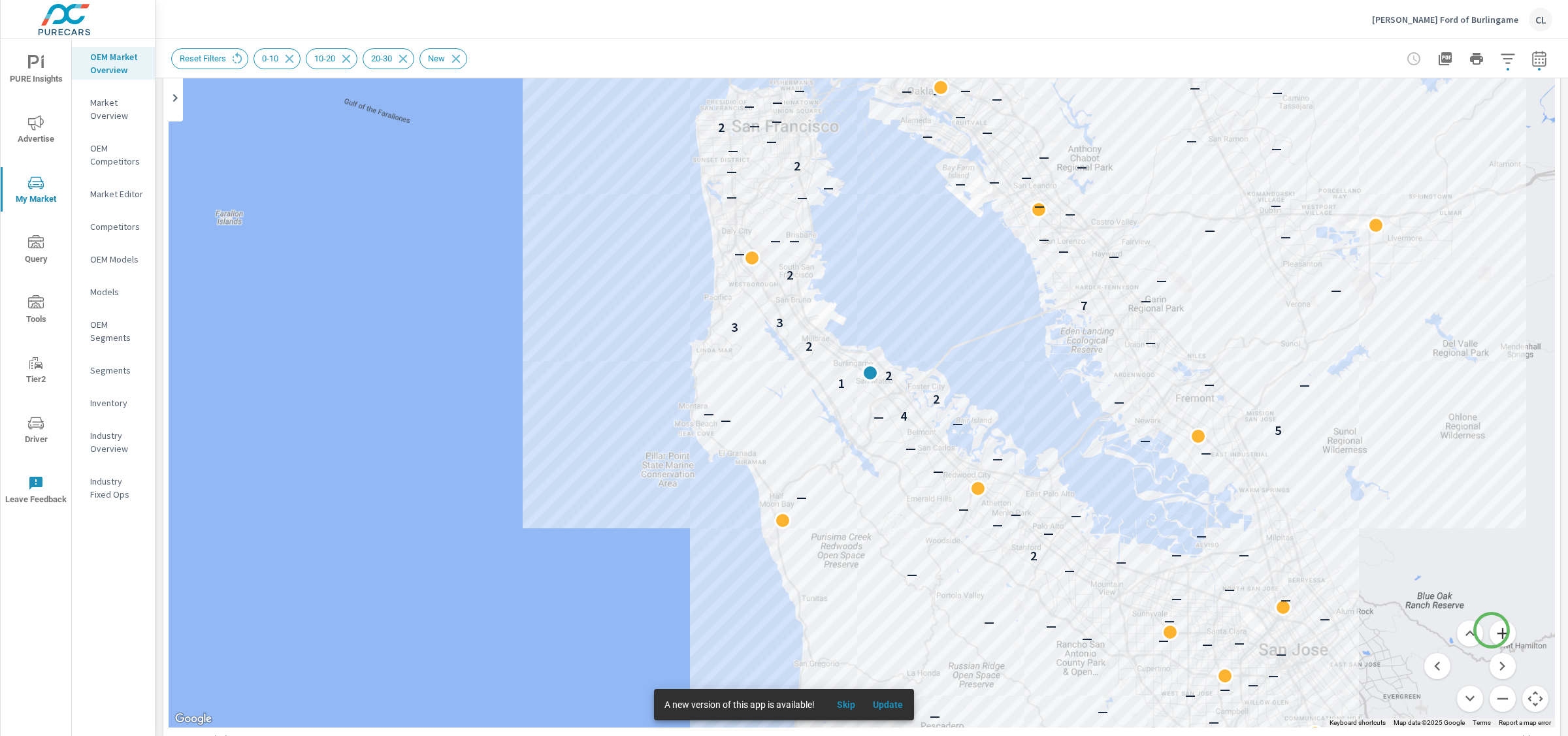
click at [1175, 589] on button "Zoom in" at bounding box center [1503, 633] width 26 height 26
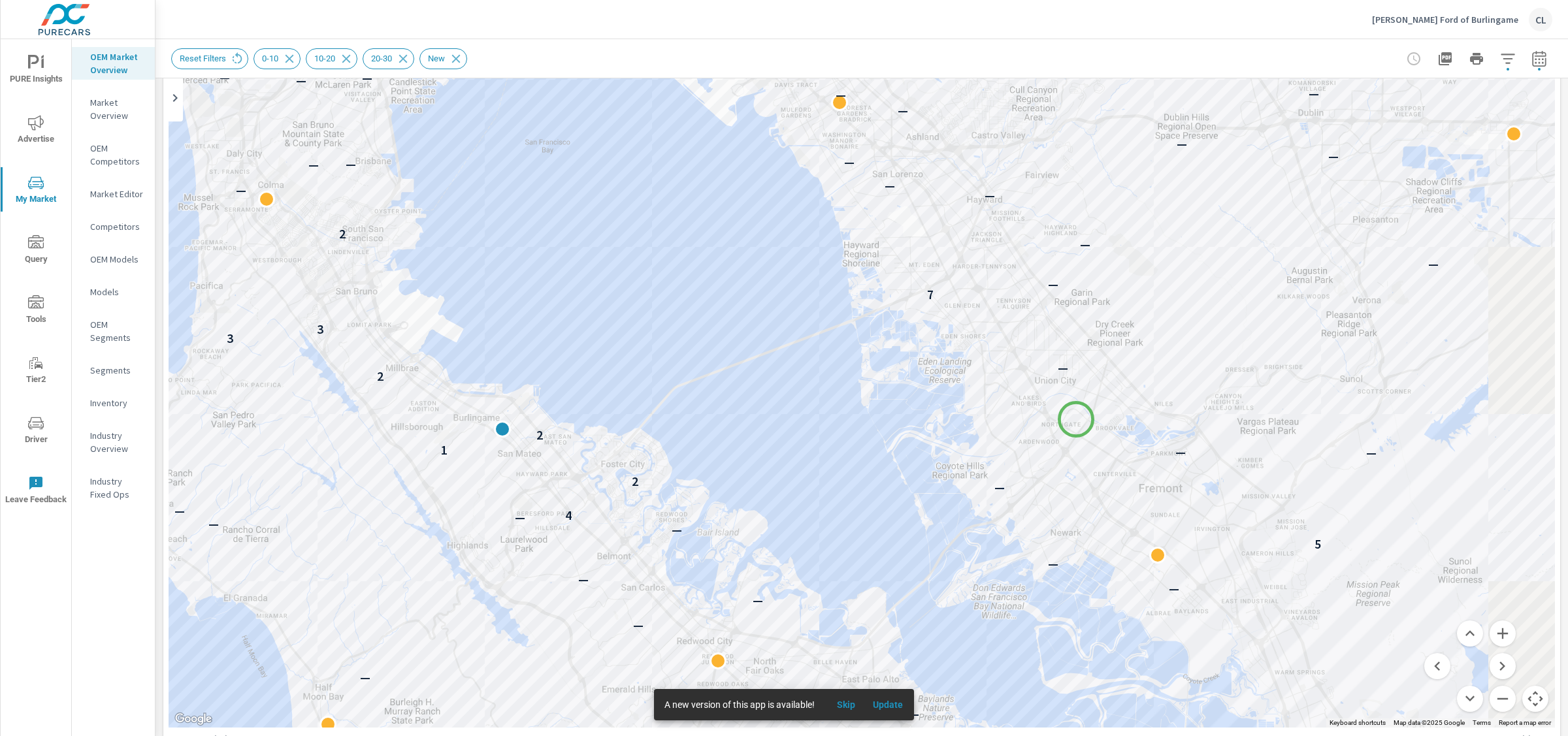
drag, startPoint x: 1447, startPoint y: 363, endPoint x: 1074, endPoint y: 418, distance: 377.0
click at [1074, 418] on div "— — — — — — — — — — — — — — — — — — — — — — — — — — — — 2 — — — — — — — — — — —…" at bounding box center [862, 364] width 1386 height 727
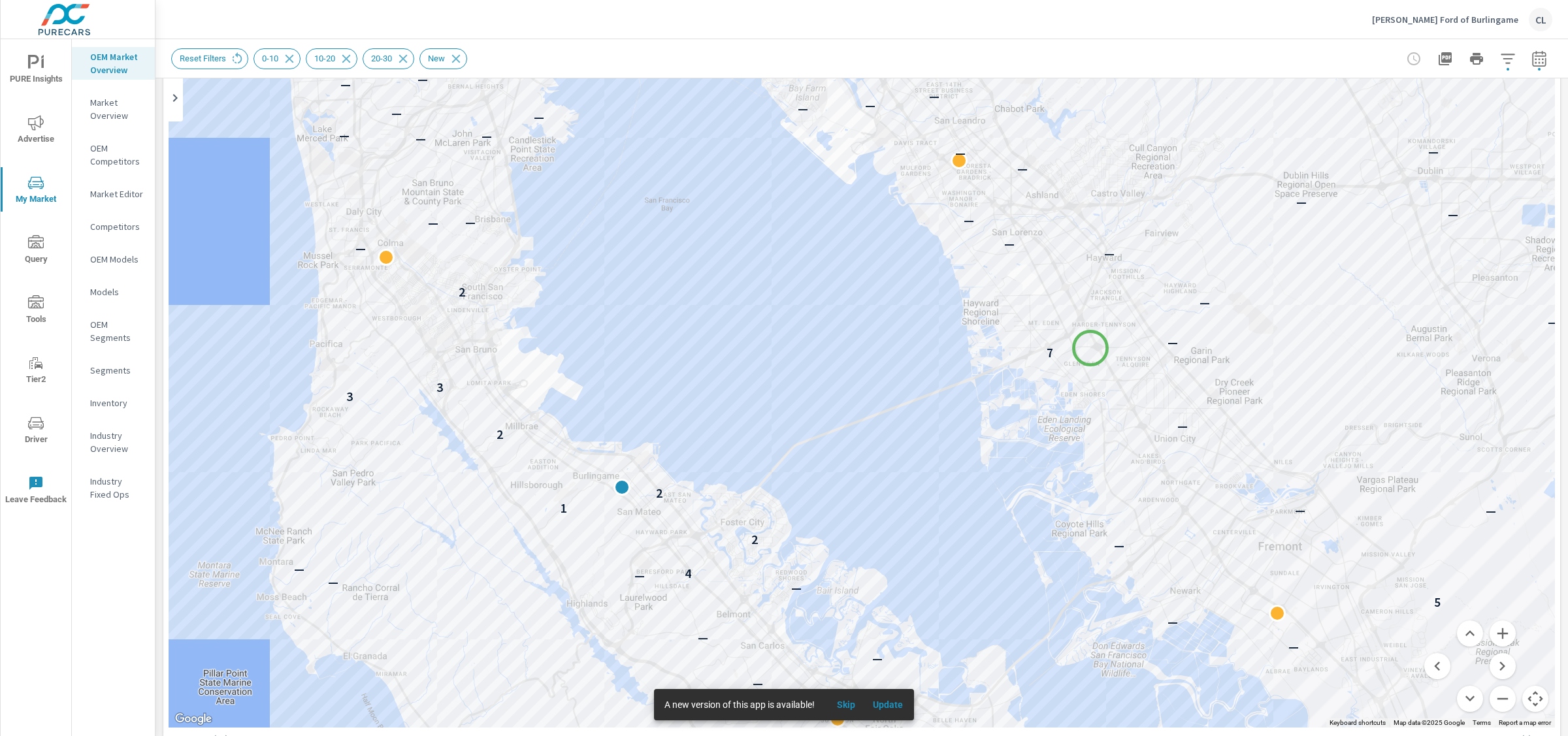
drag, startPoint x: 978, startPoint y: 290, endPoint x: 1065, endPoint y: 313, distance: 90.0
click at [1094, 352] on div "— — — — — — — — — — — — — — — — — — — — — — — — — — — 2 — — — — — — — — — — — —…" at bounding box center [862, 364] width 1386 height 727
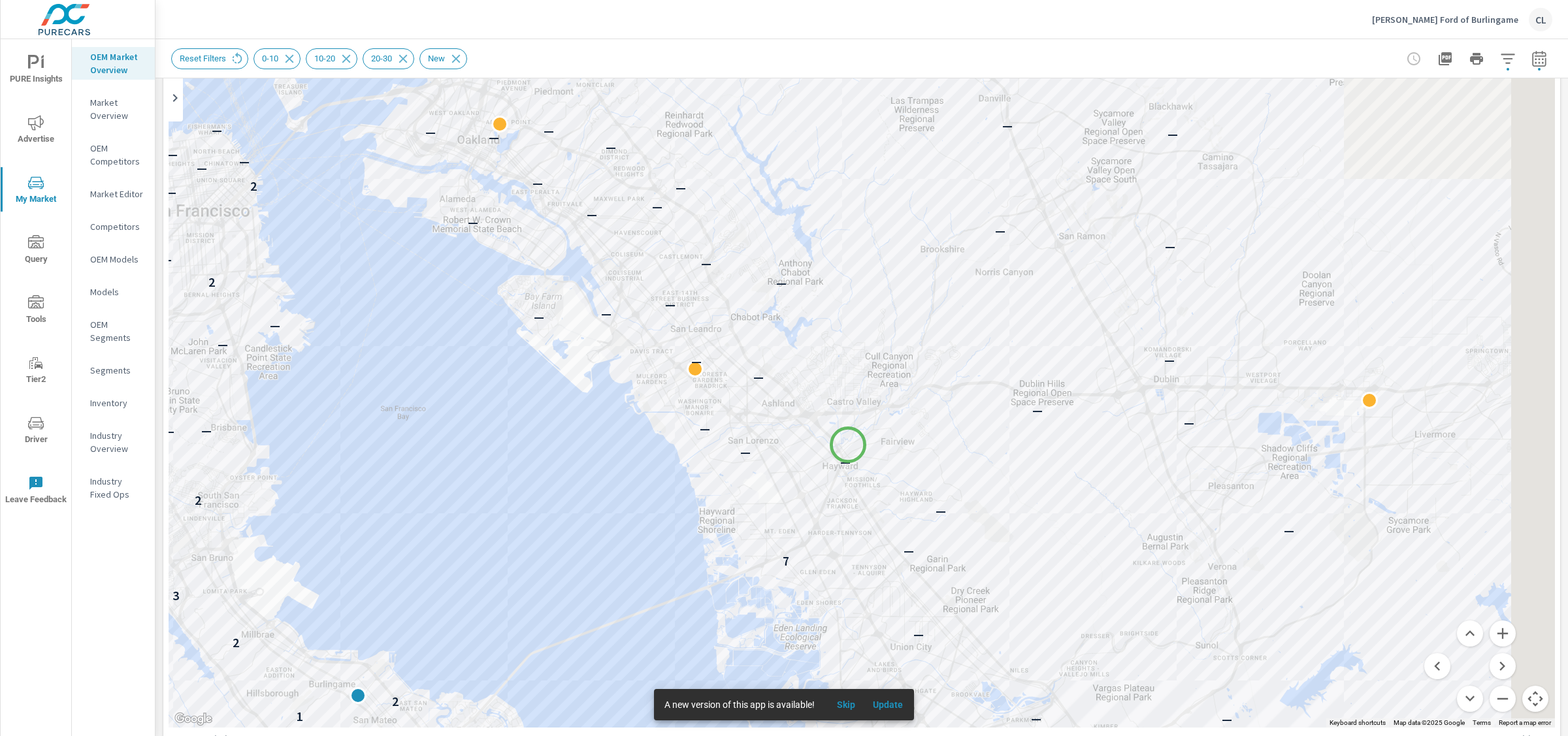
drag, startPoint x: 1120, startPoint y: 243, endPoint x: 830, endPoint y: 452, distance: 357.5
click at [830, 452] on div "— — — — — — — — — — — — — — — — — — — — — — — — — — 2 — — — — — — — — — — — — —…" at bounding box center [862, 364] width 1386 height 727
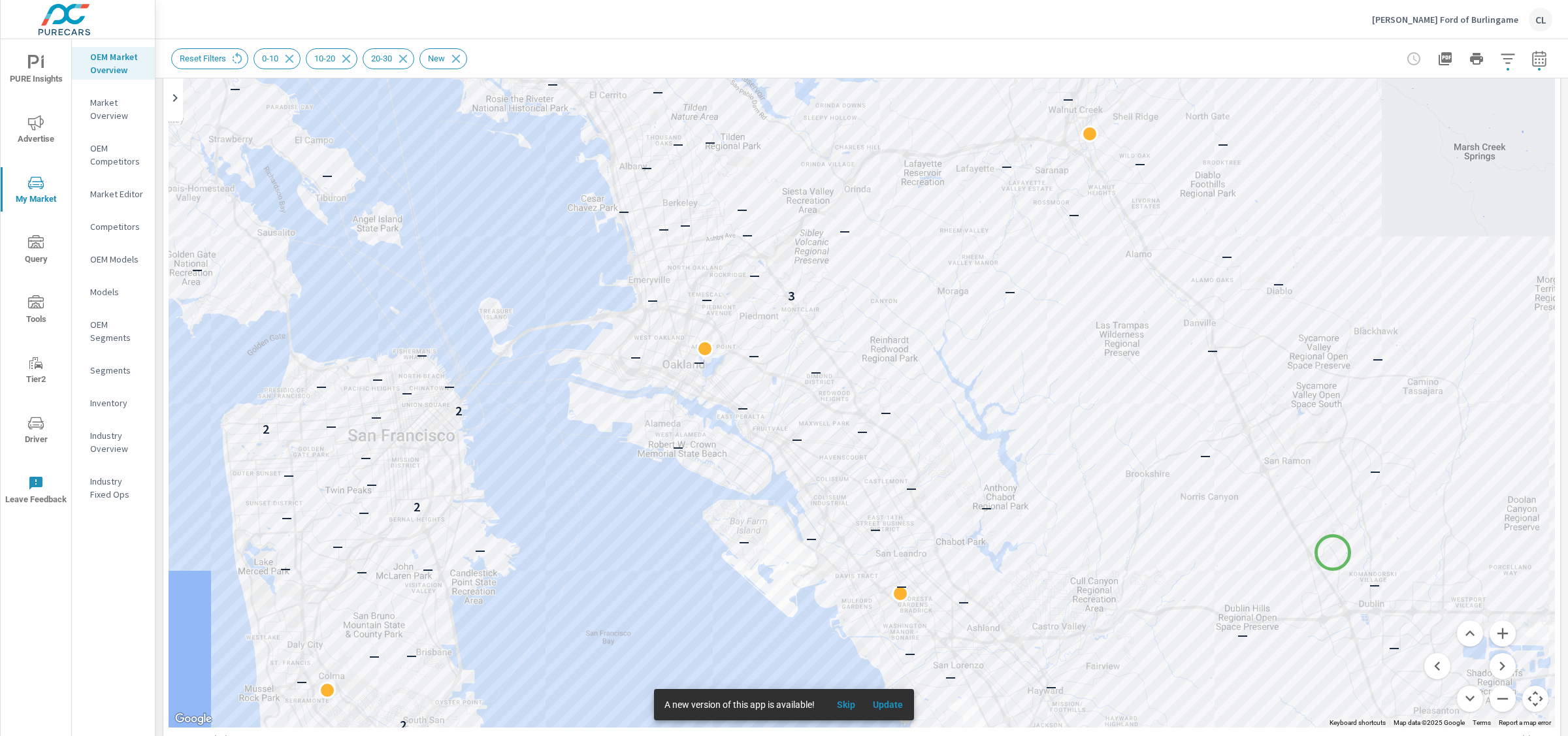
drag, startPoint x: 1118, startPoint y: 352, endPoint x: 1333, endPoint y: 553, distance: 294.3
click at [1175, 553] on div "— — — — — — — — — — 2 — — — — — — — — — — — — — — 5 — — — 4 — — 2 — — 1 2 2 — 3…" at bounding box center [862, 364] width 1386 height 727
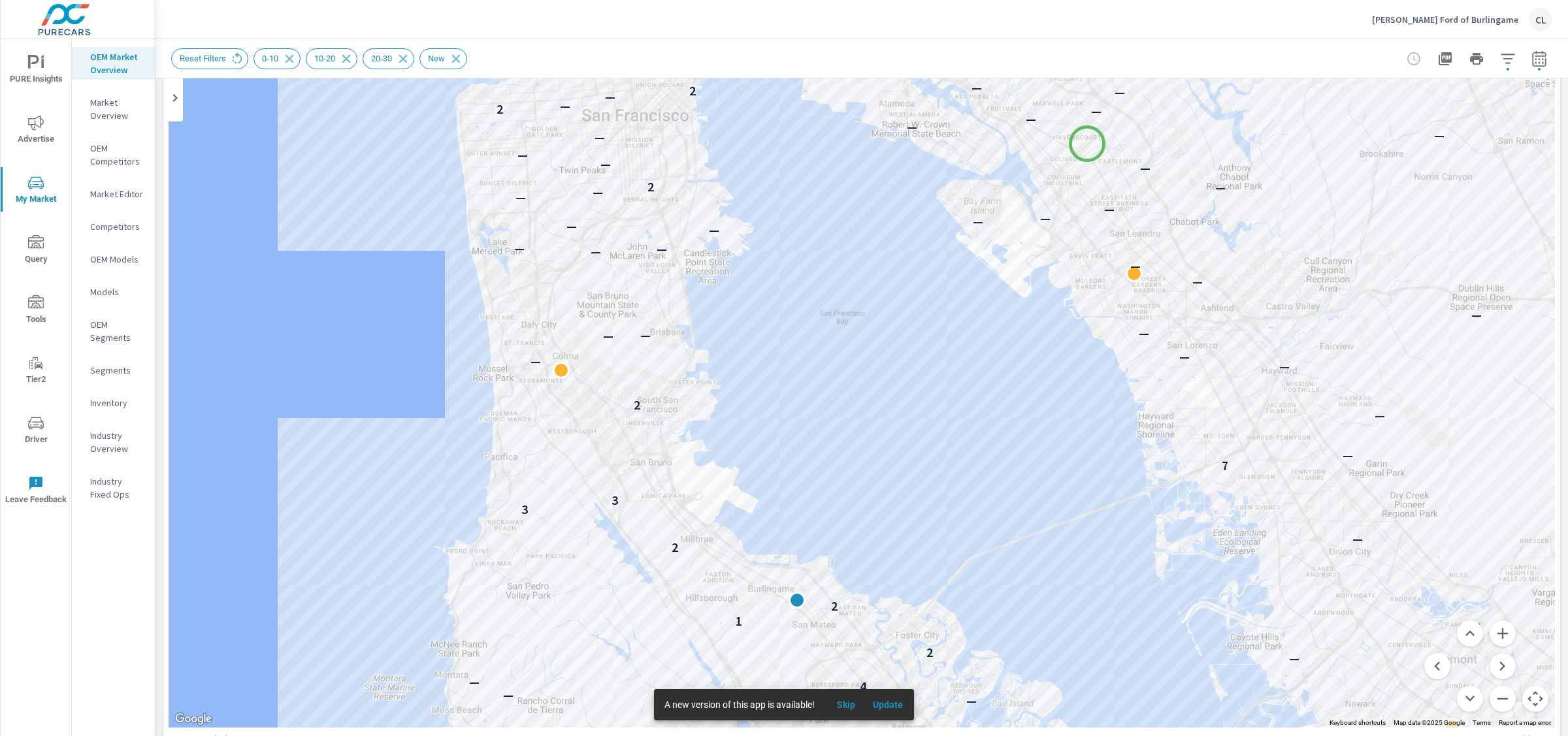
drag, startPoint x: 862, startPoint y: 456, endPoint x: 1087, endPoint y: 144, distance: 384.7
click at [1087, 144] on div "— — — — — — — 5 — — — 4 — — 2 — — 1 2 2 — 3 3 7 — — — 2 — — — — — — — — — — — —…" at bounding box center [862, 364] width 1386 height 727
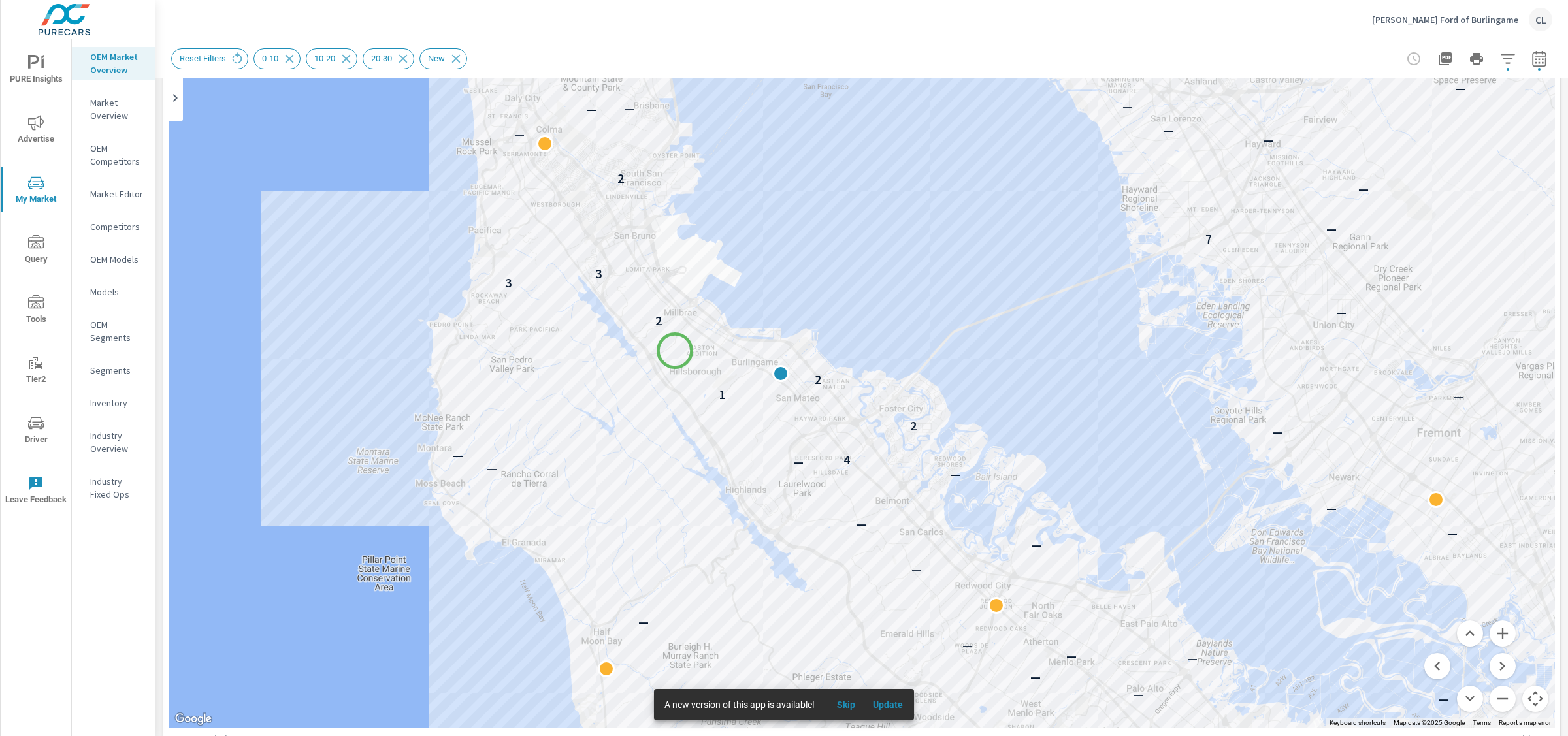
drag, startPoint x: 693, startPoint y: 576, endPoint x: 675, endPoint y: 348, distance: 228.7
click at [674, 348] on div "— — — — — — — — — — — — — — — — — — — 2 — — — — — — — — — — — — — — 5 — — — 4 —…" at bounding box center [862, 364] width 1386 height 727
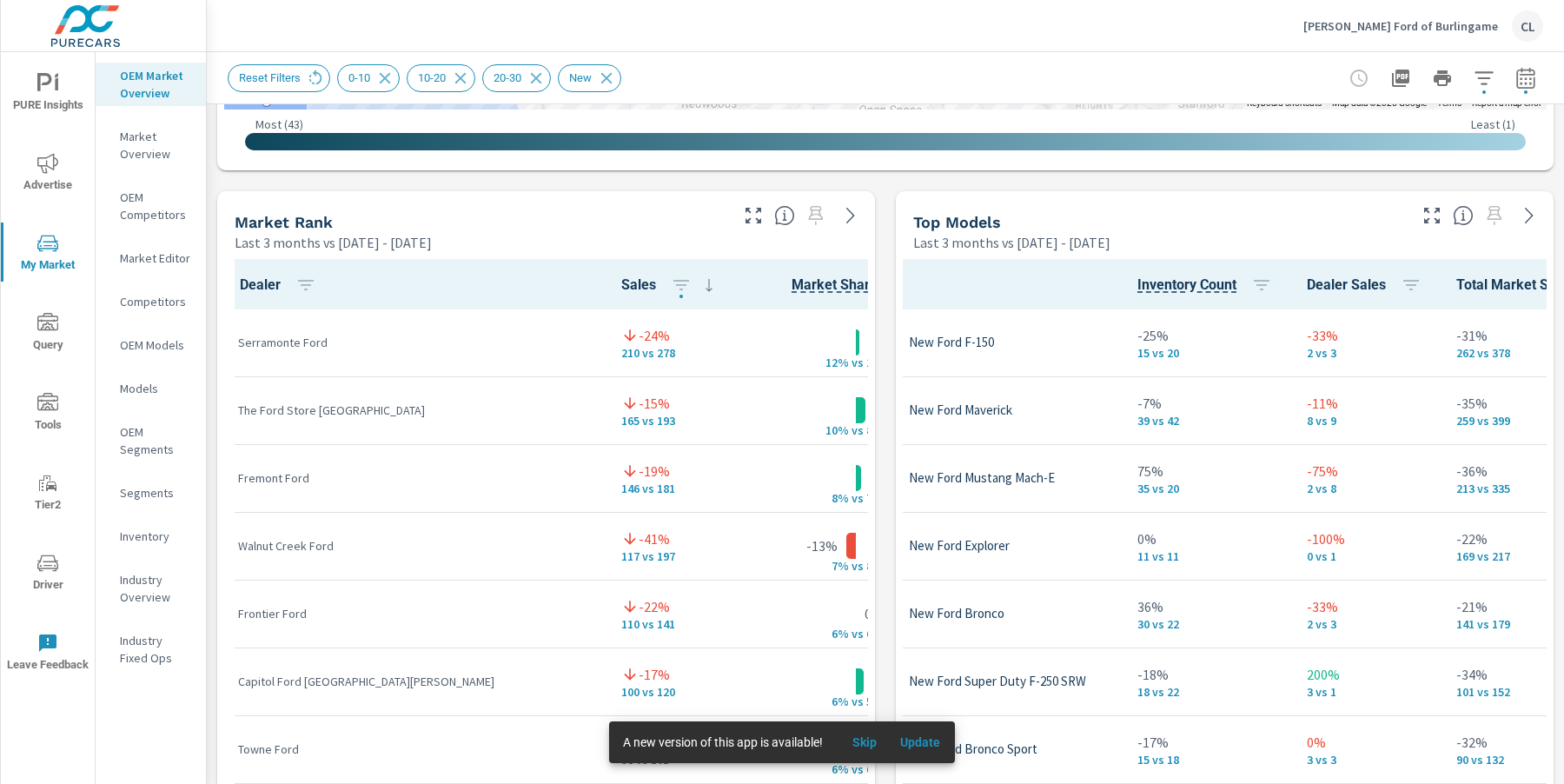
scroll to position [1, 0]
click at [1403, 30] on p "Putnam Ford of Burlingame" at bounding box center [1401, 25] width 195 height 15
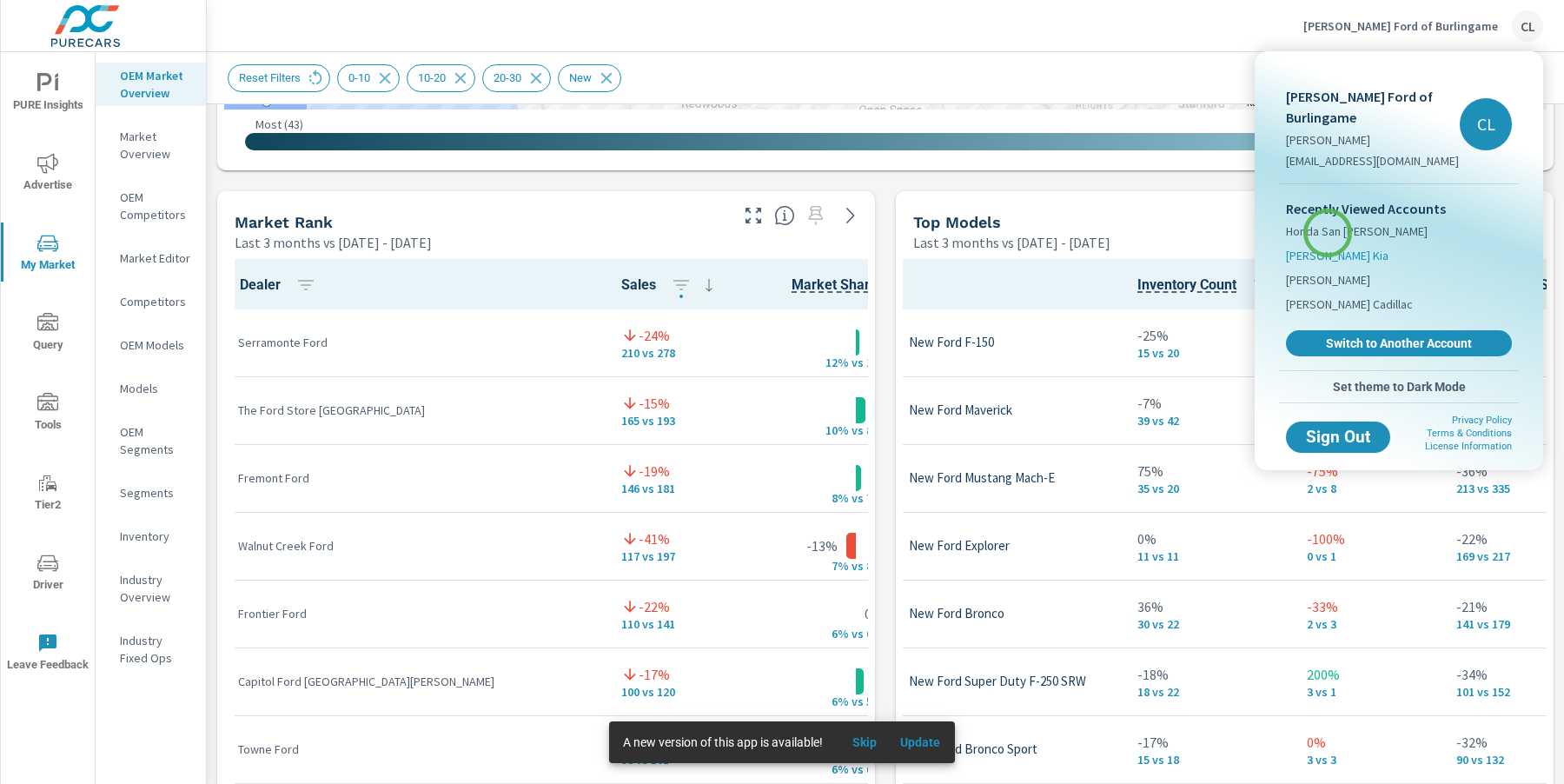
click at [1328, 247] on span "[PERSON_NAME] Kia" at bounding box center [1337, 255] width 103 height 17
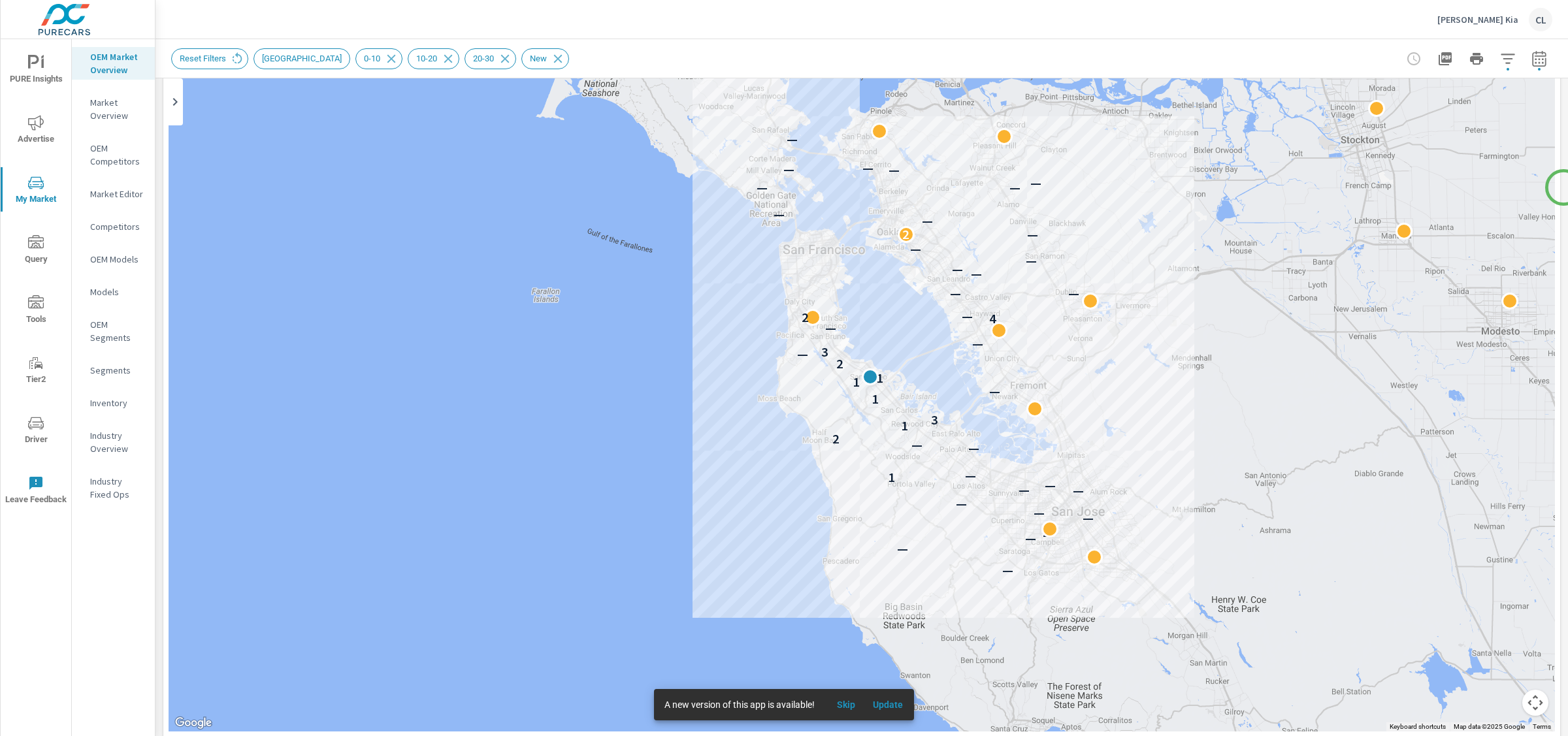
scroll to position [142, 0]
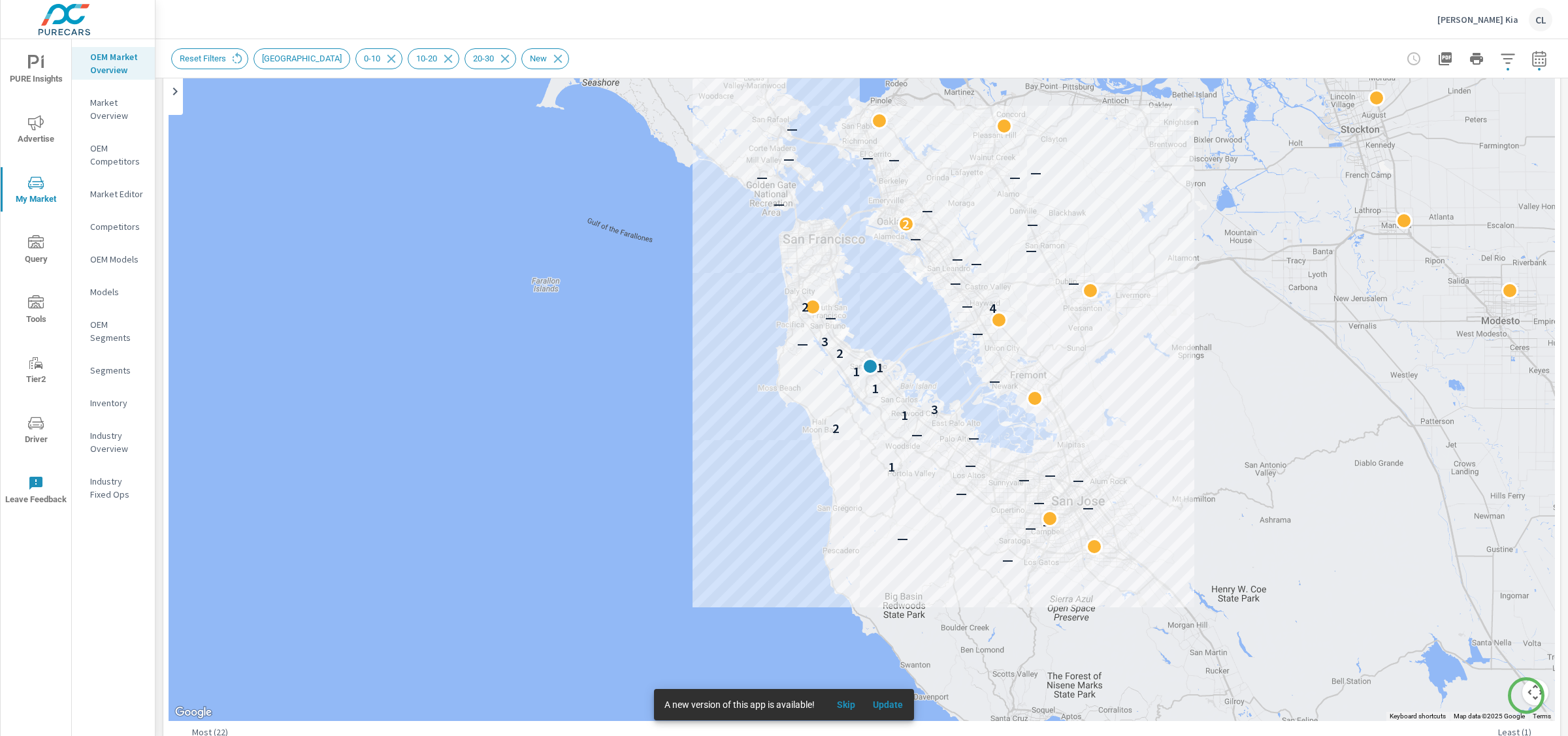
click at [1175, 589] on button "Map camera controls" at bounding box center [1535, 692] width 26 height 26
click at [1175, 589] on button "Zoom in" at bounding box center [1503, 626] width 26 height 26
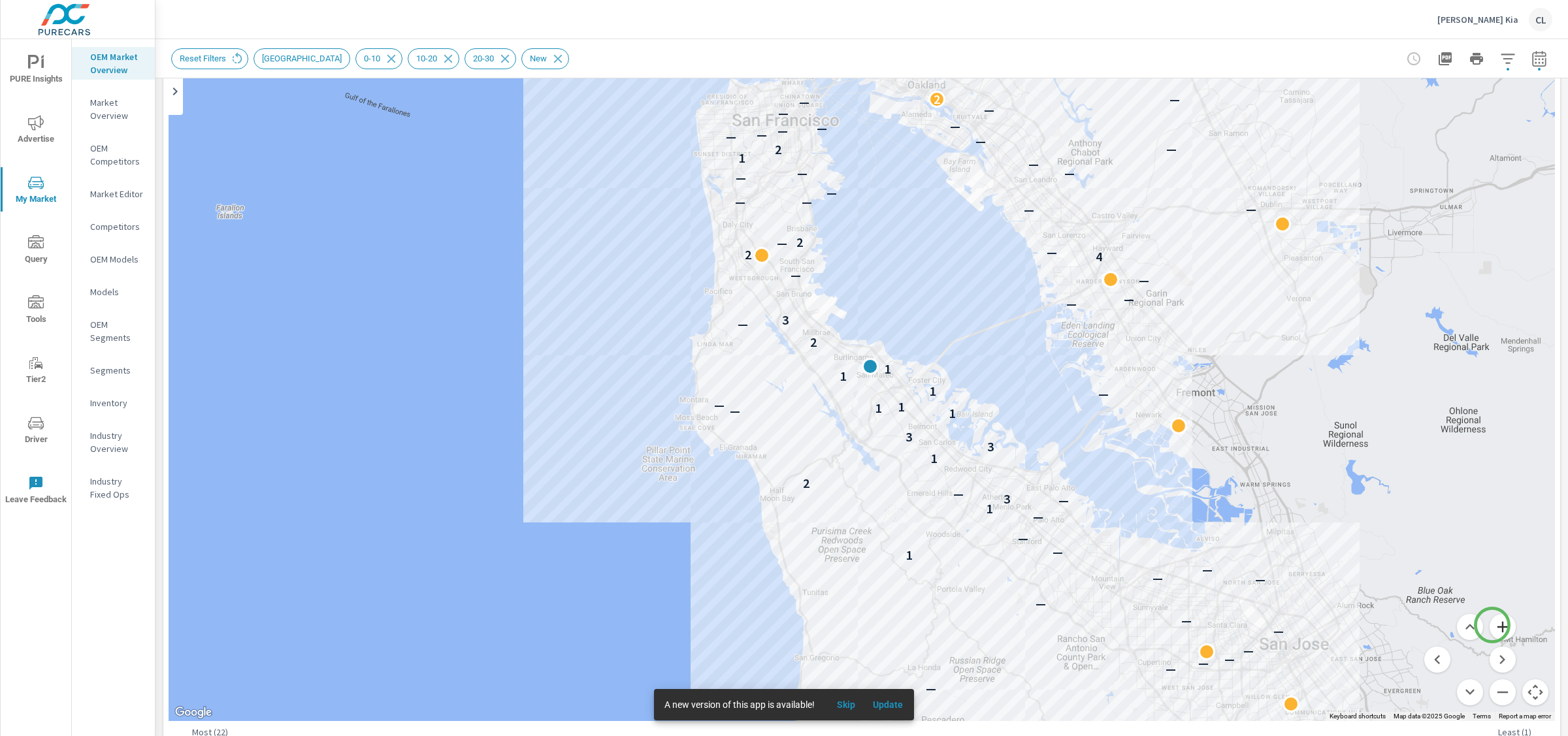
click at [1175, 589] on button "Zoom in" at bounding box center [1503, 626] width 26 height 26
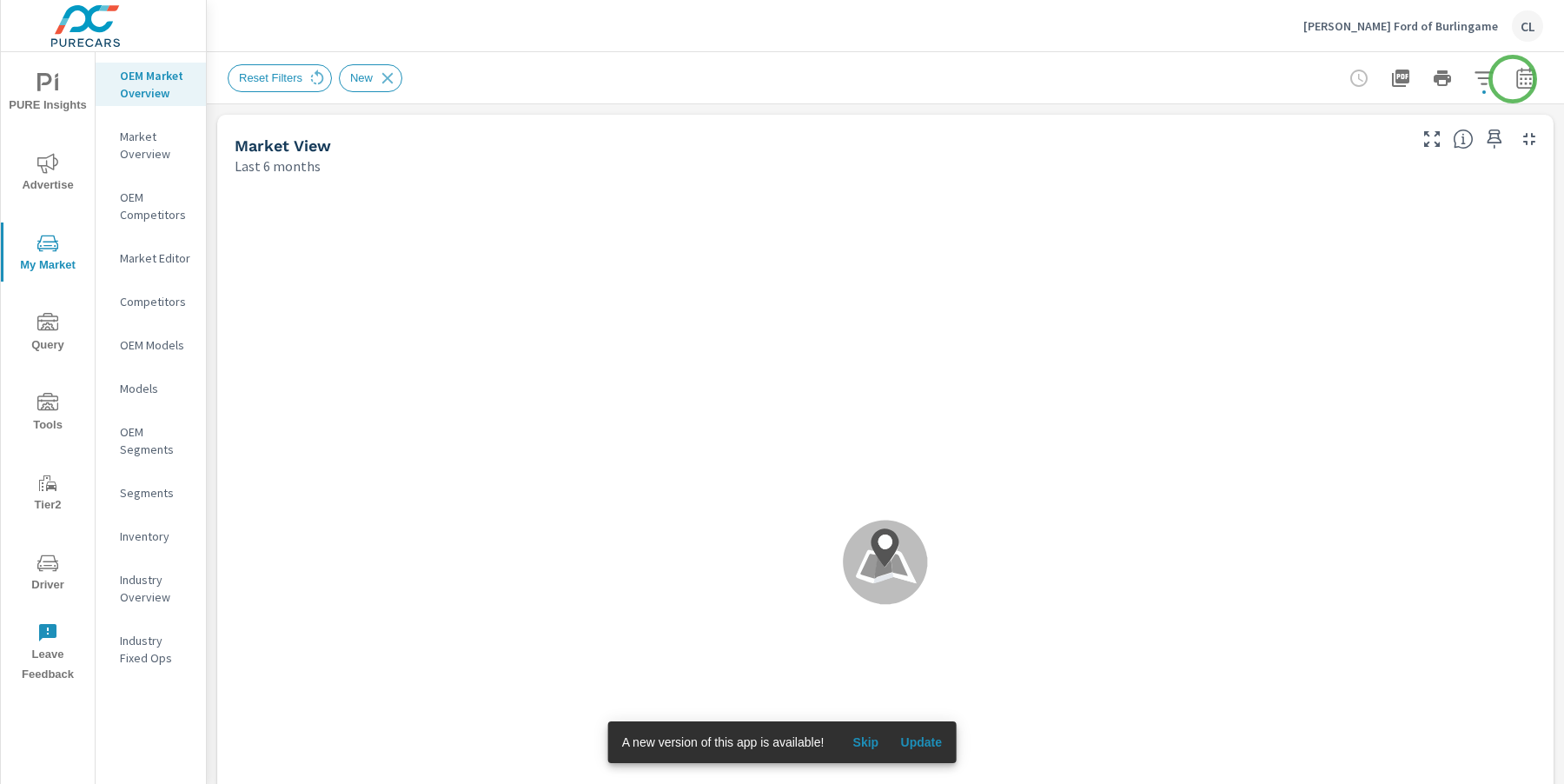
scroll to position [1, 0]
click at [1516, 79] on icon "button" at bounding box center [1526, 78] width 21 height 21
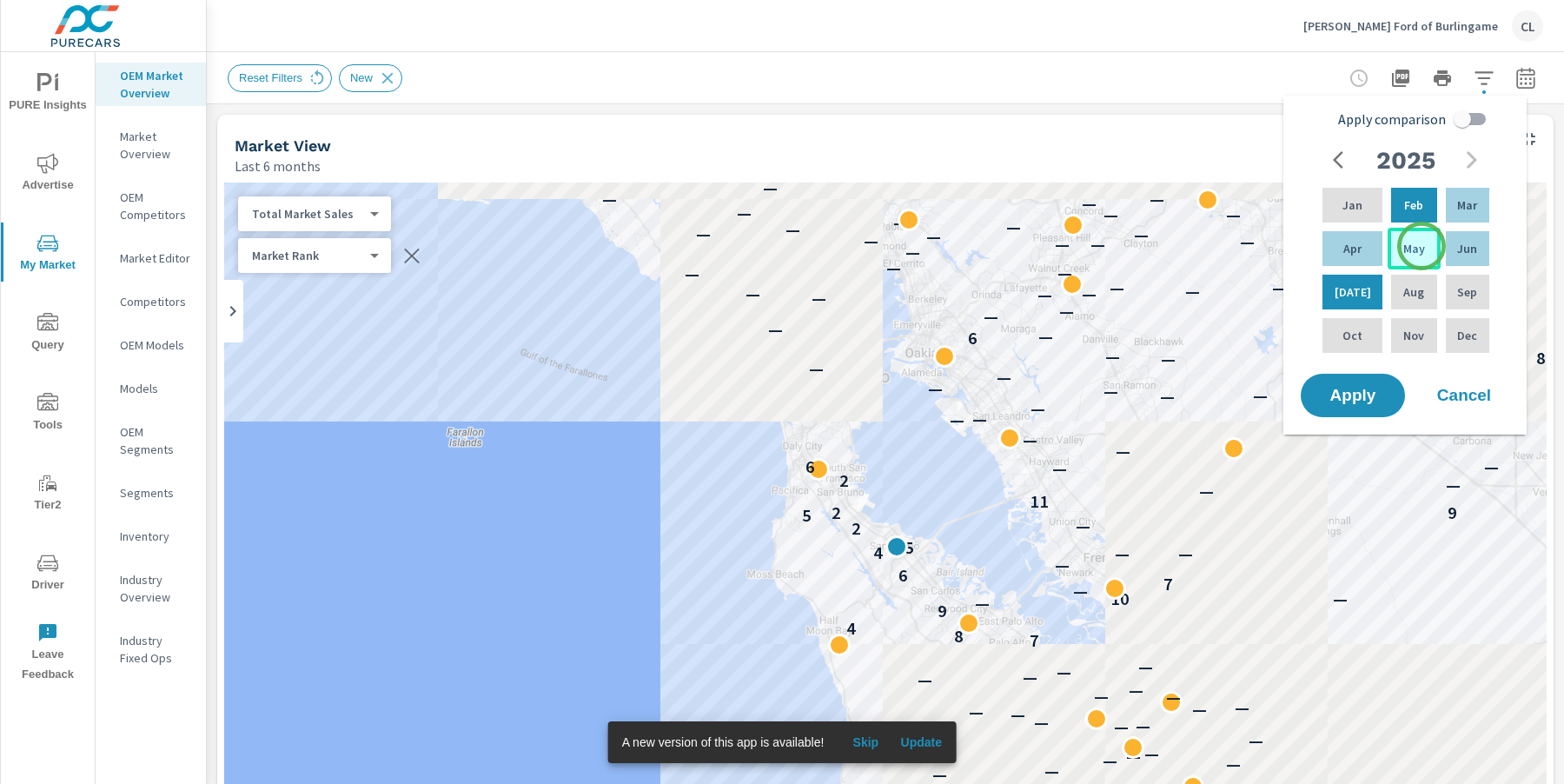
click at [1422, 246] on div "May" at bounding box center [1414, 249] width 52 height 42
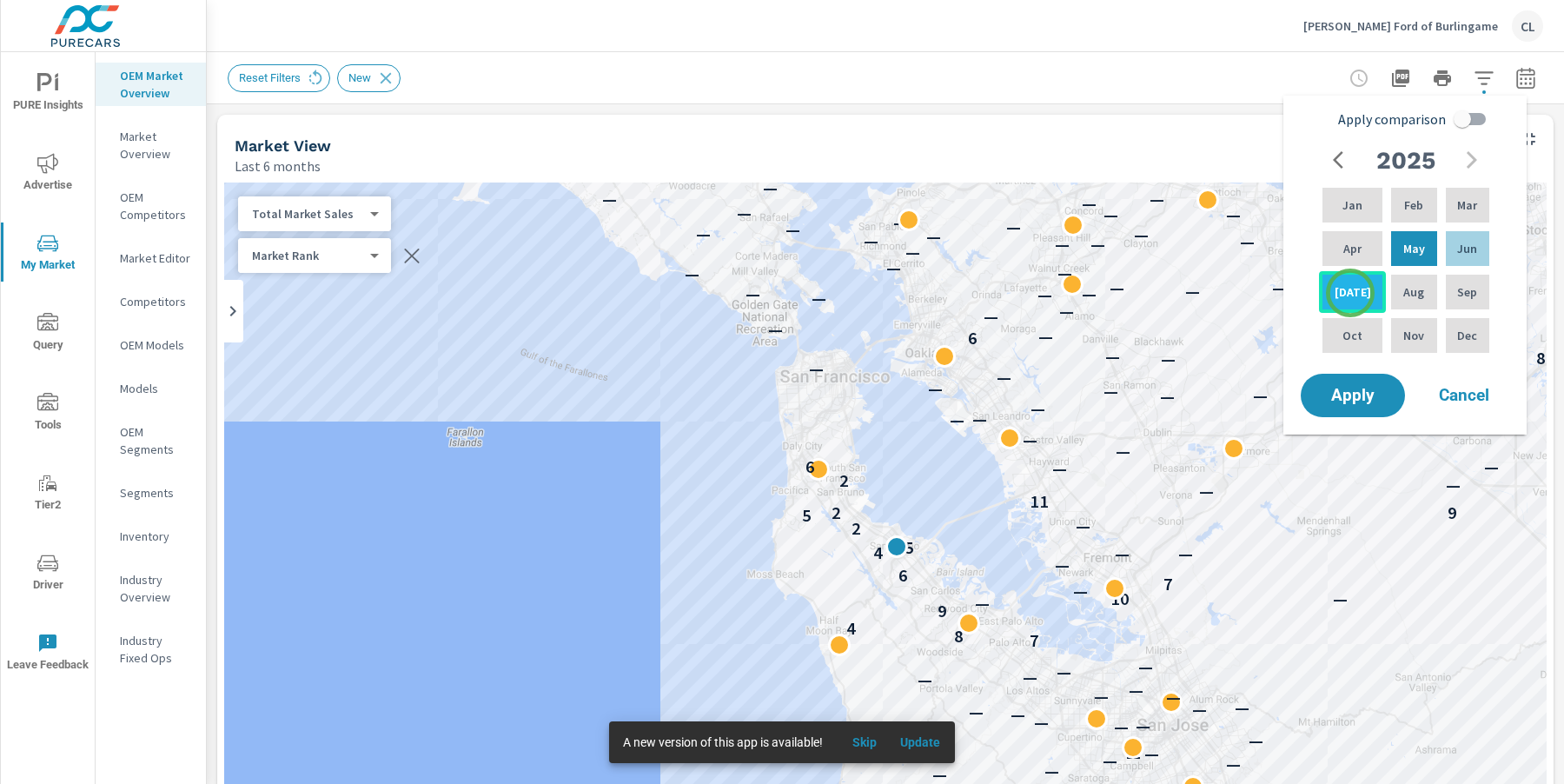
click at [1350, 292] on p "[DATE]" at bounding box center [1353, 291] width 37 height 17
click at [1471, 114] on input "Apply comparison" at bounding box center [1462, 119] width 99 height 33
checkbox input "true"
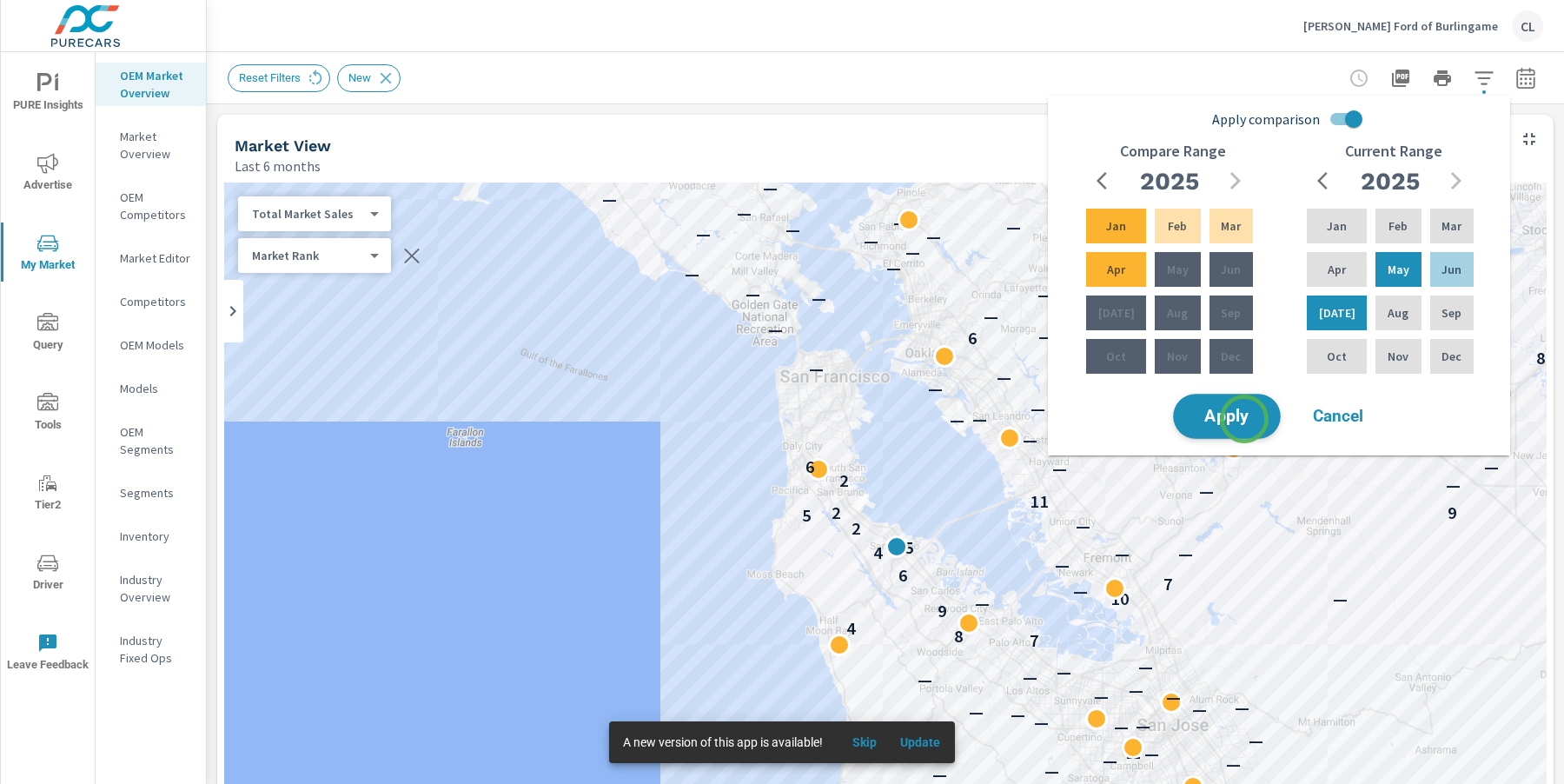
click at [1245, 417] on span "Apply" at bounding box center [1227, 417] width 72 height 16
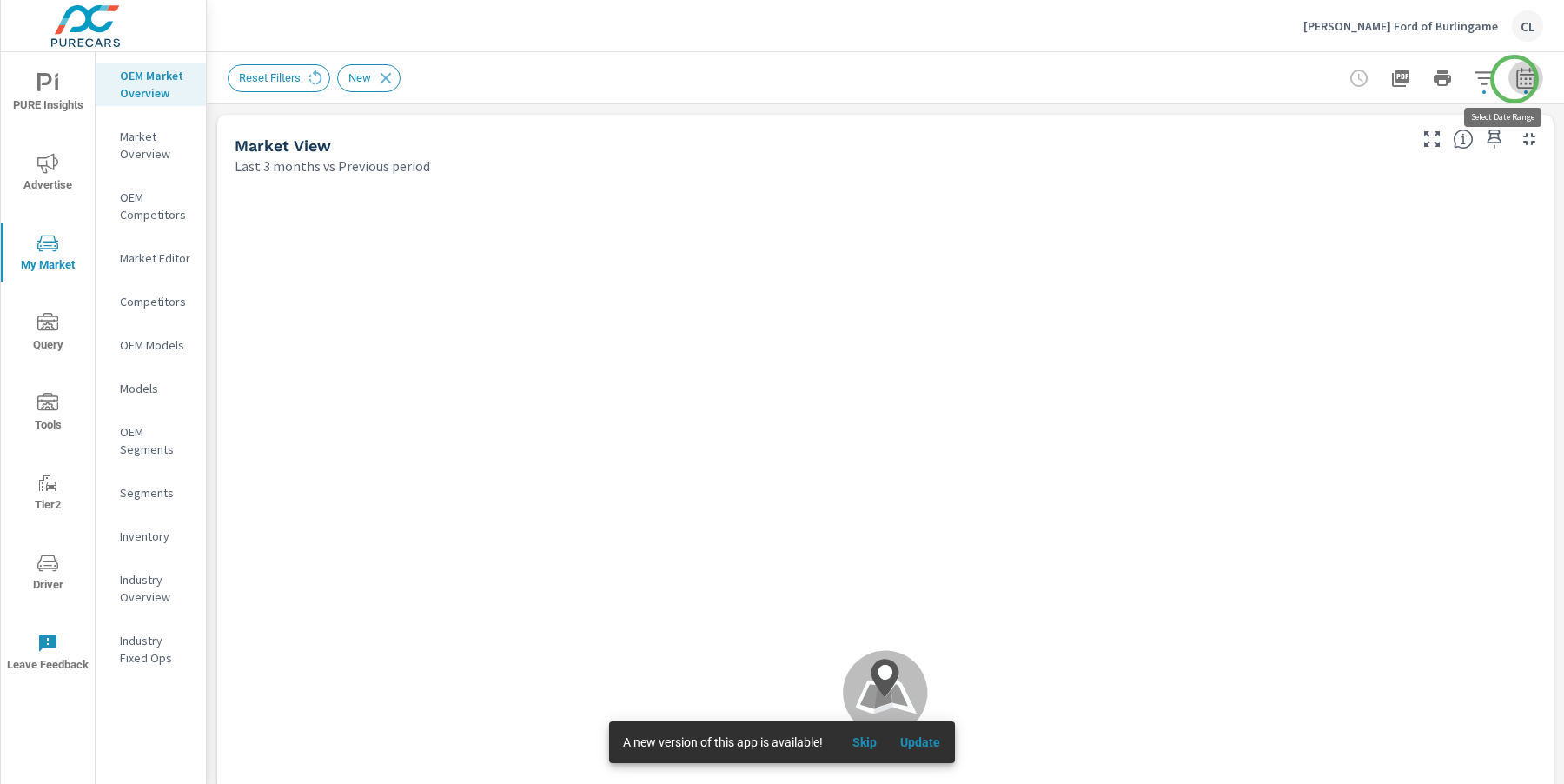
click at [1520, 79] on icon "button" at bounding box center [1526, 80] width 12 height 7
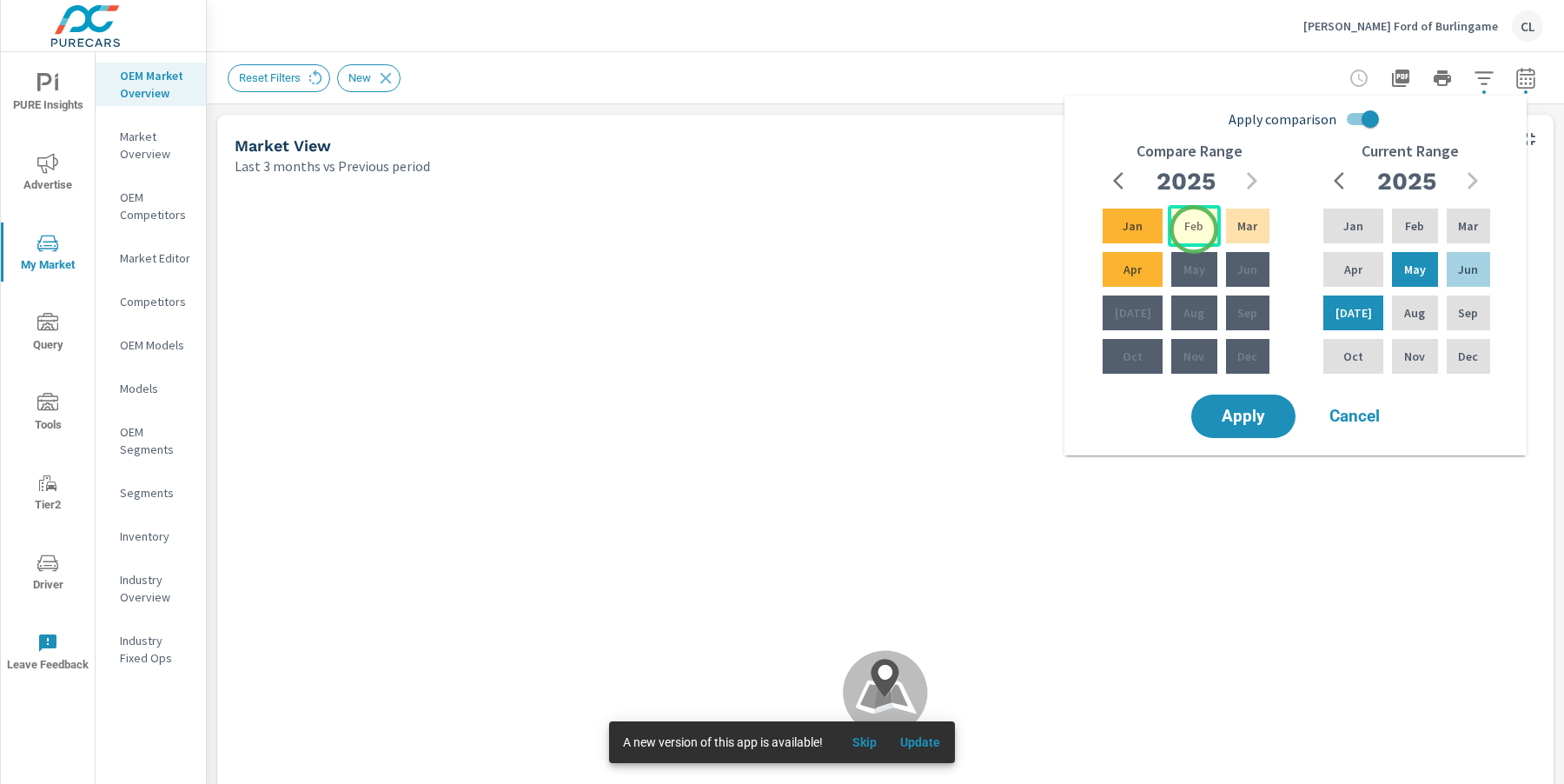
click at [1194, 230] on p "Feb" at bounding box center [1194, 225] width 19 height 17
click at [1131, 272] on p "Apr" at bounding box center [1133, 269] width 18 height 17
click at [1247, 411] on span "Apply" at bounding box center [1244, 417] width 72 height 16
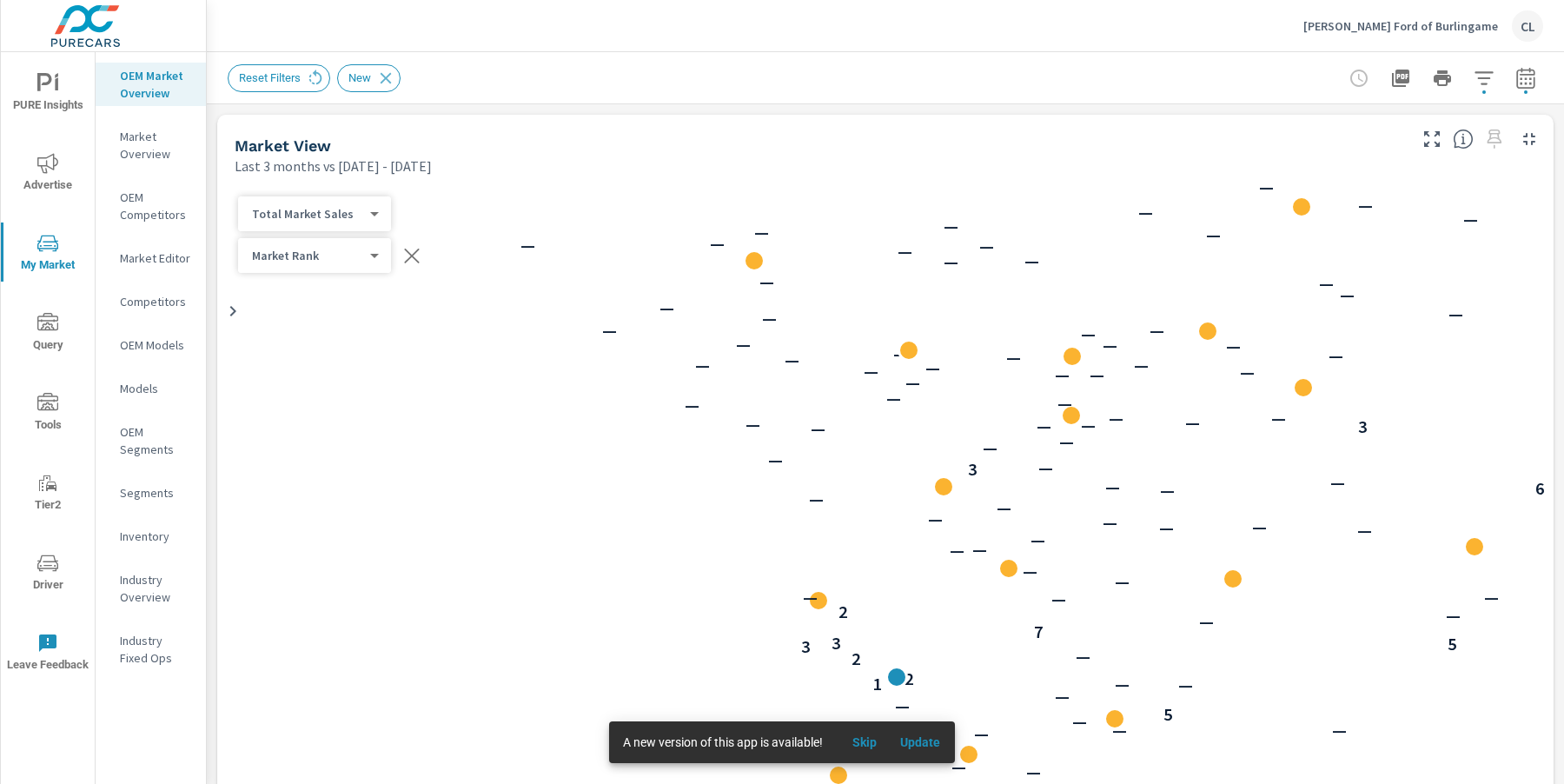
scroll to position [1, 0]
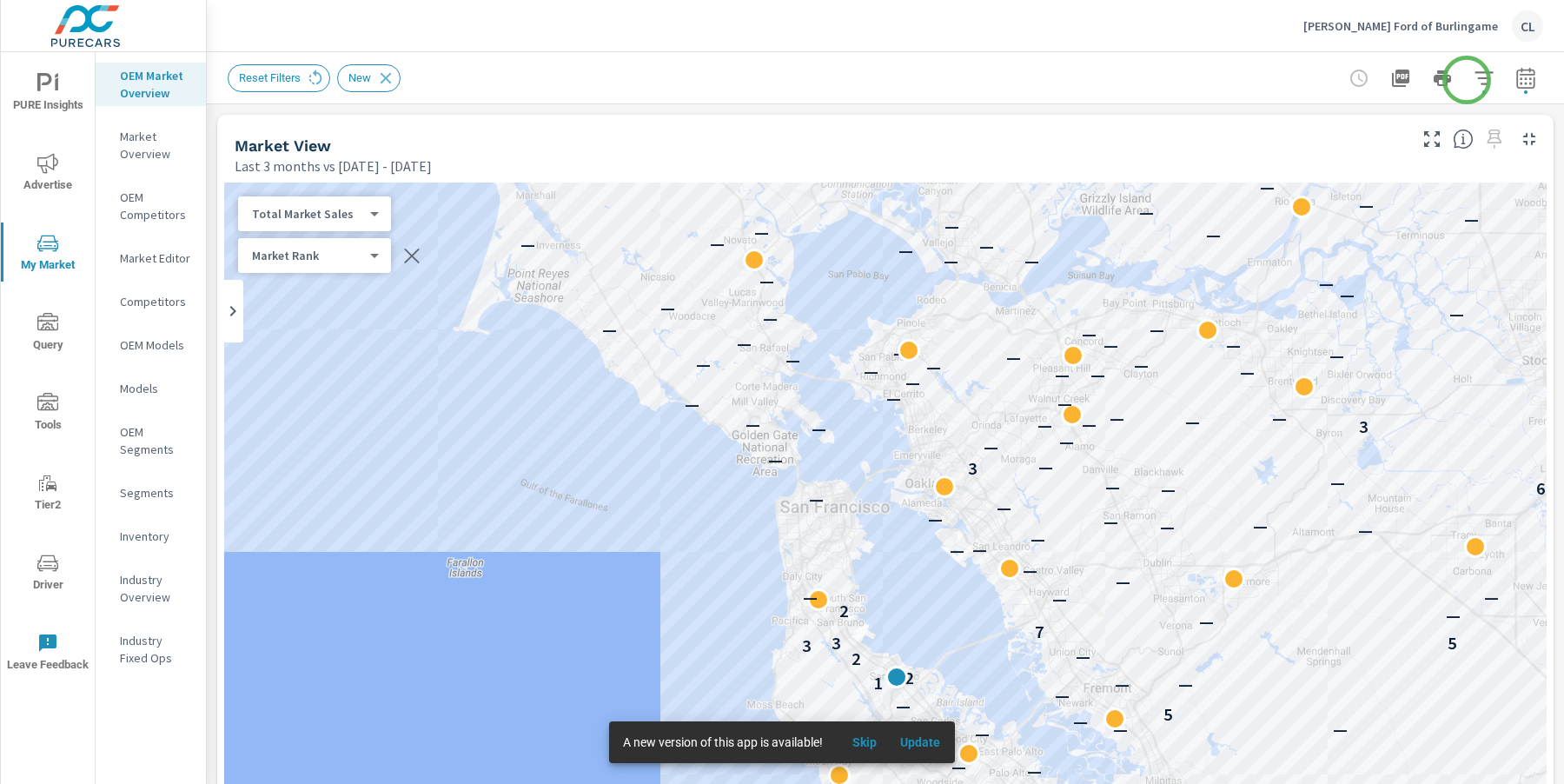
click at [1474, 75] on icon "button" at bounding box center [1484, 78] width 21 height 21
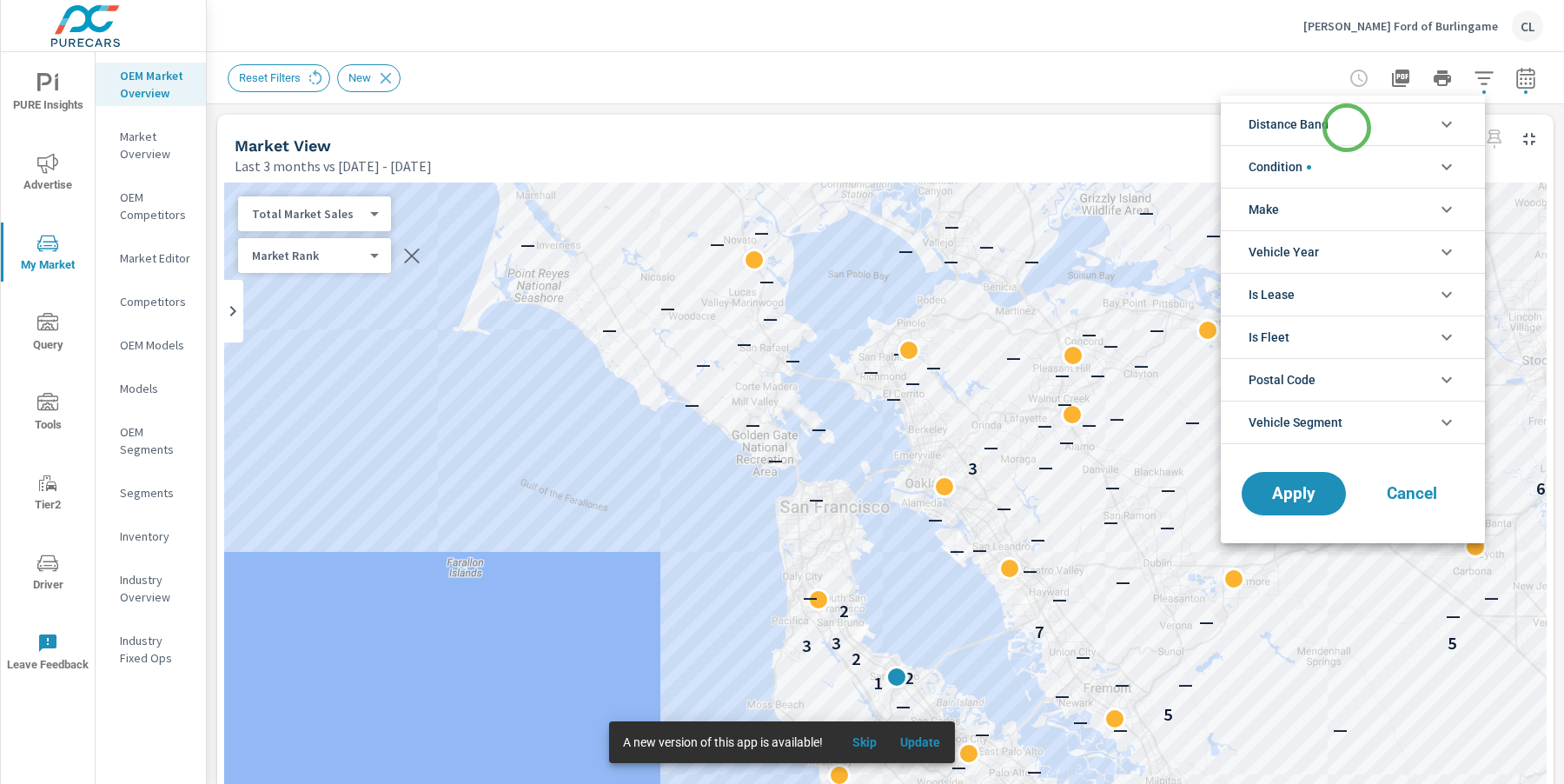
click at [1345, 125] on li "Distance Band" at bounding box center [1352, 124] width 264 height 43
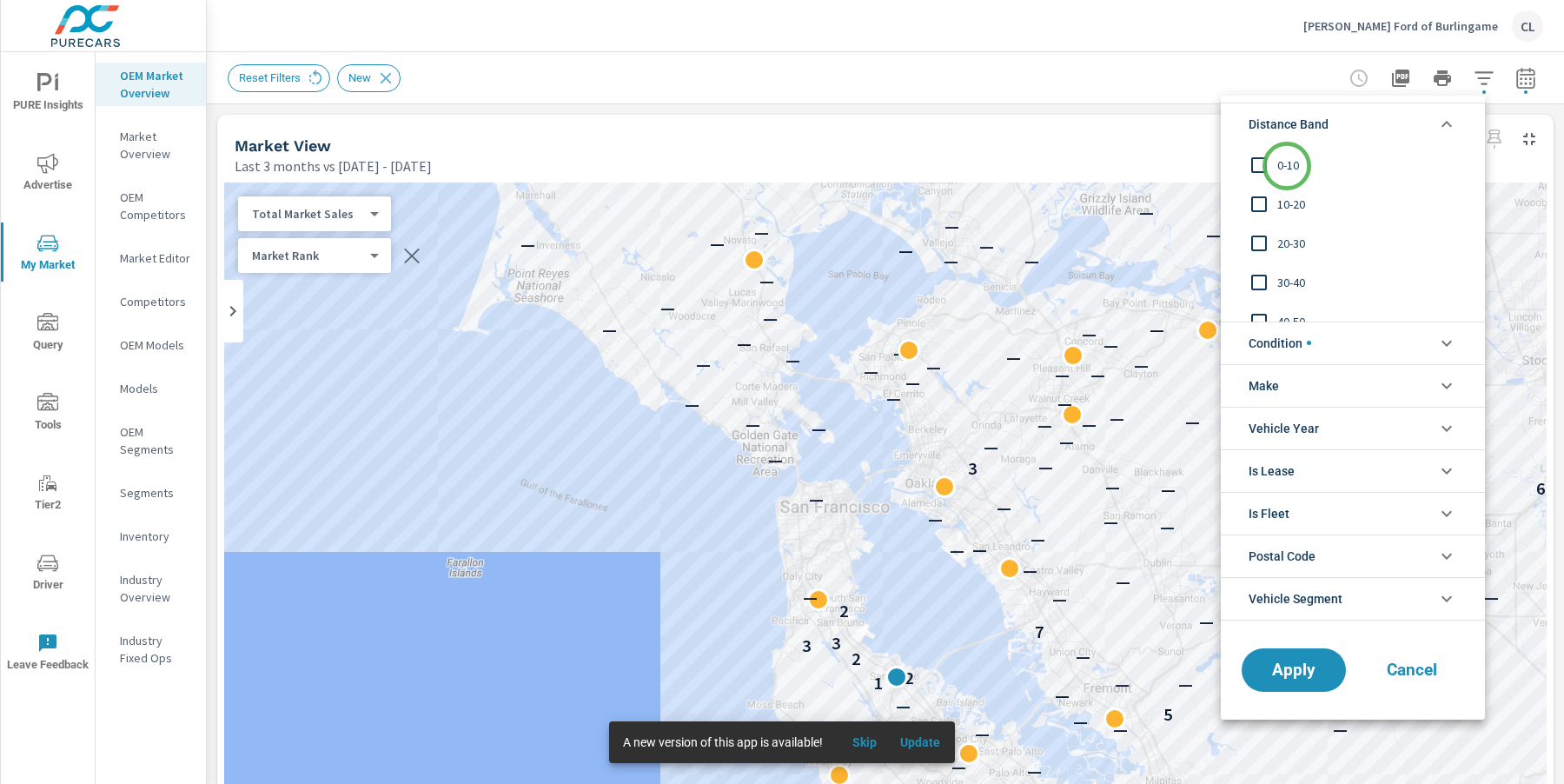
click at [1287, 166] on span "0-10" at bounding box center [1373, 164] width 190 height 21
click at [1287, 202] on span "10-20" at bounding box center [1373, 204] width 190 height 21
click at [1287, 662] on span "Apply" at bounding box center [1294, 670] width 72 height 16
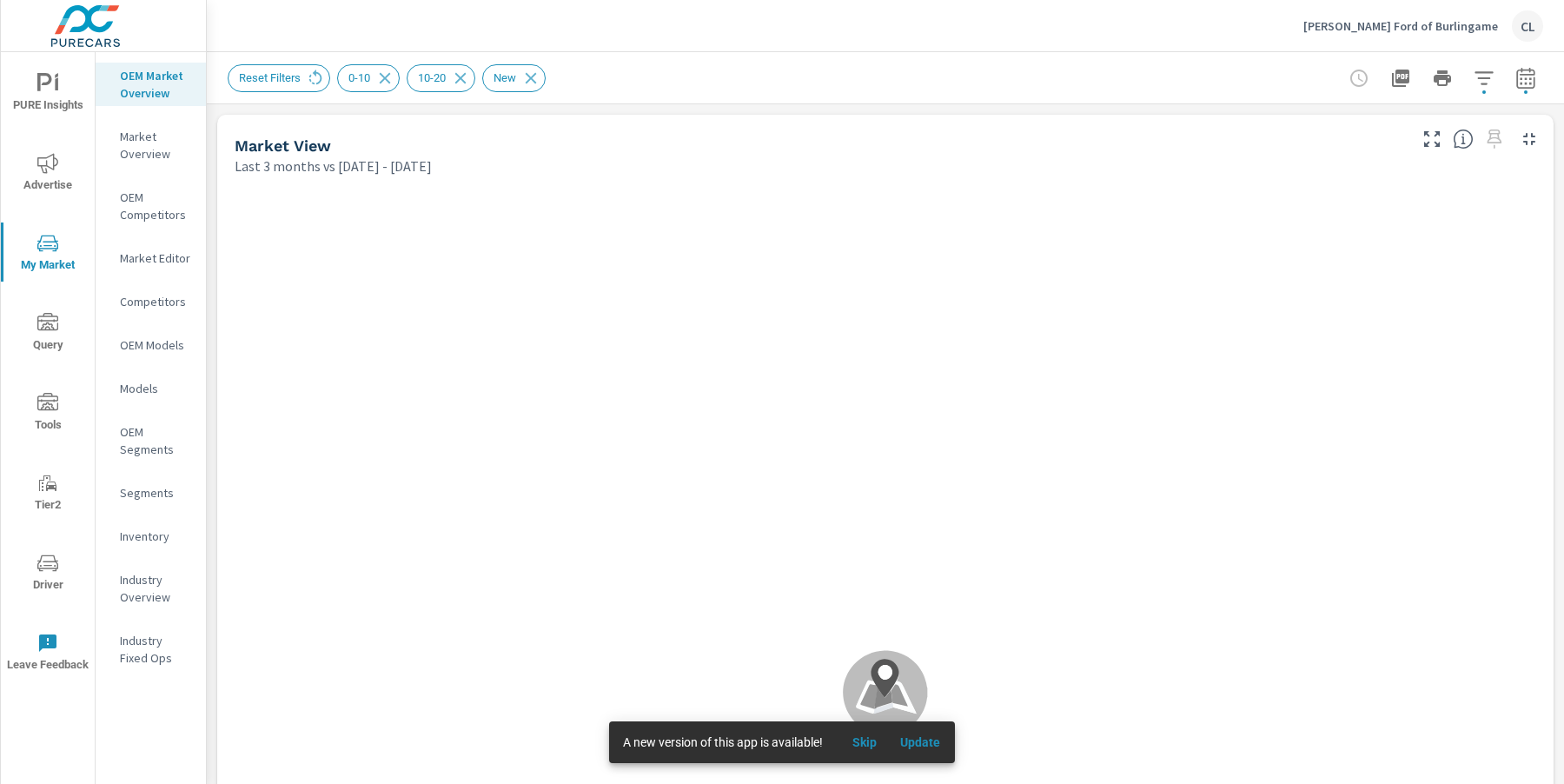
scroll to position [1, 0]
click at [1474, 75] on icon "button" at bounding box center [1484, 78] width 21 height 21
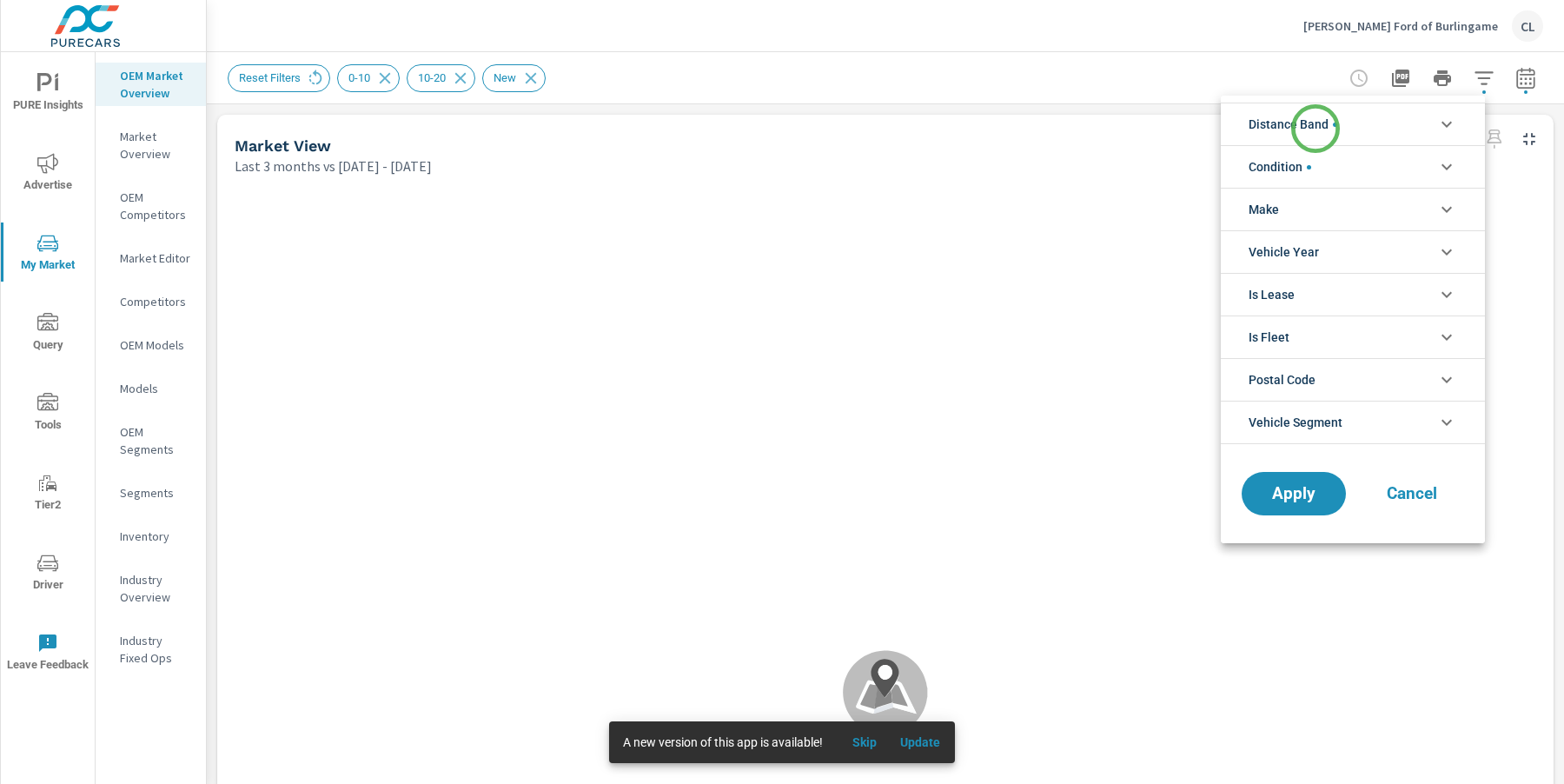
click at [1313, 123] on span "Distance Band" at bounding box center [1292, 124] width 89 height 42
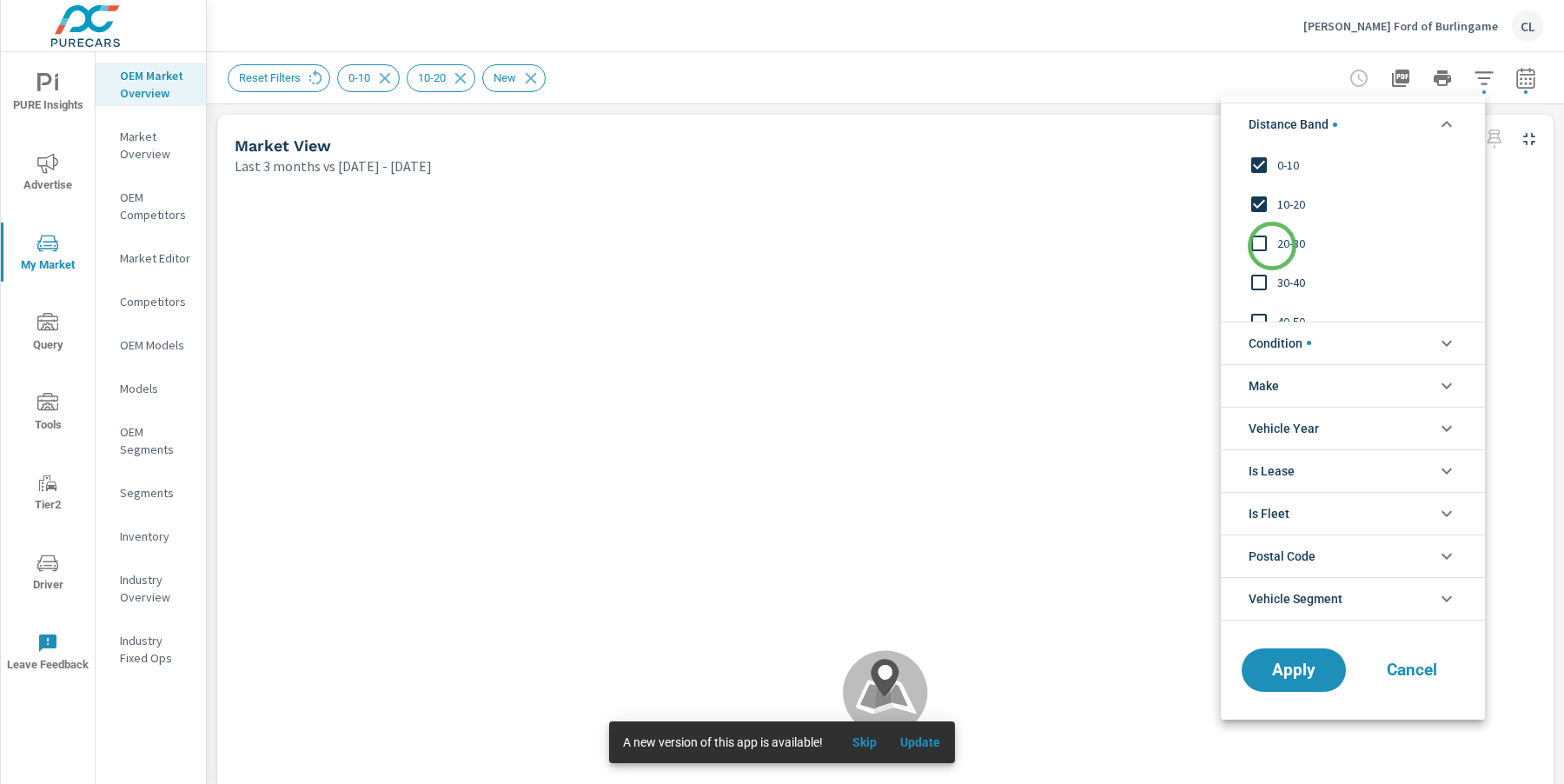
click at [1272, 249] on input "filter options" at bounding box center [1259, 243] width 37 height 37
click at [1280, 662] on span "Apply" at bounding box center [1294, 670] width 72 height 16
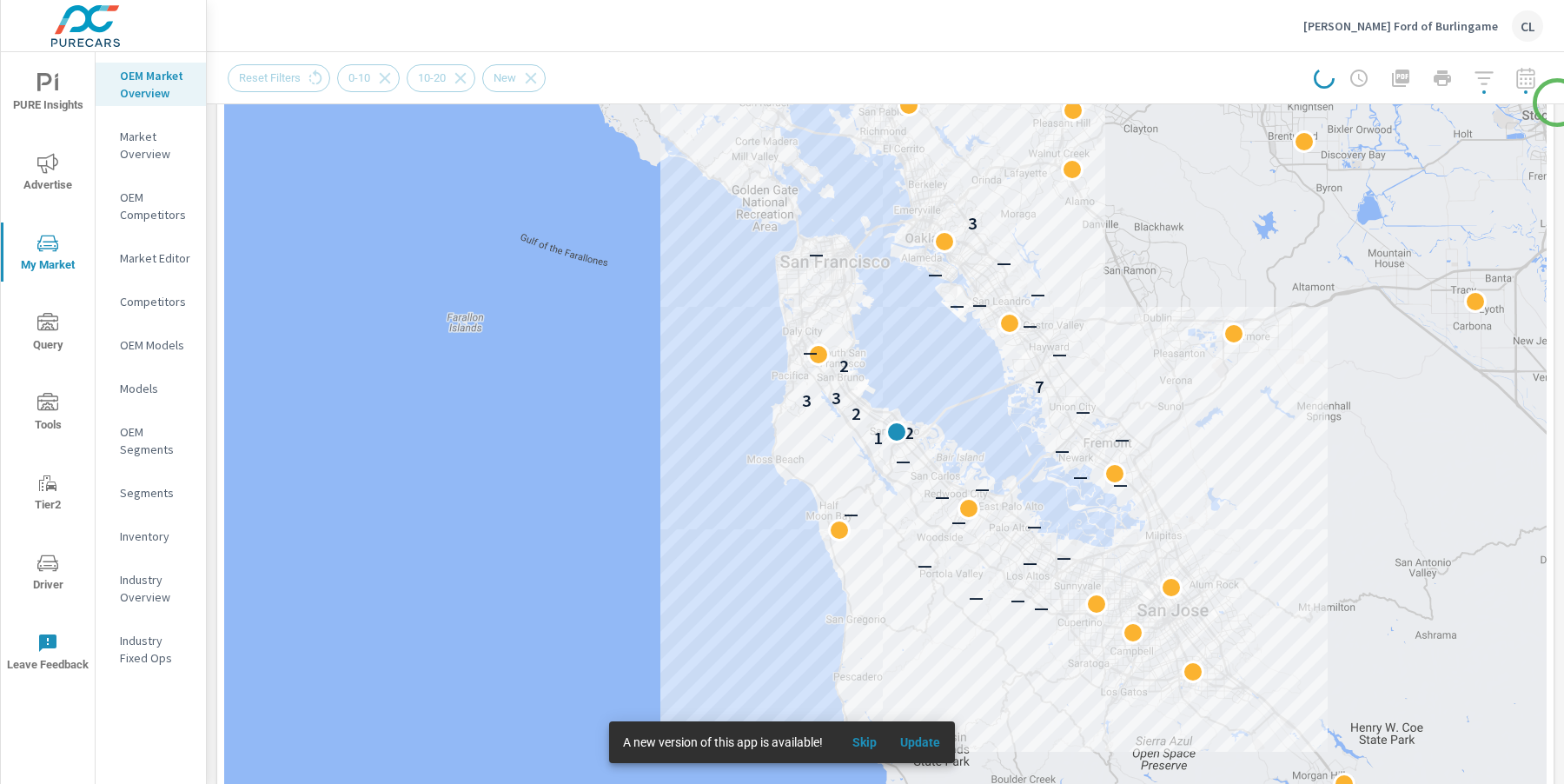
scroll to position [252, 0]
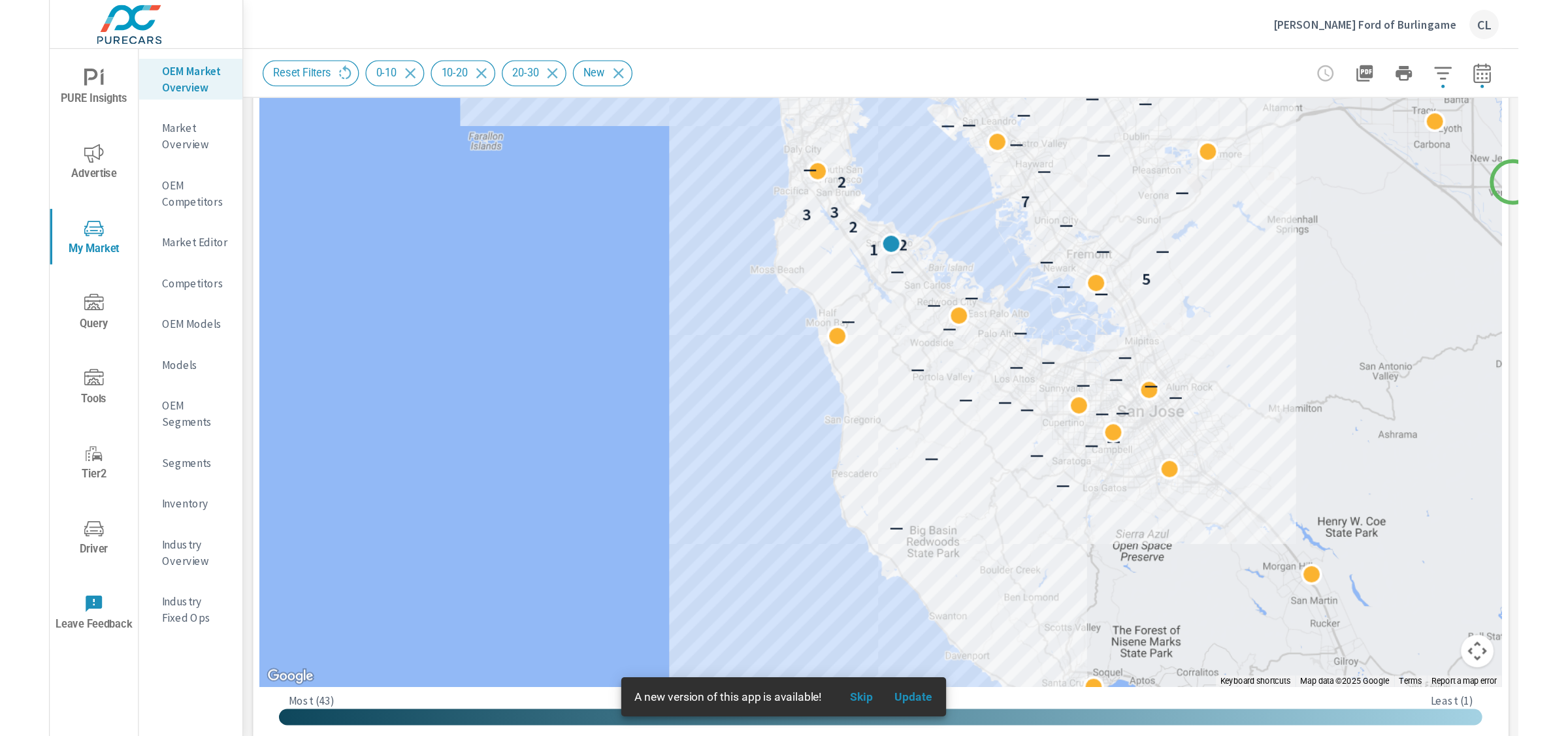
scroll to position [318, 0]
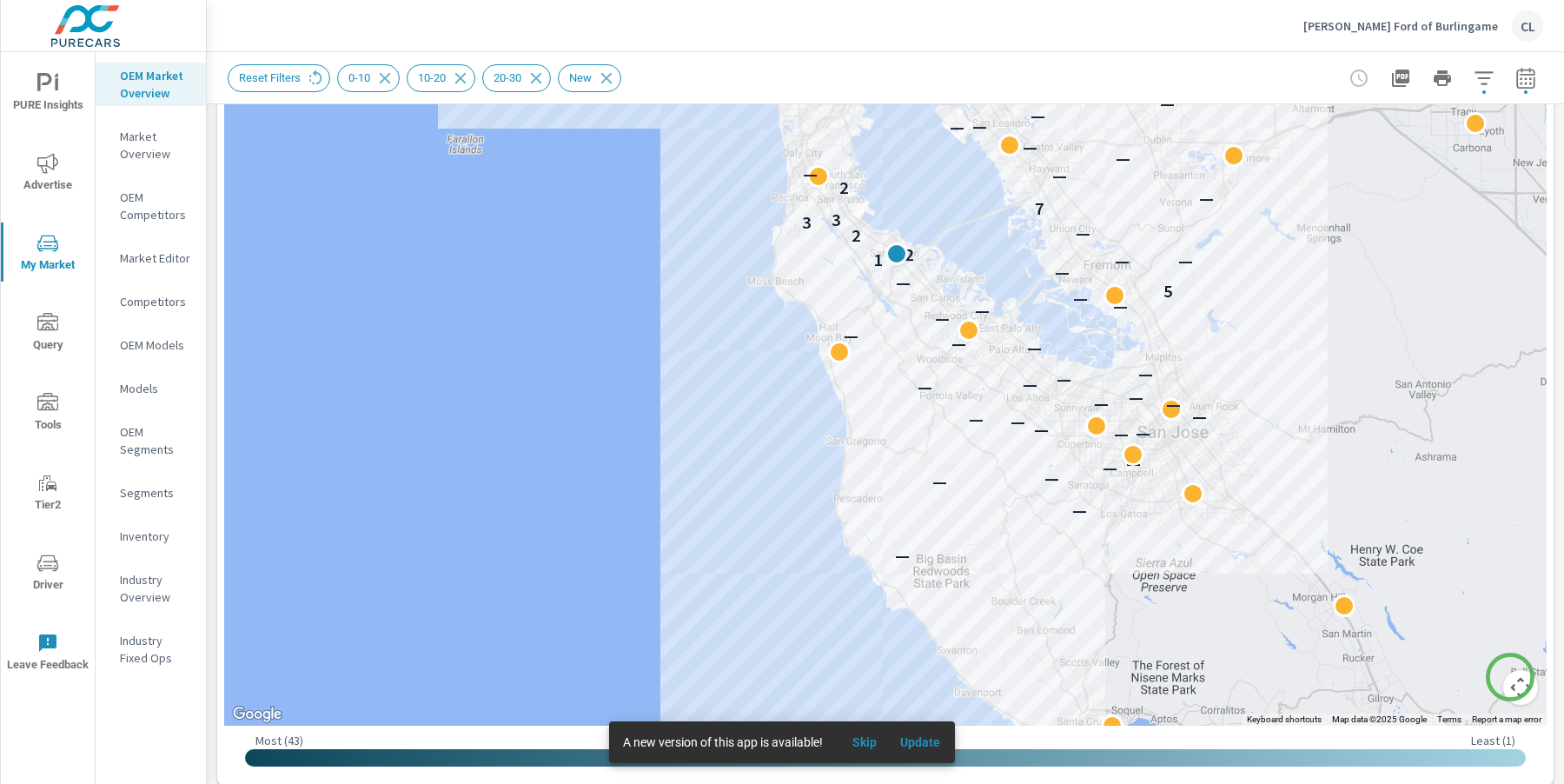
click at [1510, 677] on button "Map camera controls" at bounding box center [1520, 687] width 35 height 35
click at [1467, 601] on button "Zoom in" at bounding box center [1477, 600] width 35 height 35
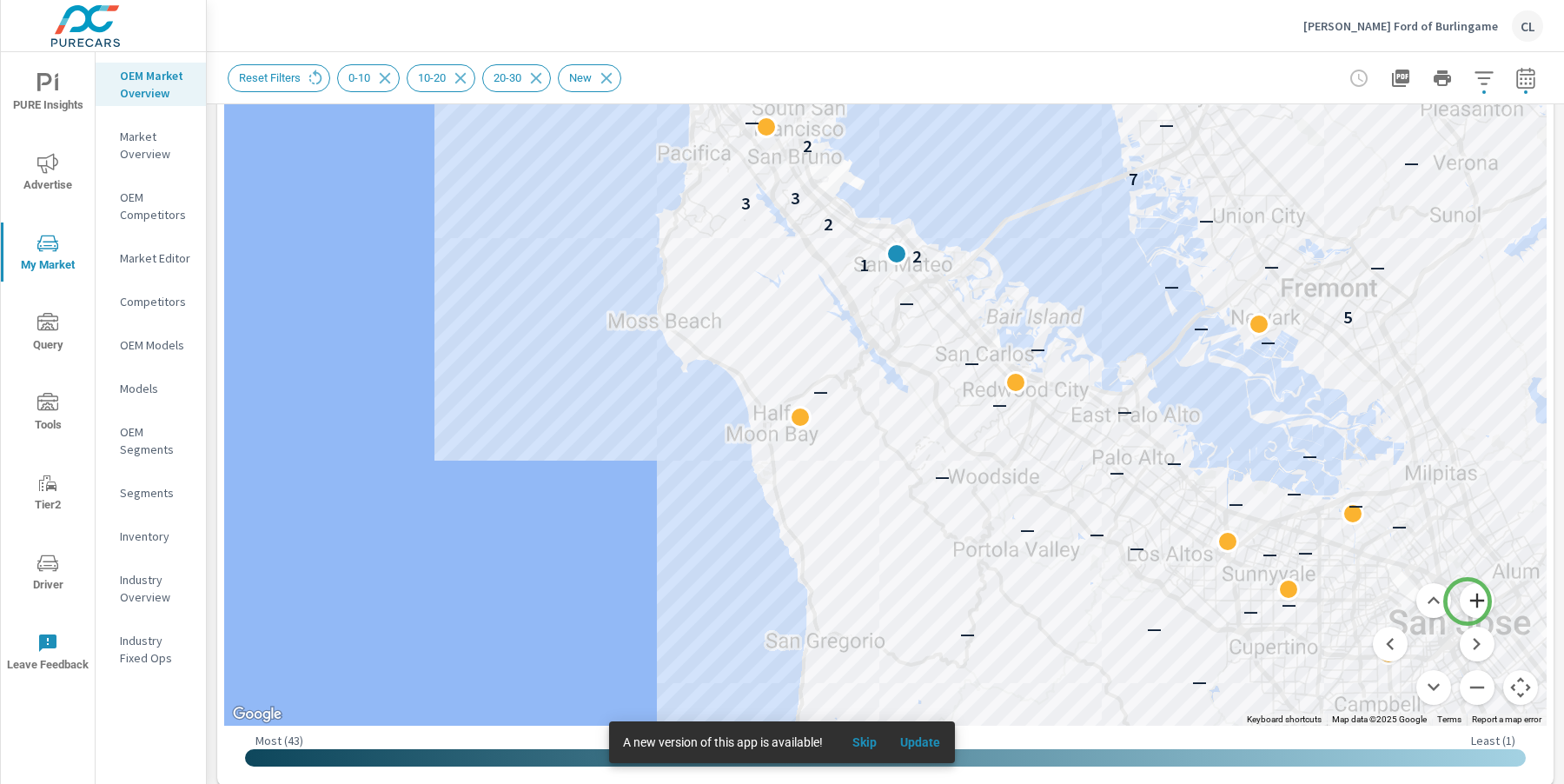
click at [1467, 601] on button "Zoom in" at bounding box center [1477, 600] width 35 height 35
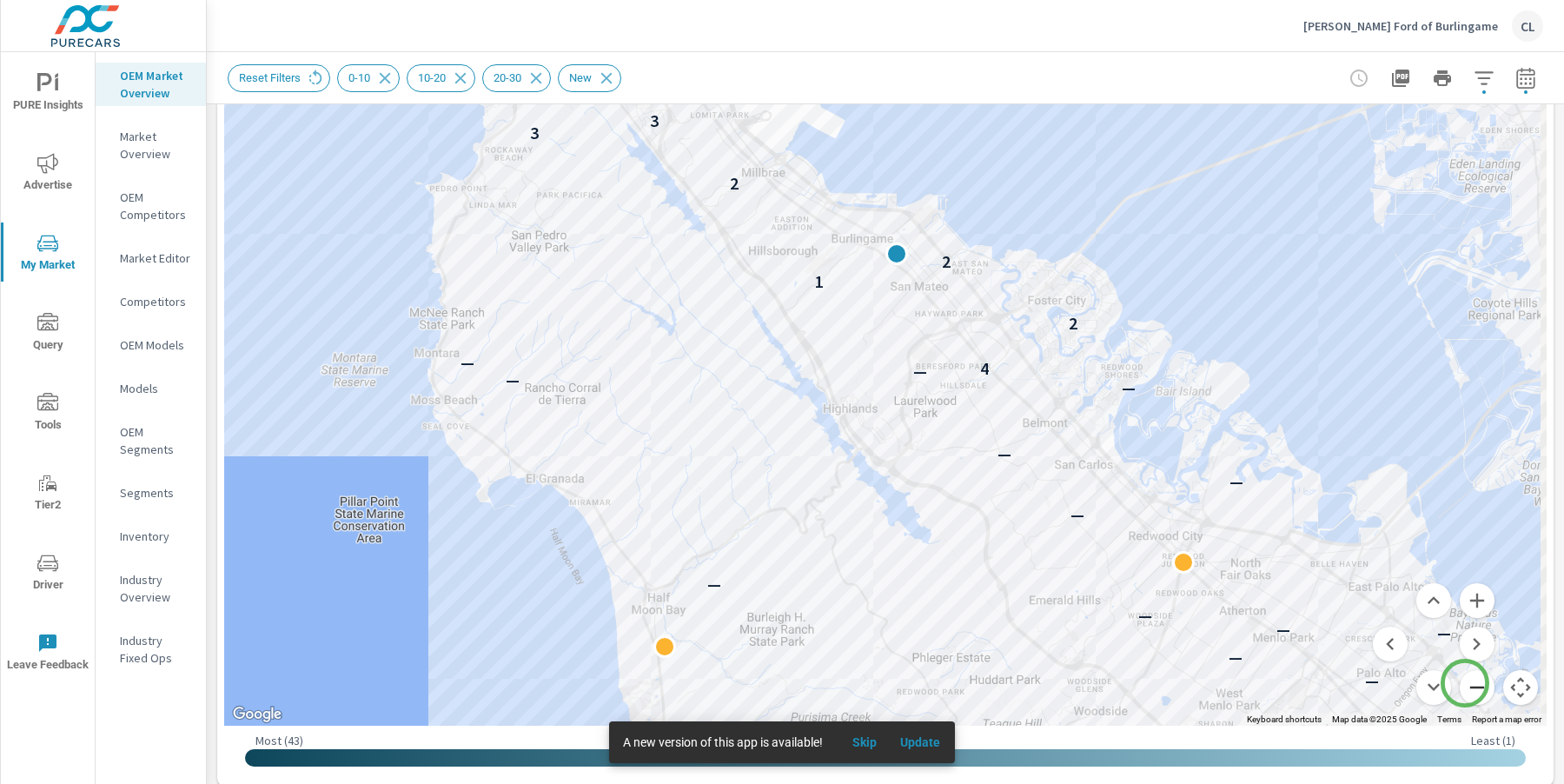
click at [1465, 683] on button "Zoom out" at bounding box center [1477, 687] width 35 height 35
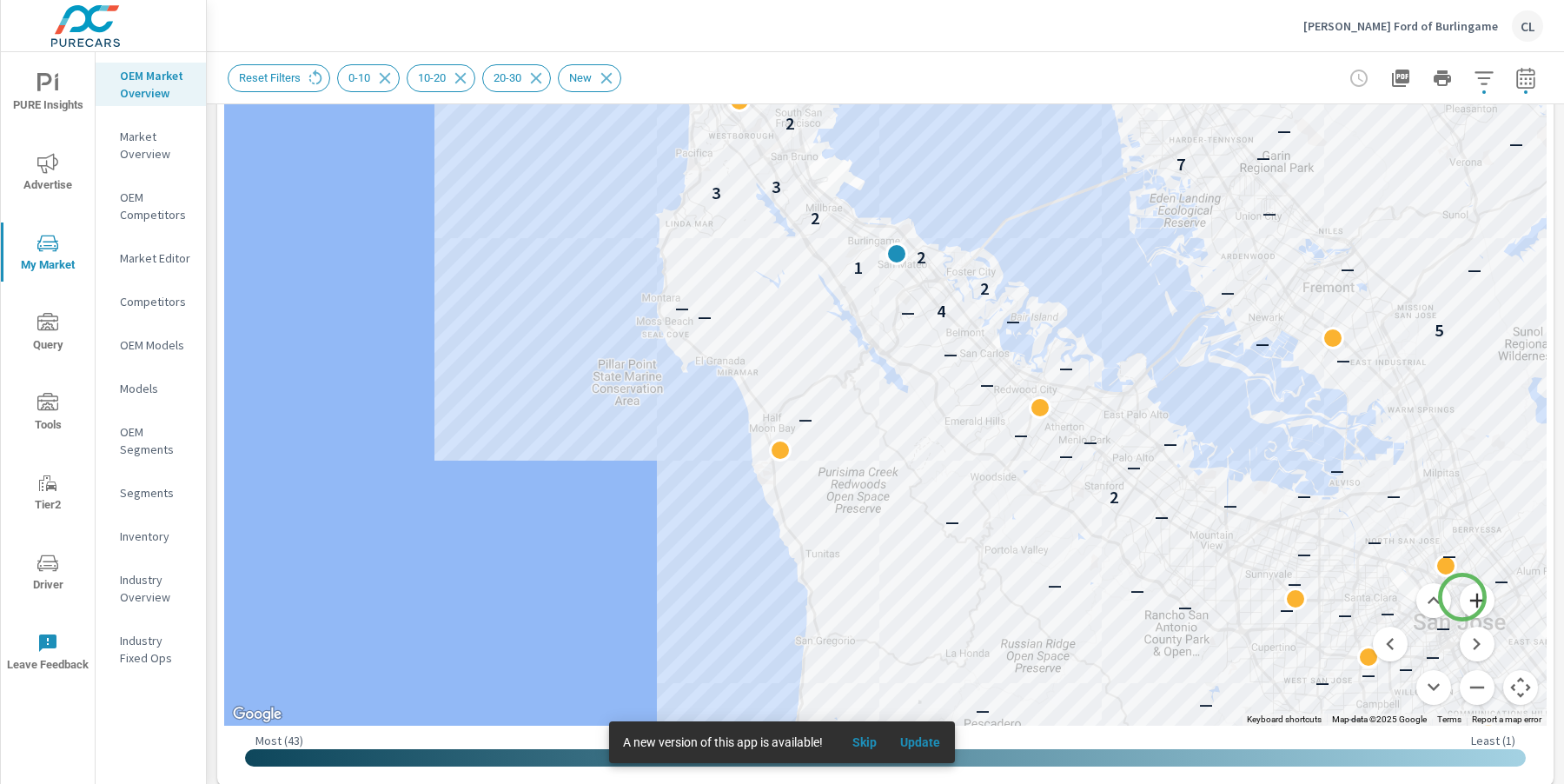
click at [1463, 597] on button "Zoom in" at bounding box center [1477, 600] width 35 height 35
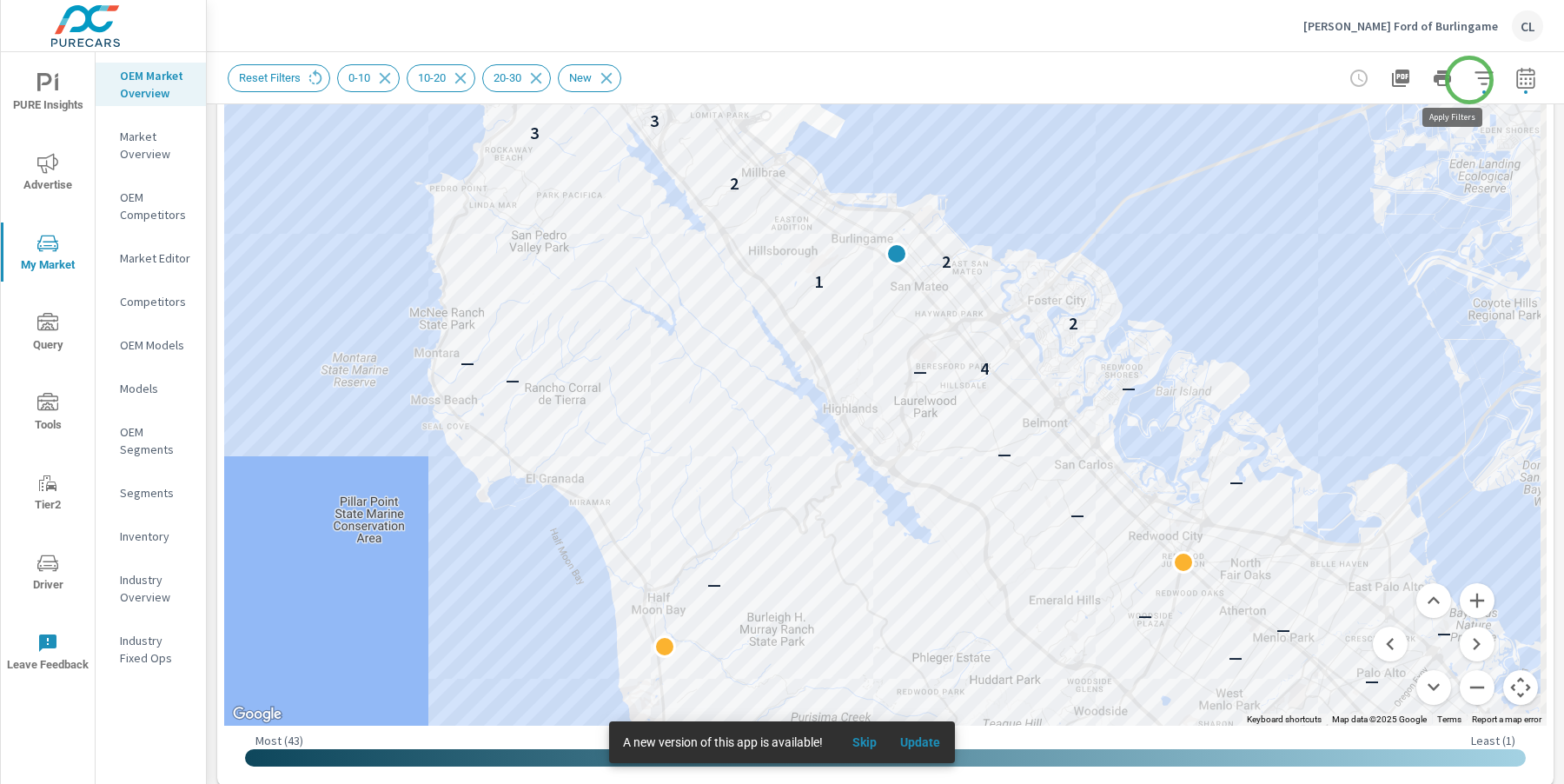
click at [1474, 80] on icon "button" at bounding box center [1484, 78] width 21 height 21
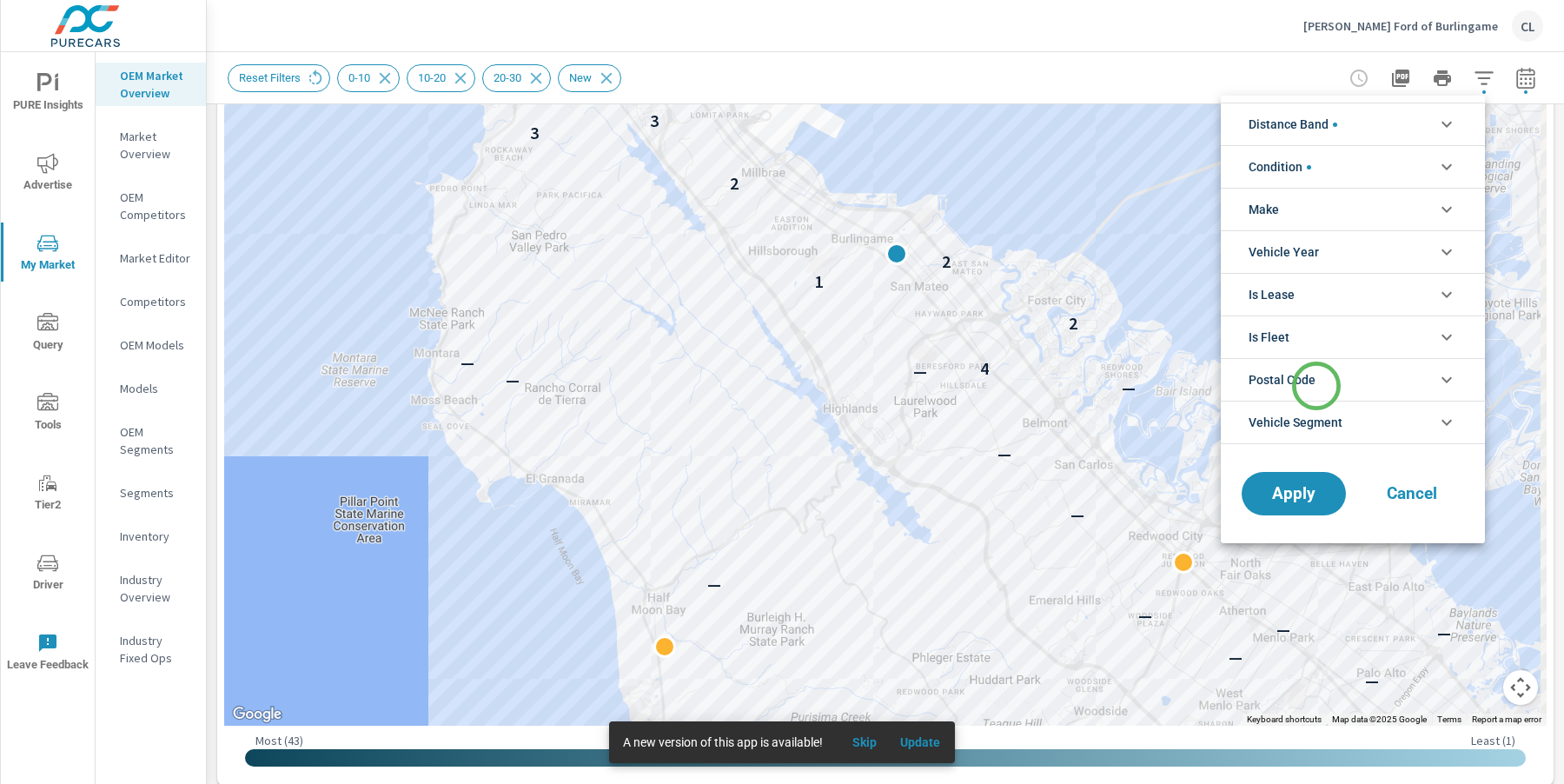
click at [1315, 385] on span "Postal Code" at bounding box center [1281, 379] width 67 height 42
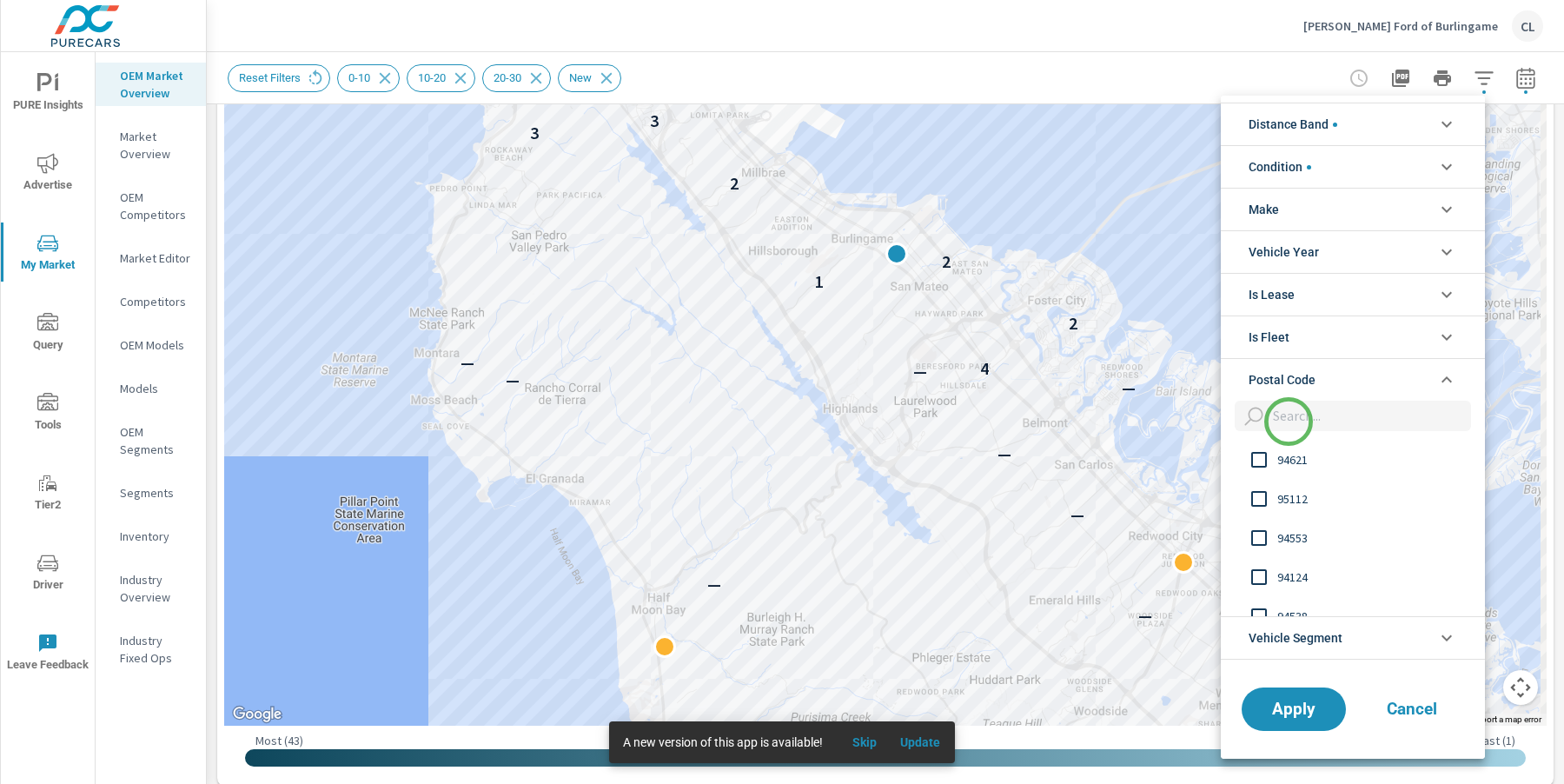
click at [1289, 421] on input "filter options" at bounding box center [1368, 416] width 205 height 30
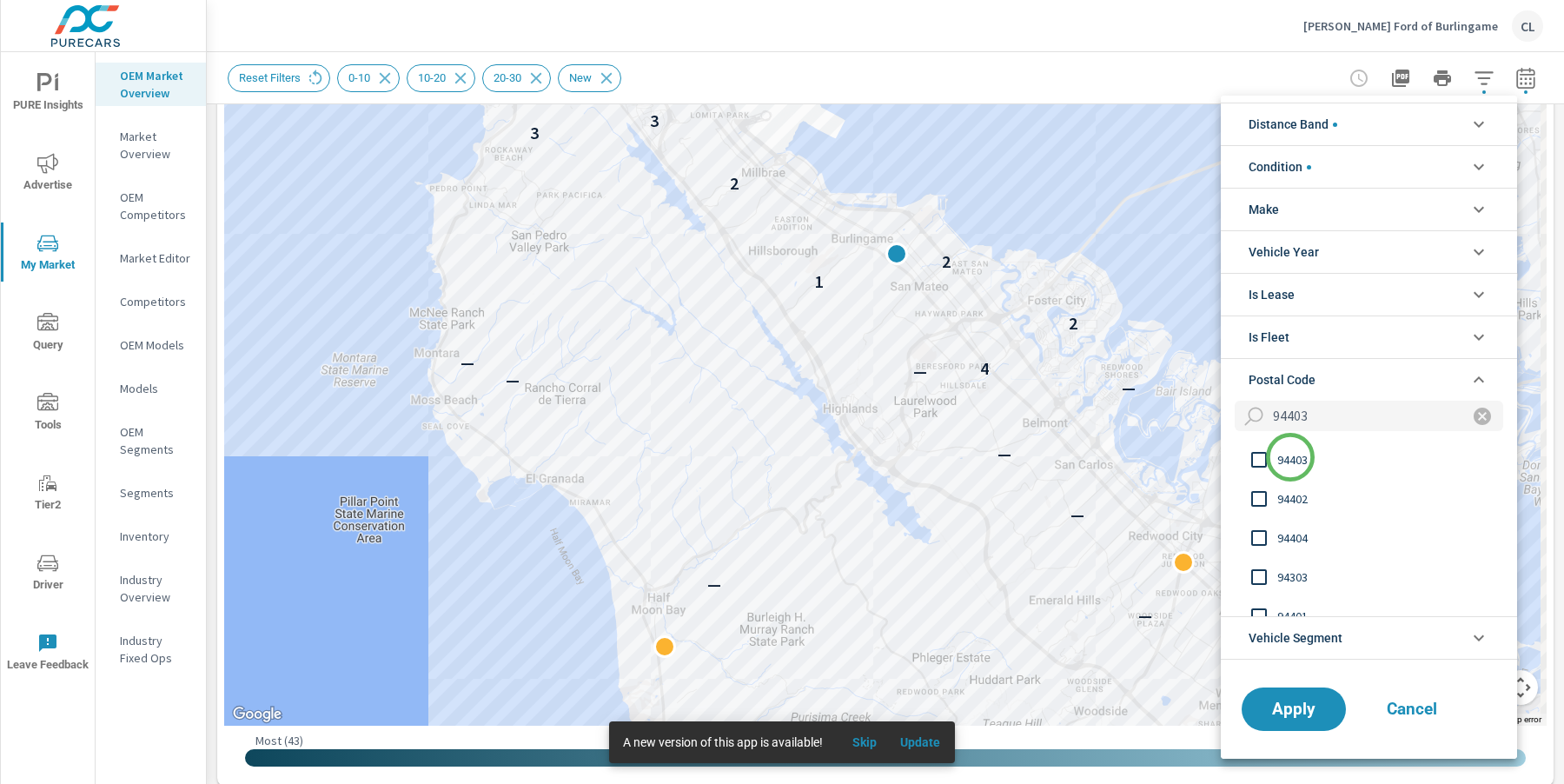
type input "94403"
click at [1290, 457] on span "94403" at bounding box center [1373, 459] width 190 height 21
click at [1279, 700] on span "Apply" at bounding box center [1294, 708] width 72 height 16
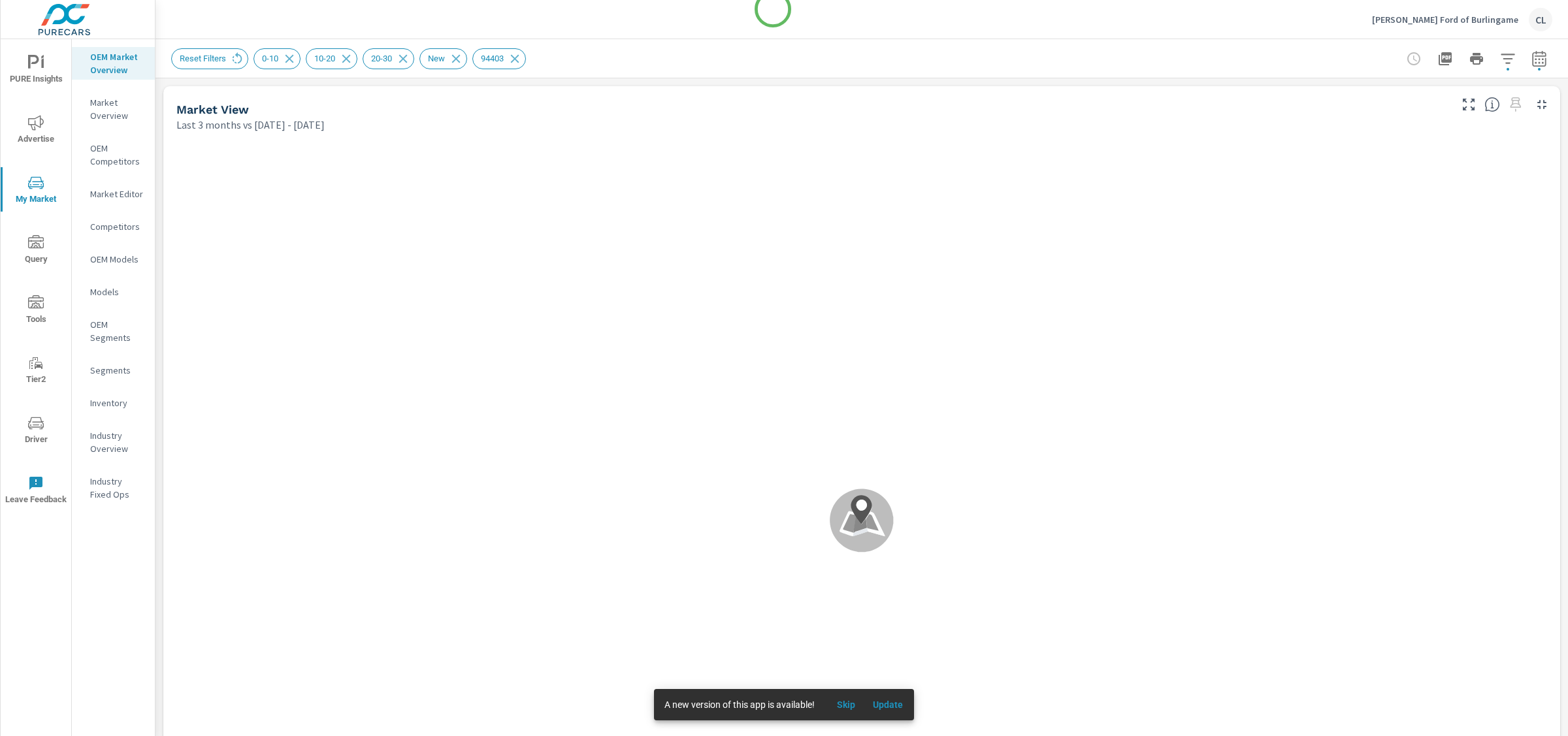
scroll to position [1, 0]
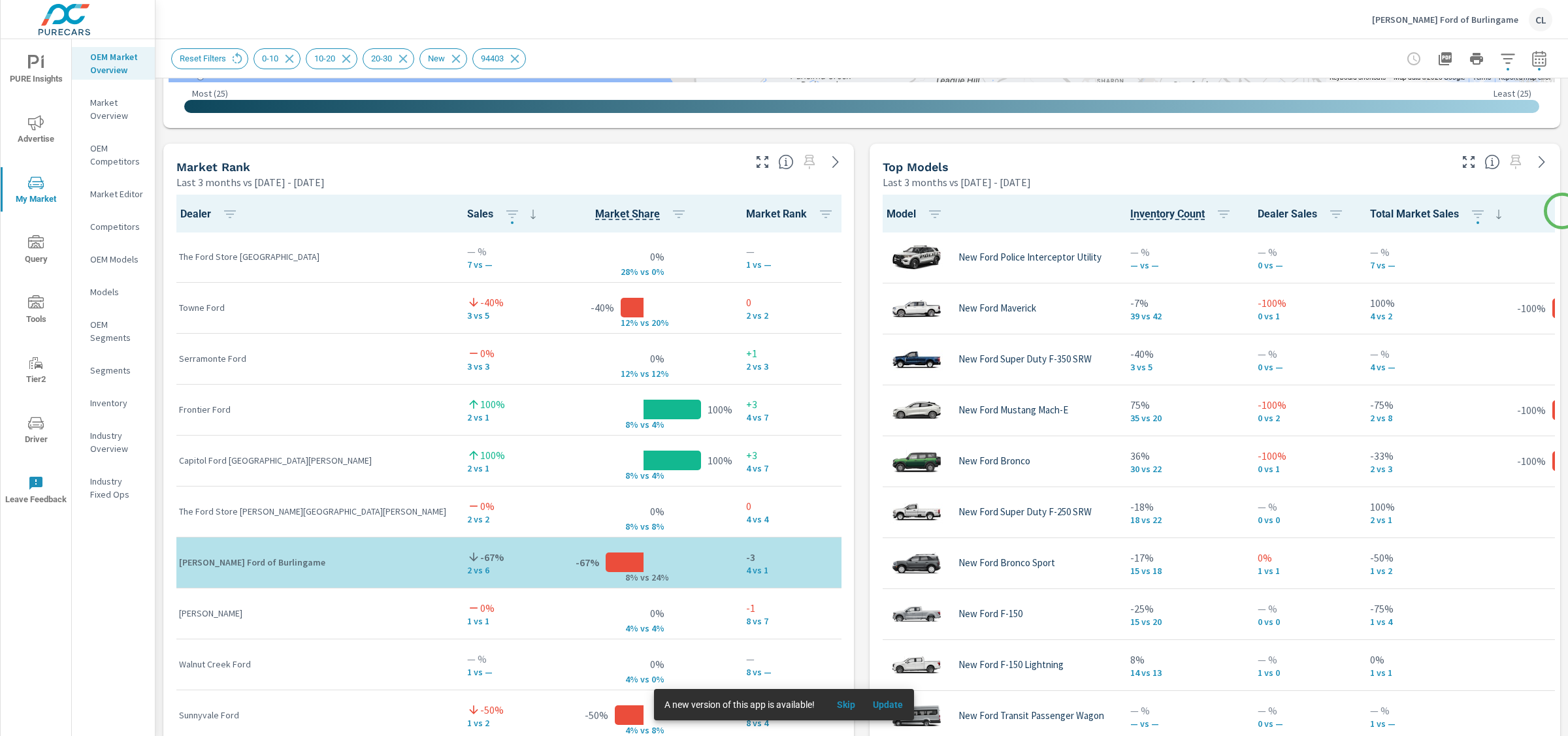
scroll to position [784, 0]
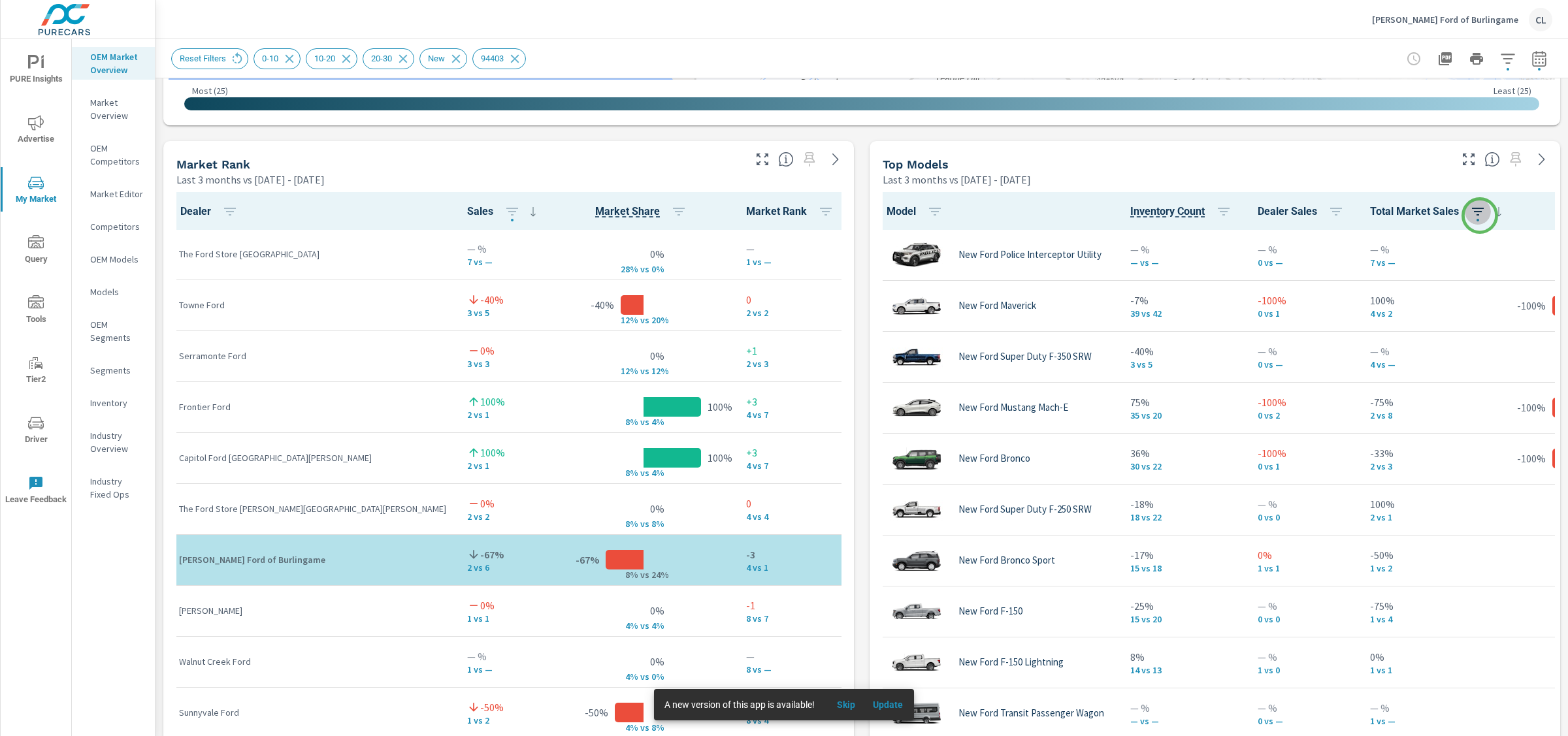
click at [1175, 216] on icon "button" at bounding box center [1478, 211] width 15 height 15
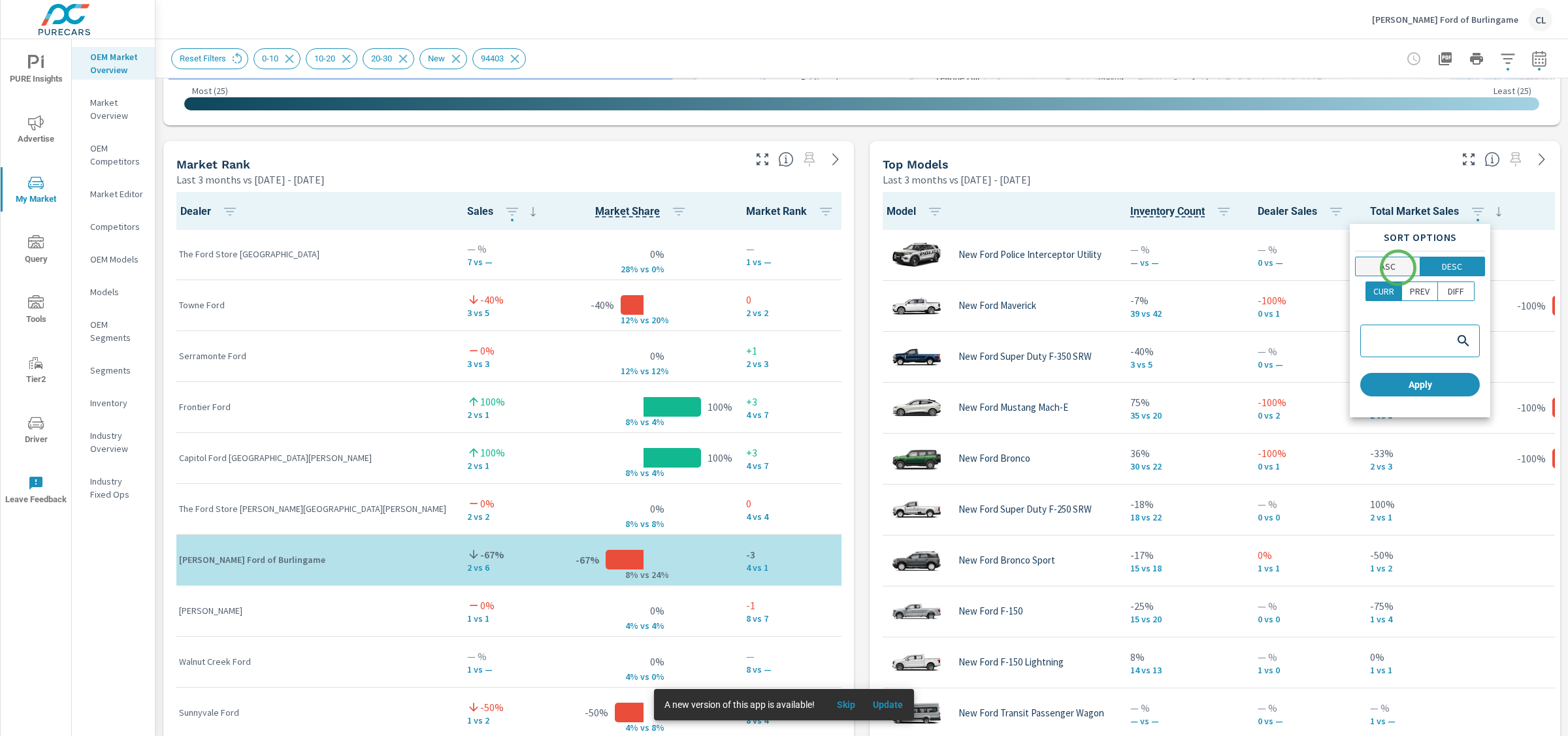
click at [1175, 268] on span "ASC" at bounding box center [1388, 266] width 56 height 13
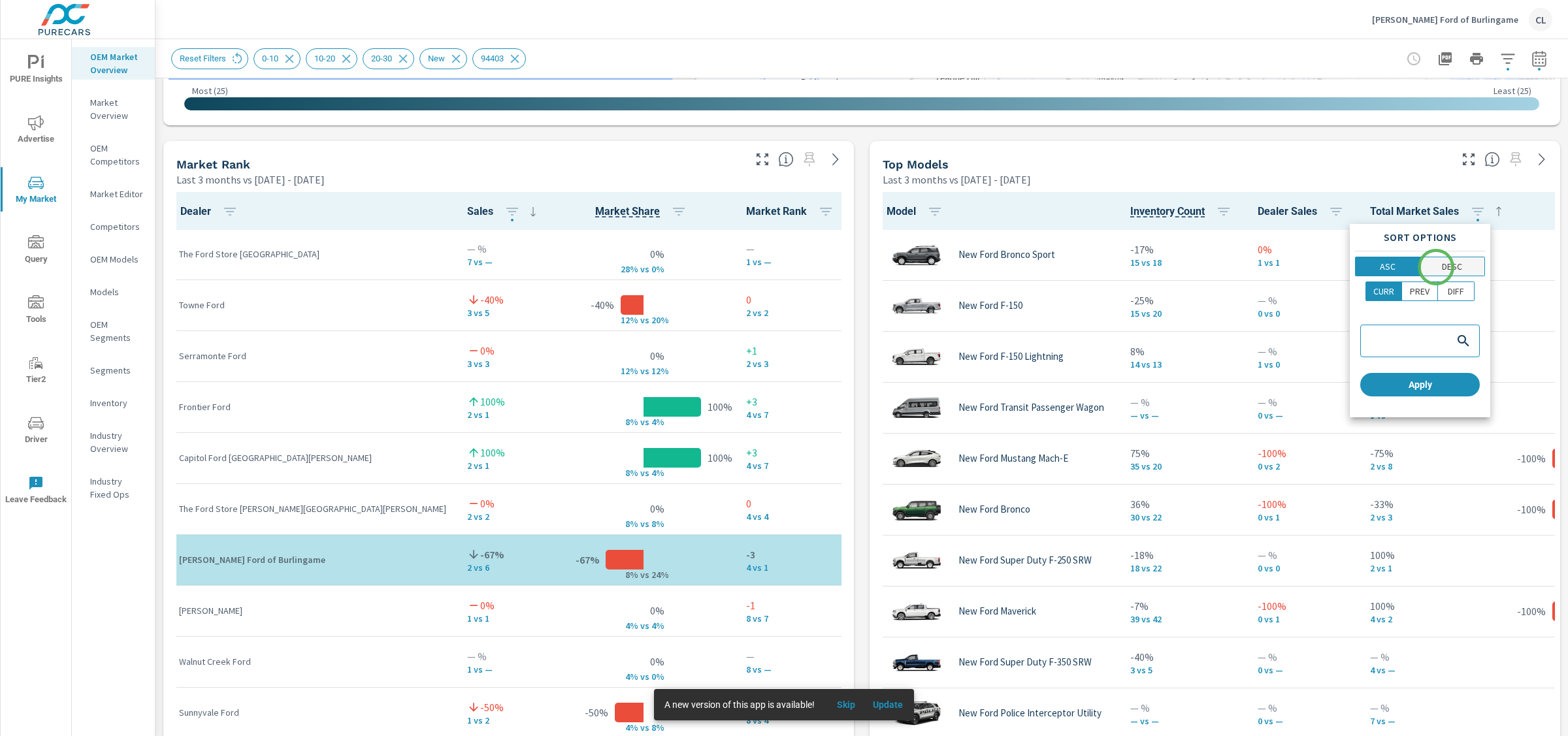
click at [1175, 267] on span "DESC" at bounding box center [1453, 266] width 57 height 13
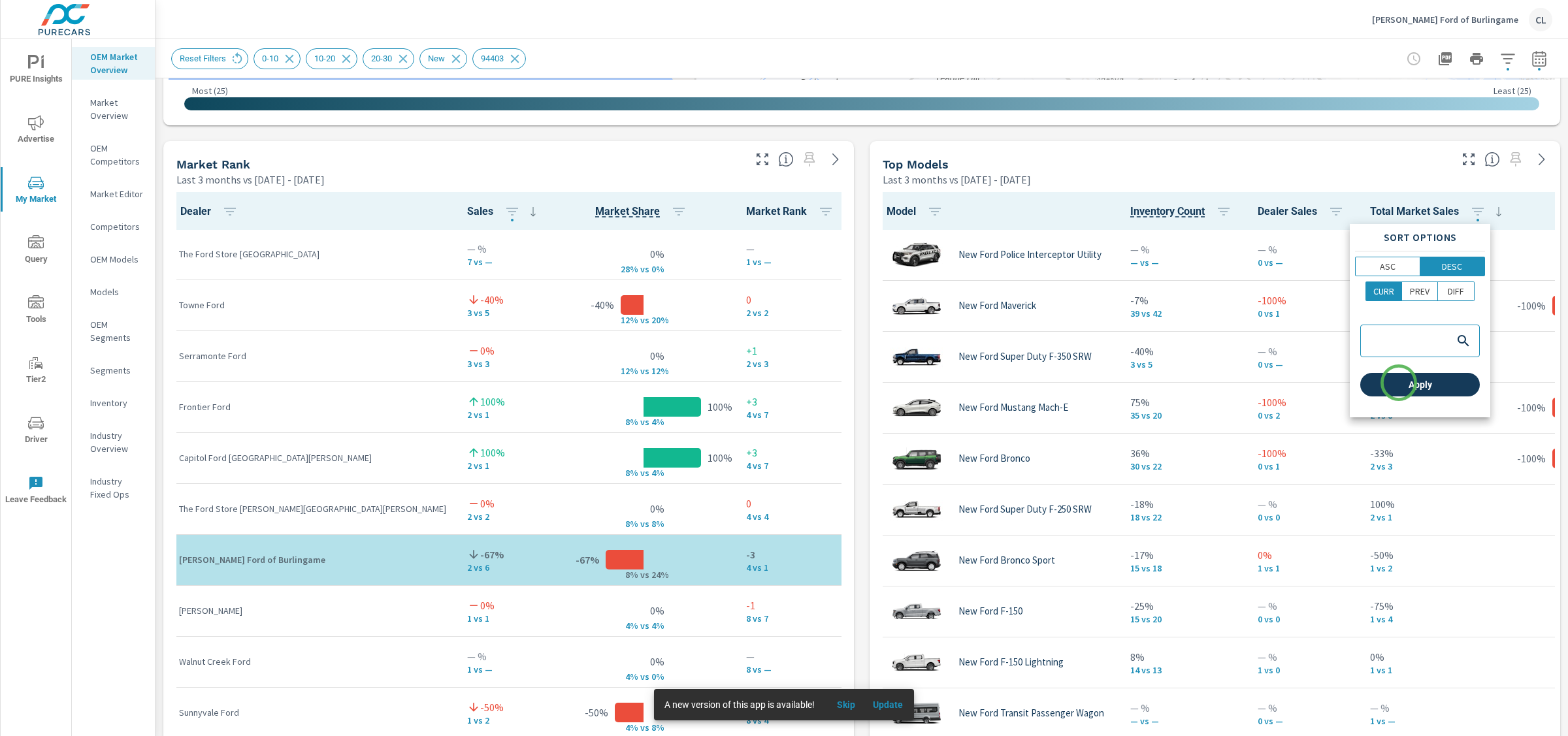
click at [1175, 383] on span "Apply" at bounding box center [1420, 384] width 109 height 11
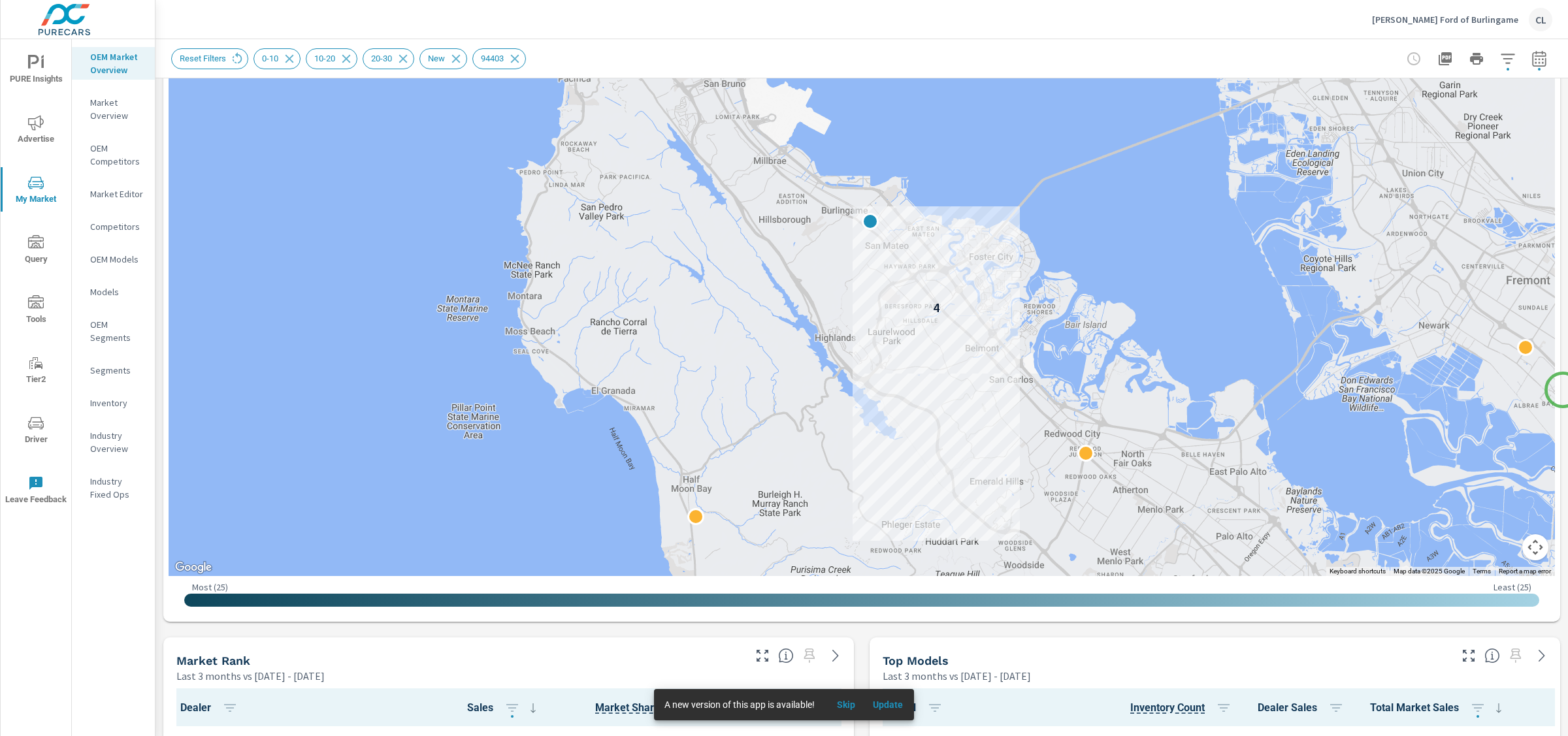
scroll to position [250, 0]
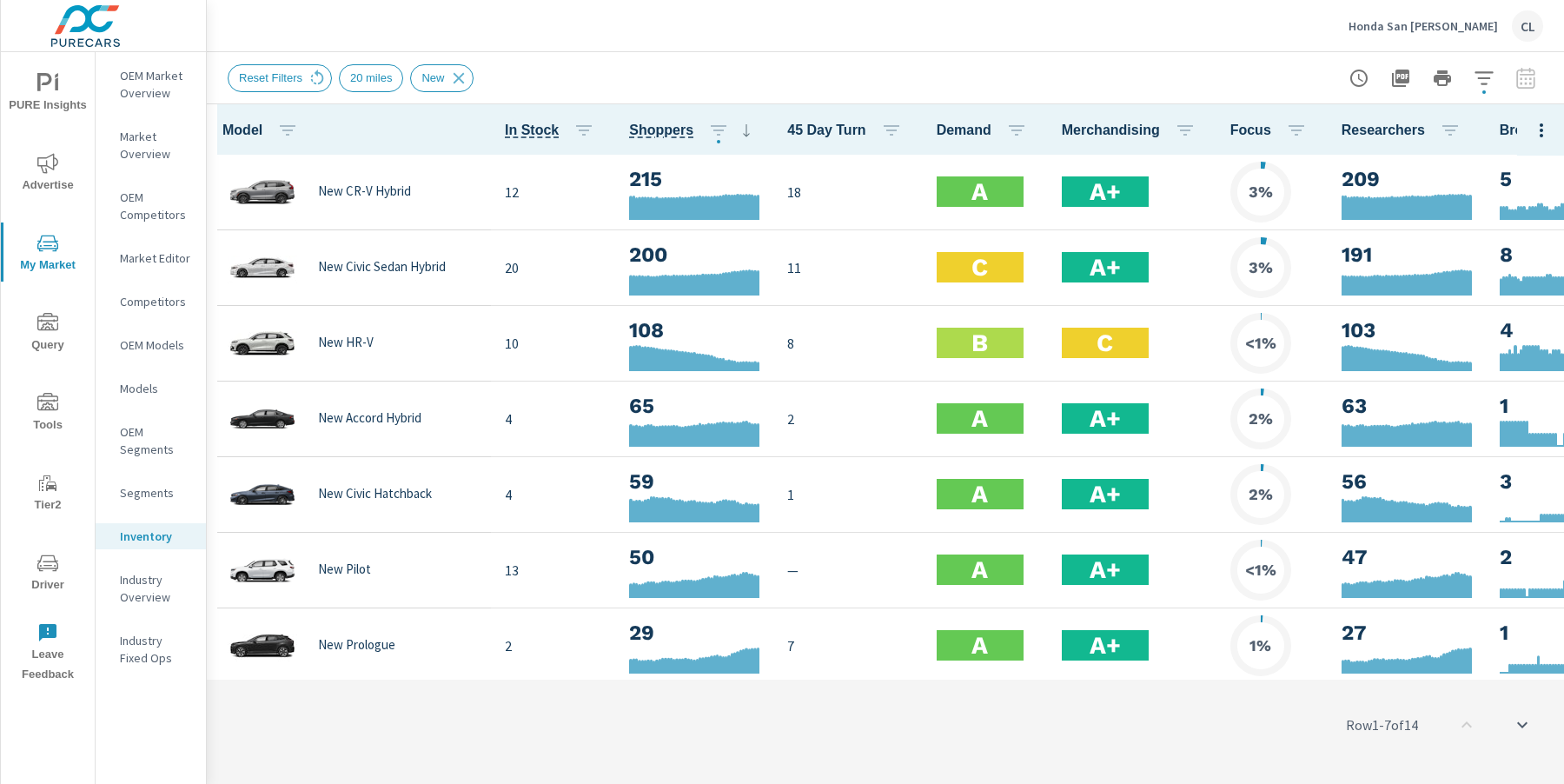
scroll to position [1, 0]
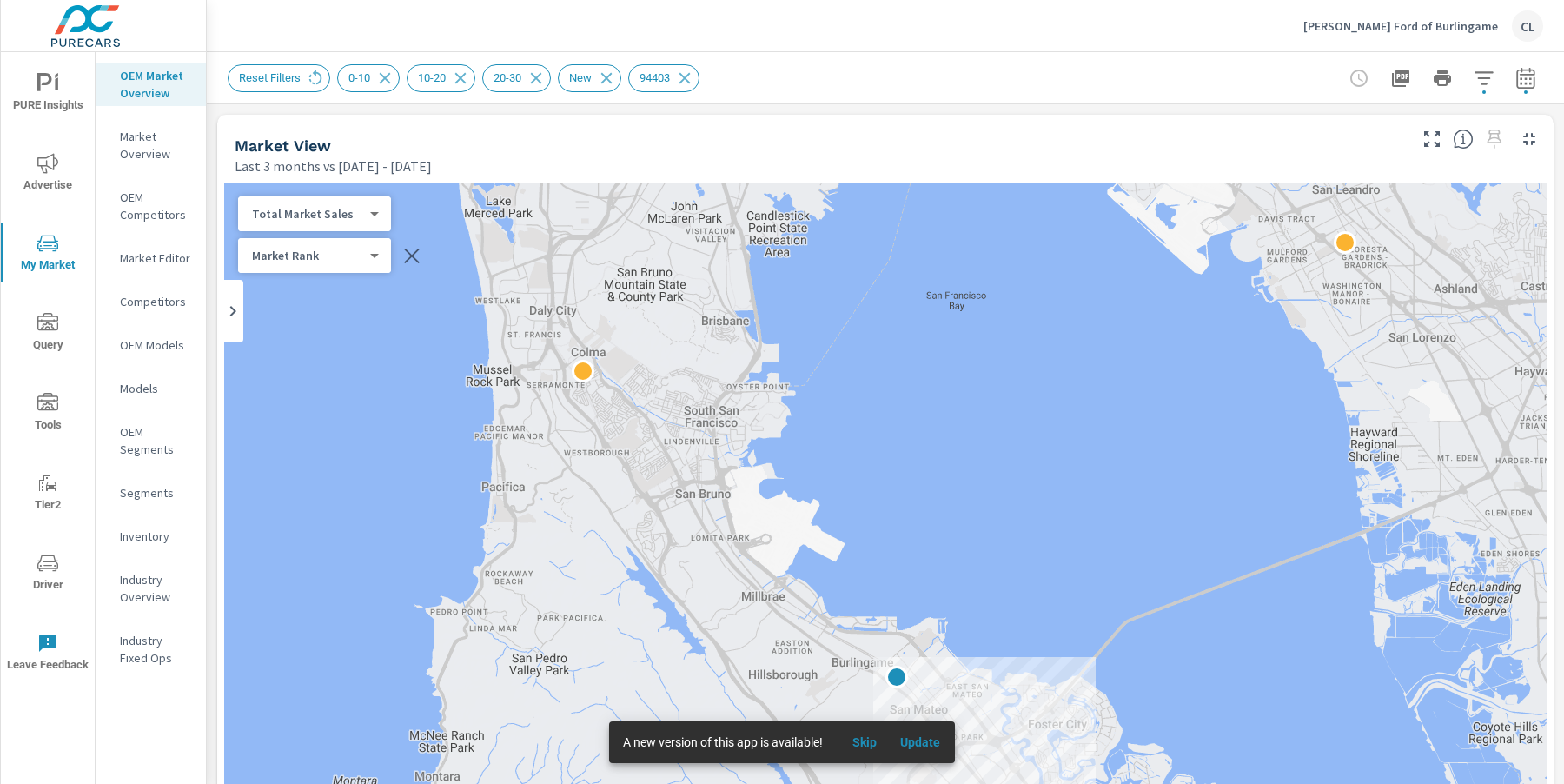
scroll to position [1, 0]
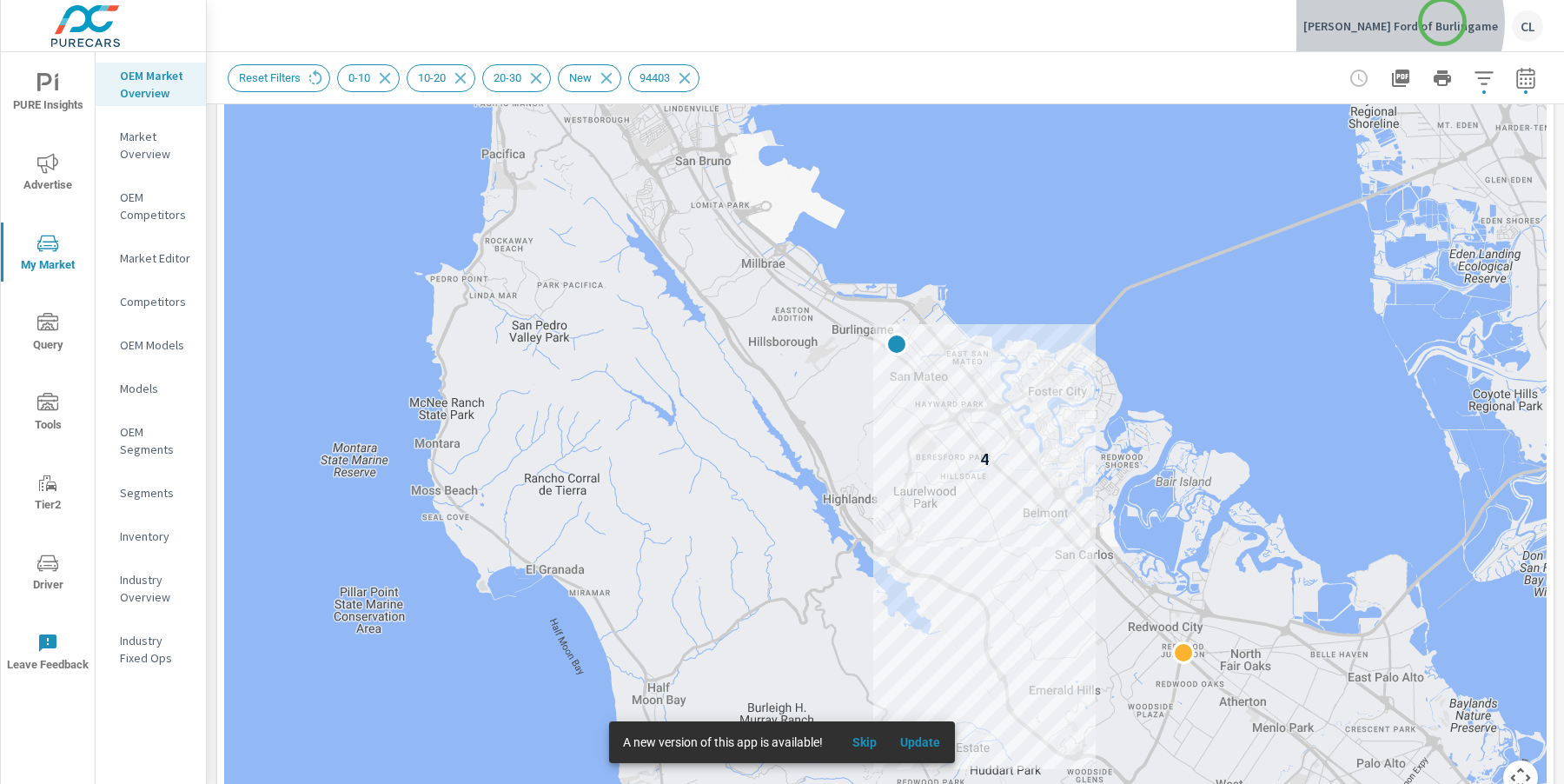
click at [1442, 21] on p "[PERSON_NAME] Ford of Burlingame" at bounding box center [1401, 25] width 195 height 15
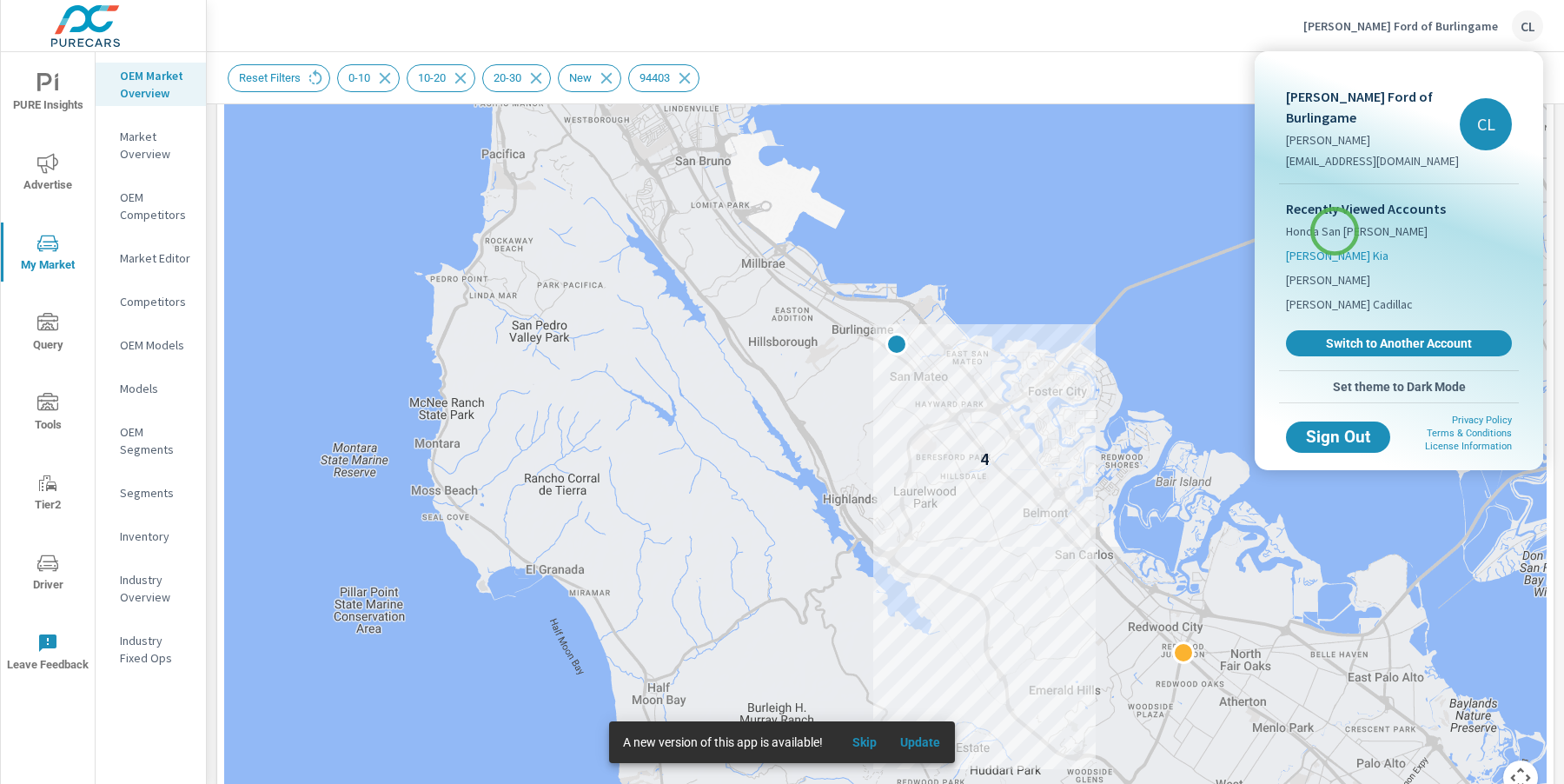
click at [1335, 247] on span "[PERSON_NAME] Kia" at bounding box center [1337, 255] width 103 height 17
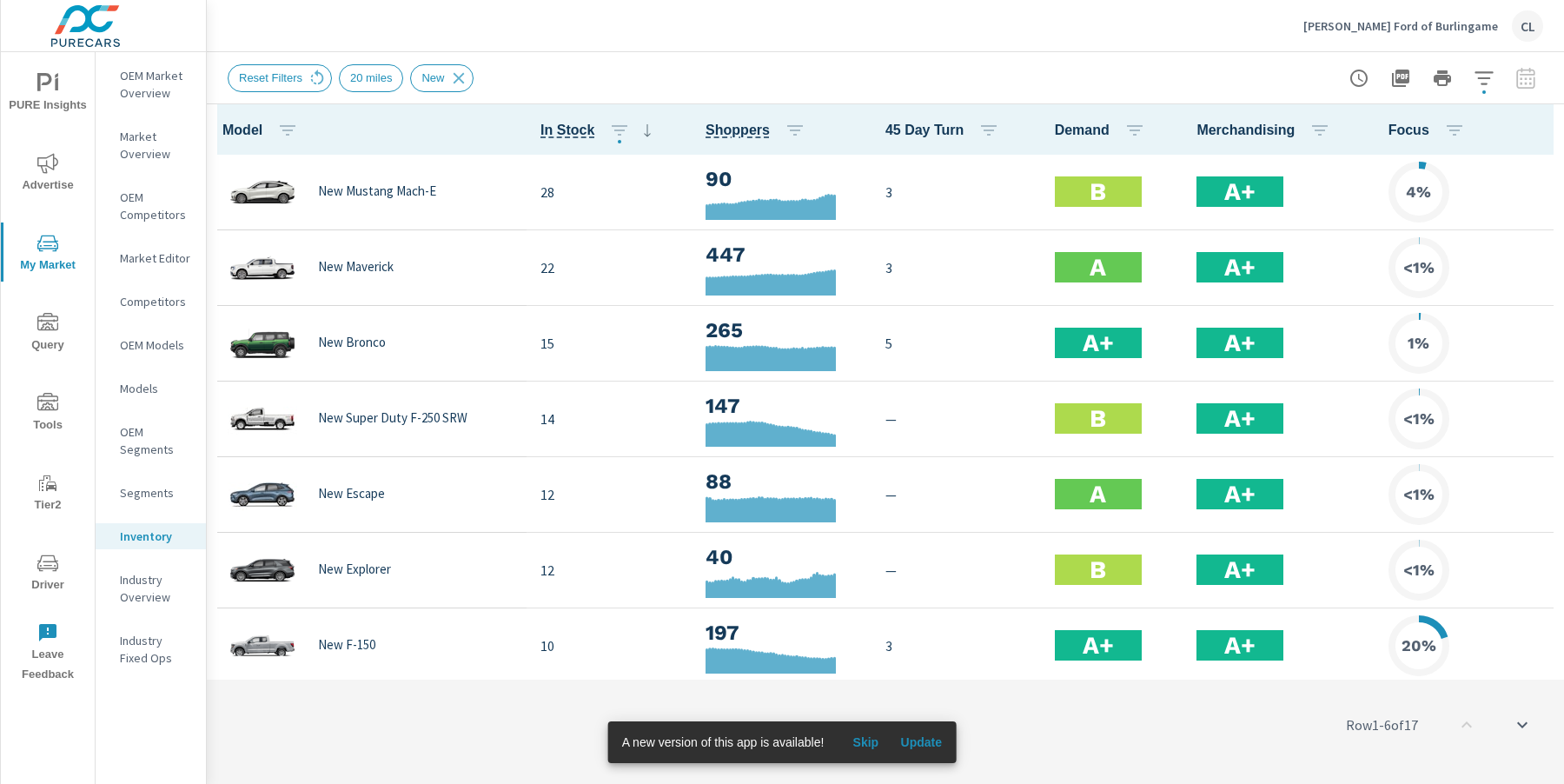
scroll to position [1, 0]
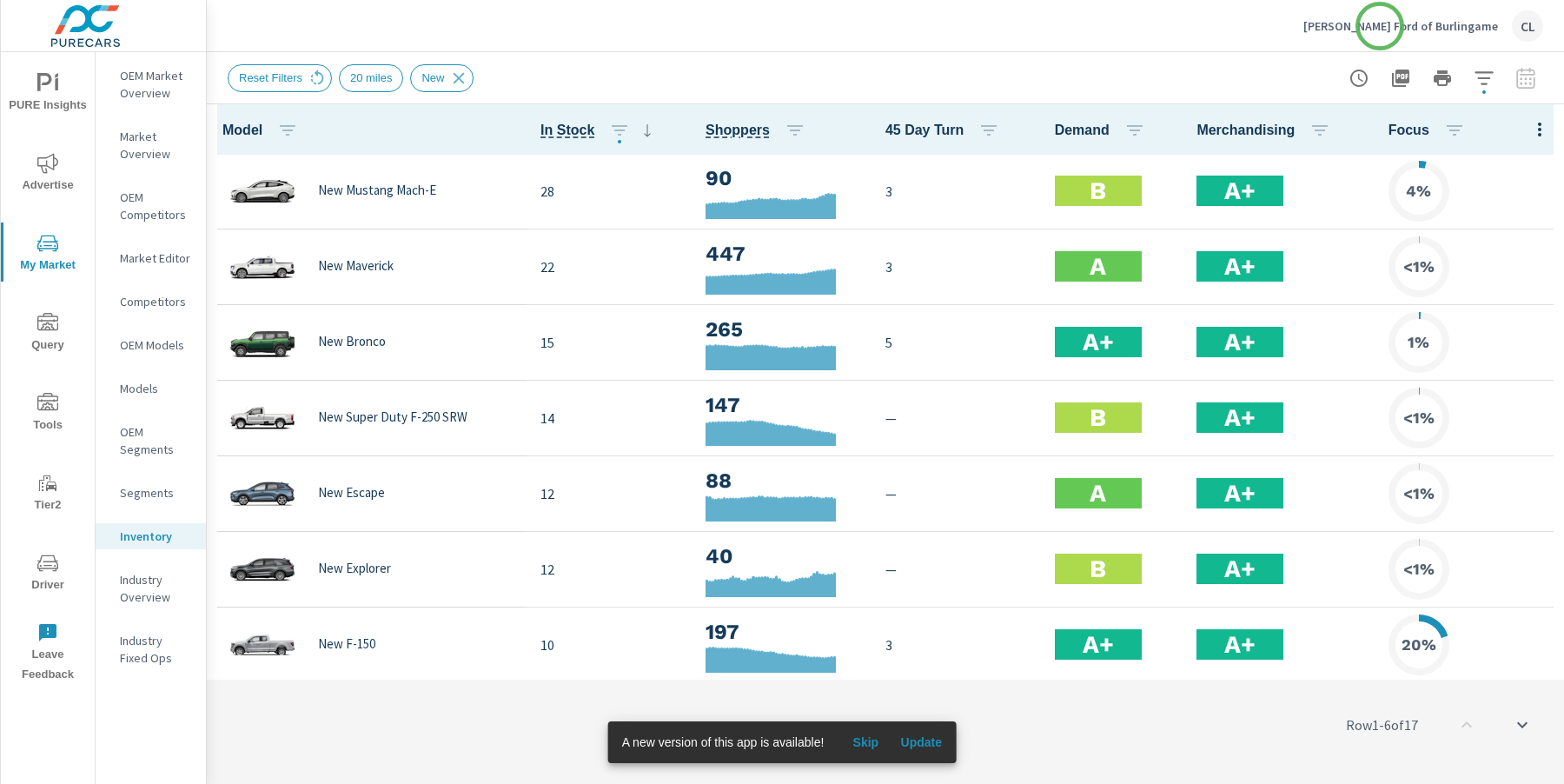
click at [1382, 28] on p "[PERSON_NAME] Ford of Burlingame" at bounding box center [1401, 25] width 195 height 15
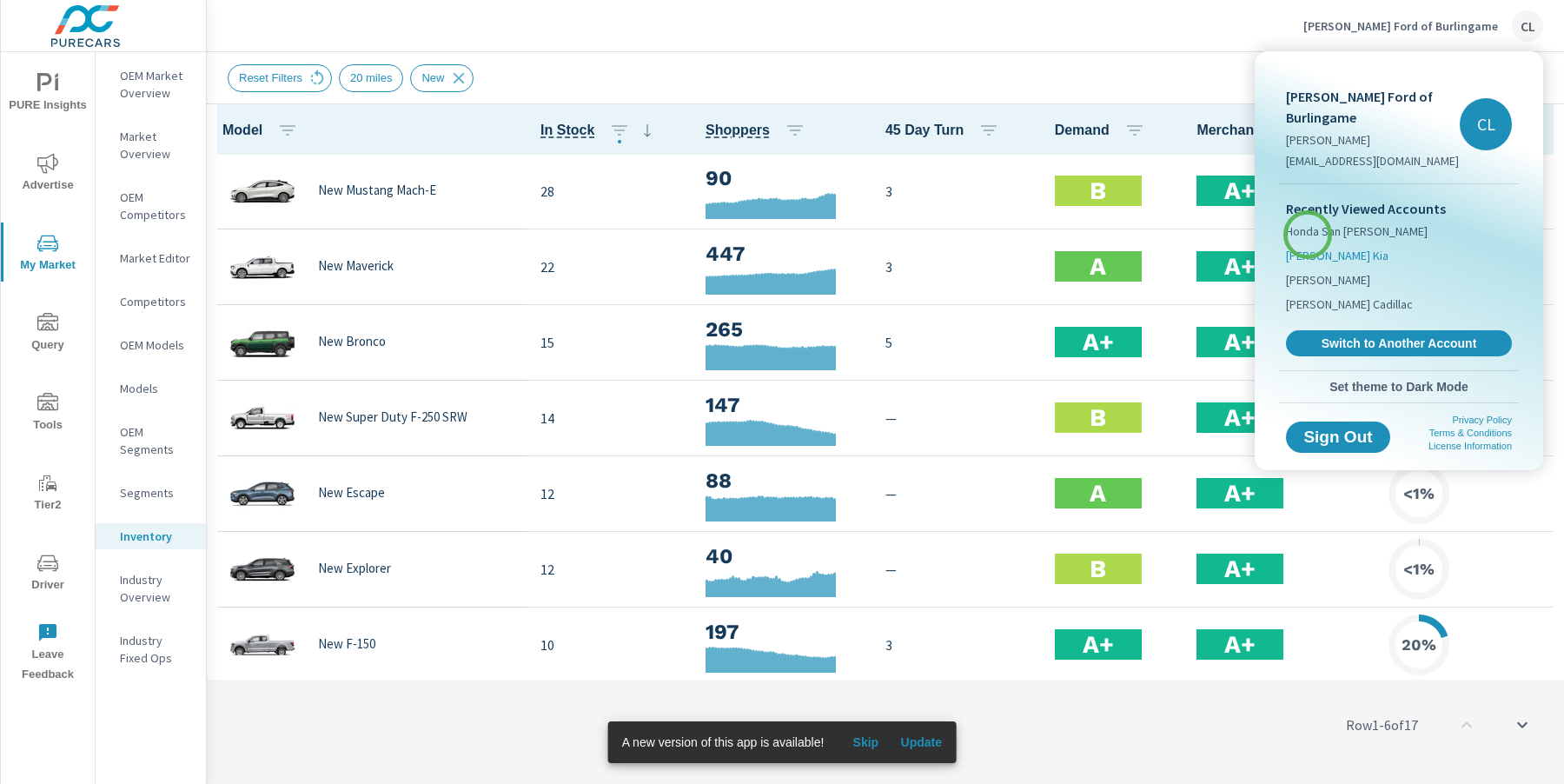
click at [1308, 247] on span "[PERSON_NAME] Kia" at bounding box center [1337, 255] width 103 height 17
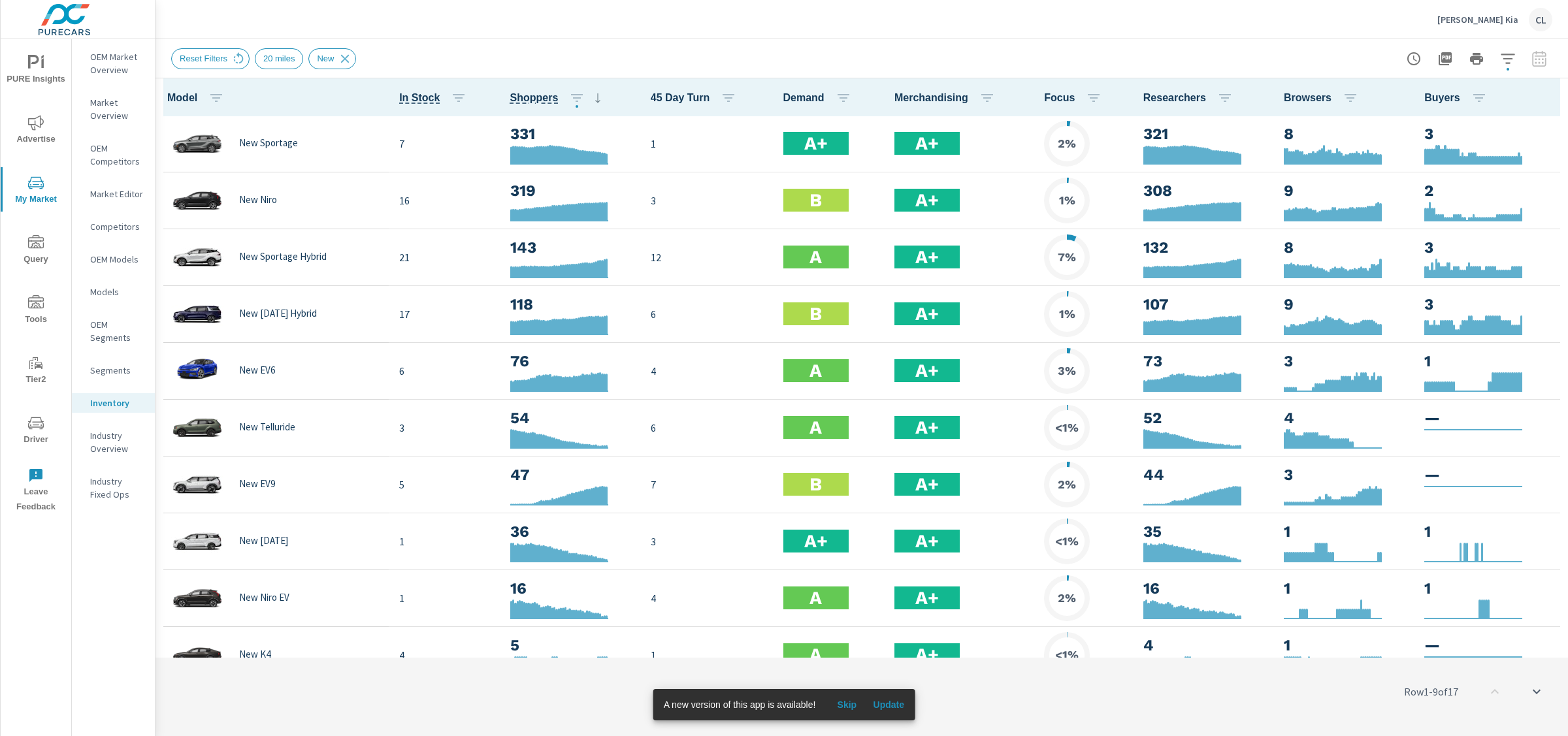
scroll to position [1, 0]
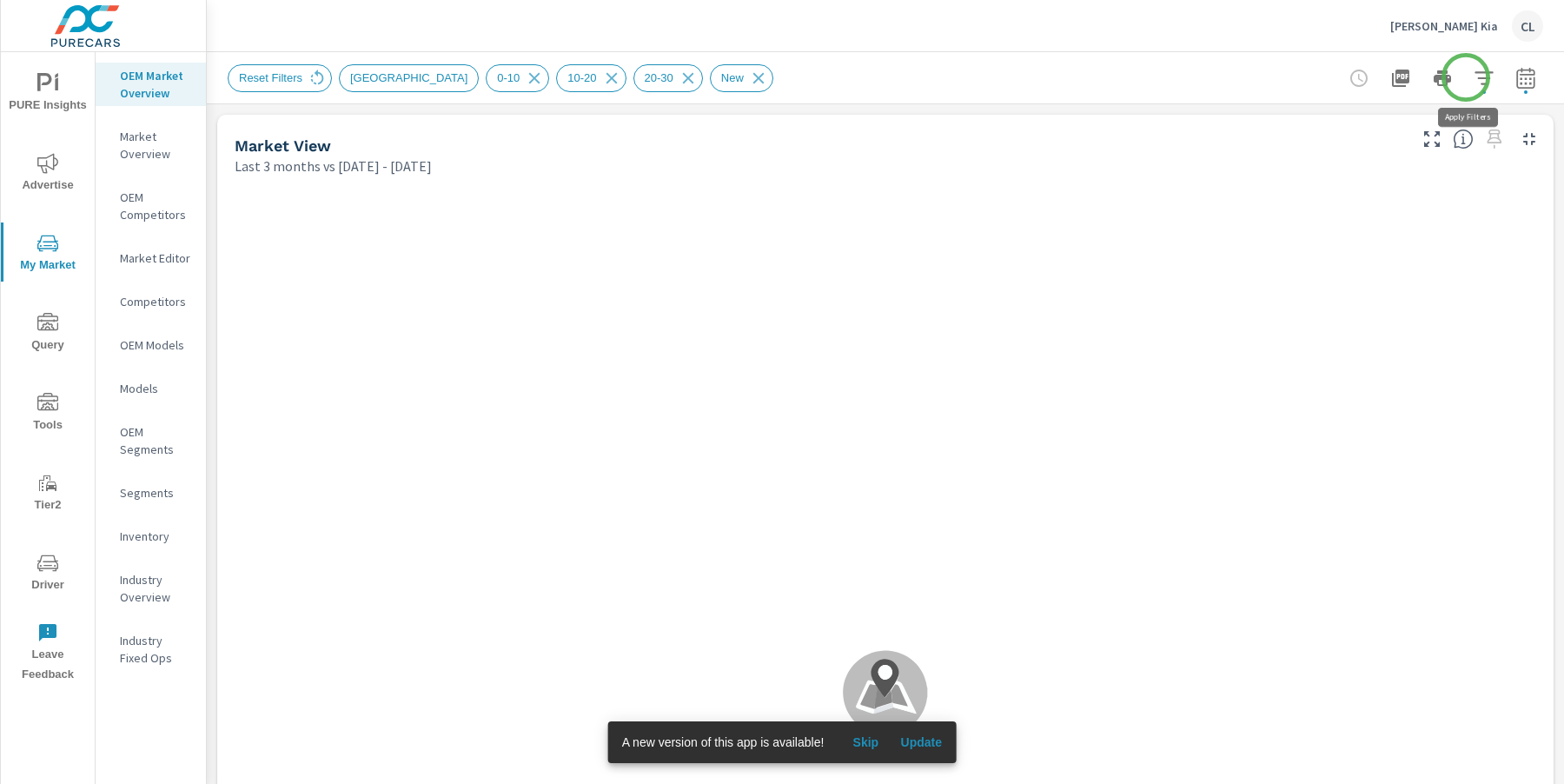
click at [1475, 77] on icon "button" at bounding box center [1484, 78] width 18 height 13
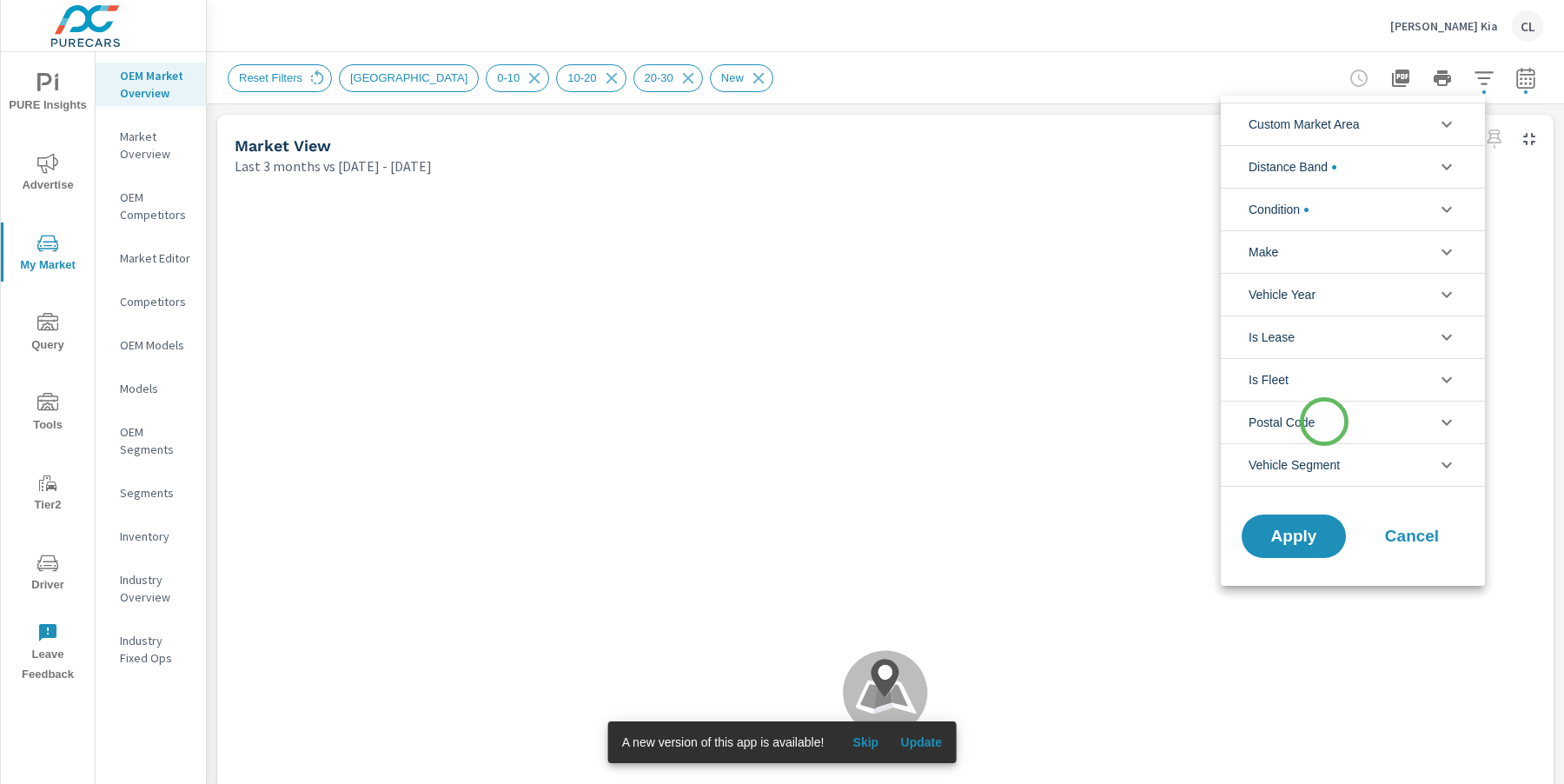
click at [1324, 421] on li "Postal Code" at bounding box center [1352, 422] width 264 height 43
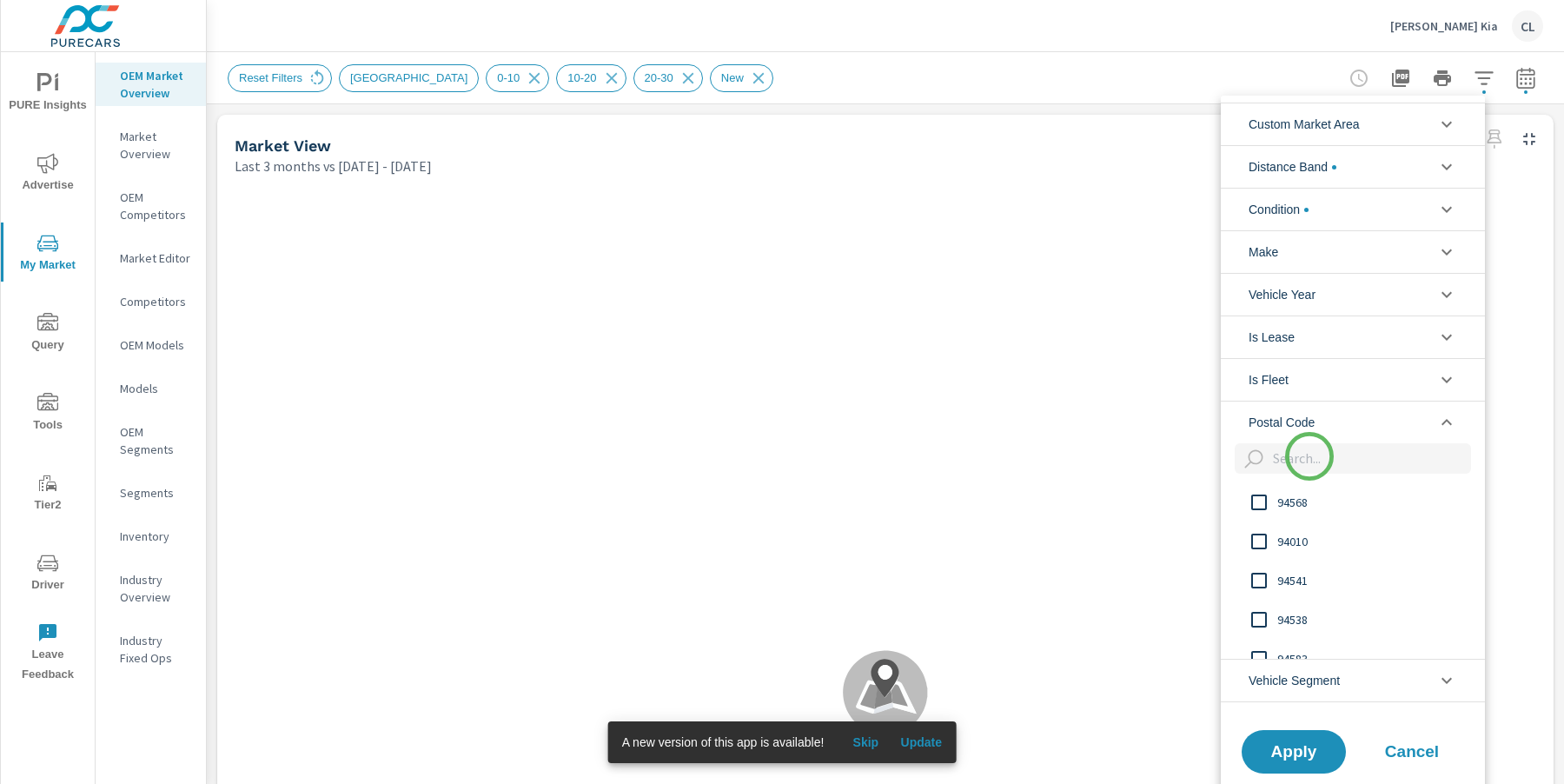
click at [1309, 456] on input "filter options" at bounding box center [1368, 459] width 205 height 30
type input "94061"
click at [1274, 501] on input "filter options" at bounding box center [1259, 502] width 37 height 37
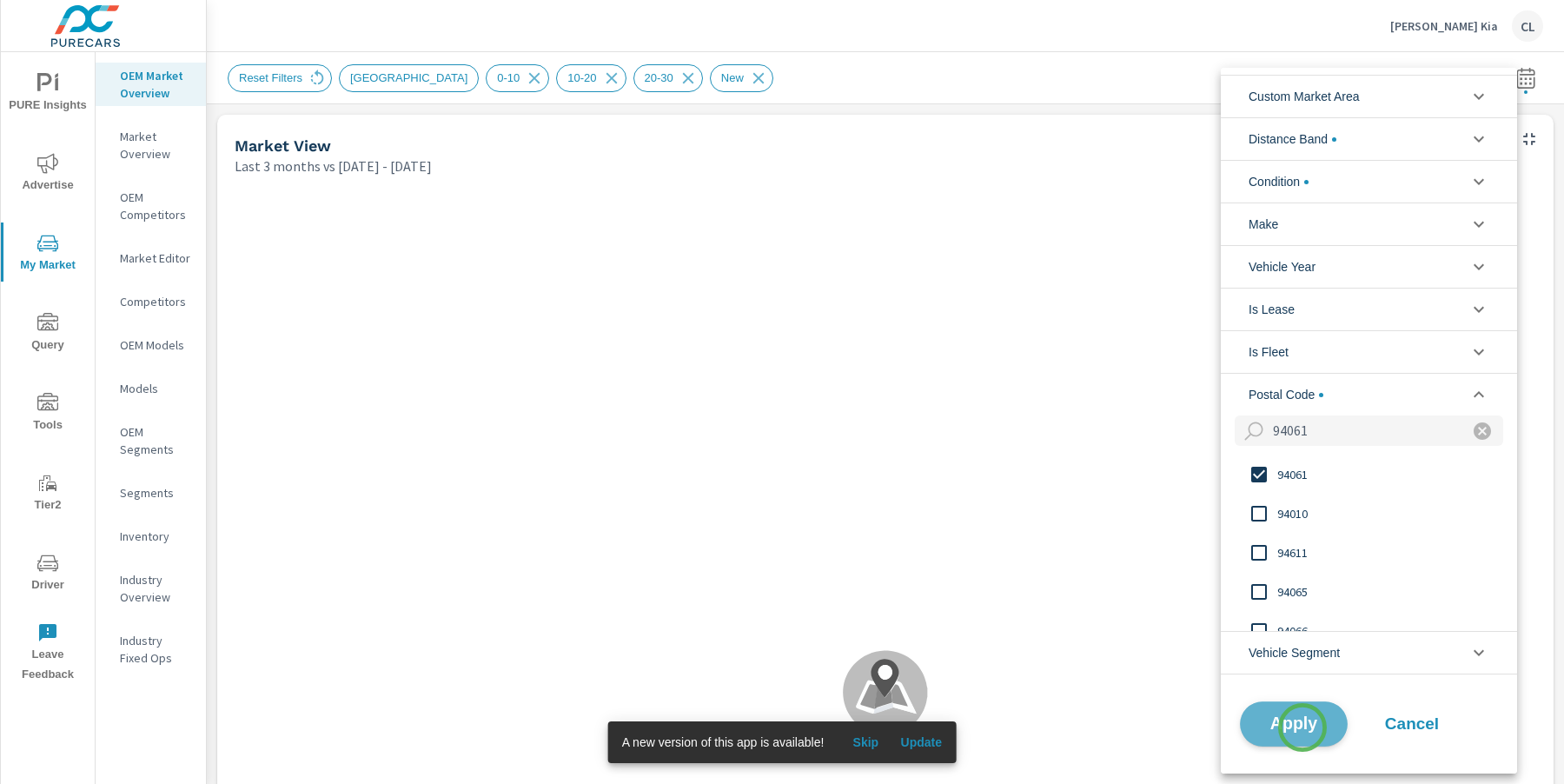
click at [1303, 727] on span "Apply" at bounding box center [1294, 723] width 72 height 16
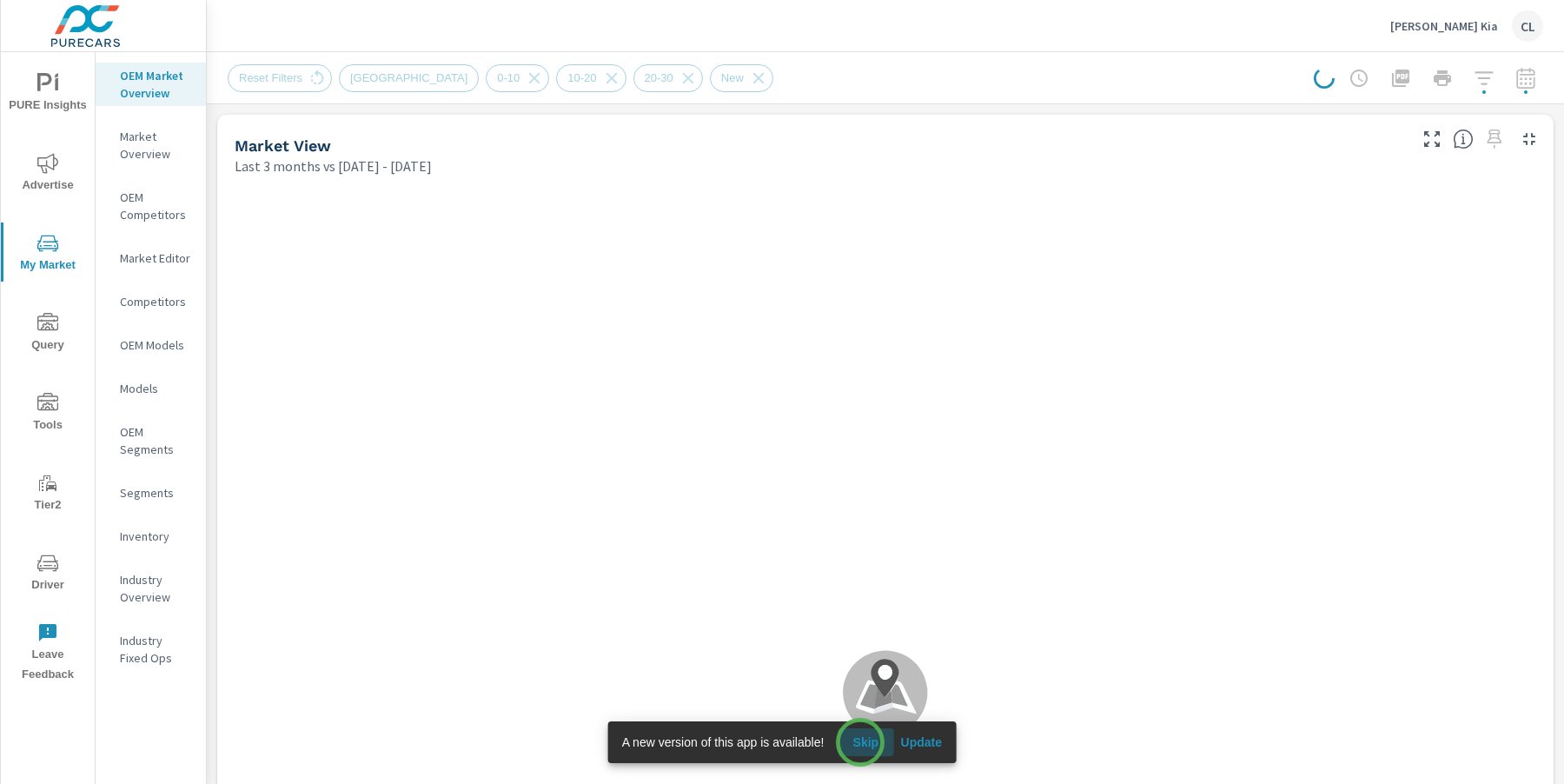
click at [860, 742] on span "Skip" at bounding box center [866, 741] width 42 height 15
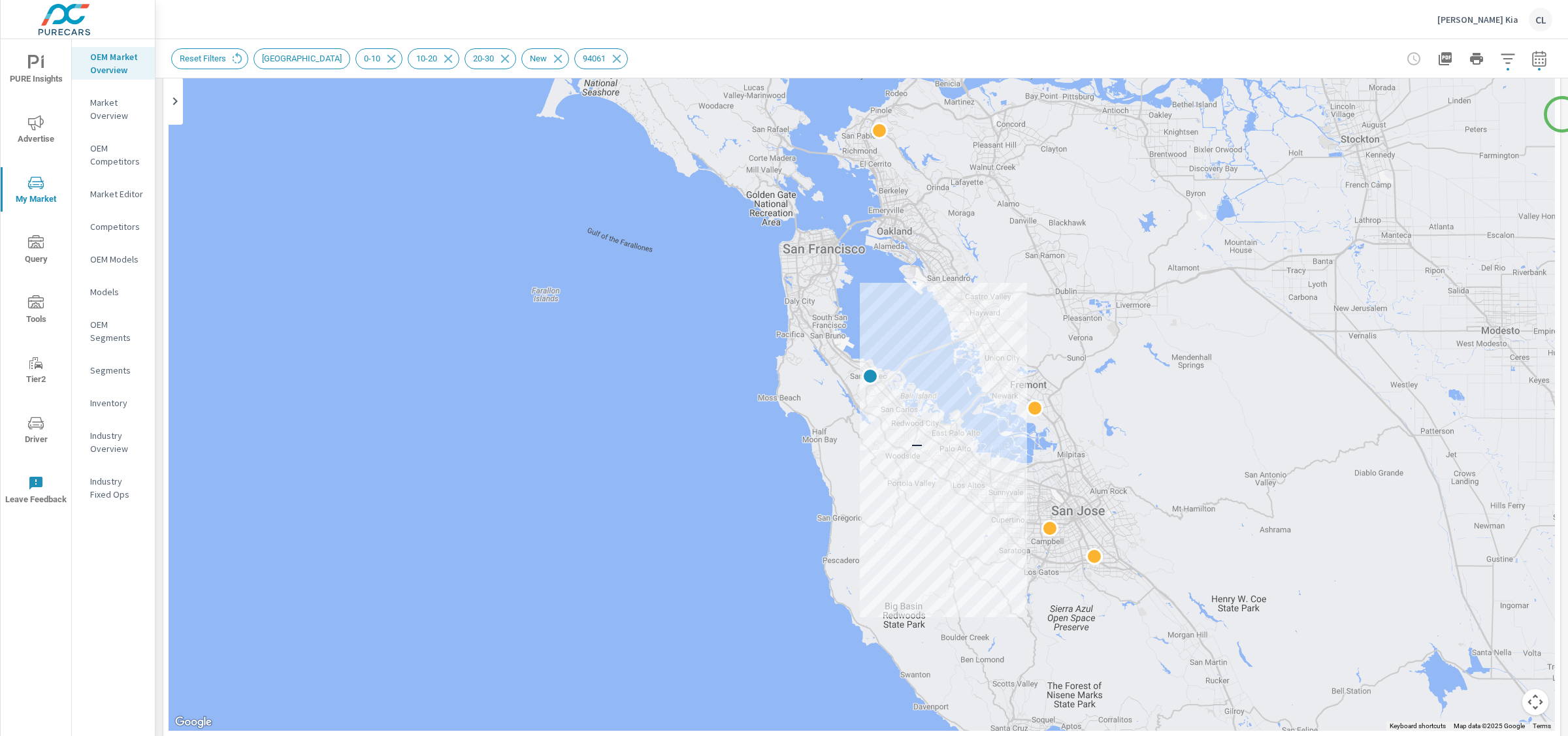
scroll to position [144, 0]
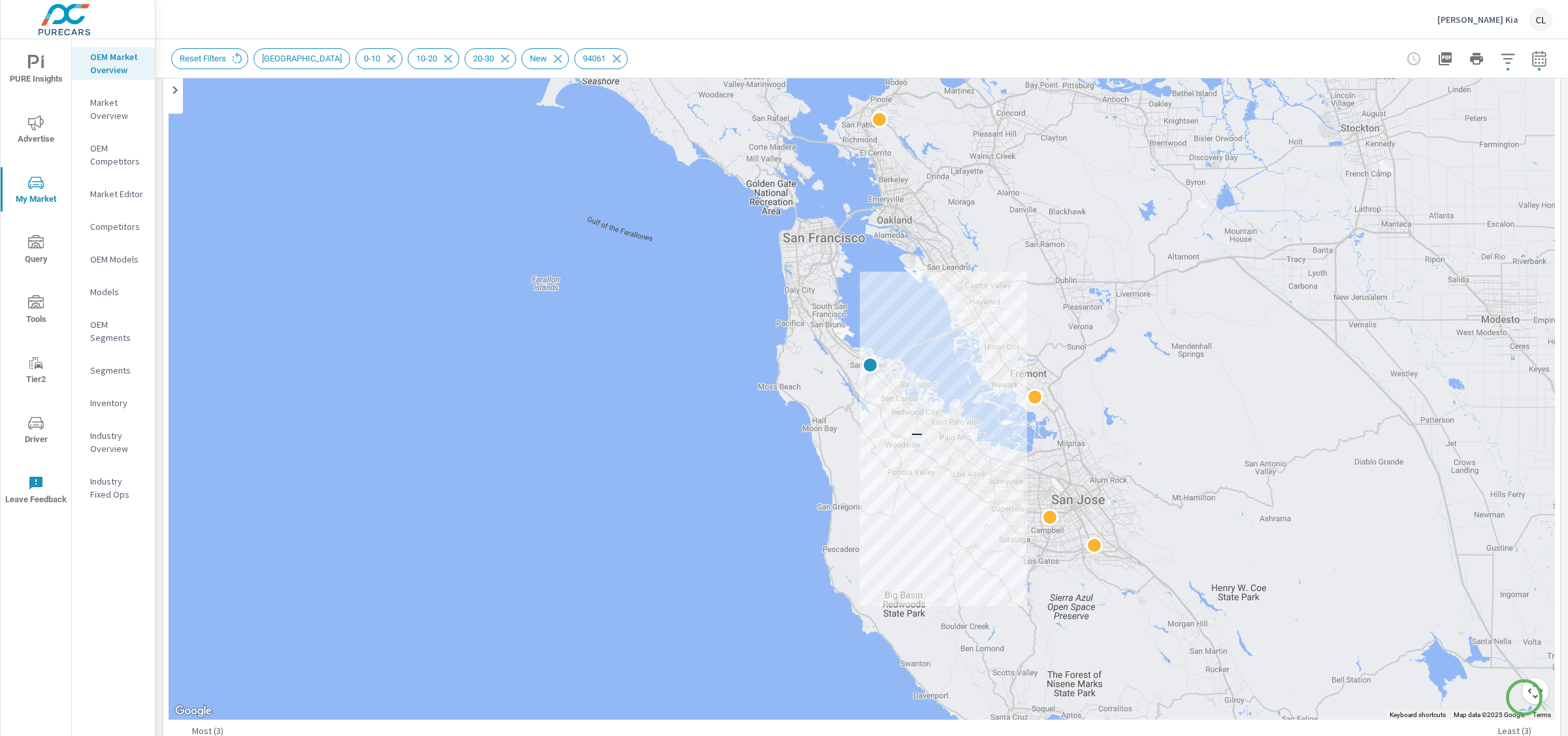
click at [1175, 589] on button "Map camera controls" at bounding box center [1535, 691] width 26 height 26
click at [1175, 589] on button "Zoom in" at bounding box center [1503, 626] width 26 height 26
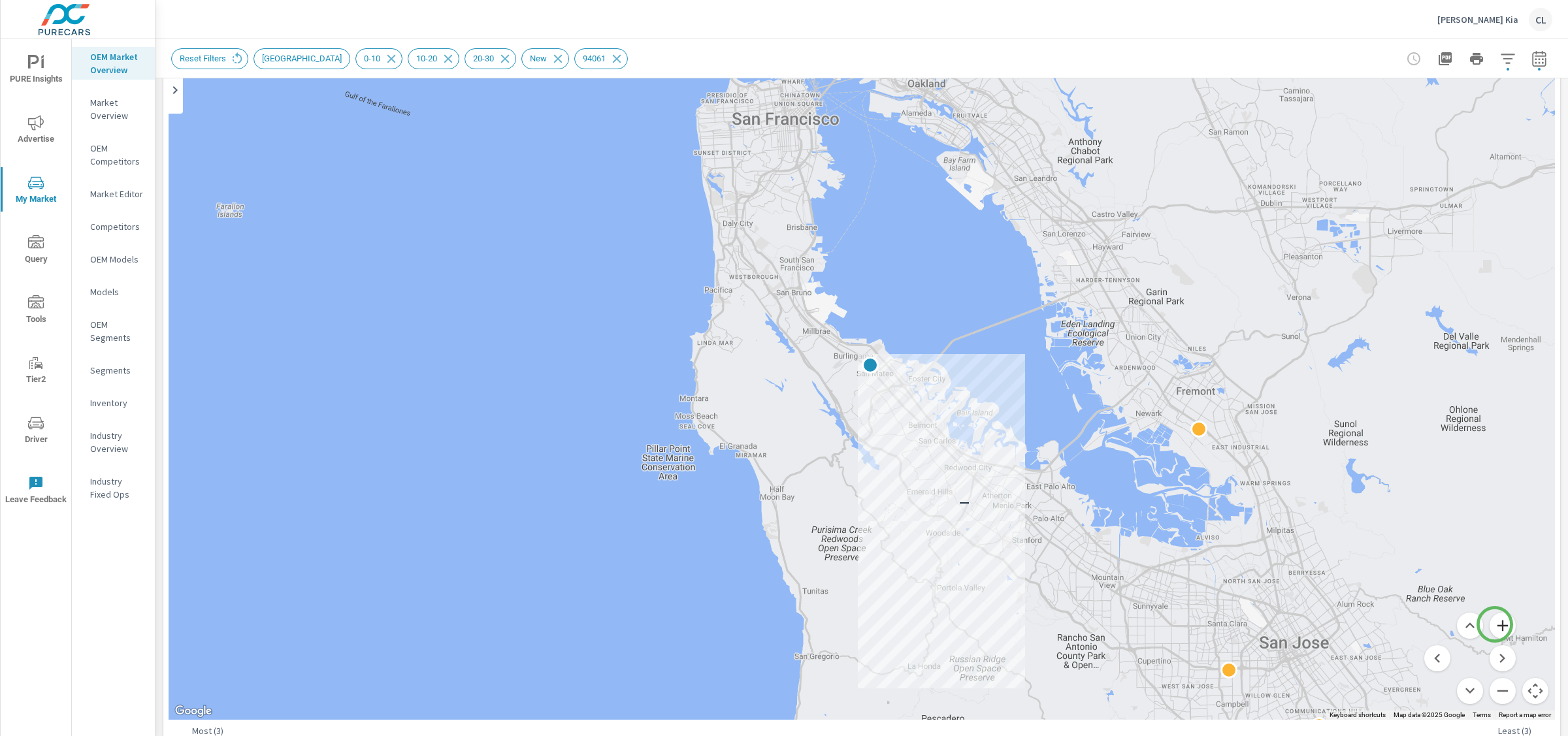
click at [1175, 589] on button "Zoom in" at bounding box center [1503, 626] width 26 height 26
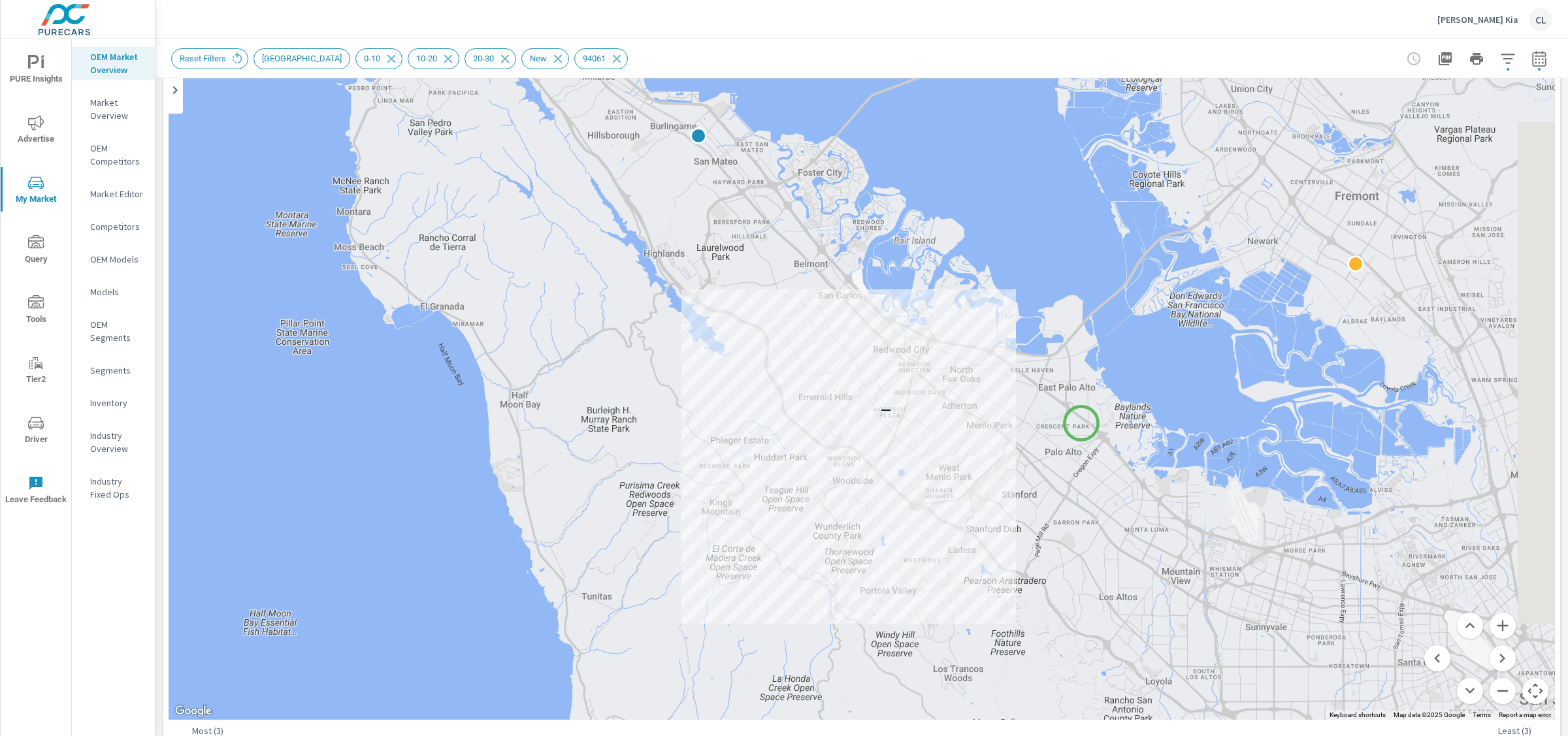
drag, startPoint x: 1253, startPoint y: 653, endPoint x: 1065, endPoint y: 393, distance: 320.8
click at [1065, 393] on div "—" at bounding box center [1317, 480] width 1255 height 706
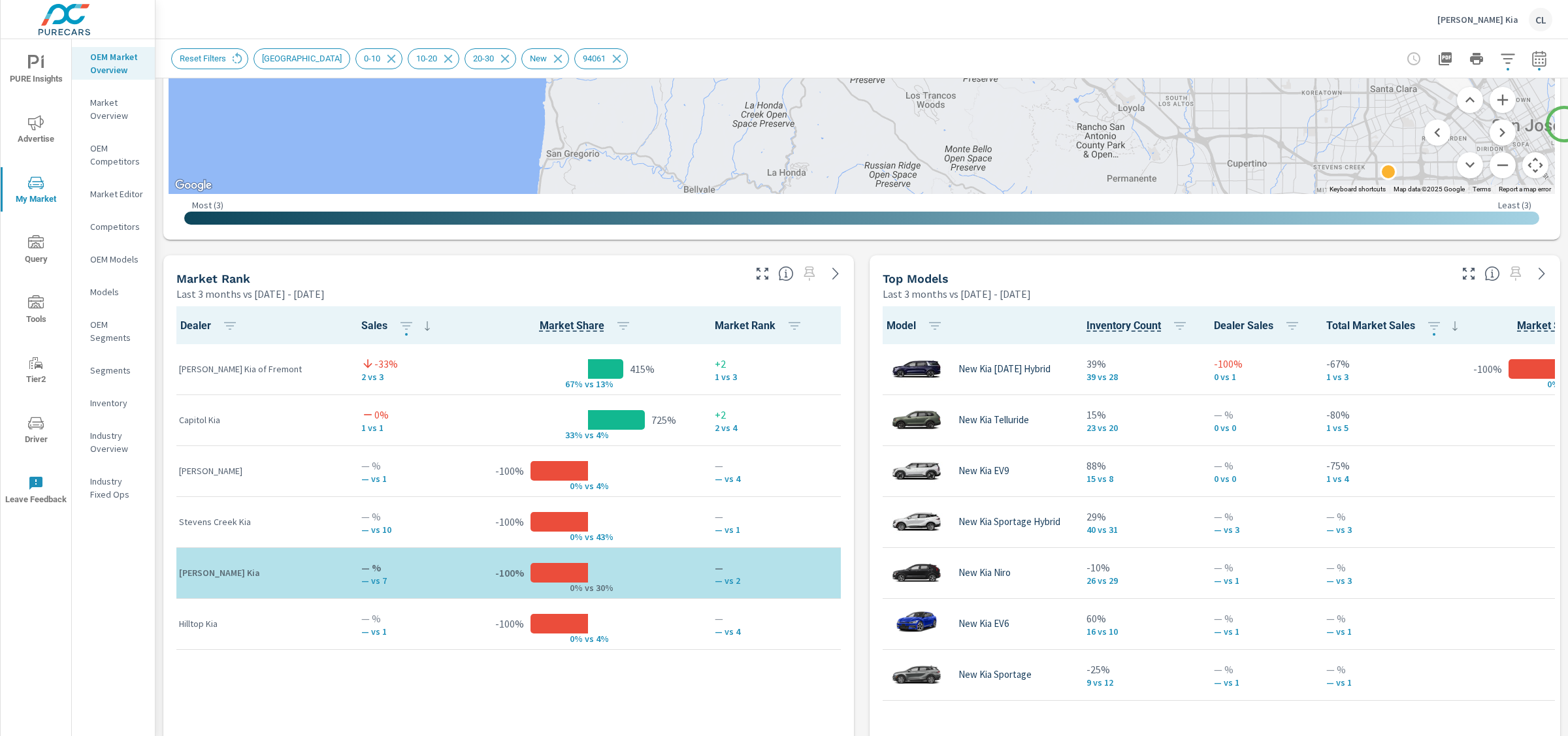
scroll to position [671, 0]
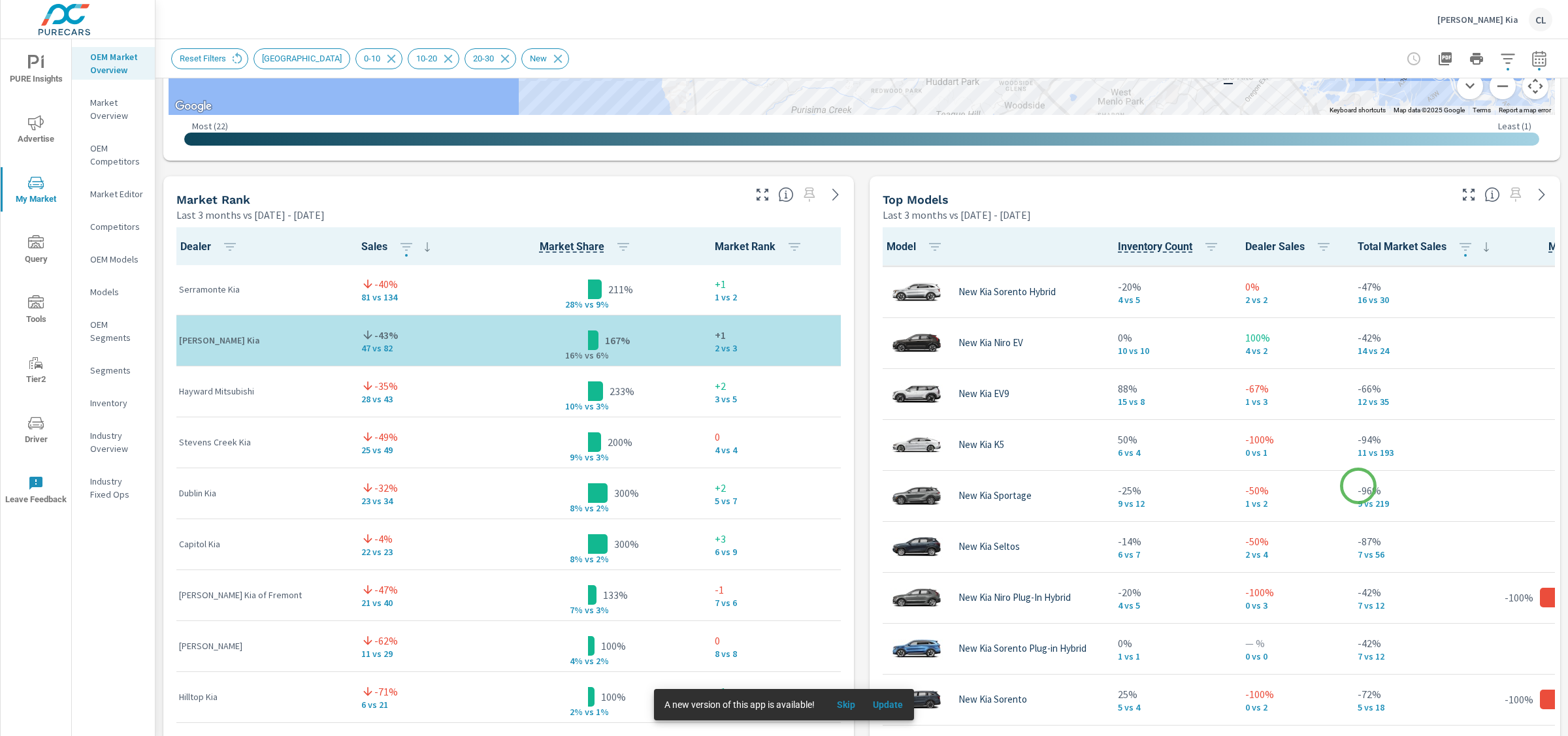
scroll to position [420, 0]
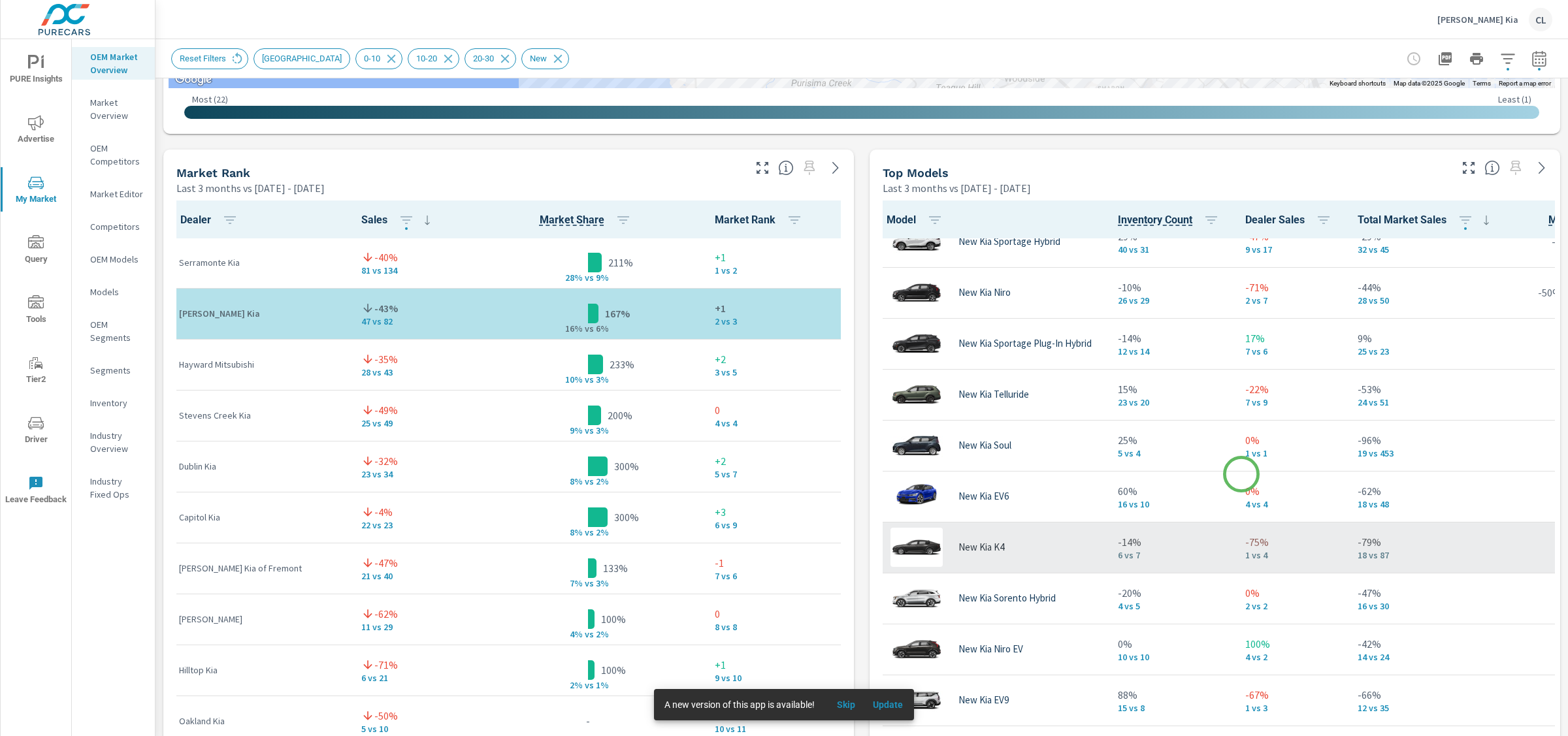
scroll to position [69, 0]
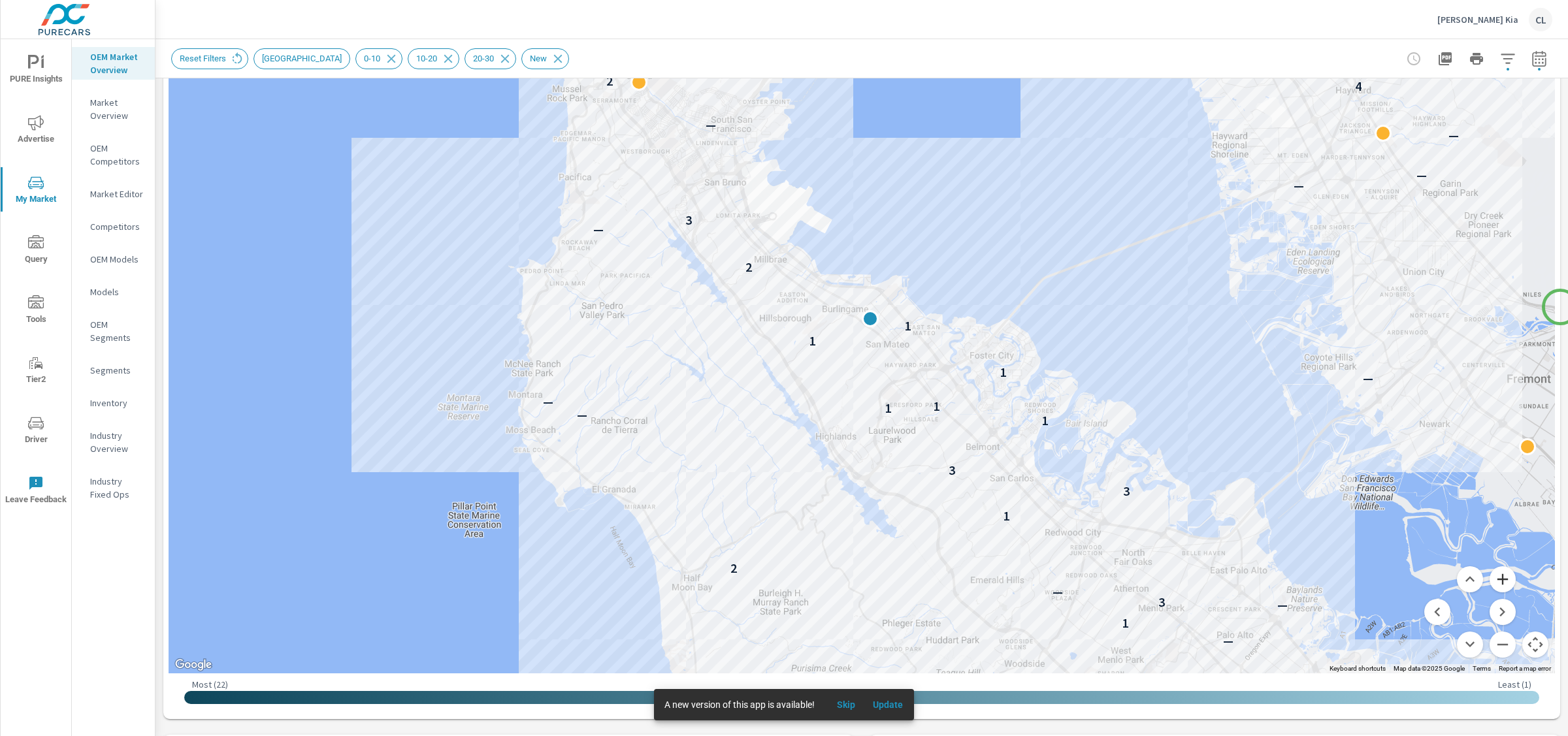
scroll to position [185, 0]
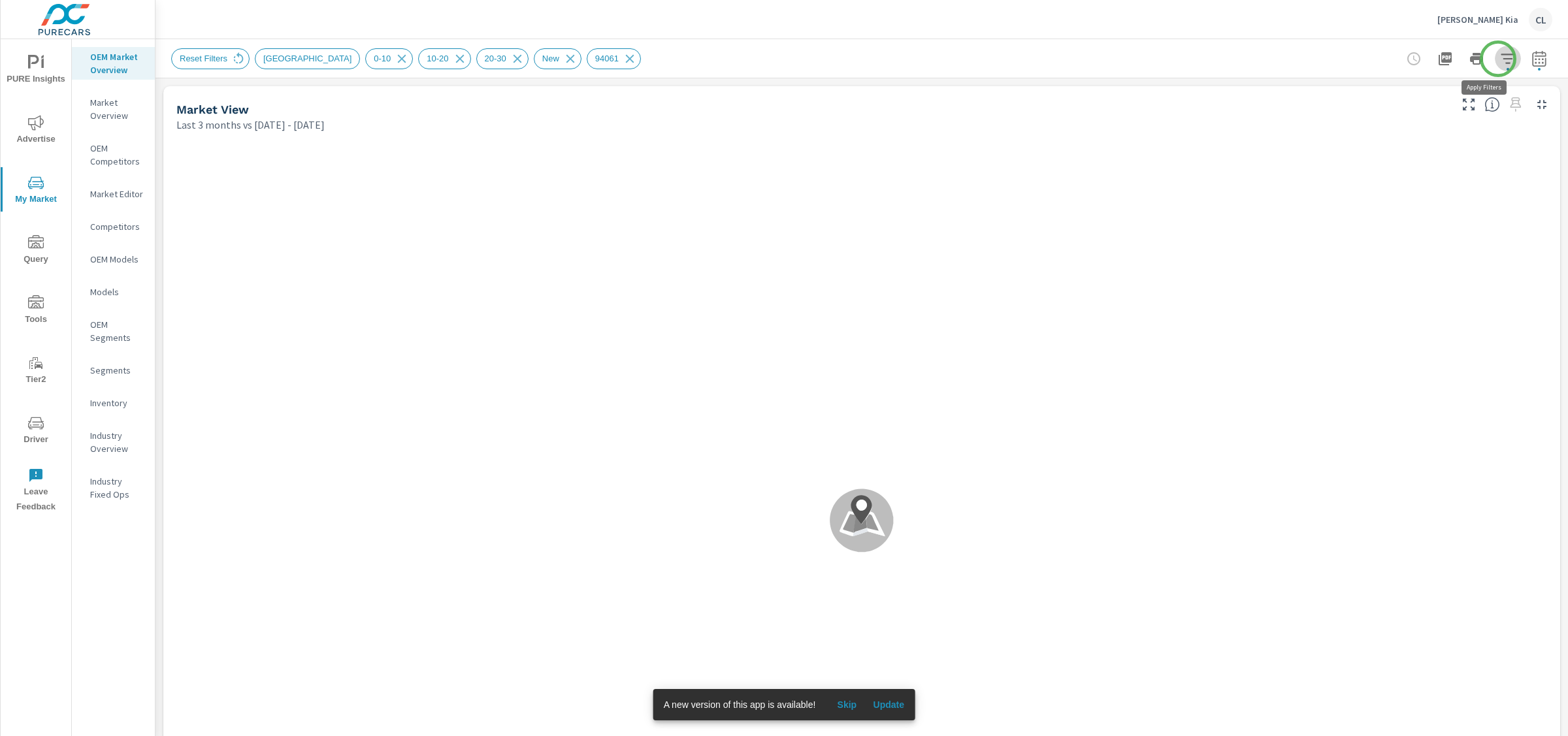
click at [1500, 58] on icon "button" at bounding box center [1507, 58] width 15 height 15
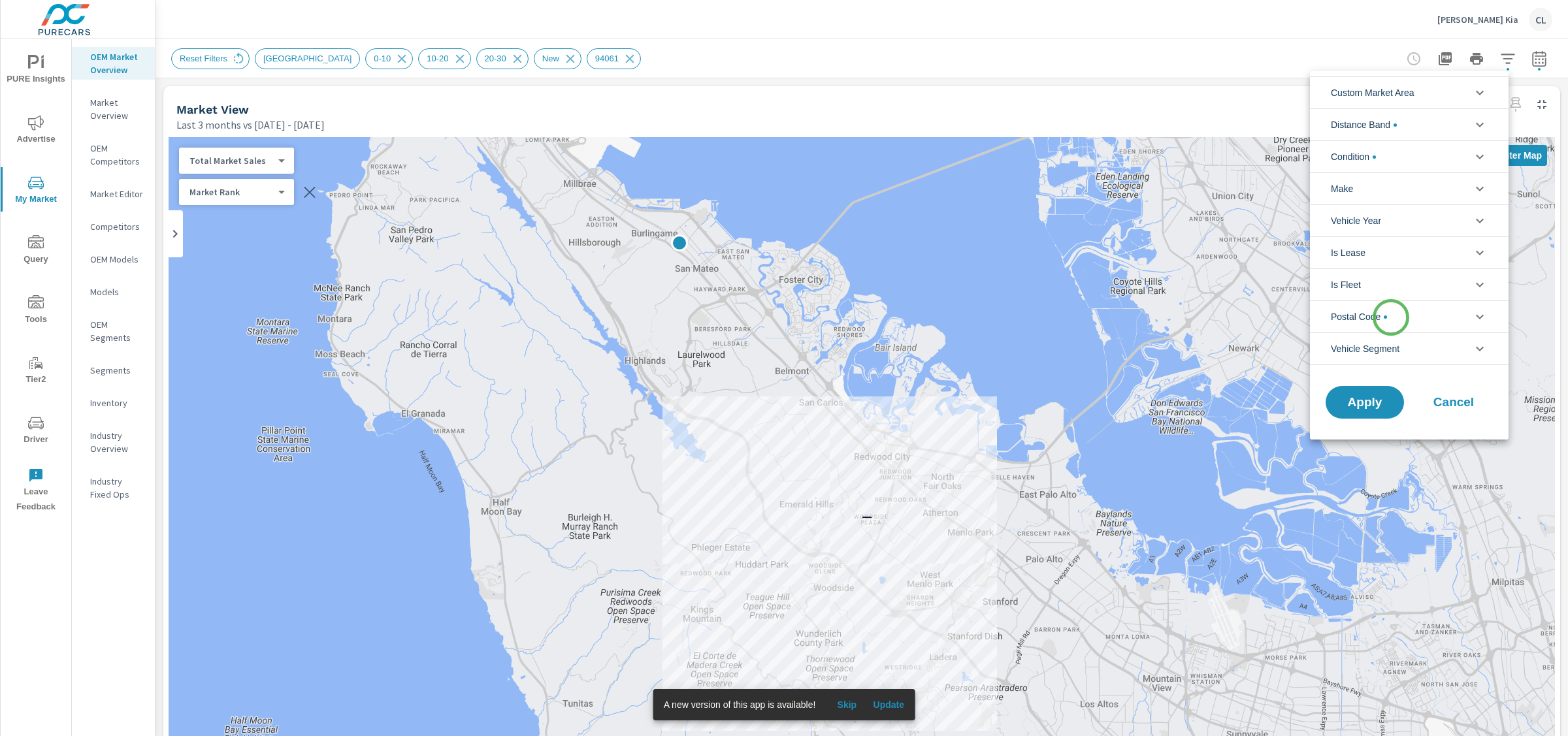
click at [1391, 317] on li "Postal Code" at bounding box center [1409, 317] width 198 height 32
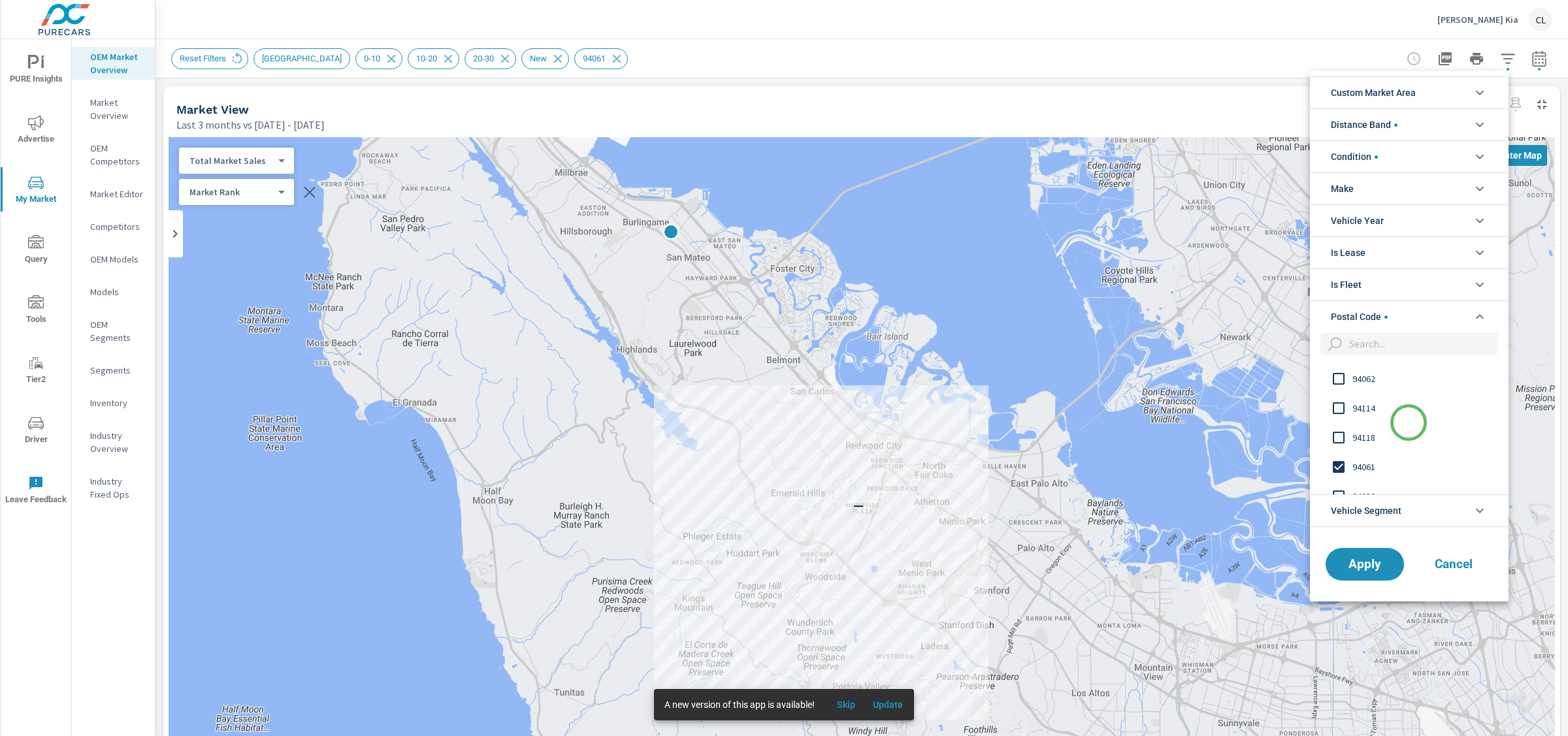
scroll to position [507, 0]
click at [1370, 462] on span "94061" at bounding box center [1424, 457] width 143 height 15
click at [1375, 342] on input "filter options" at bounding box center [1421, 344] width 154 height 23
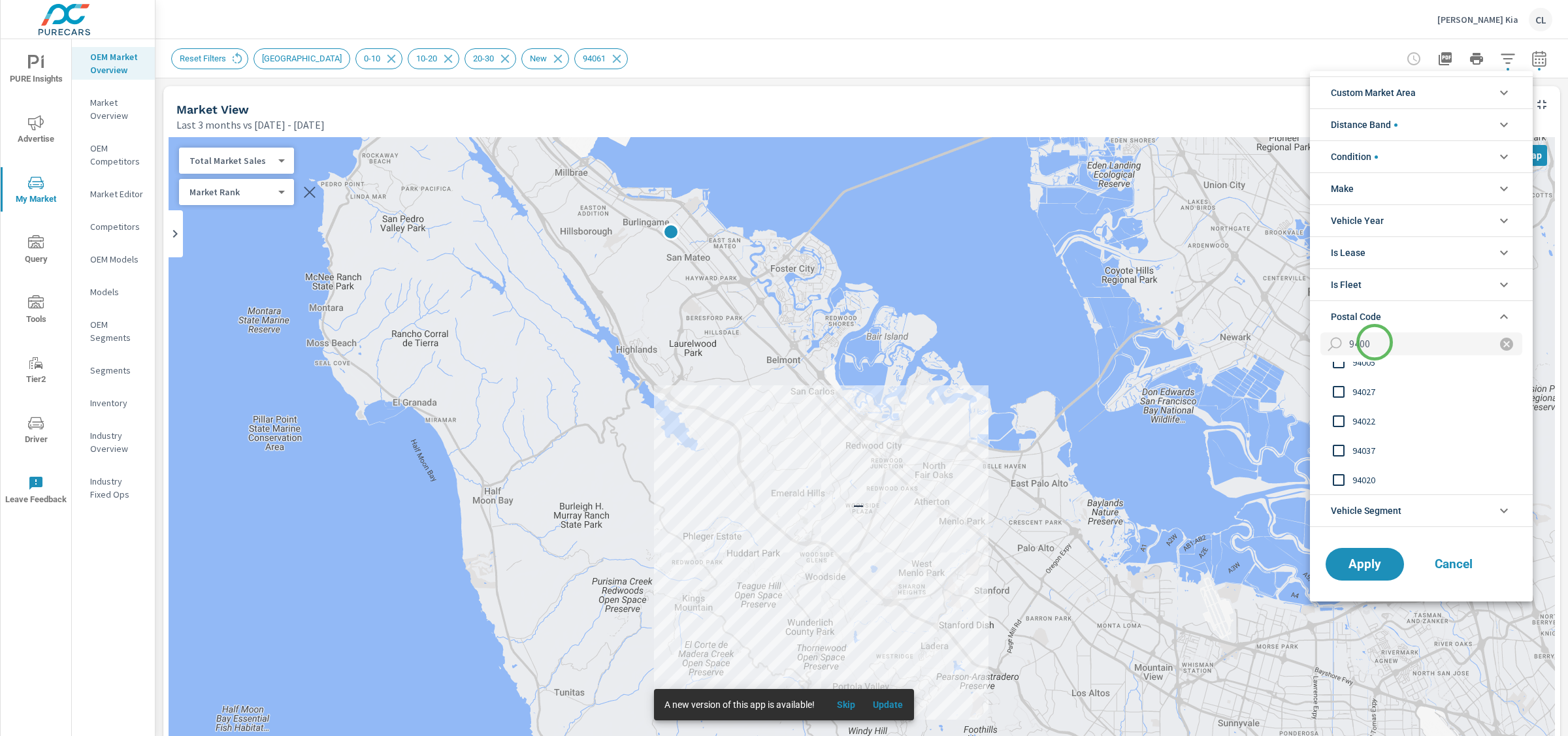
scroll to position [0, 0]
type input "94002"
click at [1362, 378] on span "94002" at bounding box center [1424, 376] width 143 height 15
click at [1356, 567] on span "Apply" at bounding box center [1365, 564] width 54 height 12
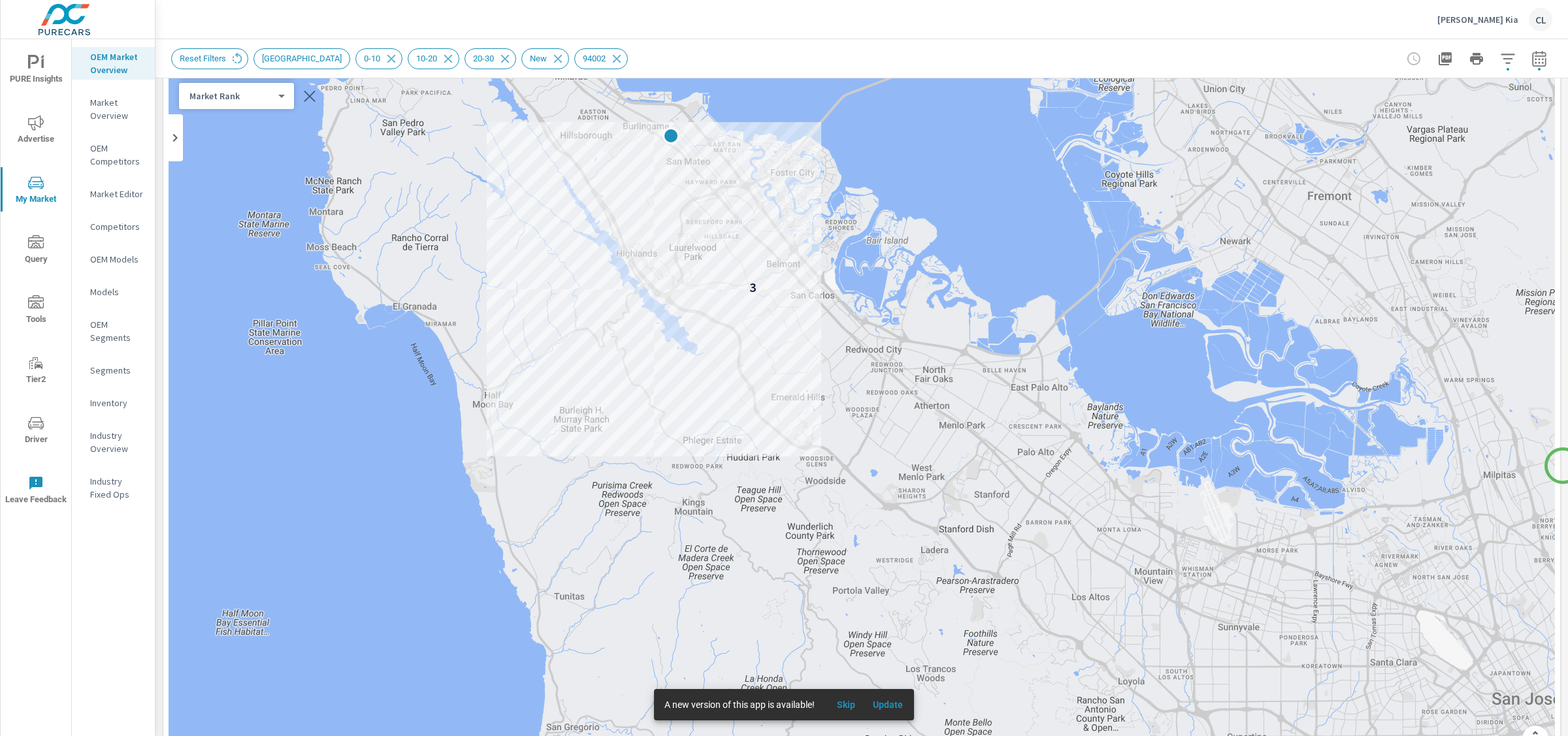
scroll to position [89, 0]
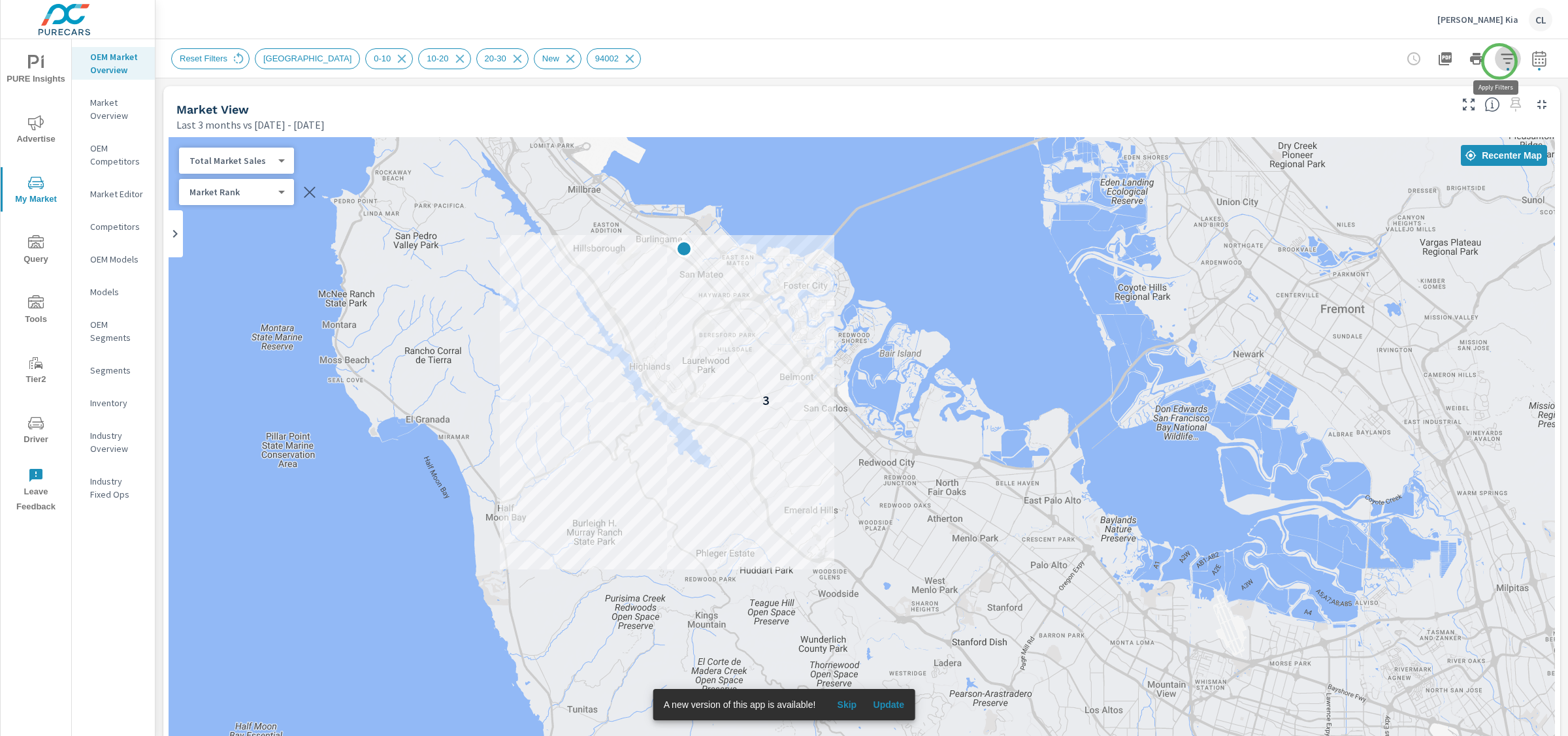
click at [1500, 61] on icon "button" at bounding box center [1507, 58] width 15 height 15
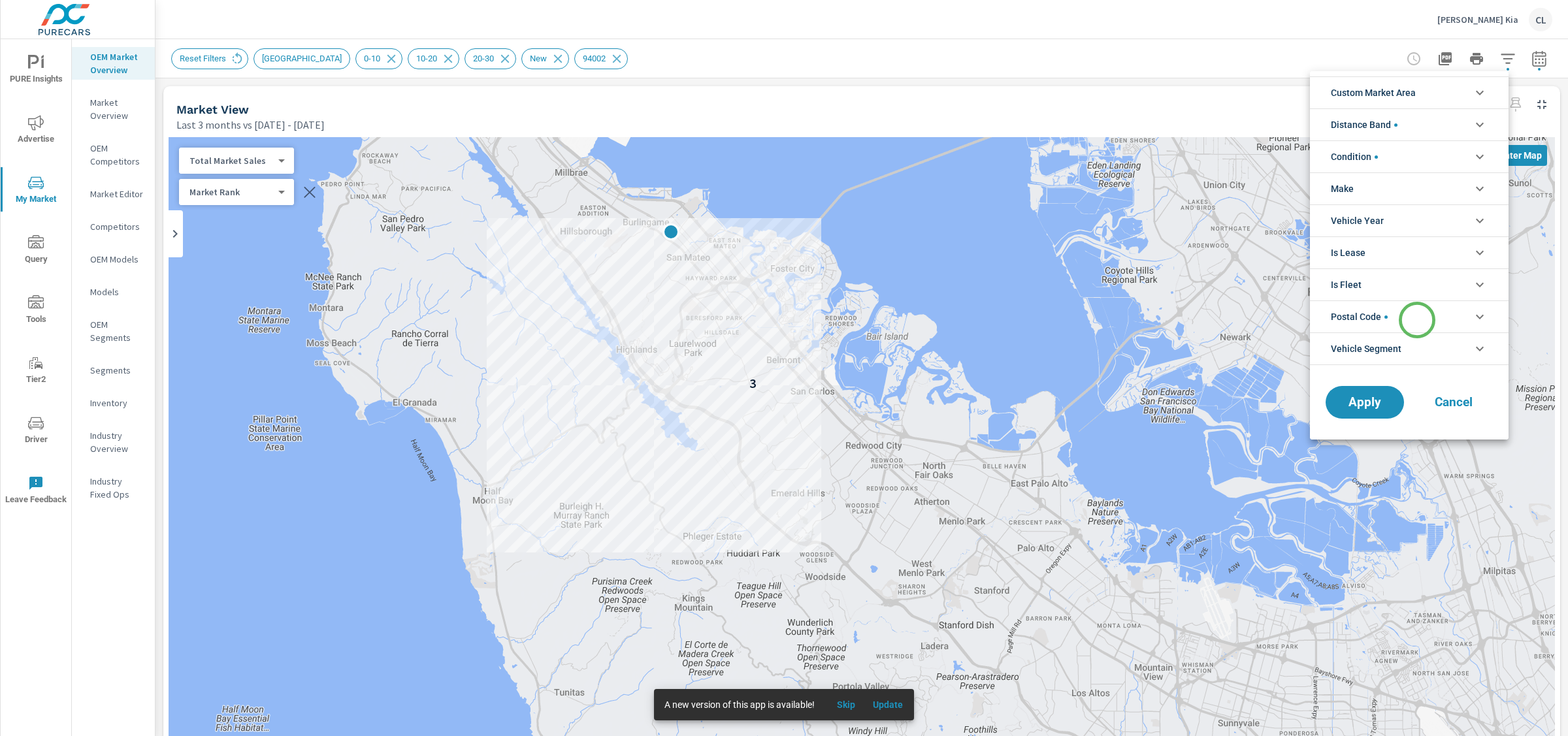
click at [1417, 320] on li "Postal Code" at bounding box center [1409, 317] width 198 height 32
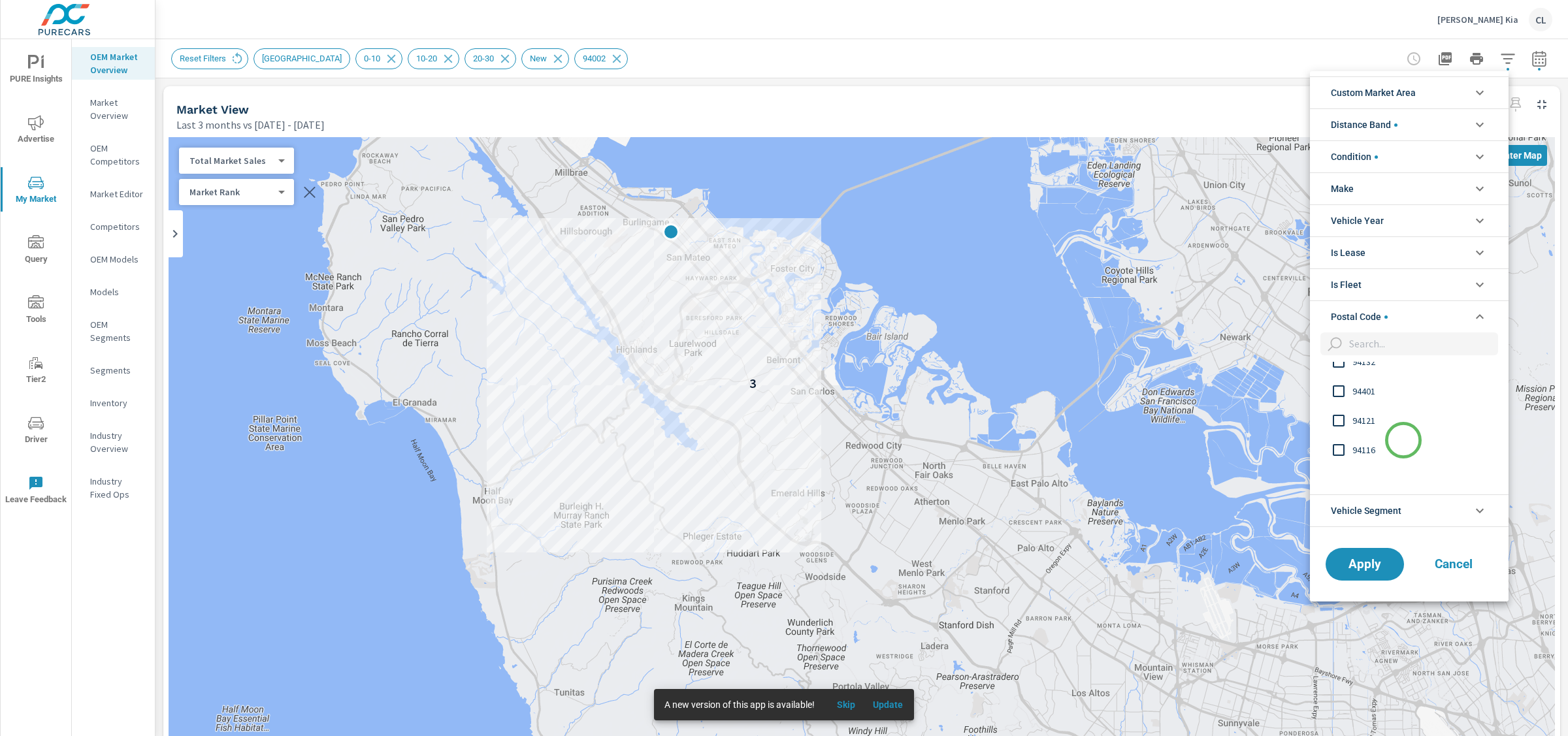
scroll to position [938, 0]
click at [1376, 345] on input "filter options" at bounding box center [1421, 344] width 154 height 23
type input "0"
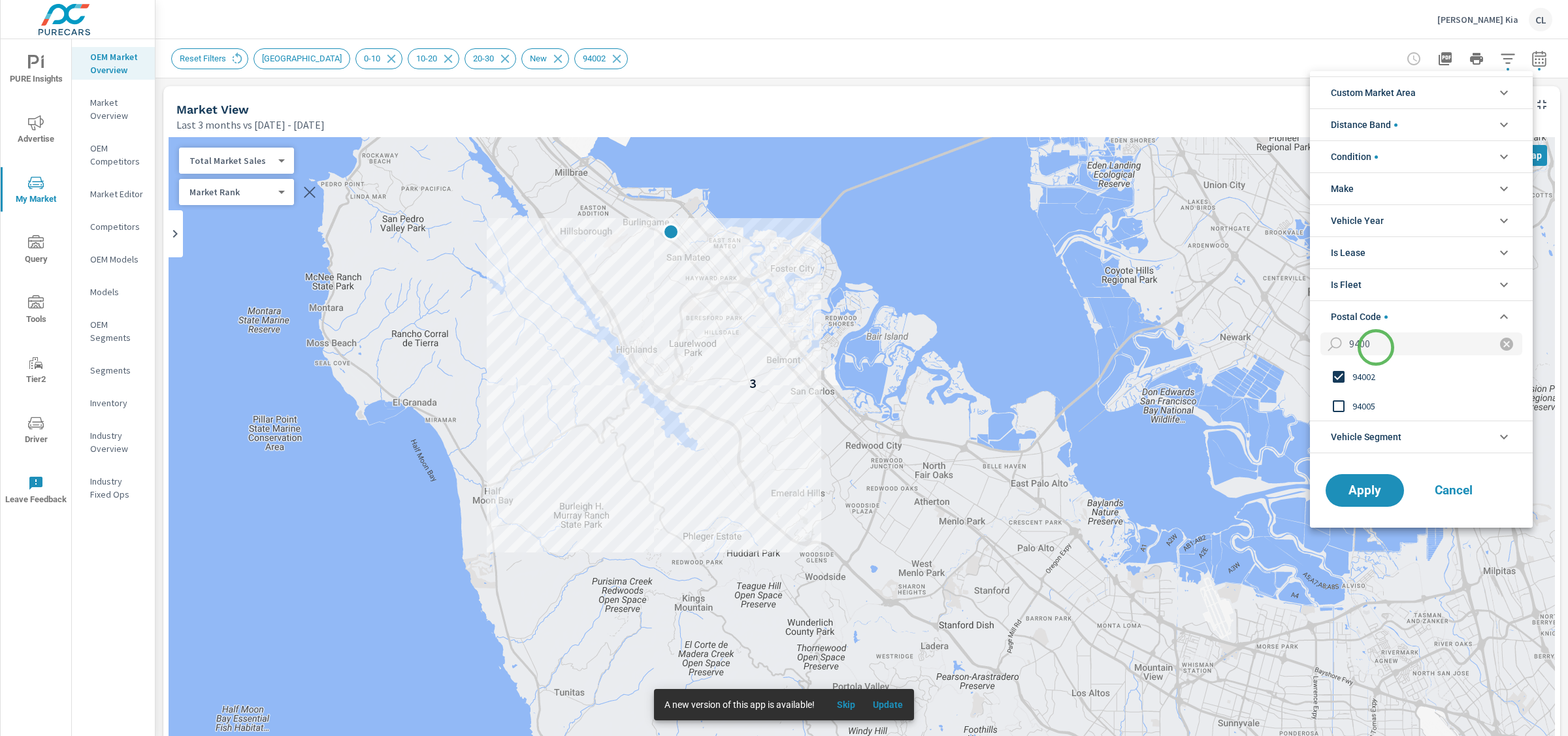
scroll to position [0, 0]
type input "9400"
click at [1374, 376] on span "94002" at bounding box center [1424, 376] width 143 height 15
click at [1499, 344] on icon "filter options" at bounding box center [1506, 343] width 15 height 15
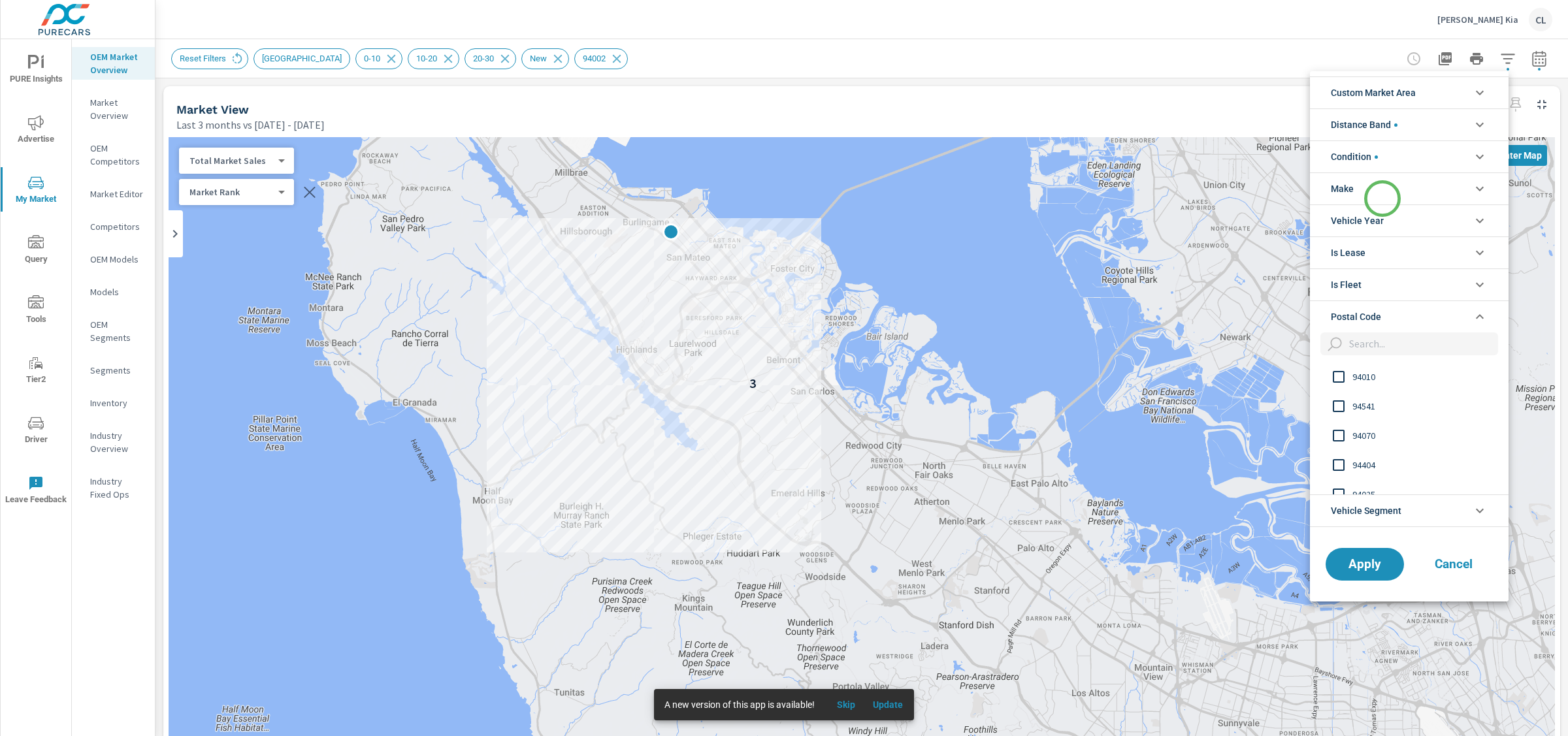
click at [1380, 189] on li "Make" at bounding box center [1409, 189] width 198 height 32
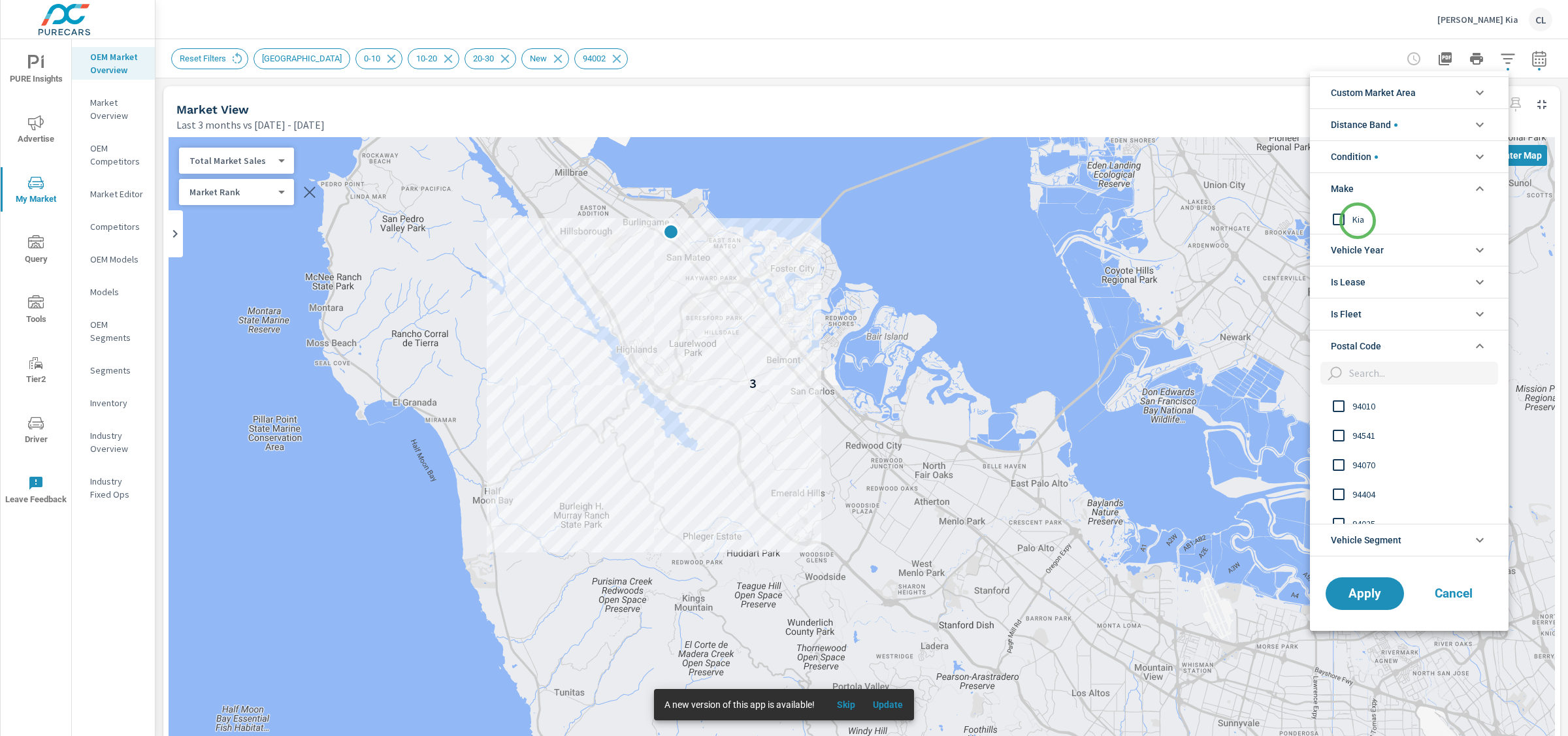
click at [1356, 212] on span "Kia" at bounding box center [1424, 219] width 143 height 15
click at [1364, 588] on span "Apply" at bounding box center [1365, 594] width 54 height 12
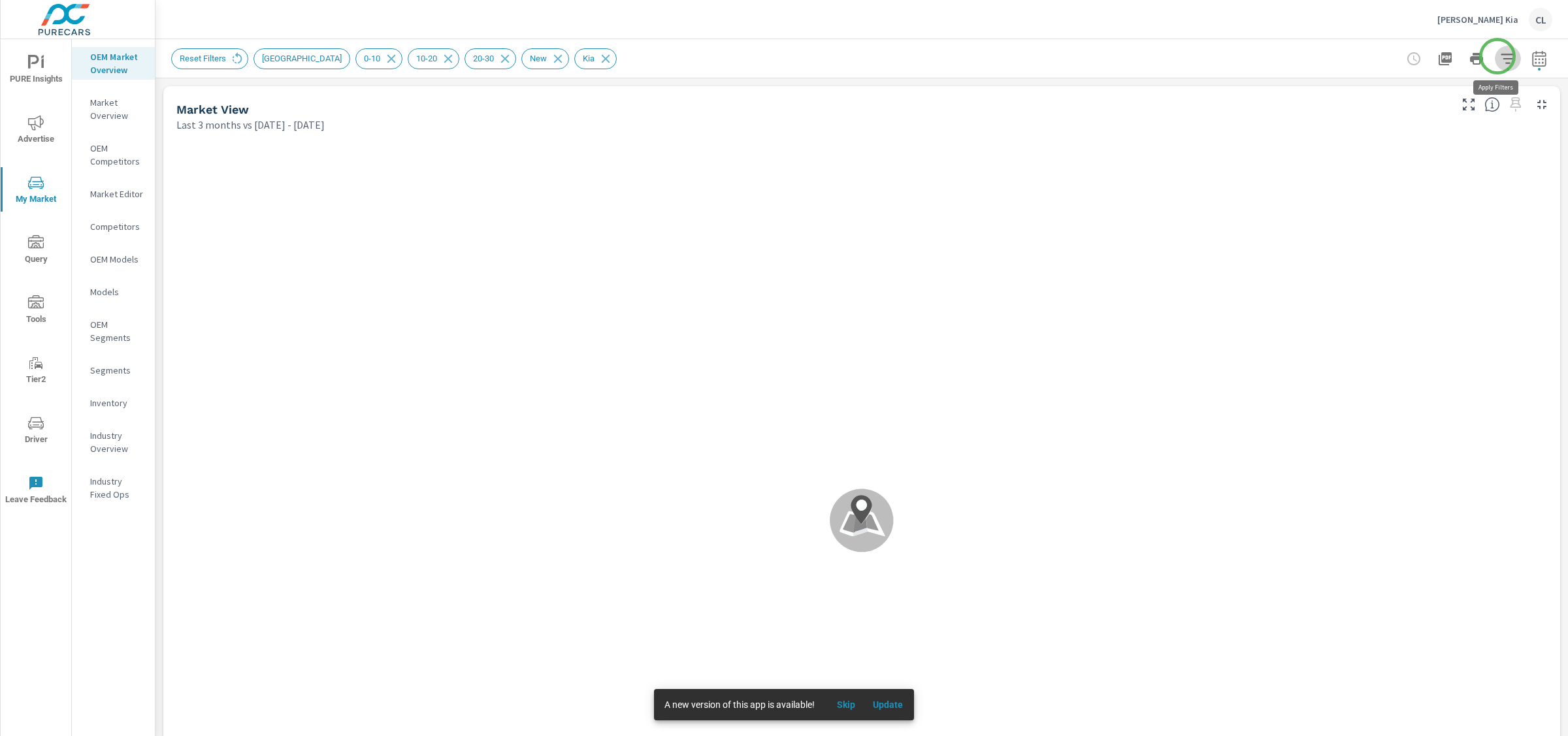
click at [1500, 56] on icon "button" at bounding box center [1507, 58] width 15 height 15
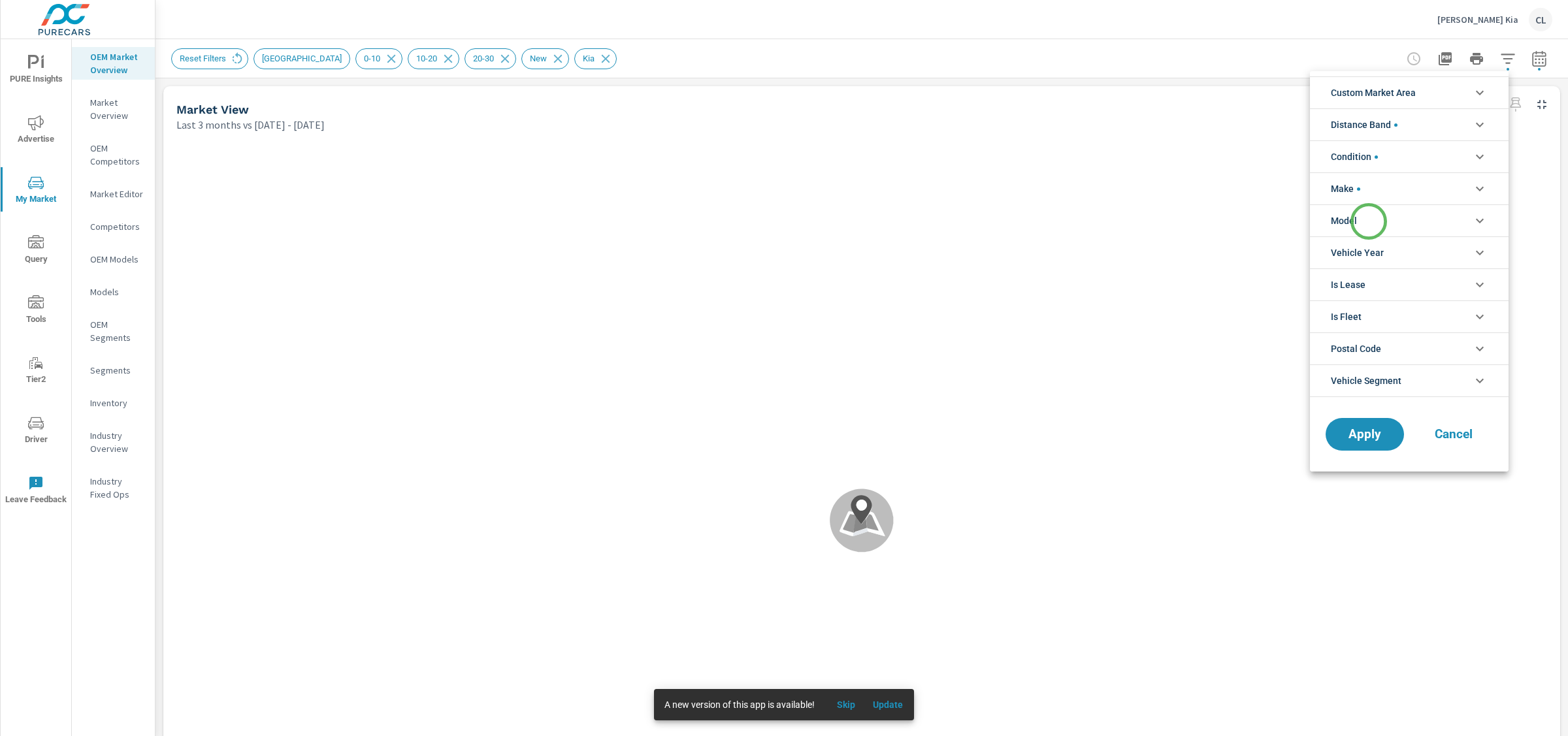
click at [1369, 221] on li "Model" at bounding box center [1409, 220] width 198 height 32
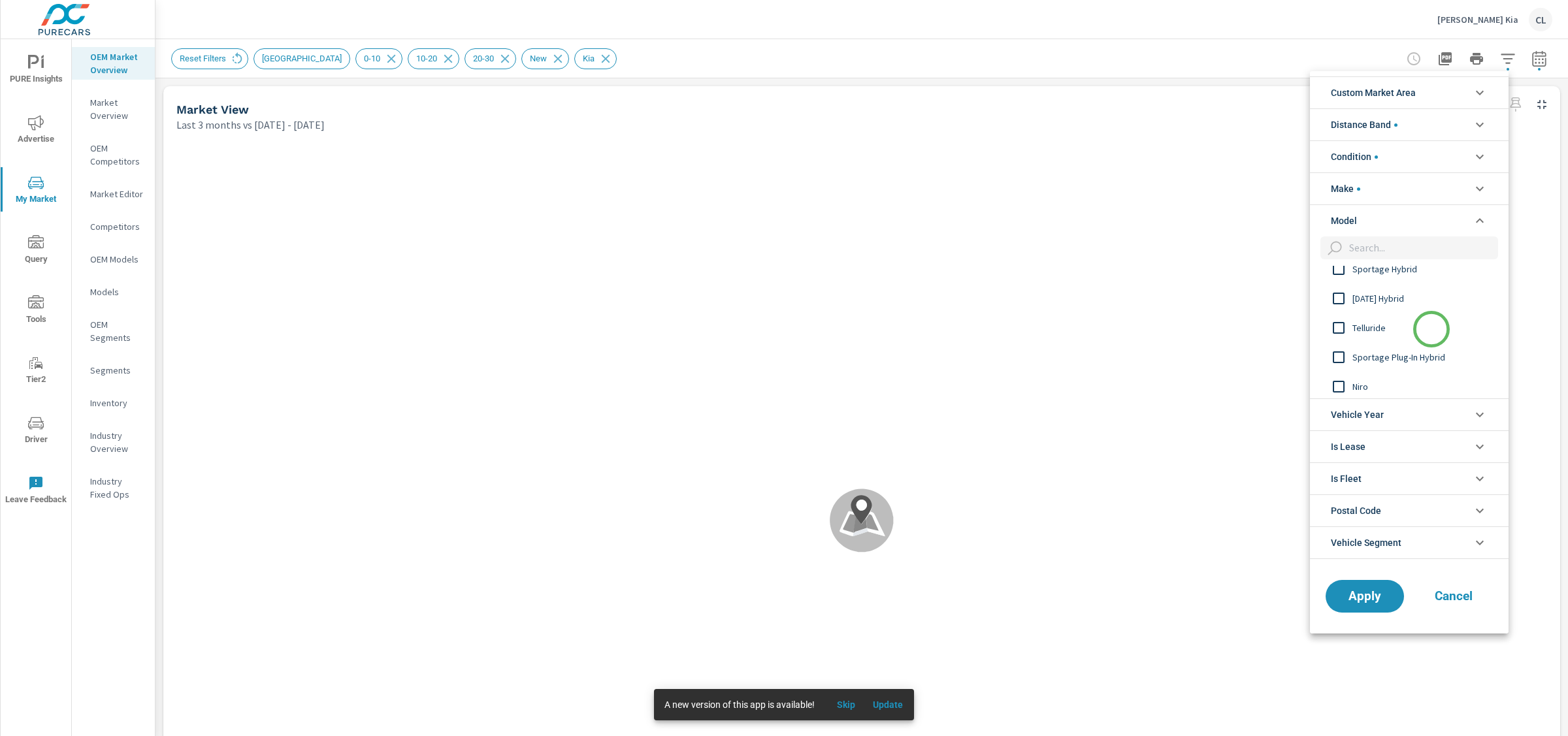
scroll to position [30, 0]
click at [1367, 313] on span "Telluride" at bounding box center [1424, 309] width 143 height 15
click at [1349, 592] on span "Apply" at bounding box center [1365, 596] width 54 height 12
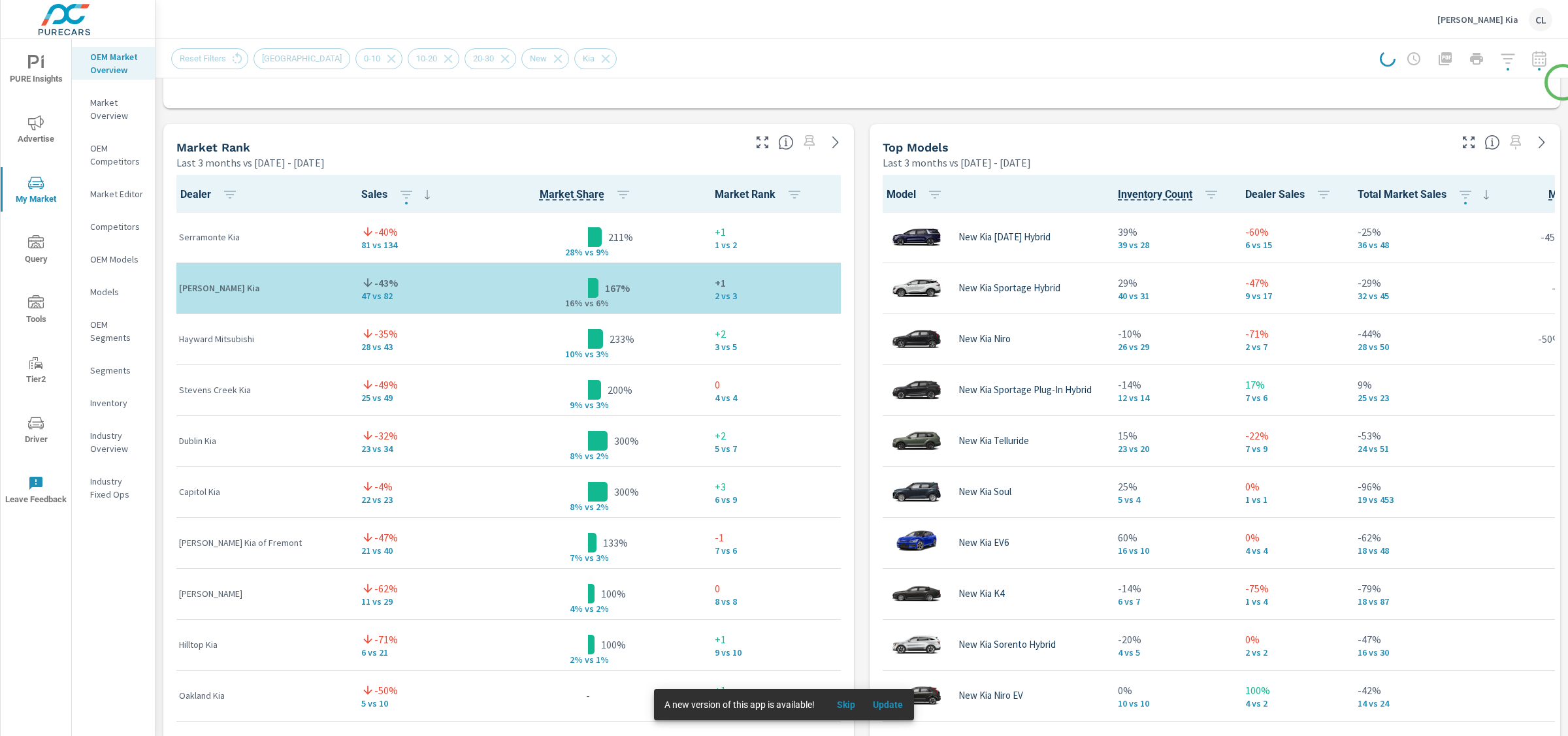
scroll to position [804, 0]
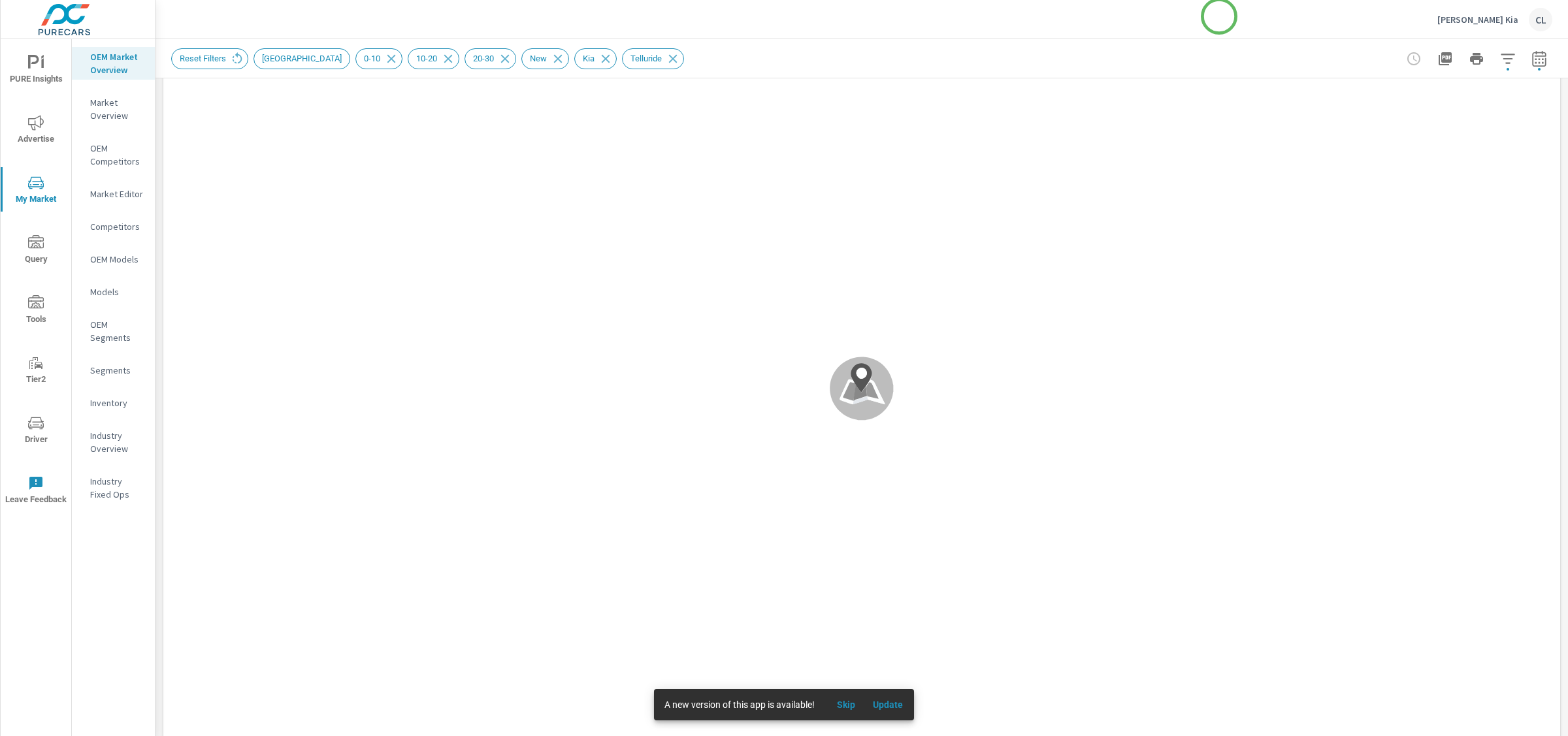
scroll to position [1, 0]
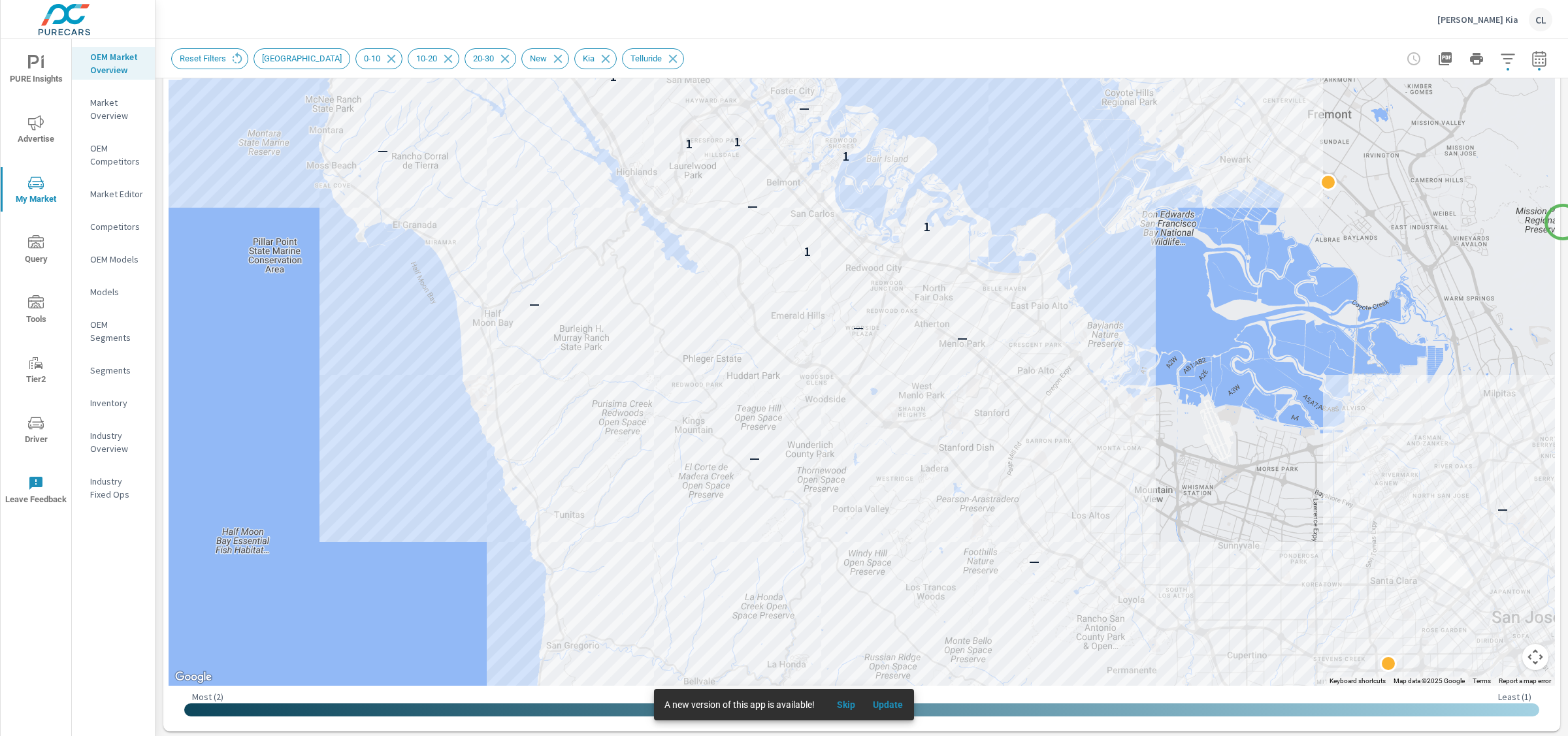
scroll to position [218, 0]
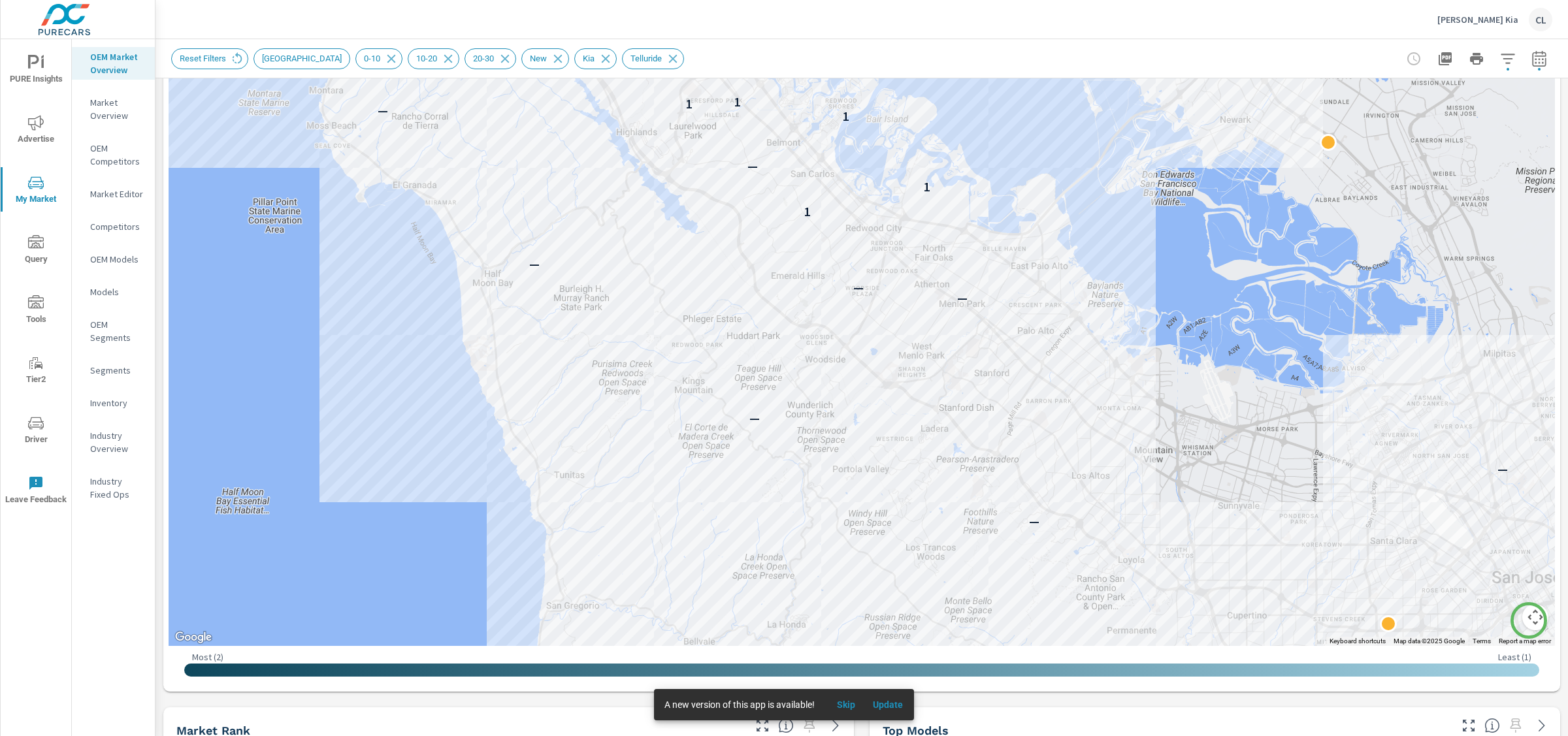
click at [1525, 620] on button "Map camera controls" at bounding box center [1535, 617] width 26 height 26
click at [1495, 619] on button "Zoom out" at bounding box center [1503, 617] width 26 height 26
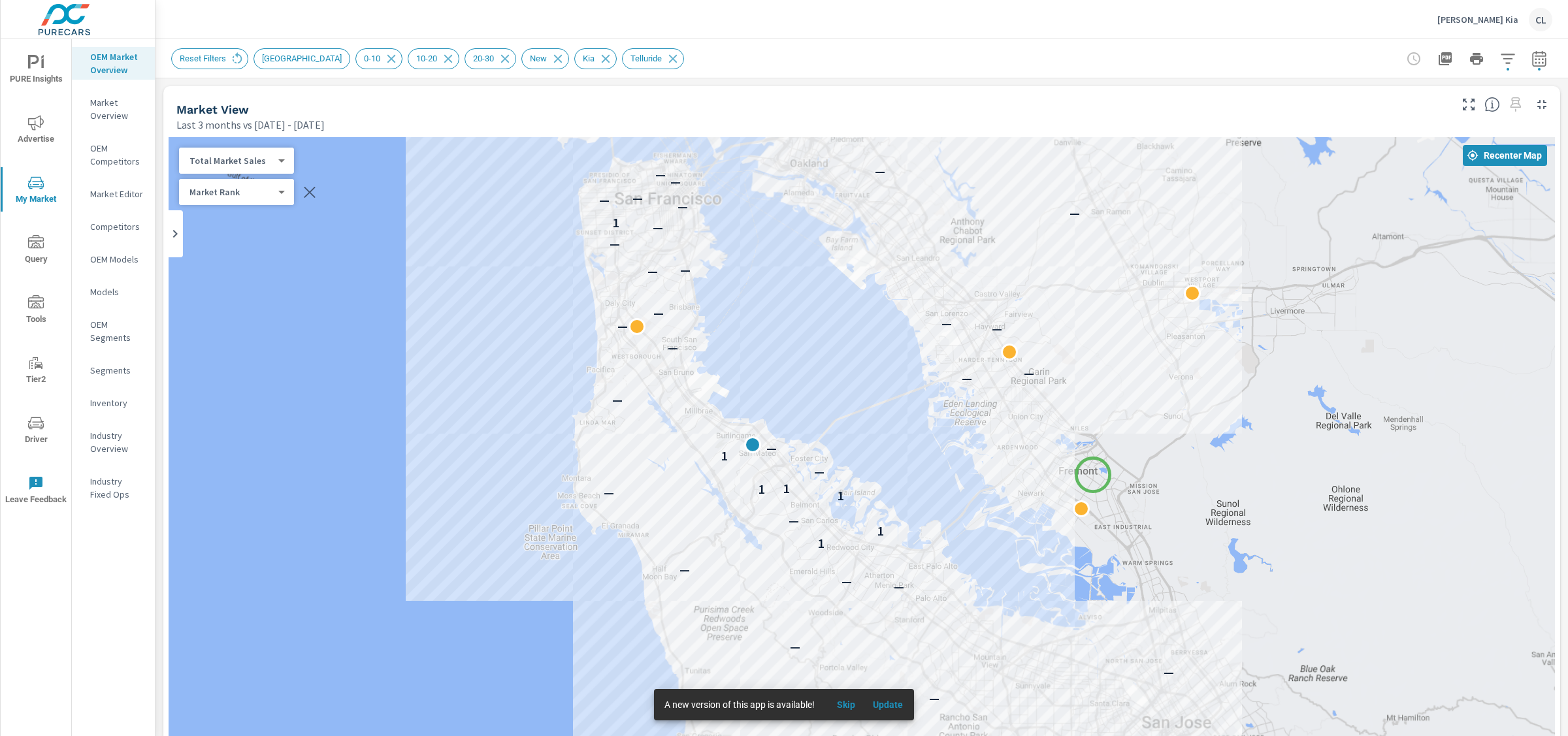
drag, startPoint x: 1111, startPoint y: 397, endPoint x: 1093, endPoint y: 475, distance: 80.0
click at [1093, 475] on div "— — — — — — — 1 1 — 1 — 1 1 — 1 — — — — — — — — — — — — — 1 — — — — — — — — —" at bounding box center [862, 500] width 1386 height 727
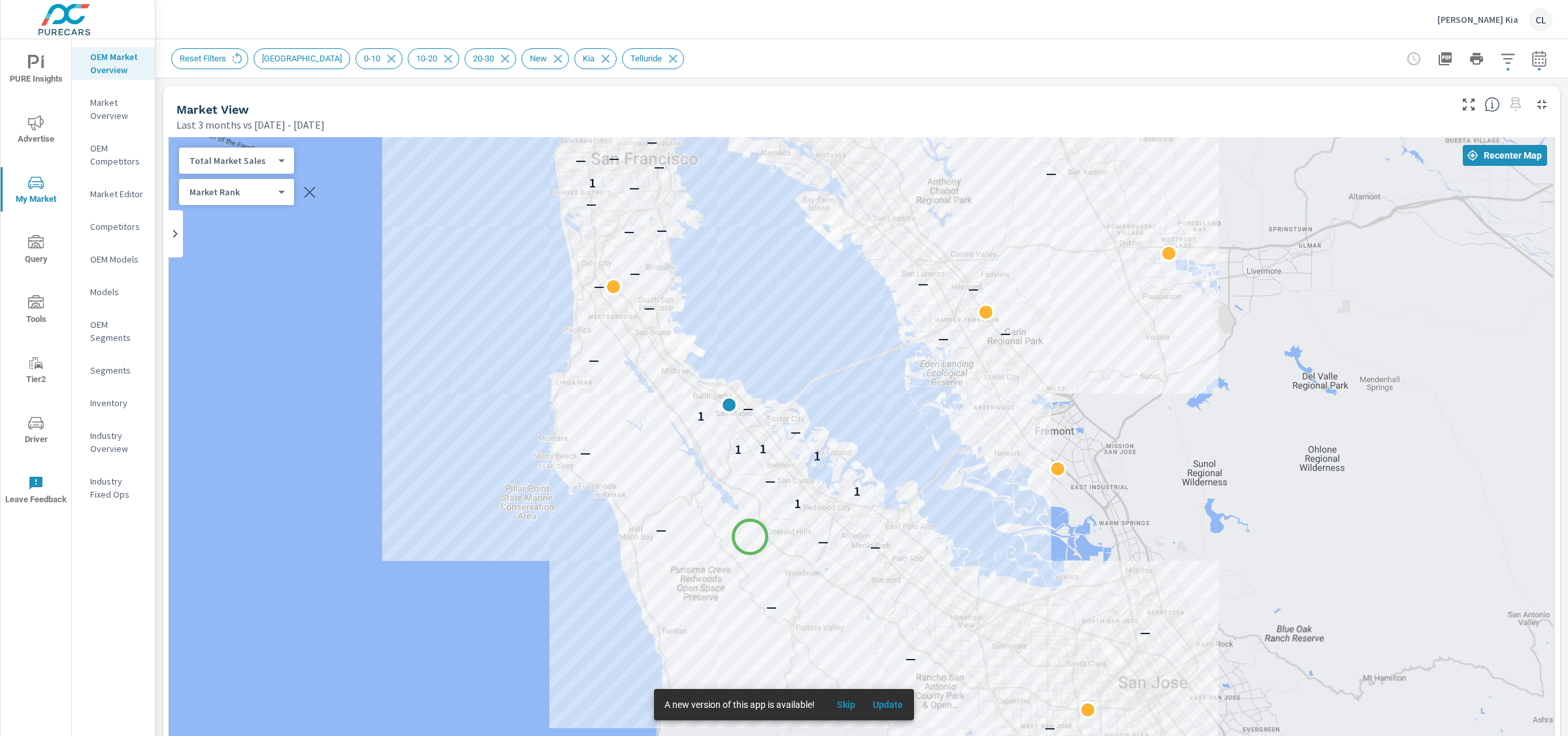
drag, startPoint x: 775, startPoint y: 578, endPoint x: 748, endPoint y: 533, distance: 52.5
click at [750, 537] on div "— — — — — — — 1 1 — 1 — 1 1 — 1 — — — — — — — — — — — — — 1 — — — — — — — — —" at bounding box center [862, 500] width 1386 height 727
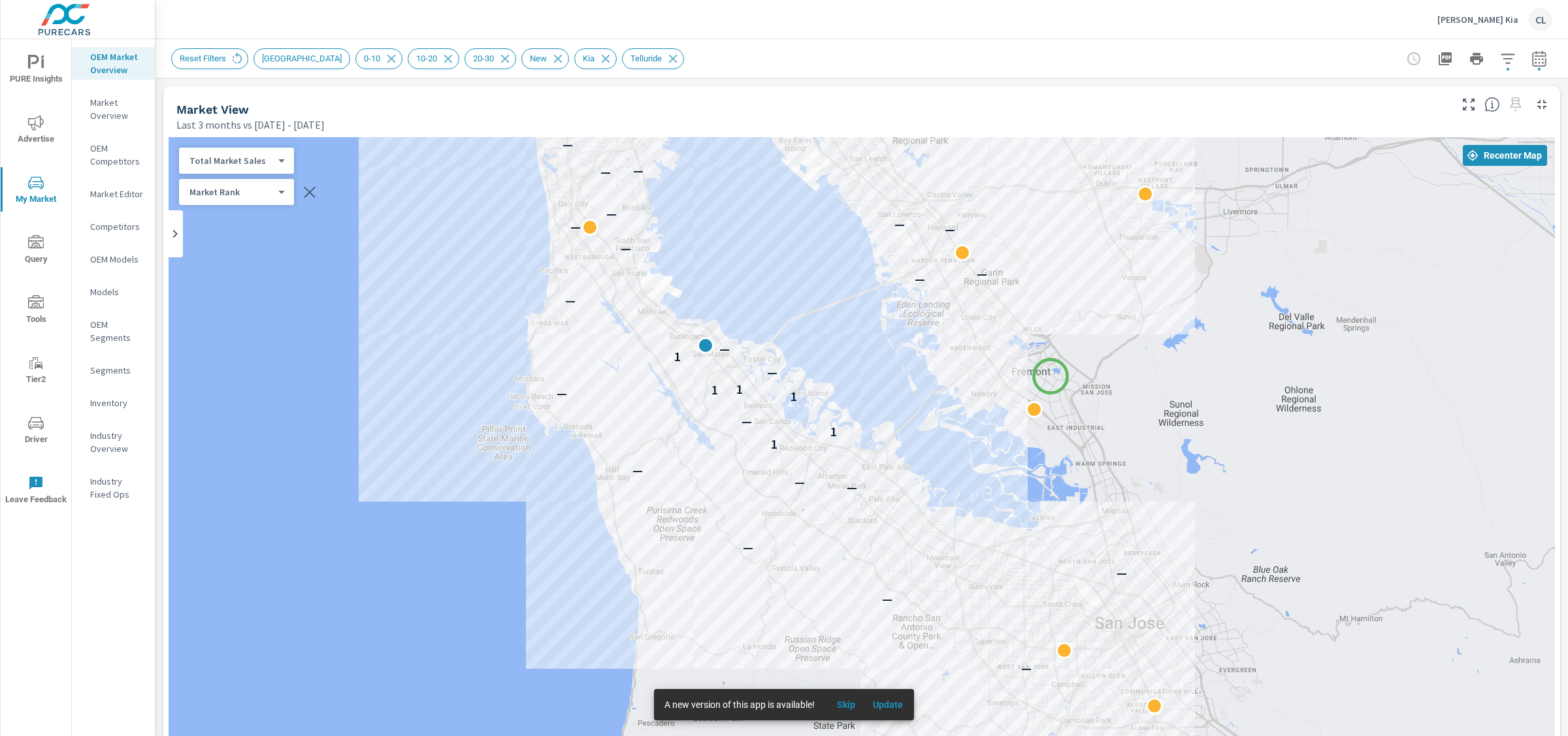
drag, startPoint x: 1074, startPoint y: 436, endPoint x: 1040, endPoint y: 364, distance: 79.6
click at [1040, 364] on div "— — — — — — — 1 1 — 1 — 1 1 — 1 — — — — — — — — — — — — — 1 — — — — — — — — —" at bounding box center [862, 500] width 1386 height 727
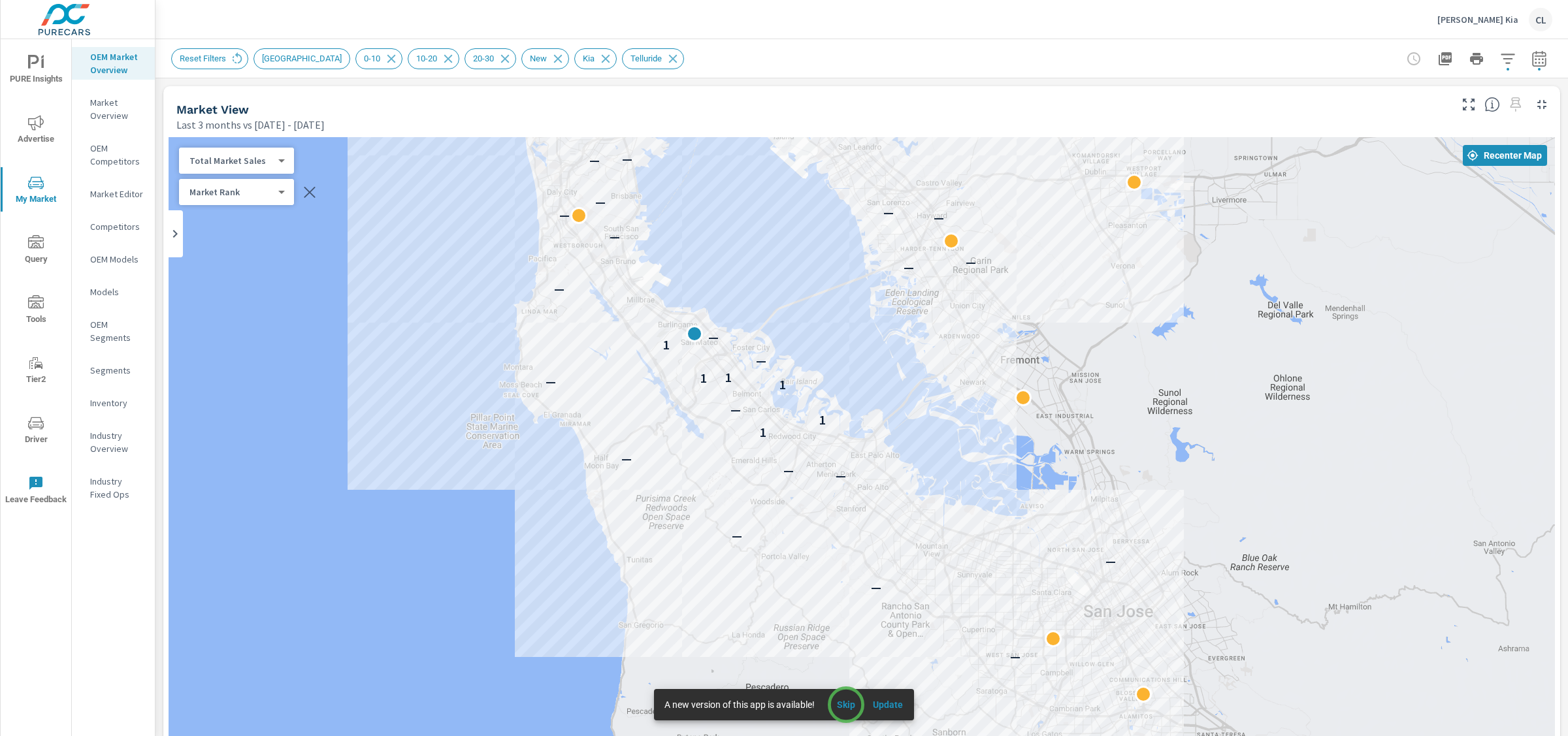
click at [846, 705] on span "Skip" at bounding box center [846, 704] width 32 height 11
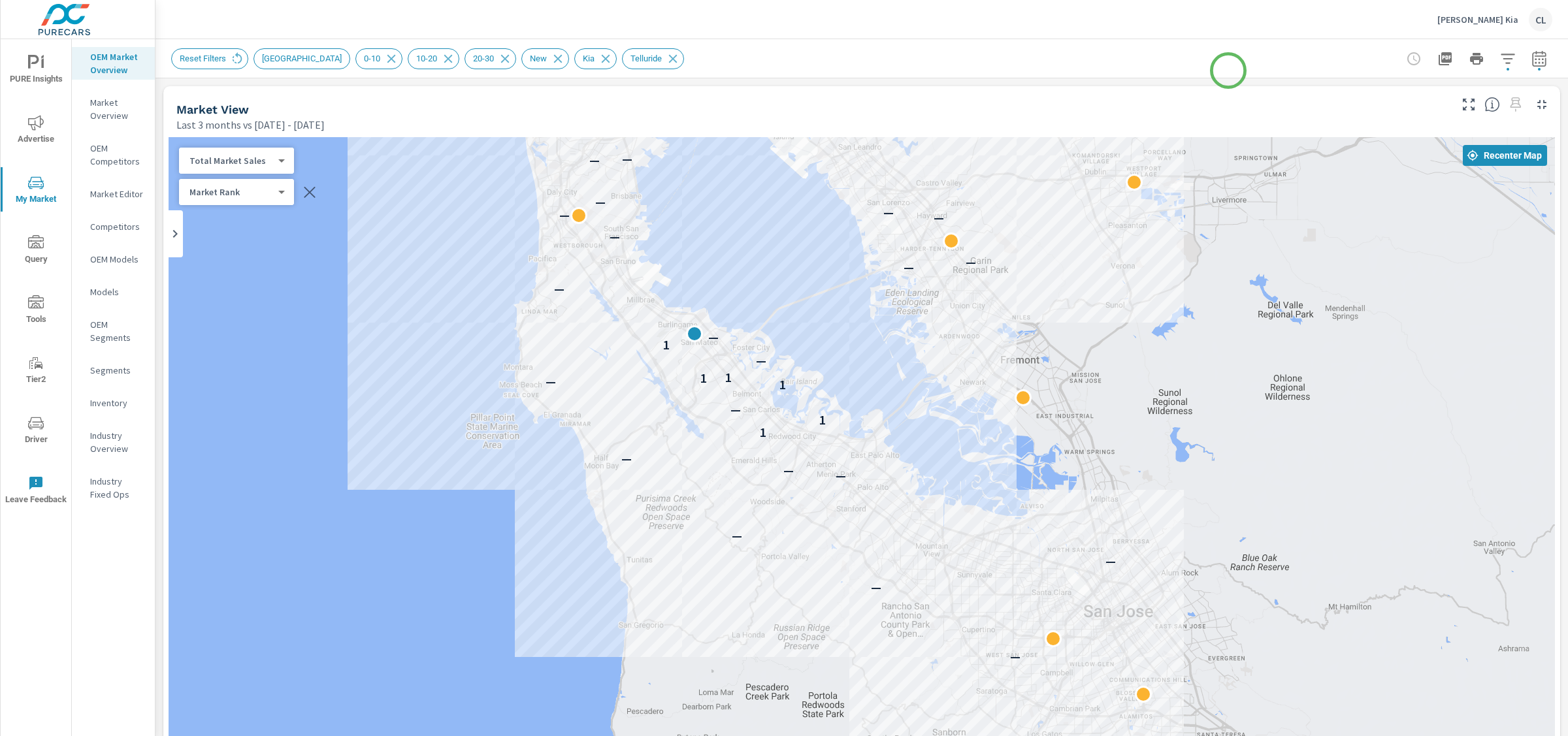
click at [1567, 138] on html "PURE Insights Advertise My Market Query Tools Tier2 Driver Leave Feedback OEM M…" at bounding box center [784, 368] width 1568 height 736
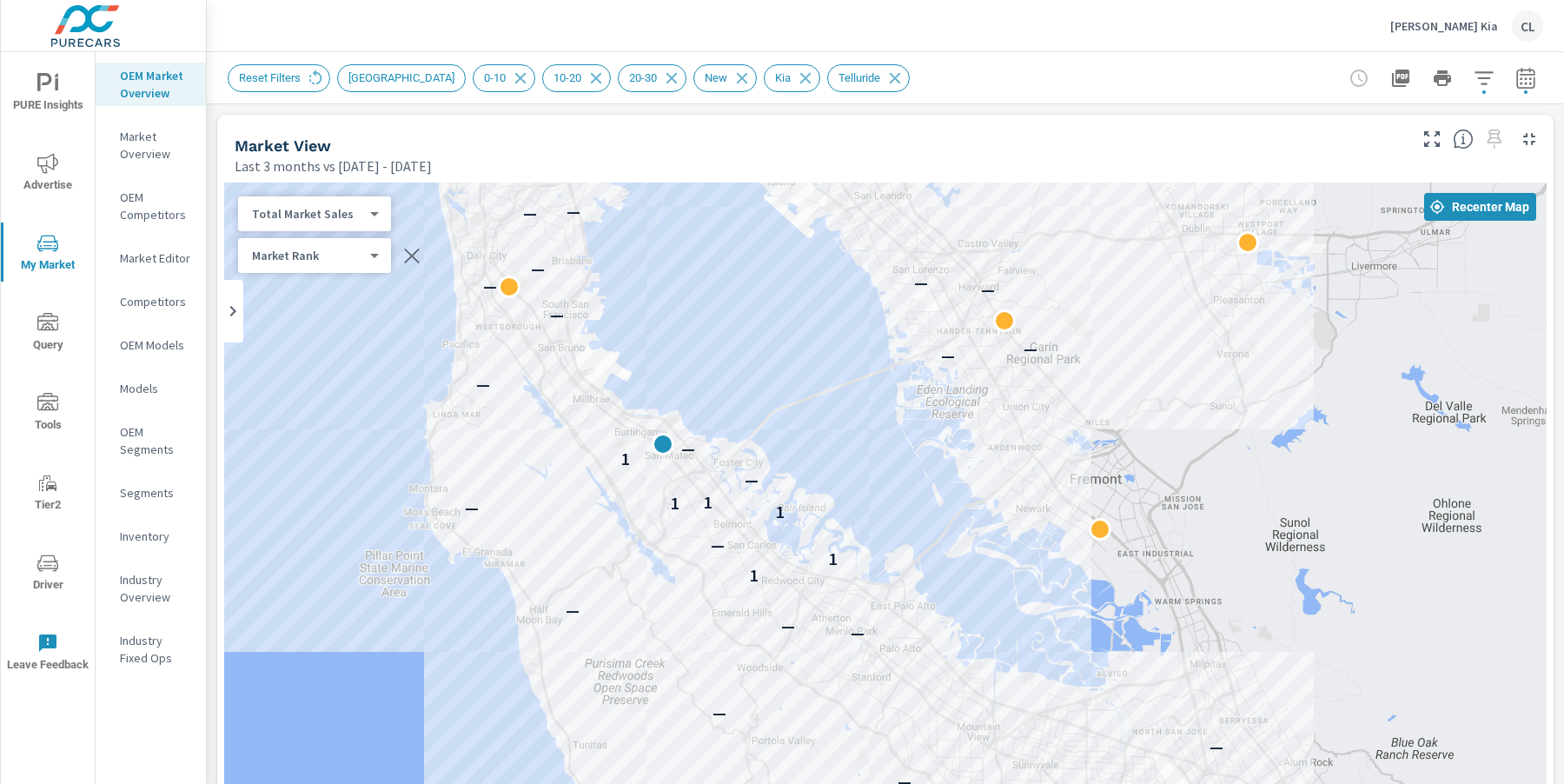
scroll to position [1, 0]
